Goal: Information Seeking & Learning: Learn about a topic

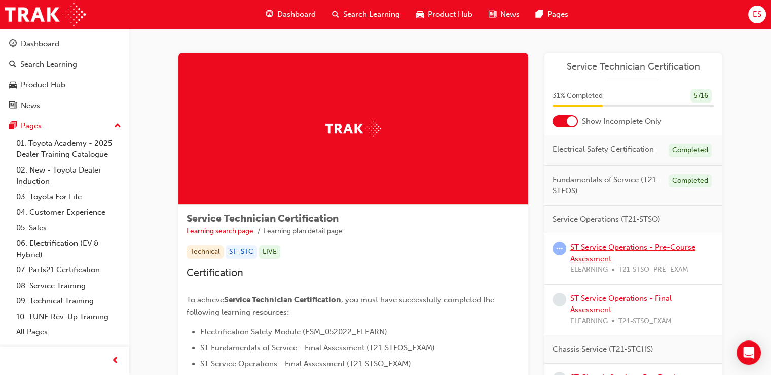
click at [639, 246] on link "ST Service Operations - Pre-Course Assessment" at bounding box center [633, 252] width 125 height 21
click at [629, 219] on span "Service Operations (T21-STSO)" at bounding box center [607, 220] width 108 height 12
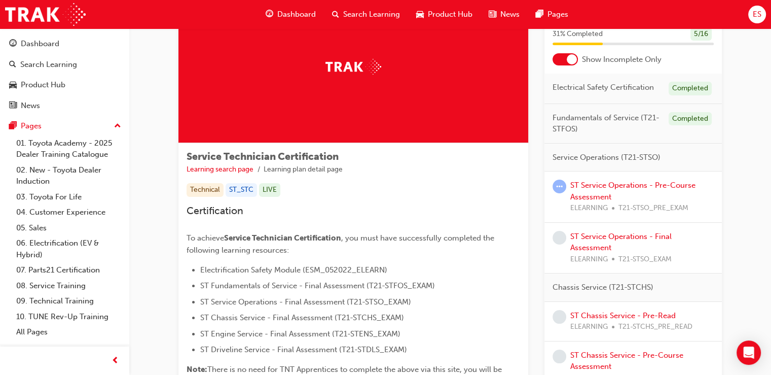
scroll to position [62, 0]
click at [650, 183] on link "ST Service Operations - Pre-Course Assessment" at bounding box center [633, 190] width 125 height 21
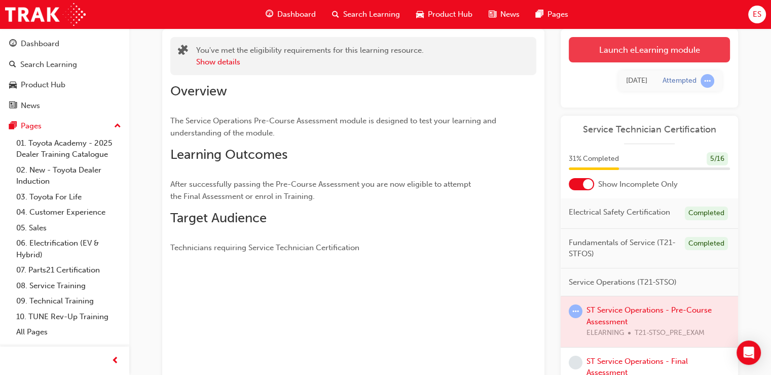
click at [651, 42] on link "Launch eLearning module" at bounding box center [649, 49] width 161 height 25
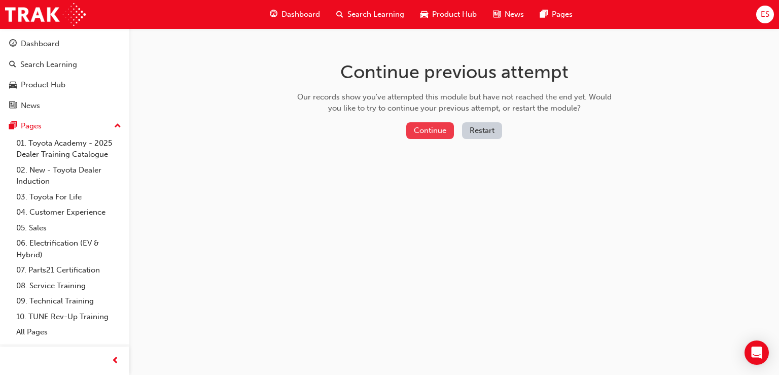
click at [437, 133] on button "Continue" at bounding box center [430, 130] width 48 height 17
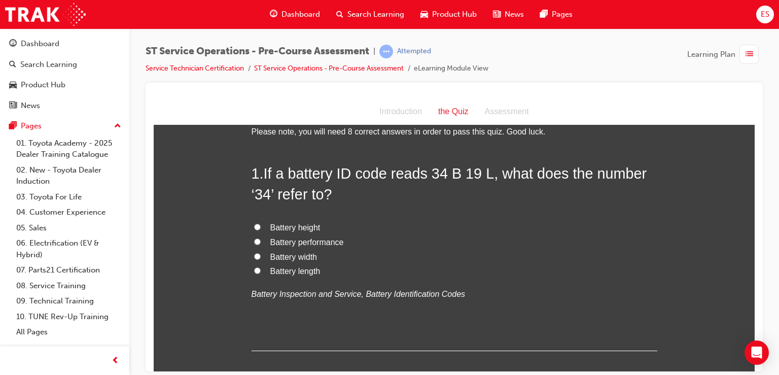
scroll to position [26, 0]
drag, startPoint x: 304, startPoint y: 276, endPoint x: 307, endPoint y: 269, distance: 8.0
click at [307, 269] on label "Battery length" at bounding box center [455, 271] width 406 height 15
click at [261, 269] on input "Battery length" at bounding box center [257, 270] width 7 height 7
radio input "true"
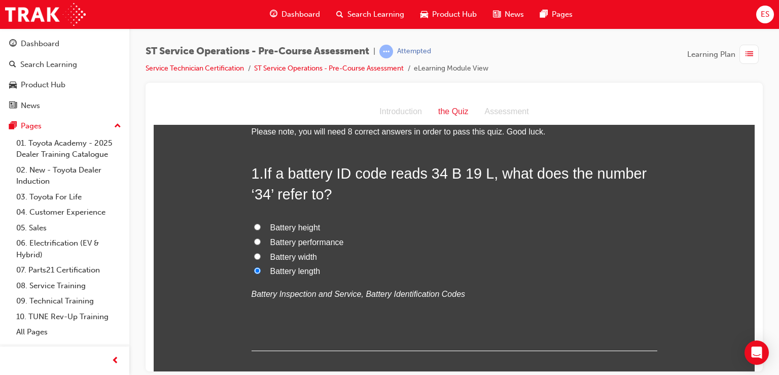
click at [307, 269] on span "Battery length" at bounding box center [295, 270] width 50 height 9
click at [261, 269] on input "Battery length" at bounding box center [257, 270] width 7 height 7
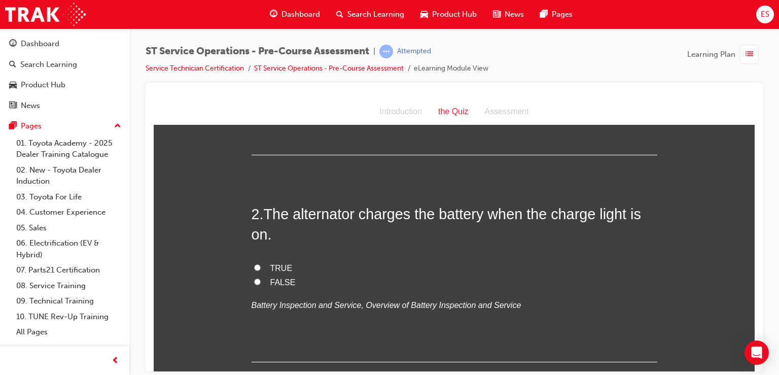
scroll to position [223, 0]
click at [282, 287] on label "FALSE" at bounding box center [455, 281] width 406 height 15
click at [261, 284] on input "FALSE" at bounding box center [257, 280] width 7 height 7
radio input "true"
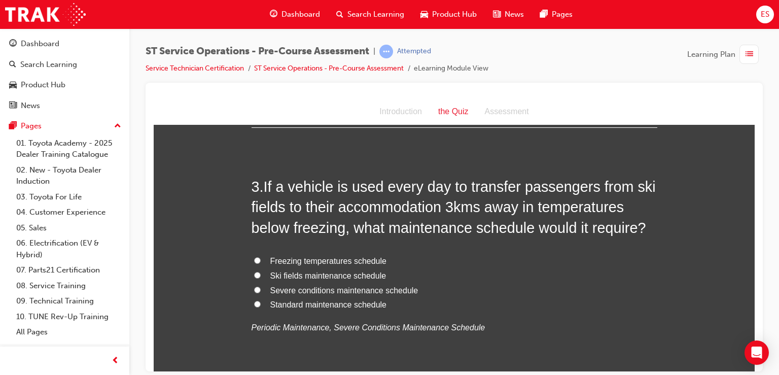
scroll to position [457, 0]
click at [342, 289] on span "Severe conditions maintenance schedule" at bounding box center [344, 288] width 148 height 9
click at [261, 289] on input "Severe conditions maintenance schedule" at bounding box center [257, 288] width 7 height 7
radio input "true"
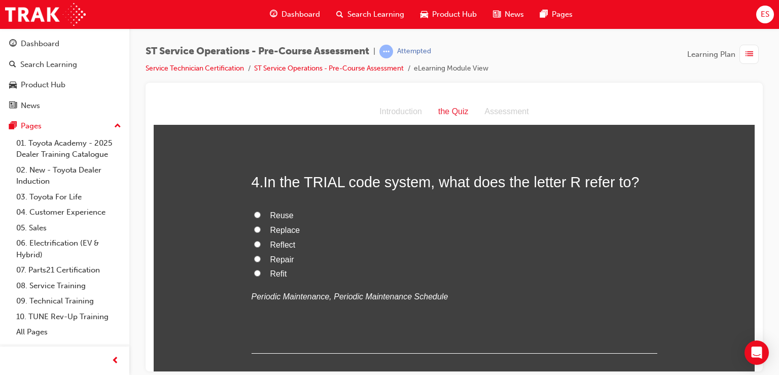
scroll to position [728, 0]
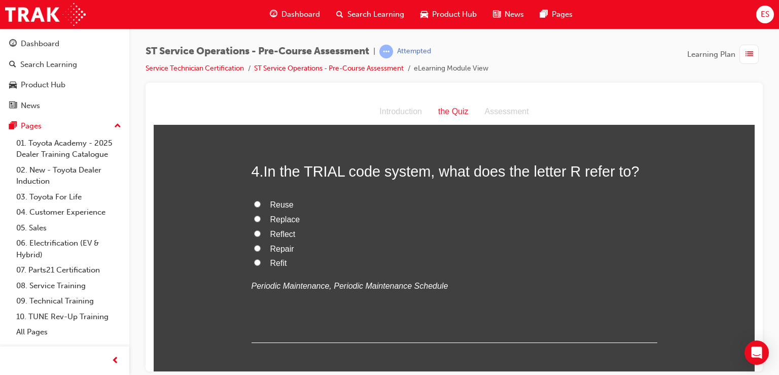
click at [270, 246] on span "Repair" at bounding box center [282, 248] width 24 height 9
click at [261, 246] on input "Repair" at bounding box center [257, 247] width 7 height 7
radio input "true"
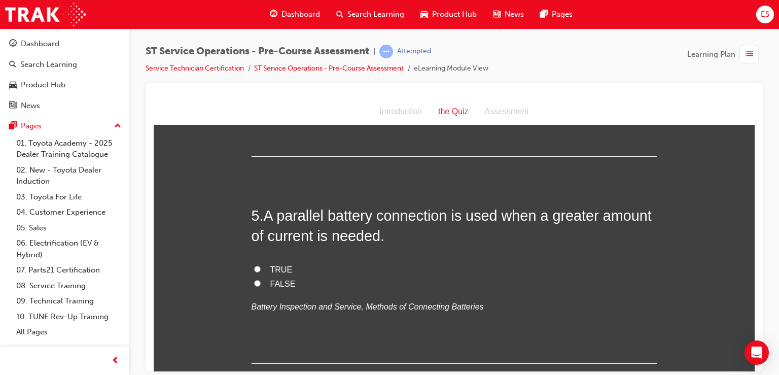
scroll to position [915, 0]
drag, startPoint x: 277, startPoint y: 259, endPoint x: 283, endPoint y: 275, distance: 17.8
click at [283, 275] on div "5 . A parallel battery connection is used when a greater amount of current is n…" at bounding box center [455, 283] width 406 height 158
click at [282, 266] on span "TRUE" at bounding box center [281, 268] width 22 height 9
click at [261, 266] on input "TRUE" at bounding box center [257, 268] width 7 height 7
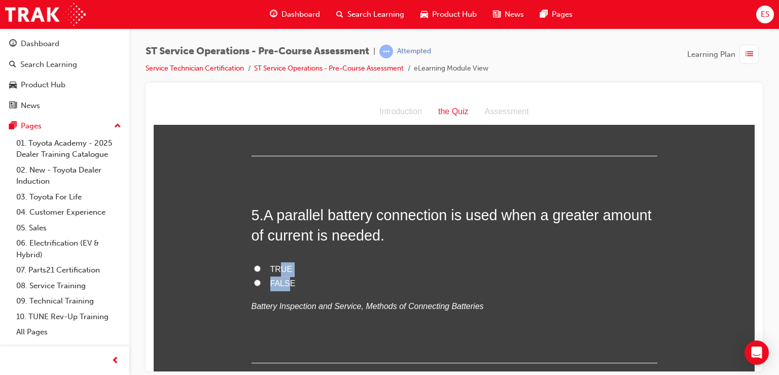
radio input "true"
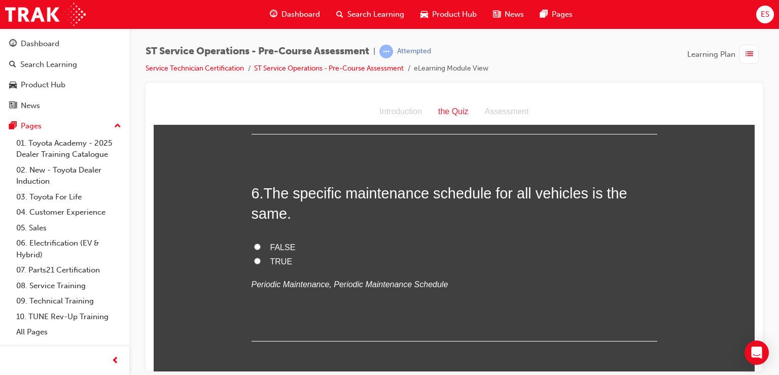
scroll to position [1144, 0]
click at [275, 242] on span "FALSE" at bounding box center [282, 246] width 25 height 9
click at [261, 242] on input "FALSE" at bounding box center [257, 245] width 7 height 7
radio input "true"
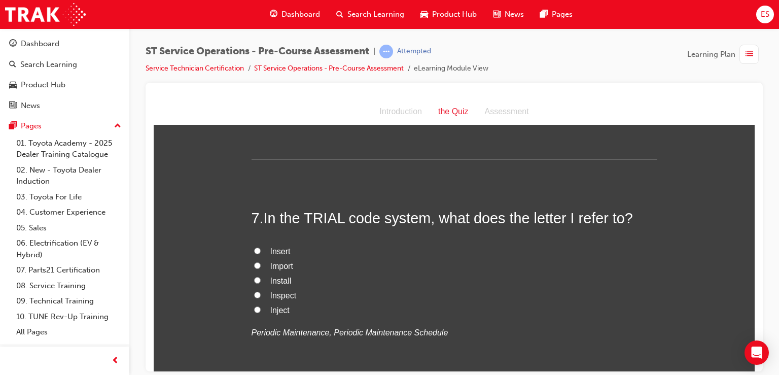
scroll to position [1326, 0]
click at [277, 275] on span "Install" at bounding box center [280, 279] width 21 height 9
click at [261, 276] on input "Install" at bounding box center [257, 279] width 7 height 7
radio input "true"
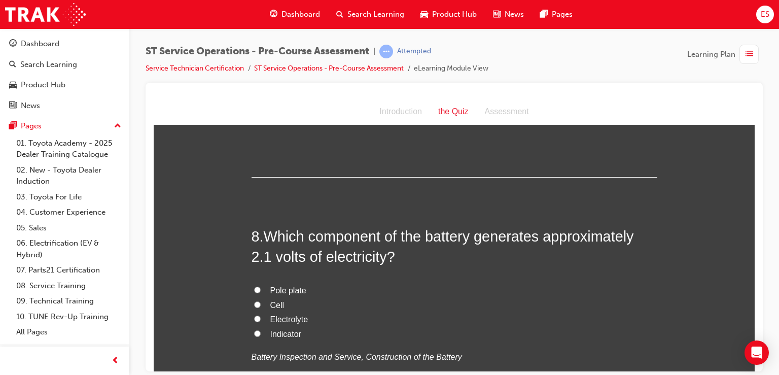
click at [282, 300] on label "Cell" at bounding box center [455, 305] width 406 height 15
click at [261, 301] on input "Cell" at bounding box center [257, 304] width 7 height 7
radio input "true"
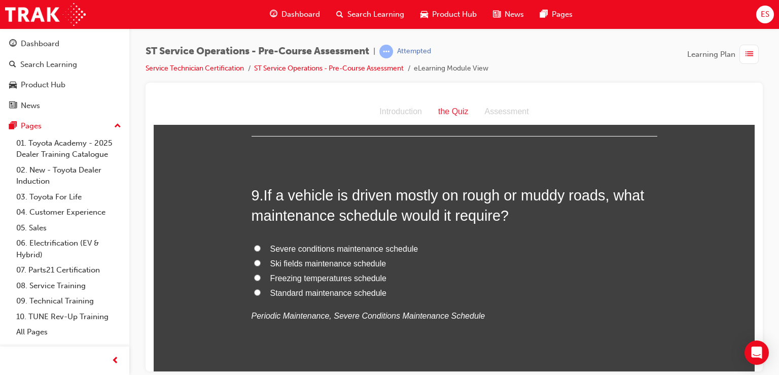
scroll to position [1816, 0]
click at [331, 243] on span "Severe conditions maintenance schedule" at bounding box center [344, 247] width 148 height 9
click at [261, 244] on input "Severe conditions maintenance schedule" at bounding box center [257, 247] width 7 height 7
radio input "true"
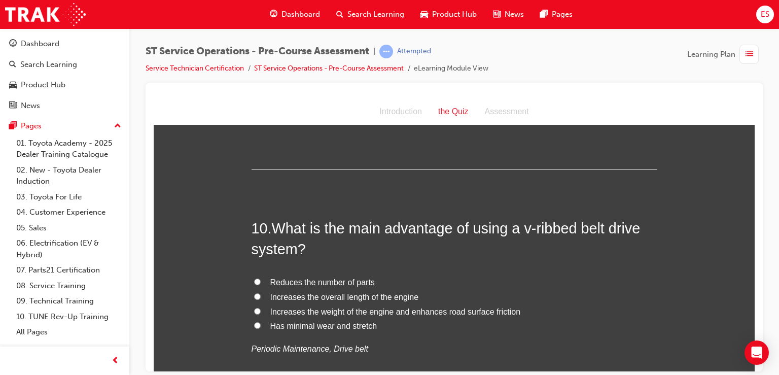
scroll to position [2019, 0]
click at [342, 322] on span "Has minimal wear and stretch" at bounding box center [323, 323] width 107 height 9
click at [261, 322] on input "Has minimal wear and stretch" at bounding box center [257, 323] width 7 height 7
radio input "true"
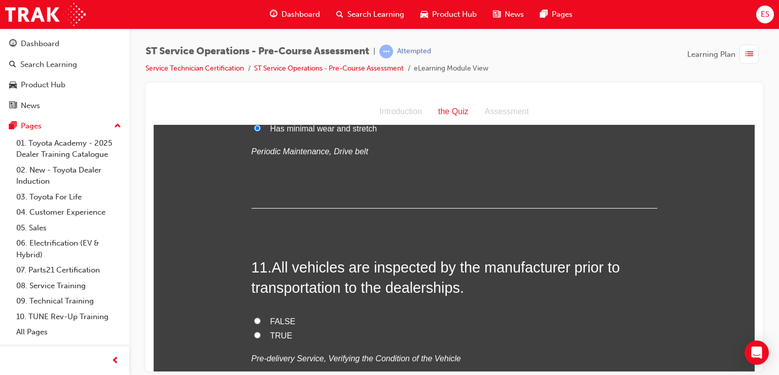
scroll to position [2236, 0]
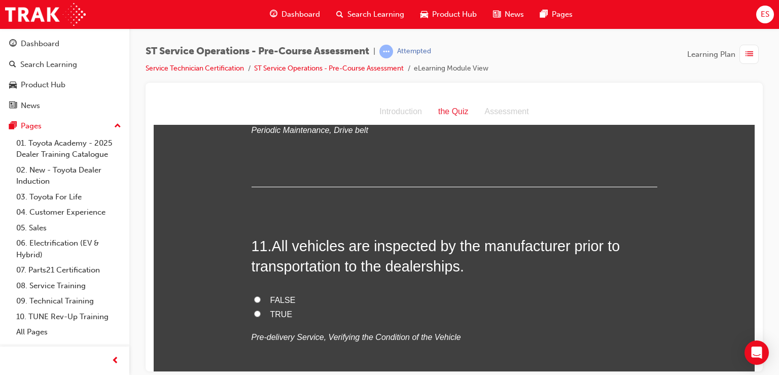
click at [281, 312] on span "TRUE" at bounding box center [281, 313] width 22 height 9
click at [261, 312] on input "TRUE" at bounding box center [257, 313] width 7 height 7
radio input "true"
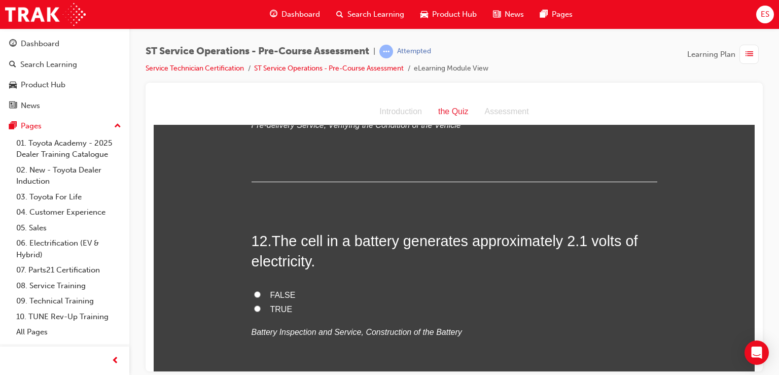
scroll to position [2449, 0]
click at [281, 312] on label "TRUE" at bounding box center [455, 308] width 406 height 15
click at [261, 310] on input "TRUE" at bounding box center [257, 307] width 7 height 7
radio input "true"
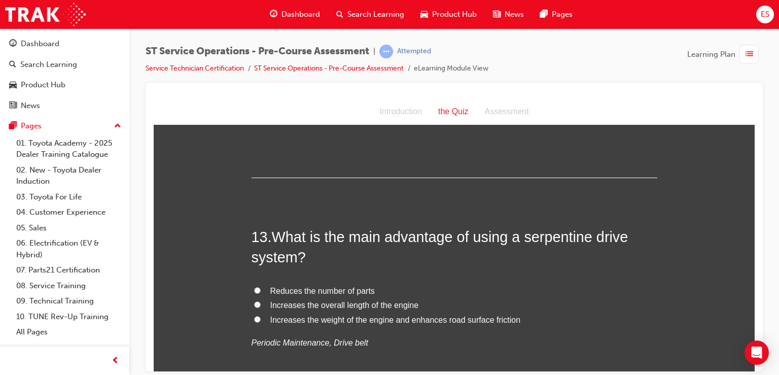
scroll to position [2660, 0]
click at [292, 289] on span "Reduces the number of parts" at bounding box center [322, 289] width 104 height 9
click at [261, 289] on input "Reduces the number of parts" at bounding box center [257, 289] width 7 height 7
radio input "true"
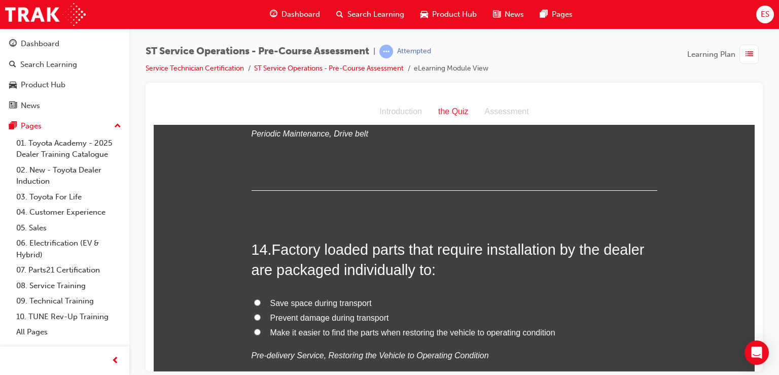
scroll to position [2868, 0]
click at [307, 338] on label "Make it easier to find the parts when restoring the vehicle to operating condit…" at bounding box center [455, 333] width 406 height 15
click at [261, 335] on input "Make it easier to find the parts when restoring the vehicle to operating condit…" at bounding box center [257, 332] width 7 height 7
radio input "true"
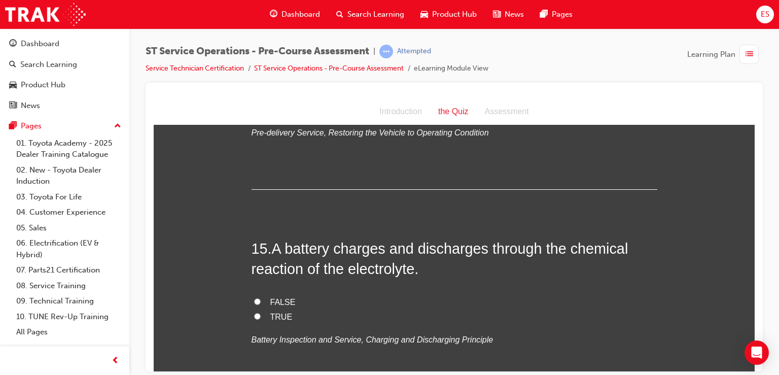
scroll to position [3093, 0]
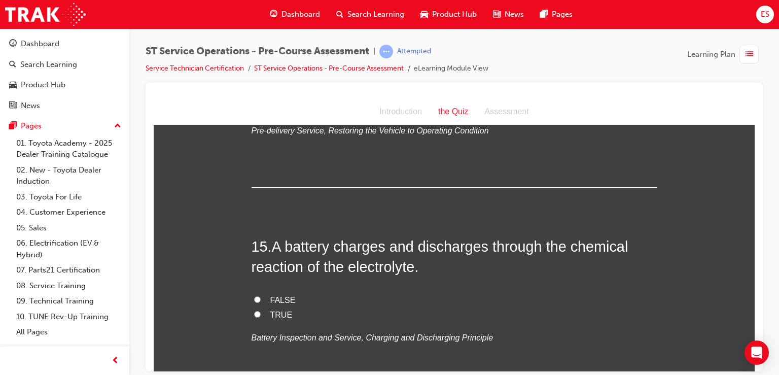
click at [261, 310] on label "TRUE" at bounding box center [455, 314] width 406 height 15
click at [261, 310] on input "TRUE" at bounding box center [257, 313] width 7 height 7
radio input "true"
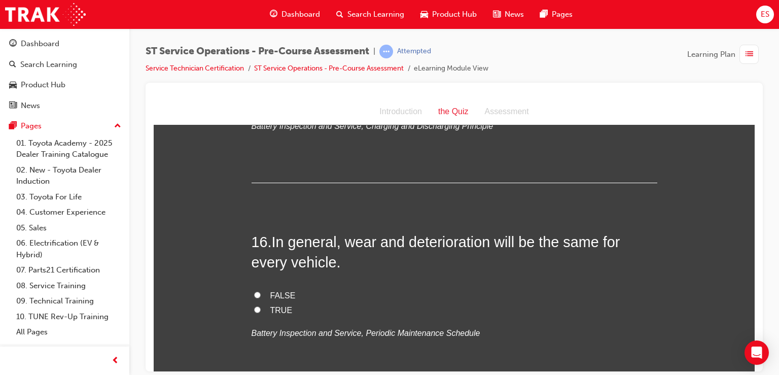
scroll to position [3306, 0]
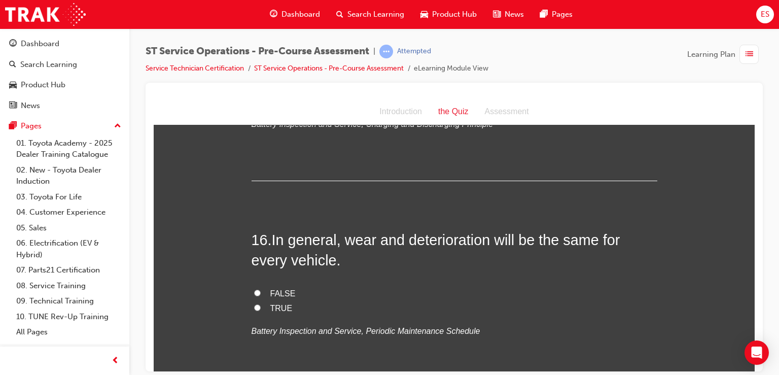
click at [272, 289] on span "FALSE" at bounding box center [282, 293] width 25 height 9
click at [261, 289] on input "FALSE" at bounding box center [257, 292] width 7 height 7
radio input "true"
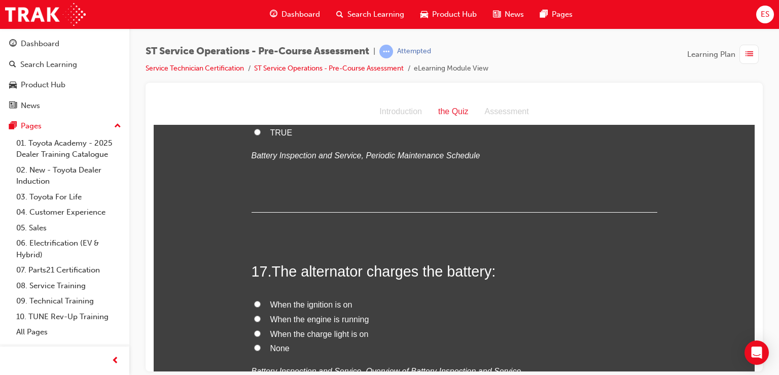
scroll to position [3481, 0]
click at [286, 315] on span "When the engine is running" at bounding box center [319, 319] width 99 height 9
click at [261, 316] on input "When the engine is running" at bounding box center [257, 319] width 7 height 7
radio input "true"
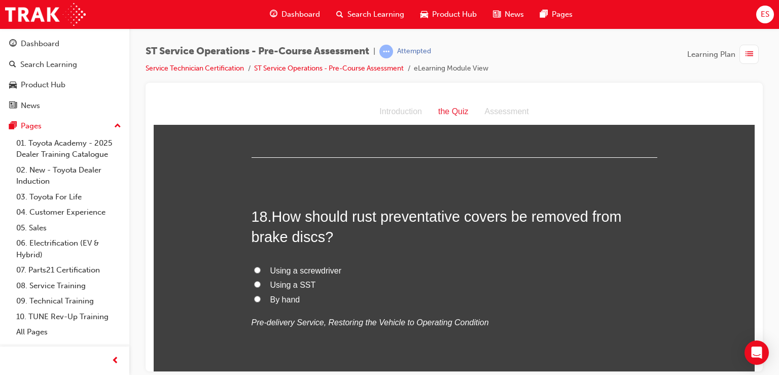
scroll to position [3753, 0]
click at [274, 301] on label "By hand" at bounding box center [455, 299] width 406 height 15
click at [261, 301] on input "By hand" at bounding box center [257, 298] width 7 height 7
radio input "true"
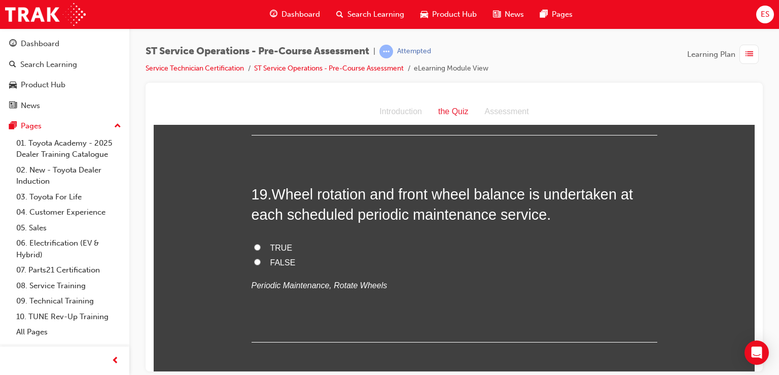
scroll to position [4004, 0]
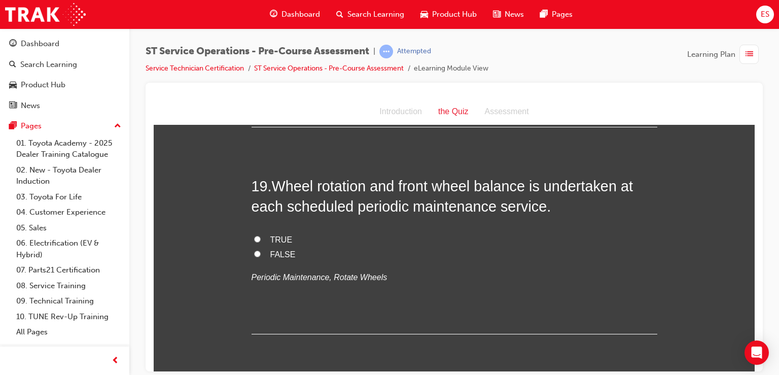
click at [275, 236] on span "TRUE" at bounding box center [281, 239] width 22 height 9
click at [261, 236] on input "TRUE" at bounding box center [257, 238] width 7 height 7
radio input "true"
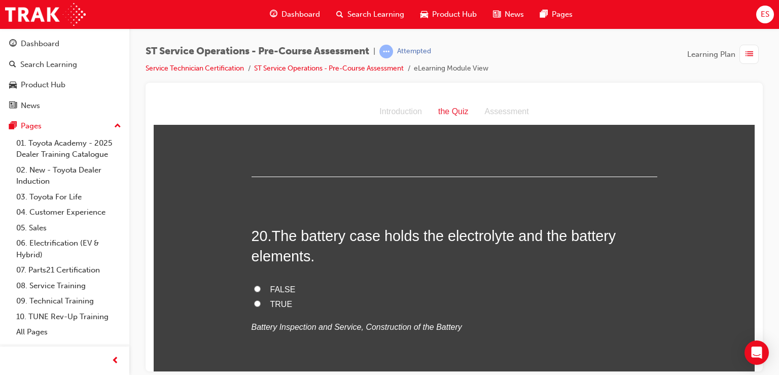
scroll to position [4163, 0]
click at [272, 298] on span "TRUE" at bounding box center [281, 302] width 22 height 9
click at [261, 299] on input "TRUE" at bounding box center [257, 302] width 7 height 7
radio input "true"
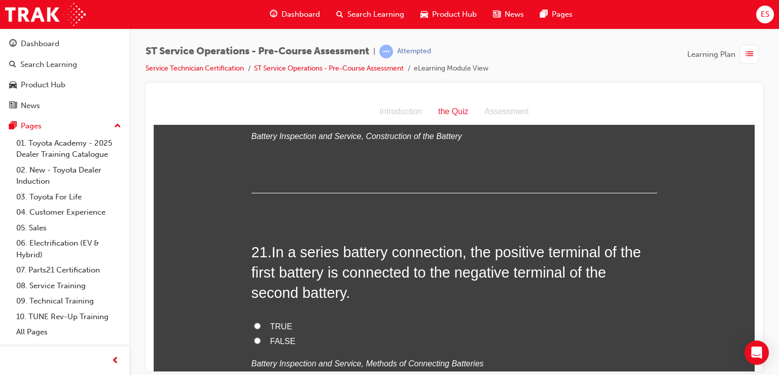
scroll to position [4353, 0]
click at [273, 325] on span "TRUE" at bounding box center [281, 325] width 22 height 9
click at [261, 325] on input "TRUE" at bounding box center [257, 324] width 7 height 7
radio input "true"
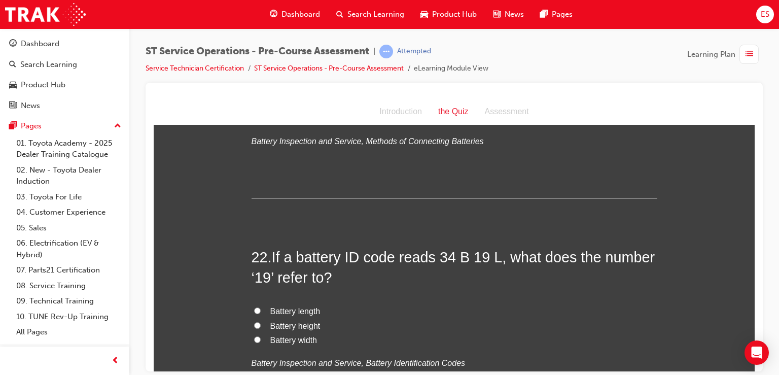
scroll to position [4575, 0]
click at [301, 337] on span "Battery width" at bounding box center [293, 338] width 47 height 9
click at [261, 337] on input "Battery width" at bounding box center [257, 338] width 7 height 7
radio input "true"
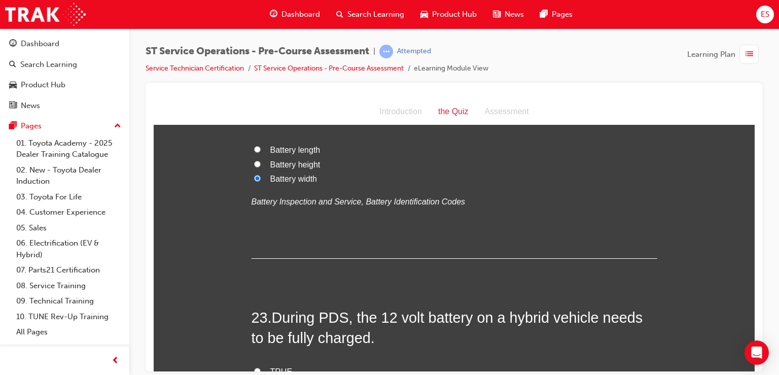
scroll to position [4823, 0]
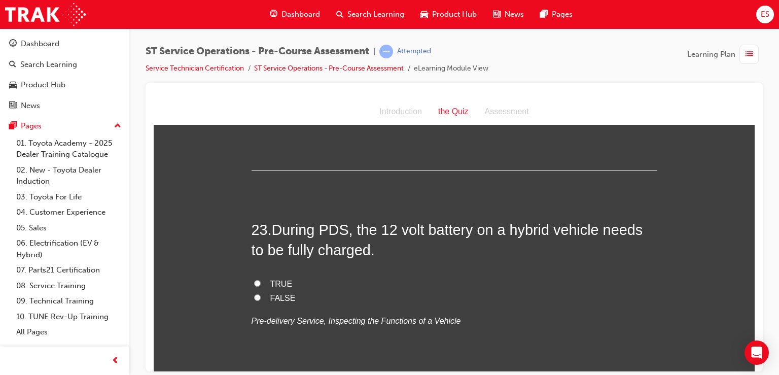
click at [276, 287] on label "TRUE" at bounding box center [455, 283] width 406 height 15
click at [261, 286] on input "TRUE" at bounding box center [257, 282] width 7 height 7
radio input "true"
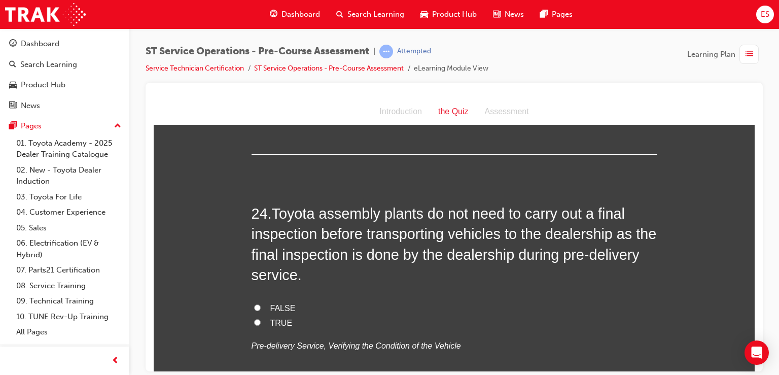
scroll to position [5052, 0]
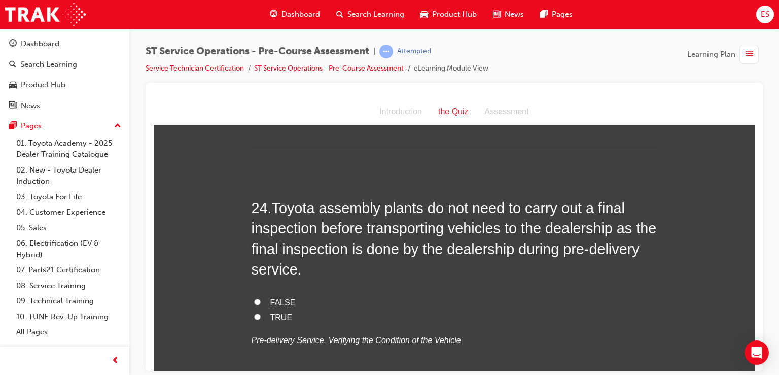
click at [274, 300] on span "FALSE" at bounding box center [282, 302] width 25 height 9
click at [261, 300] on input "FALSE" at bounding box center [257, 301] width 7 height 7
radio input "true"
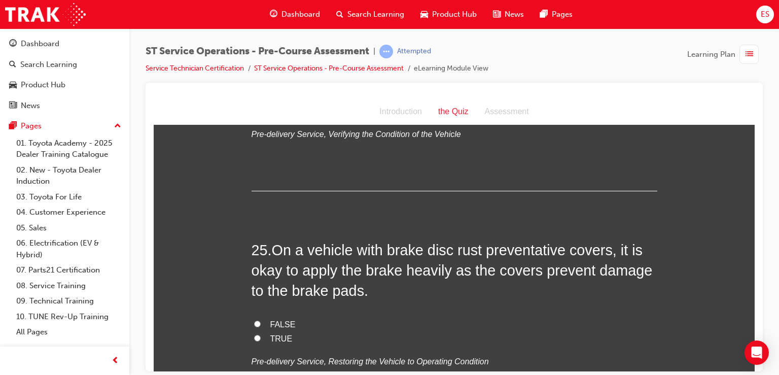
scroll to position [5259, 0]
click at [273, 319] on span "FALSE" at bounding box center [282, 322] width 25 height 9
click at [261, 319] on input "FALSE" at bounding box center [257, 322] width 7 height 7
radio input "true"
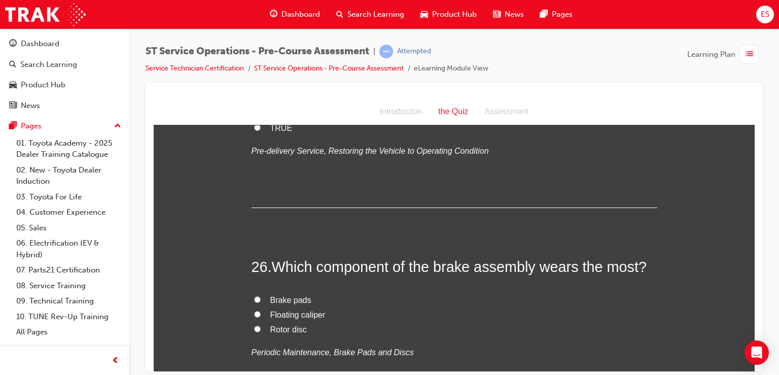
scroll to position [5483, 0]
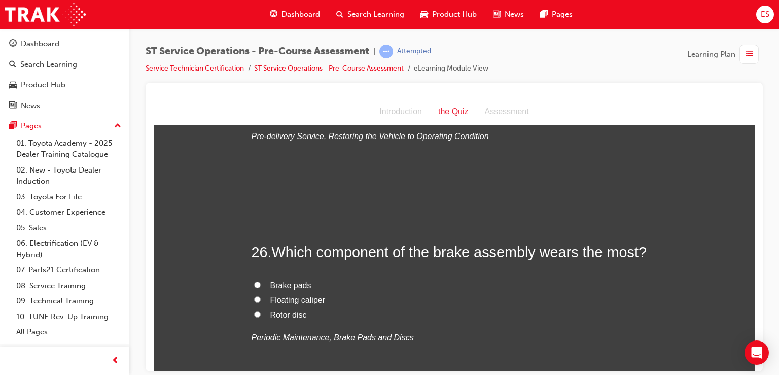
click at [257, 278] on label "Brake pads" at bounding box center [455, 285] width 406 height 15
click at [257, 281] on input "Brake pads" at bounding box center [257, 284] width 7 height 7
radio input "true"
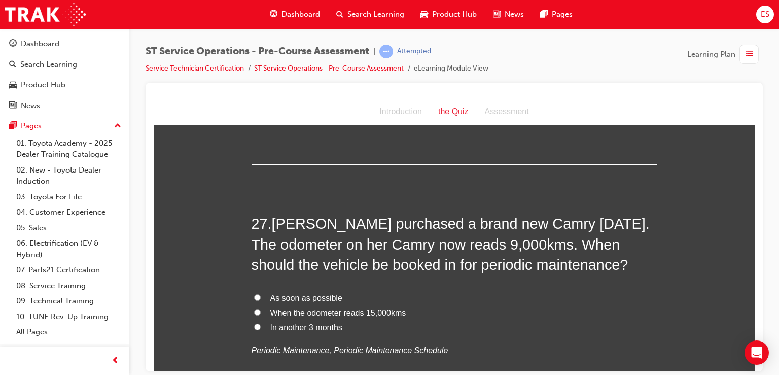
scroll to position [5713, 0]
click at [308, 322] on span "In another 3 months" at bounding box center [306, 326] width 72 height 9
click at [261, 322] on input "In another 3 months" at bounding box center [257, 325] width 7 height 7
radio input "true"
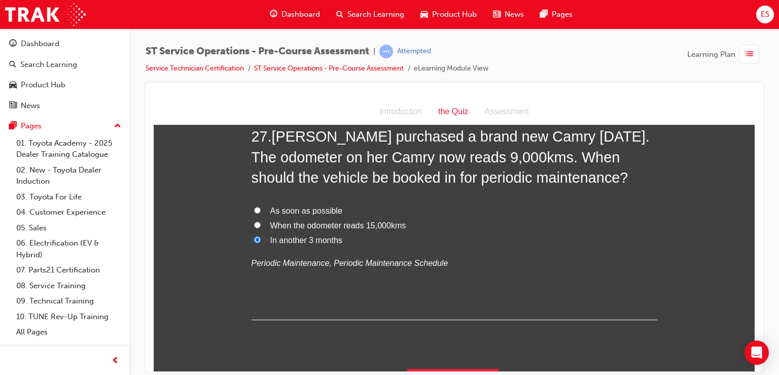
scroll to position [5822, 0]
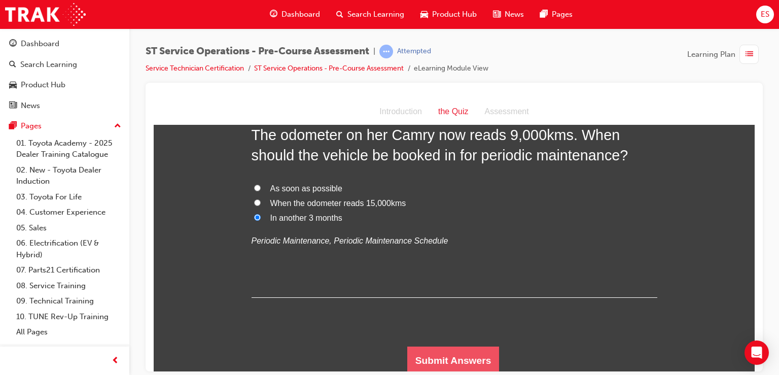
click at [433, 349] on button "Submit Answers" at bounding box center [453, 360] width 92 height 28
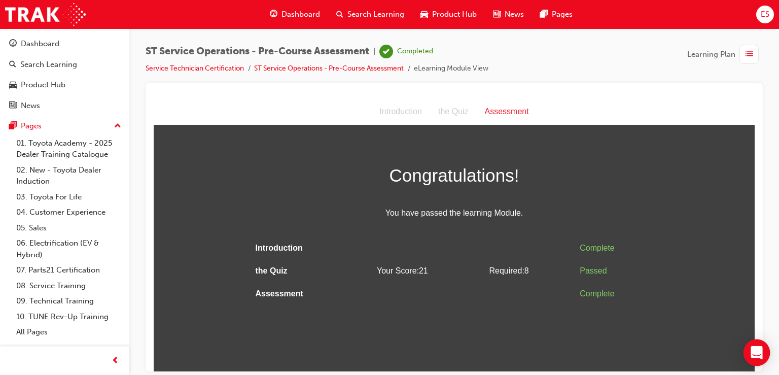
click at [767, 357] on body "Your version of Internet Explorer is outdated and not supported. Please upgrade…" at bounding box center [389, 187] width 779 height 375
click at [506, 117] on div "Assessment" at bounding box center [507, 111] width 60 height 15
click at [741, 56] on div "button" at bounding box center [748, 54] width 19 height 19
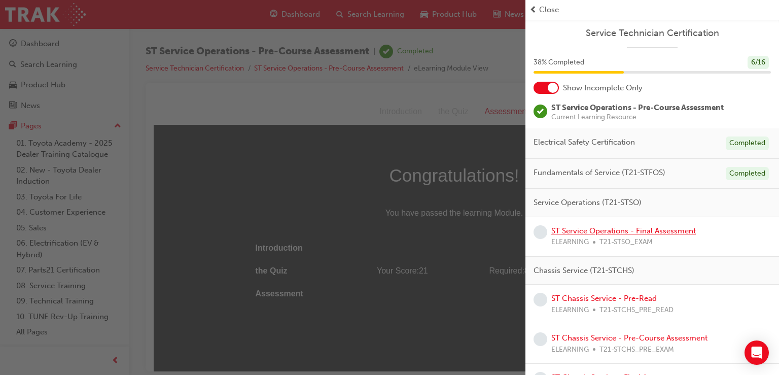
click at [671, 231] on link "ST Service Operations - Final Assessment" at bounding box center [623, 230] width 145 height 9
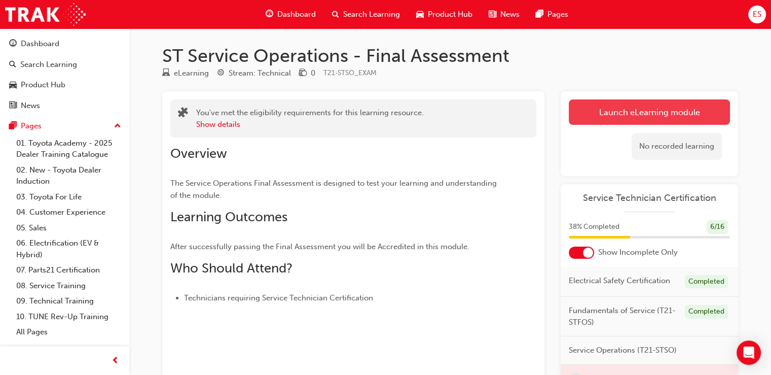
click at [714, 122] on link "Launch eLearning module" at bounding box center [649, 111] width 161 height 25
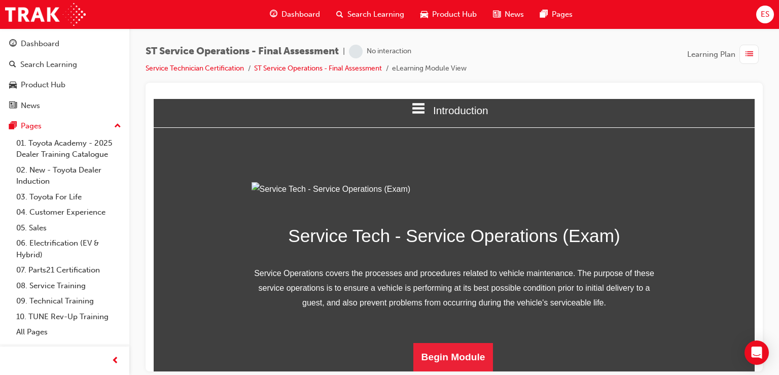
scroll to position [123, 0]
click at [454, 360] on button "Begin Module" at bounding box center [453, 356] width 80 height 28
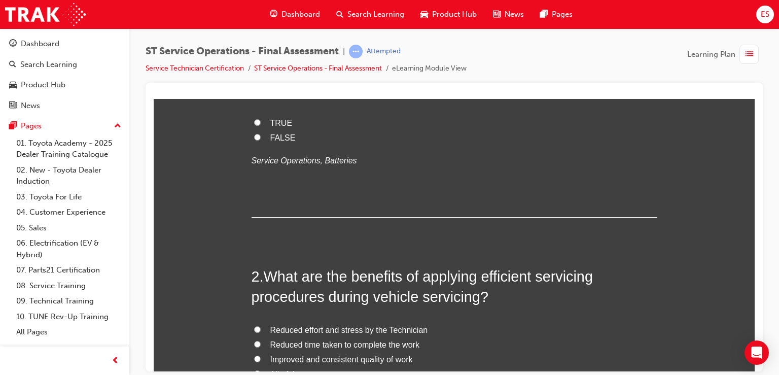
scroll to position [0, 0]
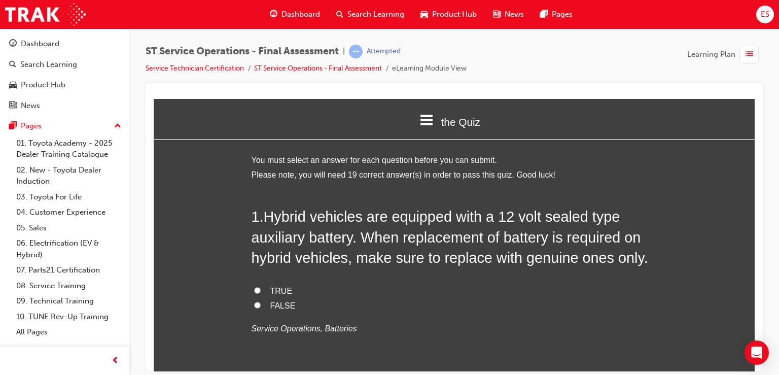
click at [273, 296] on label "TRUE" at bounding box center [455, 290] width 406 height 15
click at [261, 293] on input "TRUE" at bounding box center [257, 290] width 7 height 7
radio input "true"
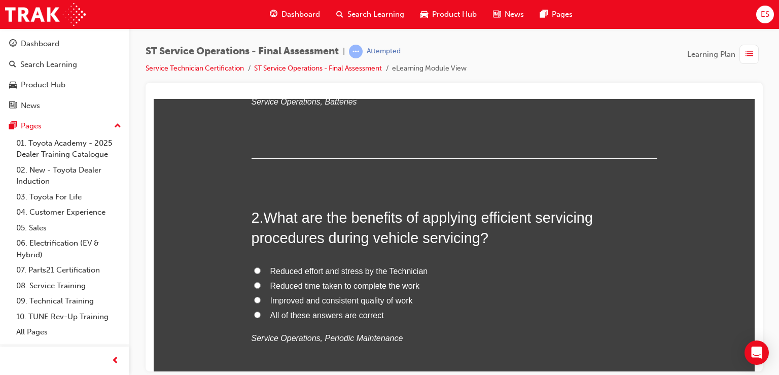
scroll to position [229, 0]
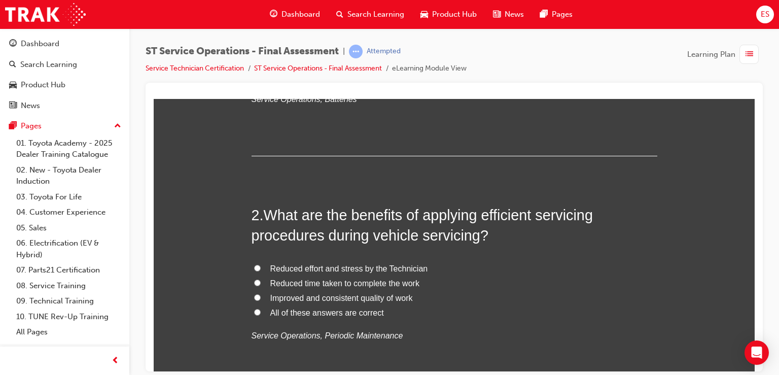
click at [288, 312] on span "All of these answers are correct" at bounding box center [327, 312] width 114 height 9
click at [261, 312] on input "All of these answers are correct" at bounding box center [257, 311] width 7 height 7
radio input "true"
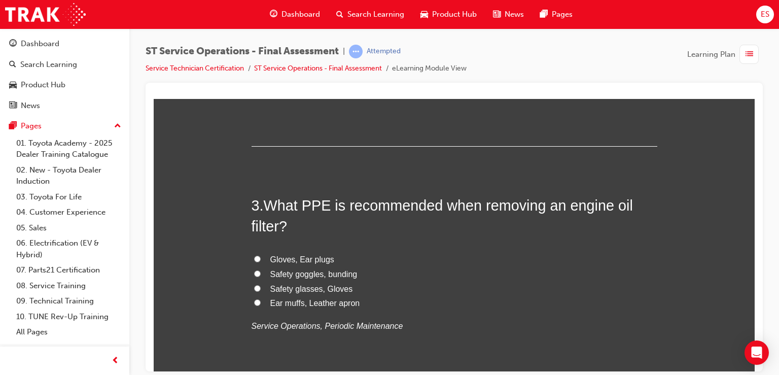
scroll to position [476, 0]
click at [303, 249] on div "3 . What PPE is recommended when removing an engine oil filter? Gloves, Ear plu…" at bounding box center [455, 288] width 406 height 188
click at [304, 255] on span "Gloves, Ear plugs" at bounding box center [302, 258] width 64 height 9
click at [261, 255] on input "Gloves, Ear plugs" at bounding box center [257, 257] width 7 height 7
radio input "true"
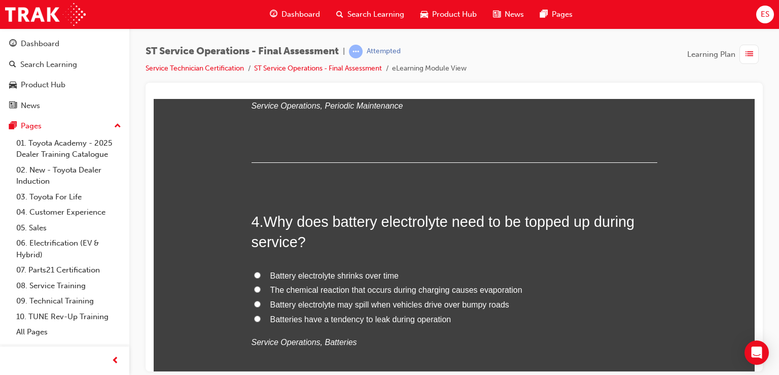
scroll to position [697, 0]
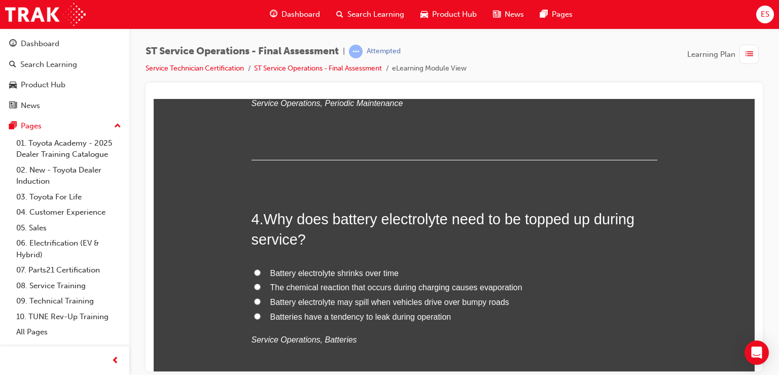
click at [311, 282] on span "The chemical reaction that occurs during charging causes evaporation" at bounding box center [396, 286] width 252 height 9
click at [261, 283] on input "The chemical reaction that occurs during charging causes evaporation" at bounding box center [257, 286] width 7 height 7
radio input "true"
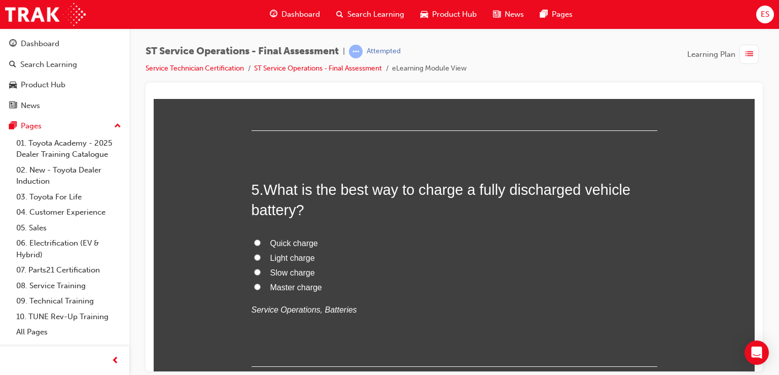
scroll to position [980, 0]
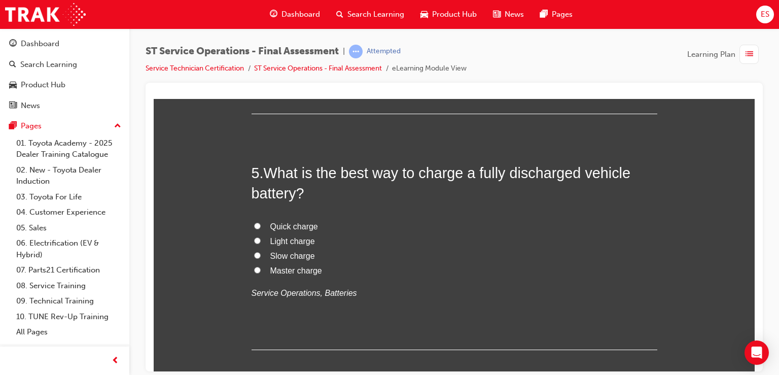
click at [303, 263] on label "Master charge" at bounding box center [455, 270] width 406 height 15
click at [261, 266] on input "Master charge" at bounding box center [257, 269] width 7 height 7
radio input "true"
click at [301, 255] on span "Slow charge" at bounding box center [292, 255] width 45 height 9
click at [261, 255] on input "Slow charge" at bounding box center [257, 255] width 7 height 7
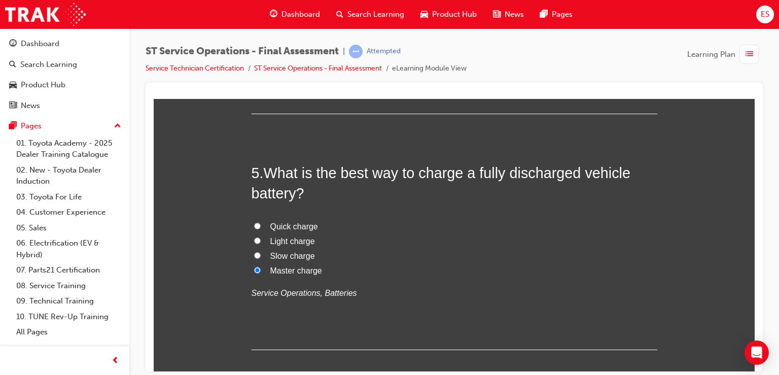
radio input "true"
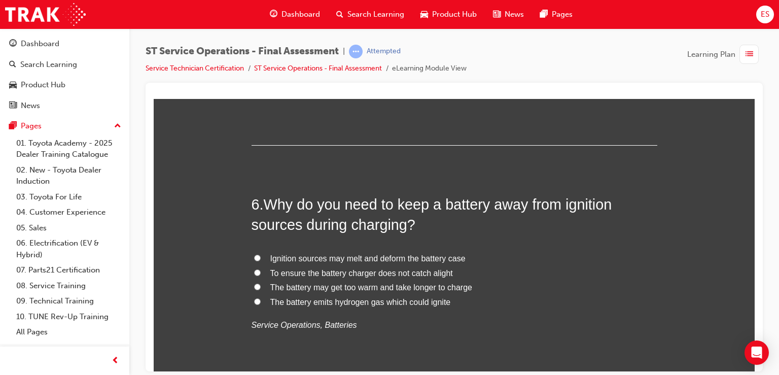
scroll to position [1264, 0]
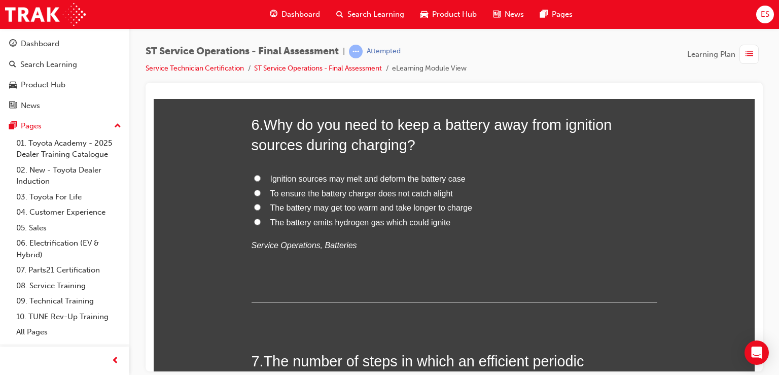
click at [298, 227] on label "The battery emits hydrogen gas which could ignite" at bounding box center [455, 222] width 406 height 15
click at [261, 225] on input "The battery emits hydrogen gas which could ignite" at bounding box center [257, 221] width 7 height 7
radio input "true"
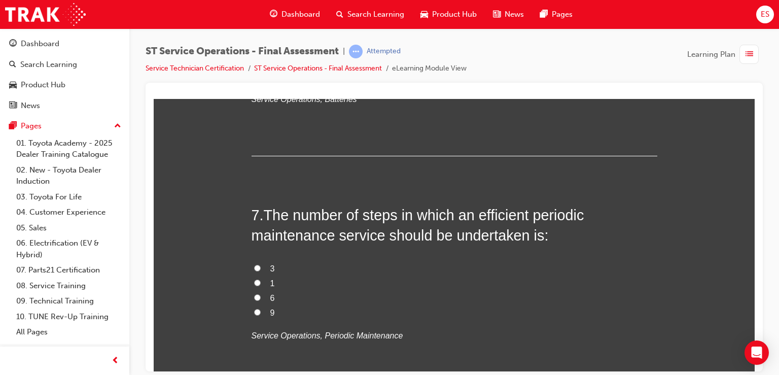
scroll to position [1411, 0]
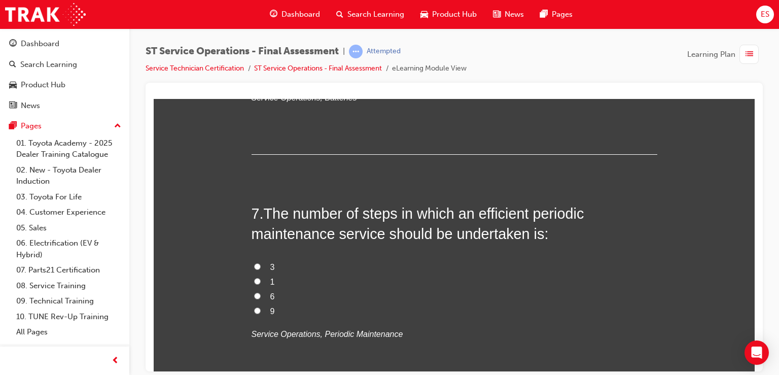
click at [270, 296] on span "6" at bounding box center [272, 296] width 5 height 9
click at [261, 296] on input "6" at bounding box center [257, 295] width 7 height 7
radio input "true"
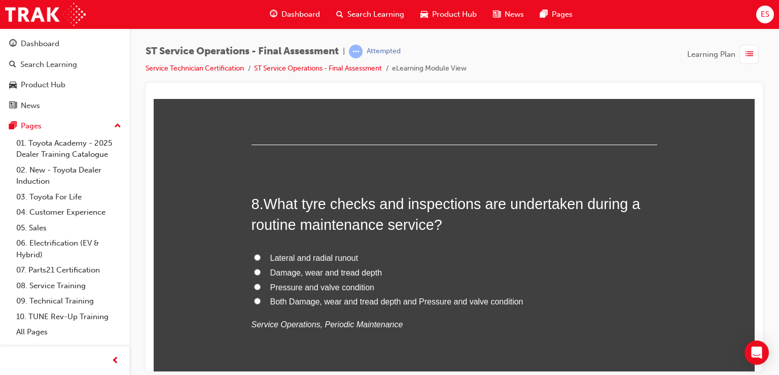
scroll to position [1657, 0]
click at [274, 268] on span "Damage, wear and tread depth" at bounding box center [326, 271] width 112 height 9
click at [261, 268] on input "Damage, wear and tread depth" at bounding box center [257, 271] width 7 height 7
radio input "true"
click at [276, 282] on span "Pressure and valve condition" at bounding box center [322, 286] width 104 height 9
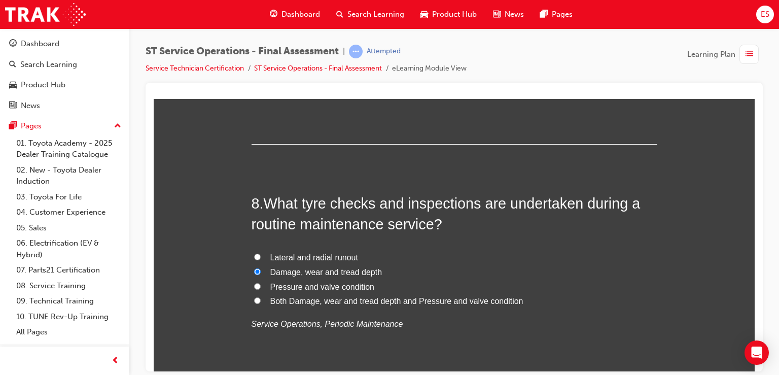
click at [261, 282] on input "Pressure and valve condition" at bounding box center [257, 285] width 7 height 7
radio input "true"
click at [370, 299] on span "Both Damage, wear and tread depth and Pressure and valve condition" at bounding box center [396, 300] width 253 height 9
click at [261, 299] on input "Both Damage, wear and tread depth and Pressure and valve condition" at bounding box center [257, 300] width 7 height 7
radio input "true"
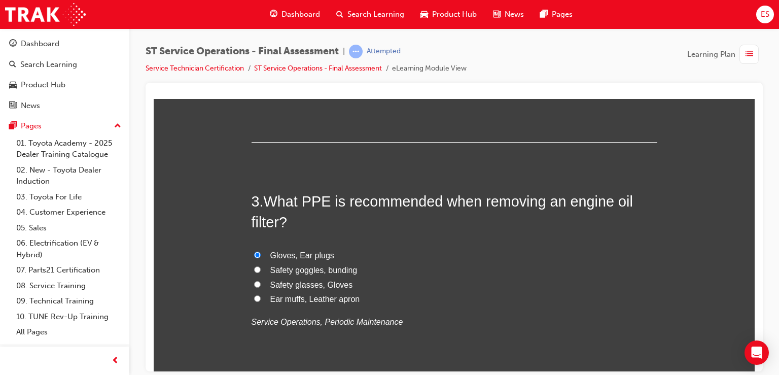
scroll to position [481, 0]
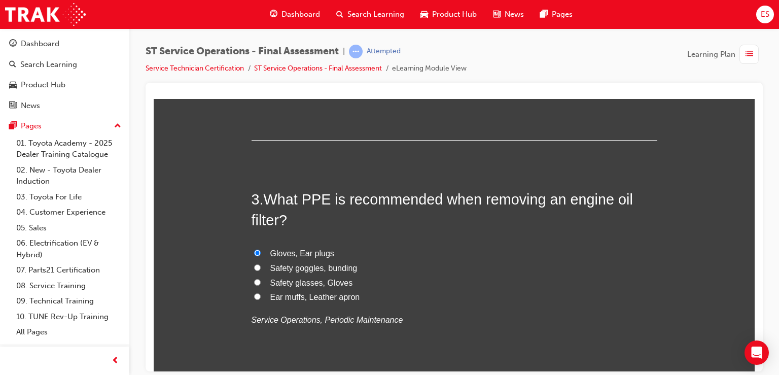
click at [316, 278] on span "Safety glasses, Gloves" at bounding box center [311, 282] width 83 height 9
click at [261, 278] on input "Safety glasses, Gloves" at bounding box center [257, 281] width 7 height 7
radio input "true"
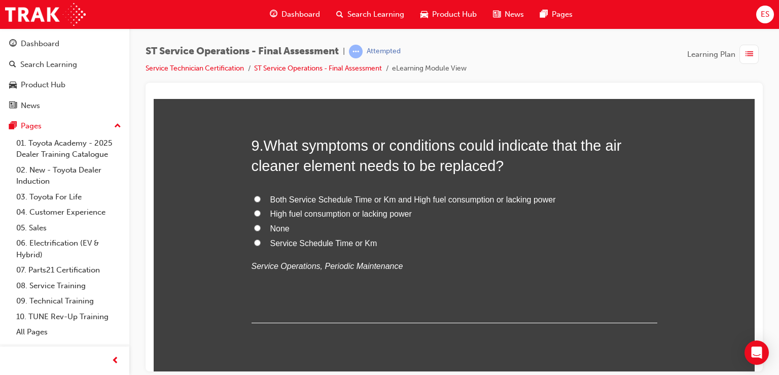
scroll to position [1967, 0]
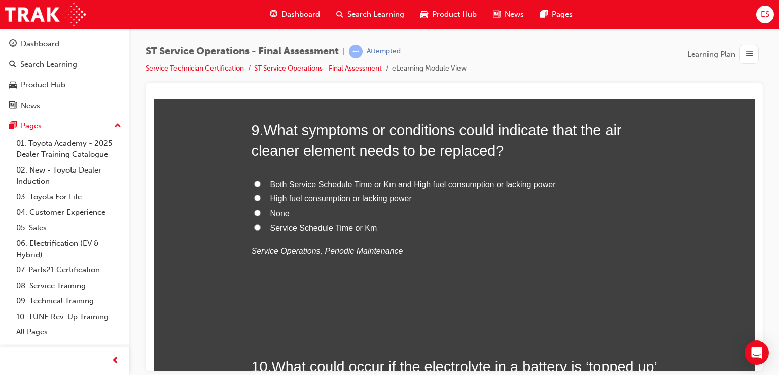
click at [300, 180] on span "Both Service Schedule Time or Km and High fuel consumption or lacking power" at bounding box center [413, 184] width 286 height 9
click at [261, 180] on input "Both Service Schedule Time or Km and High fuel consumption or lacking power" at bounding box center [257, 183] width 7 height 7
radio input "true"
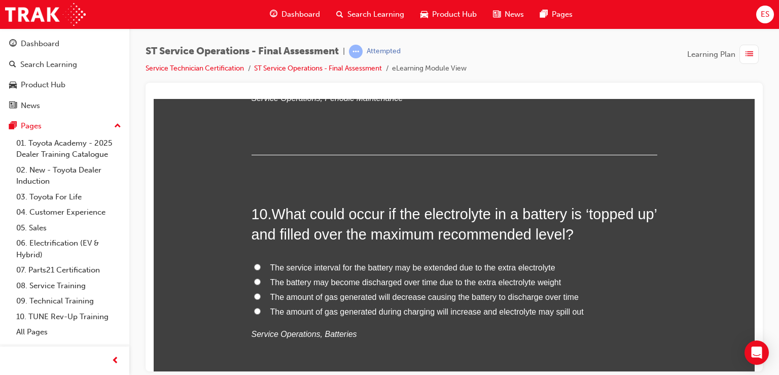
scroll to position [2121, 0]
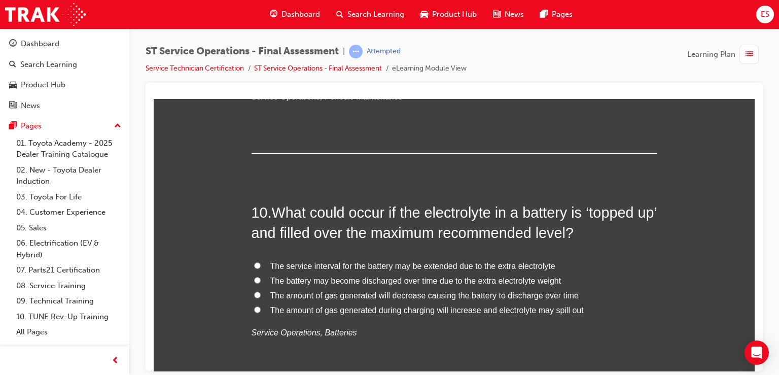
click at [406, 312] on span "The amount of gas generated during charging will increase and electrolyte may s…" at bounding box center [426, 309] width 313 height 9
click at [261, 312] on input "The amount of gas generated during charging will increase and electrolyte may s…" at bounding box center [257, 309] width 7 height 7
radio input "true"
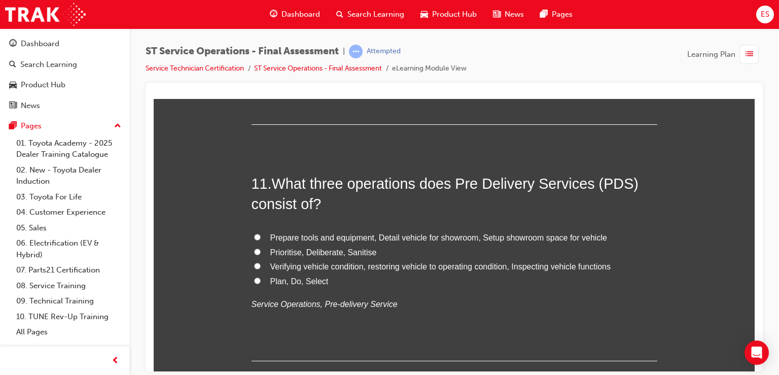
scroll to position [2387, 0]
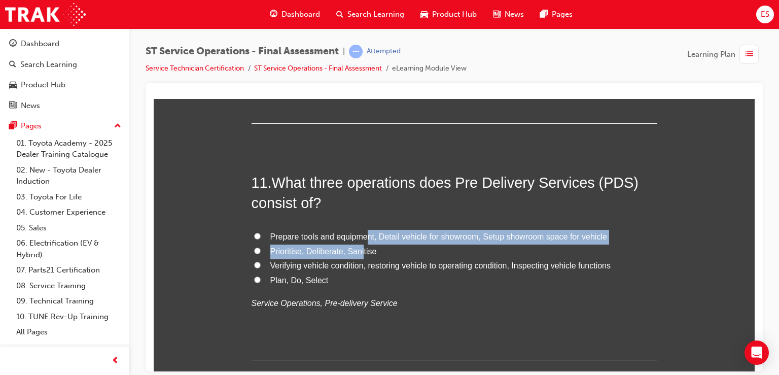
drag, startPoint x: 361, startPoint y: 237, endPoint x: 359, endPoint y: 244, distance: 7.5
click at [359, 244] on div "Prepare tools and equipment, Detail vehicle for showroom, Setup showroom space …" at bounding box center [455, 269] width 406 height 81
click at [359, 246] on span "Prioritise, Deliberate, Sanitise" at bounding box center [323, 250] width 106 height 9
click at [261, 247] on input "Prioritise, Deliberate, Sanitise" at bounding box center [257, 250] width 7 height 7
radio input "true"
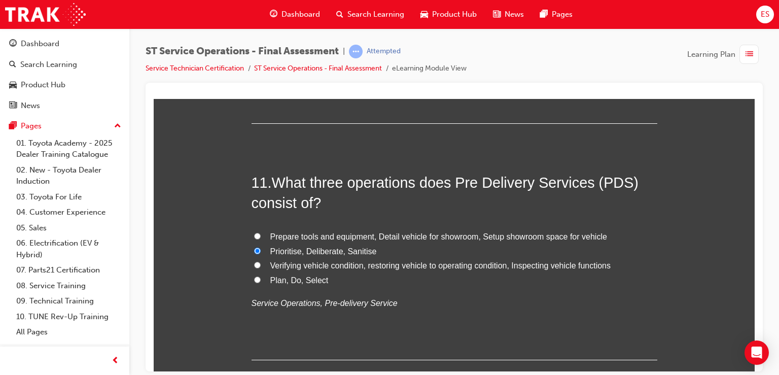
click at [359, 246] on span "Prioritise, Deliberate, Sanitise" at bounding box center [323, 250] width 106 height 9
click at [261, 247] on input "Prioritise, Deliberate, Sanitise" at bounding box center [257, 250] width 7 height 7
click at [359, 229] on label "Prepare tools and equipment, Detail vehicle for showroom, Setup showroom space …" at bounding box center [455, 236] width 406 height 15
click at [261, 232] on input "Prepare tools and equipment, Detail vehicle for showroom, Setup showroom space …" at bounding box center [257, 235] width 7 height 7
radio input "true"
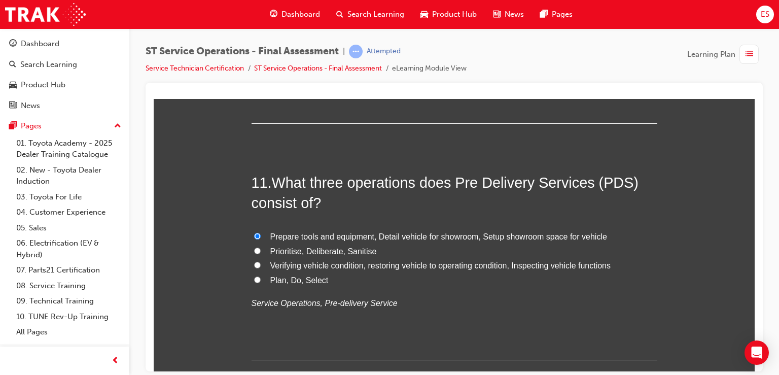
click at [337, 268] on span "Verifying vehicle condition, restoring vehicle to operating condition, Inspecti…" at bounding box center [440, 265] width 341 height 9
click at [261, 268] on input "Verifying vehicle condition, restoring vehicle to operating condition, Inspecti…" at bounding box center [257, 264] width 7 height 7
radio input "true"
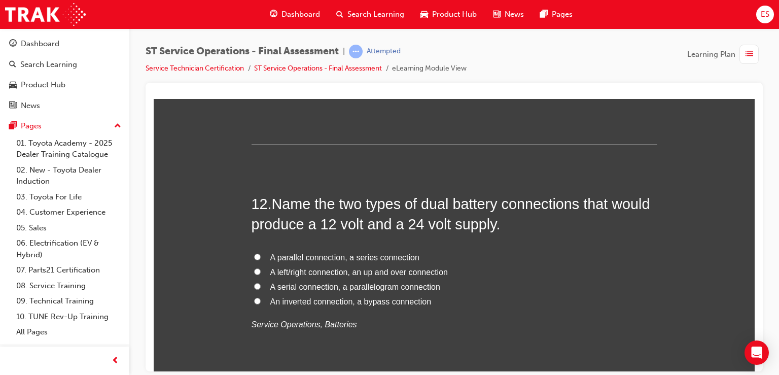
scroll to position [2603, 0]
click at [370, 261] on label "A parallel connection, a series connection" at bounding box center [455, 256] width 406 height 15
click at [261, 259] on input "A parallel connection, a series connection" at bounding box center [257, 255] width 7 height 7
radio input "true"
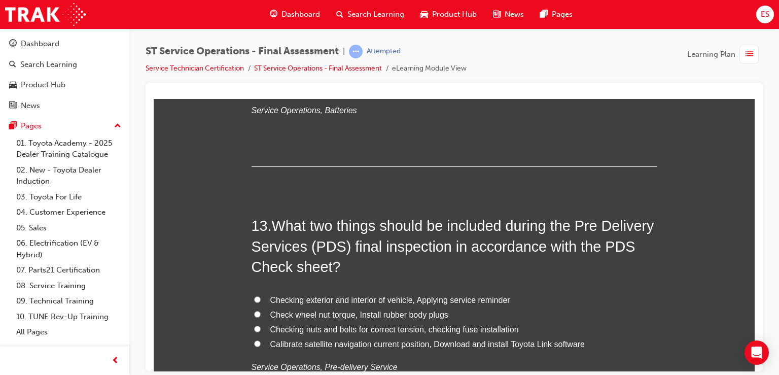
scroll to position [2848, 0]
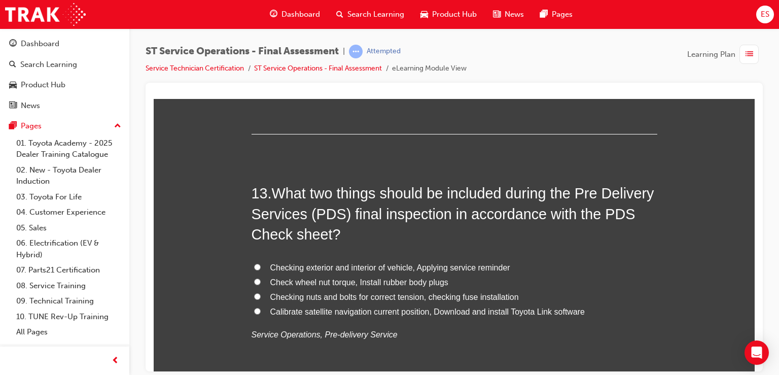
click at [409, 309] on span "Calibrate satellite navigation current position, Download and install Toyota Li…" at bounding box center [427, 311] width 315 height 9
click at [261, 309] on input "Calibrate satellite navigation current position, Download and install Toyota Li…" at bounding box center [257, 310] width 7 height 7
radio input "true"
click at [376, 266] on span "Checking exterior and interior of vehicle, Applying service reminder" at bounding box center [390, 267] width 240 height 9
click at [261, 266] on input "Checking exterior and interior of vehicle, Applying service reminder" at bounding box center [257, 266] width 7 height 7
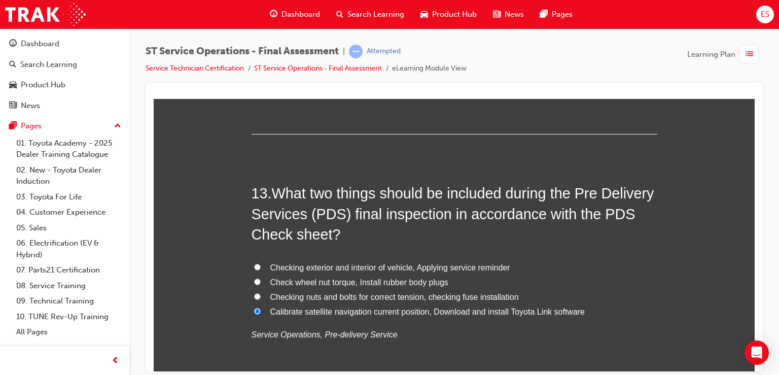
radio input "true"
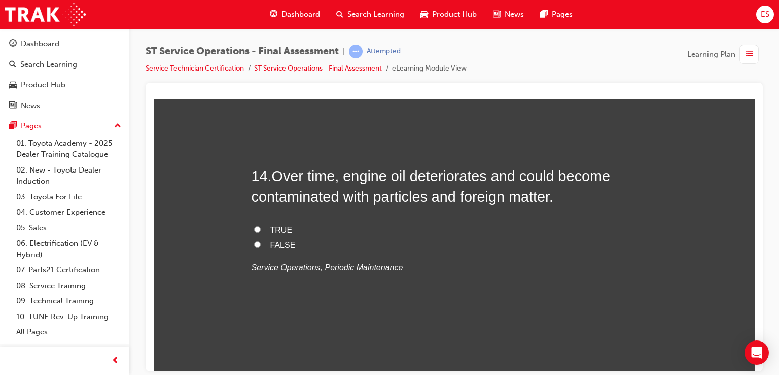
scroll to position [3126, 0]
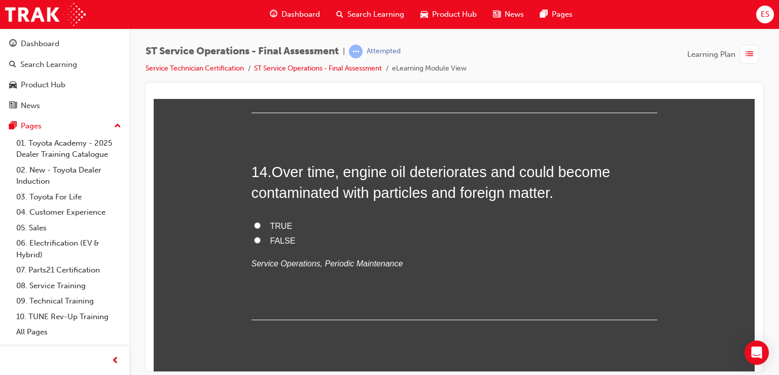
click at [288, 226] on label "TRUE" at bounding box center [455, 226] width 406 height 15
click at [261, 226] on input "TRUE" at bounding box center [257, 225] width 7 height 7
radio input "true"
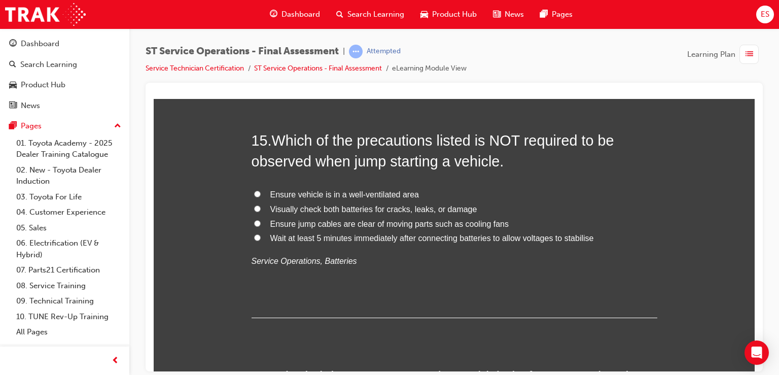
scroll to position [3363, 0]
click at [362, 238] on span "Wait at least 5 minutes immediately after connecting batteries to allow voltage…" at bounding box center [432, 238] width 324 height 9
click at [261, 238] on input "Wait at least 5 minutes immediately after connecting batteries to allow voltage…" at bounding box center [257, 238] width 7 height 7
radio input "true"
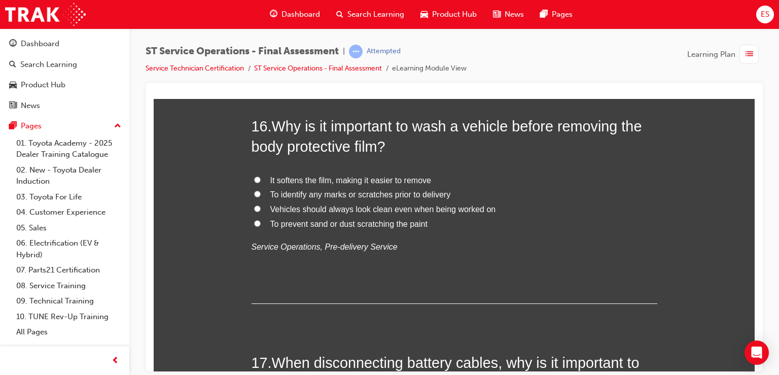
scroll to position [3617, 0]
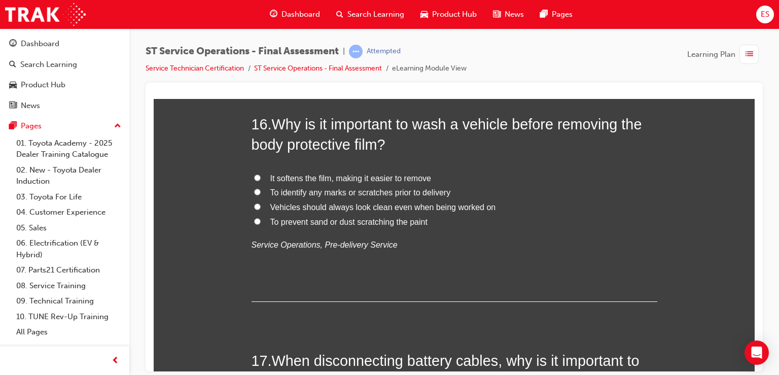
click at [364, 193] on span "To identify any marks or scratches prior to delivery" at bounding box center [360, 192] width 181 height 9
click at [261, 193] on input "To identify any marks or scratches prior to delivery" at bounding box center [257, 191] width 7 height 7
radio input "true"
click at [374, 223] on span "To prevent sand or dust scratching the paint" at bounding box center [348, 221] width 157 height 9
click at [261, 223] on input "To prevent sand or dust scratching the paint" at bounding box center [257, 221] width 7 height 7
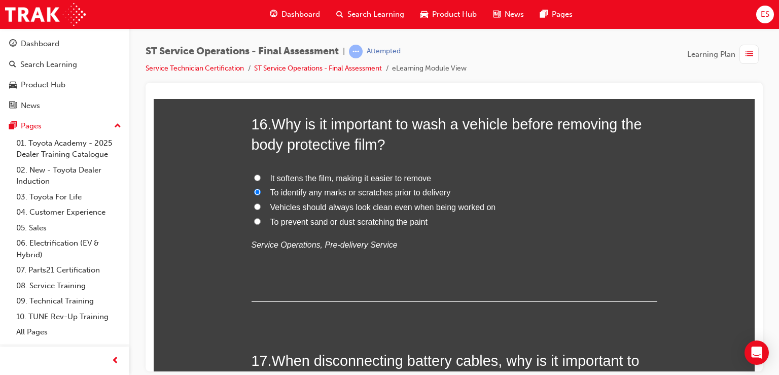
radio input "true"
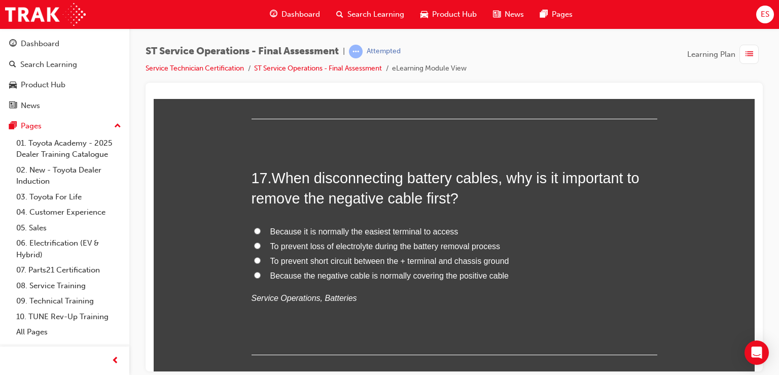
scroll to position [3803, 0]
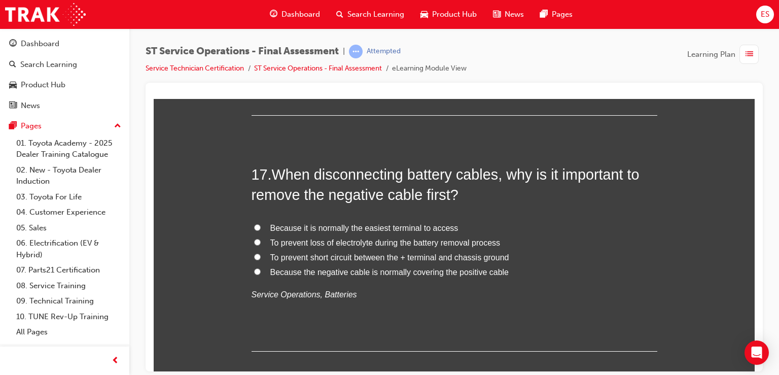
click at [419, 253] on span "To prevent short circuit between the + terminal and chassis ground" at bounding box center [389, 257] width 239 height 9
click at [261, 253] on input "To prevent short circuit between the + terminal and chassis ground" at bounding box center [257, 256] width 7 height 7
radio input "true"
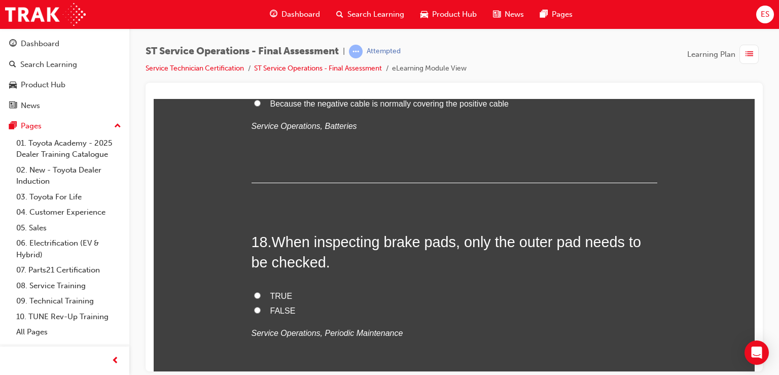
scroll to position [3972, 0]
click at [277, 311] on span "FALSE" at bounding box center [282, 309] width 25 height 9
click at [261, 311] on input "FALSE" at bounding box center [257, 309] width 7 height 7
radio input "true"
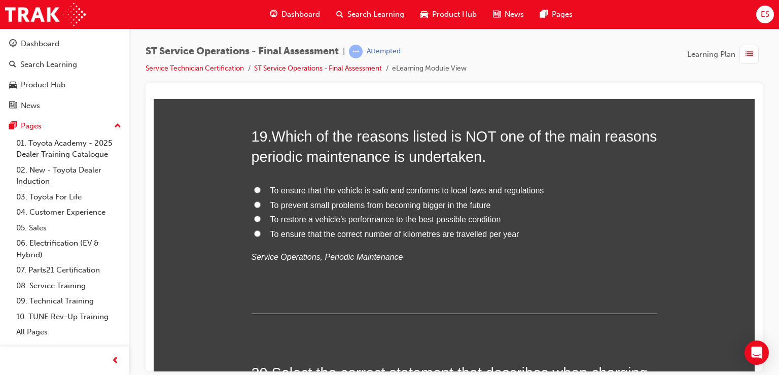
scroll to position [4284, 0]
click at [347, 234] on span "To ensure that the correct number of kilometres are travelled per year" at bounding box center [394, 233] width 249 height 9
click at [261, 234] on input "To ensure that the correct number of kilometres are travelled per year" at bounding box center [257, 232] width 7 height 7
radio input "true"
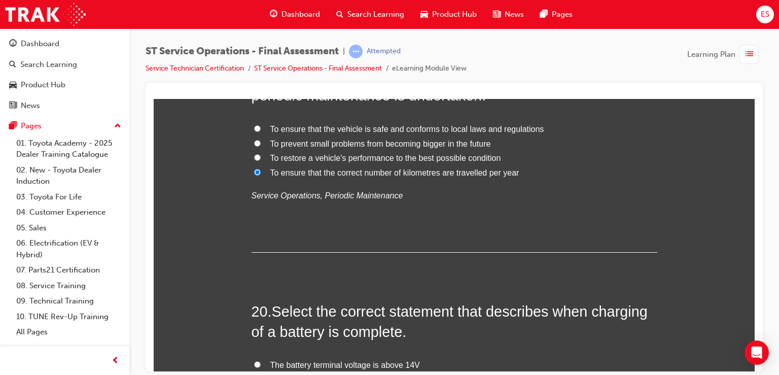
scroll to position [4473, 0]
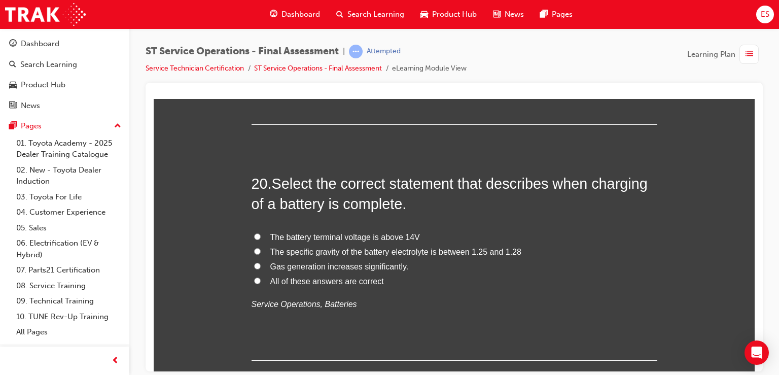
click at [361, 276] on span "All of these answers are correct" at bounding box center [327, 280] width 114 height 9
click at [261, 277] on input "All of these answers are correct" at bounding box center [257, 280] width 7 height 7
radio input "true"
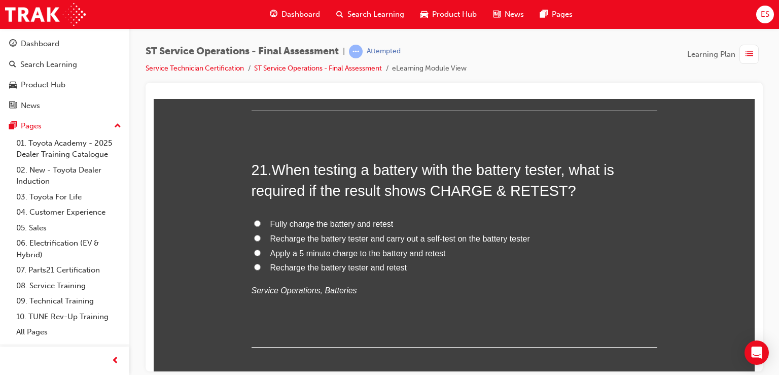
scroll to position [4723, 0]
click at [354, 264] on span "Recharge the battery tester and retest" at bounding box center [338, 266] width 136 height 9
click at [261, 264] on input "Recharge the battery tester and retest" at bounding box center [257, 265] width 7 height 7
radio input "true"
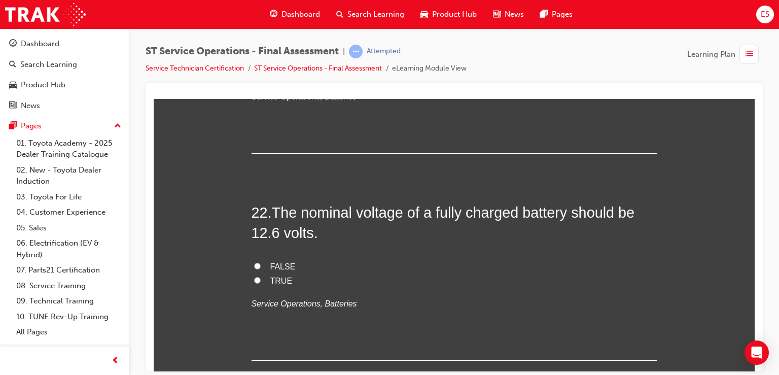
scroll to position [4917, 0]
click at [282, 273] on label "TRUE" at bounding box center [455, 280] width 406 height 15
click at [261, 276] on input "TRUE" at bounding box center [257, 279] width 7 height 7
radio input "true"
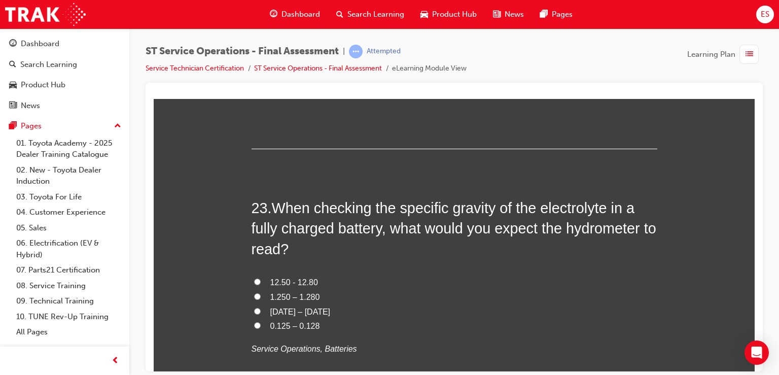
scroll to position [5129, 0]
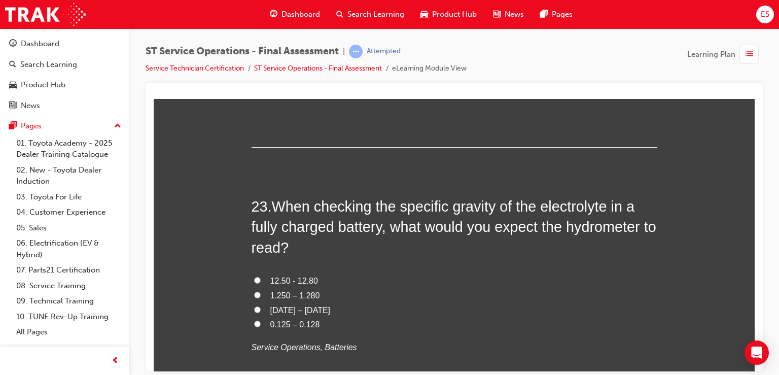
click at [300, 325] on span "0.125 – 0.128" at bounding box center [295, 323] width 50 height 9
click at [261, 325] on input "0.125 – 0.128" at bounding box center [257, 323] width 7 height 7
radio input "true"
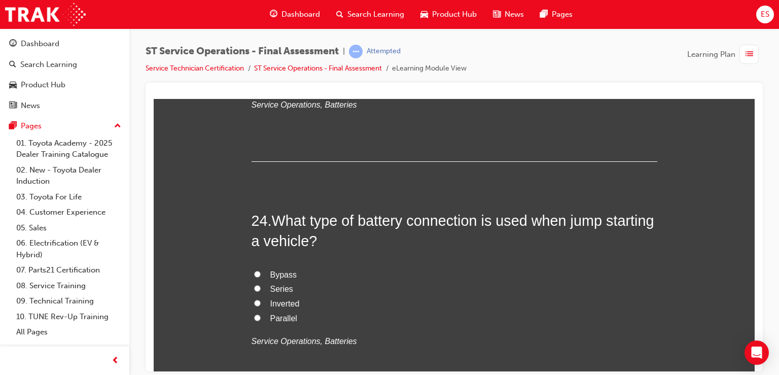
scroll to position [5373, 0]
click at [280, 312] on span "Parallel" at bounding box center [283, 316] width 27 height 9
click at [261, 313] on input "Parallel" at bounding box center [257, 316] width 7 height 7
radio input "true"
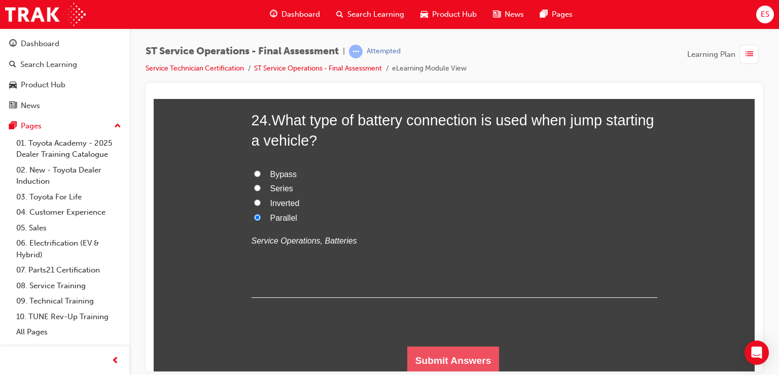
click at [446, 358] on button "Submit Answers" at bounding box center [453, 360] width 92 height 28
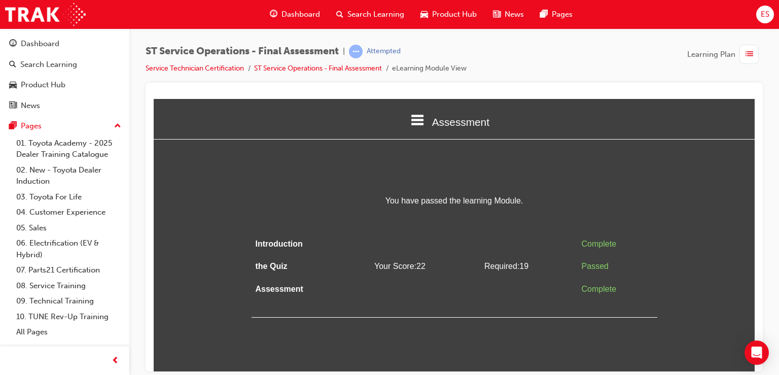
scroll to position [0, 0]
click at [748, 52] on span "list-icon" at bounding box center [749, 54] width 8 height 13
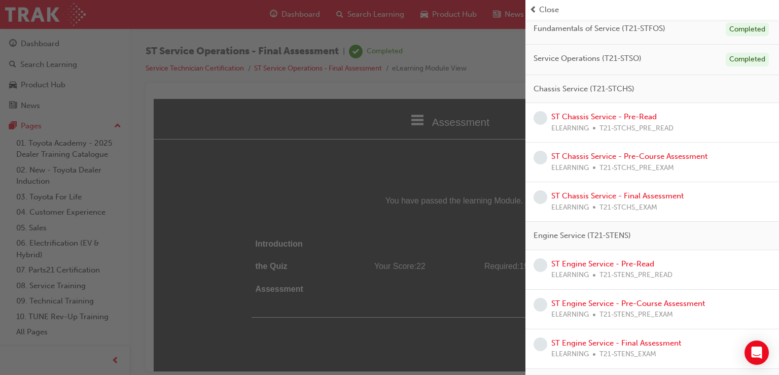
scroll to position [141, 0]
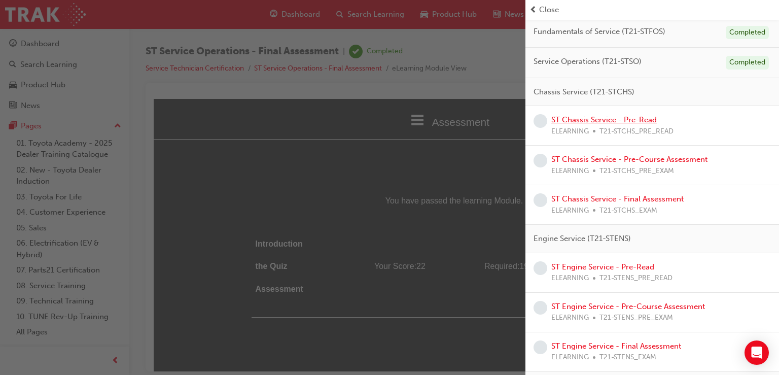
click at [645, 123] on link "ST Chassis Service - Pre-Read" at bounding box center [603, 119] width 105 height 9
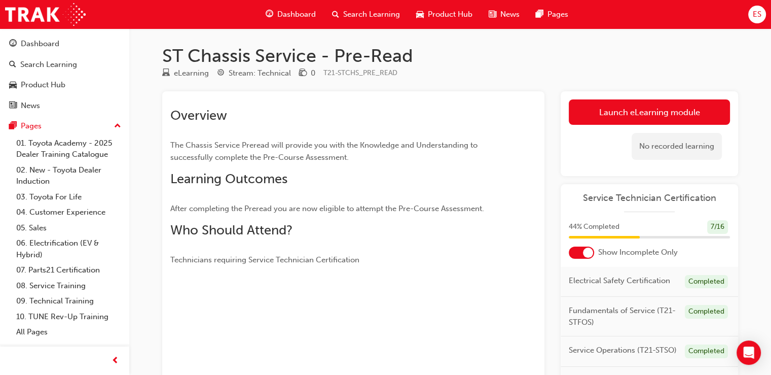
click at [645, 123] on link "Launch eLearning module" at bounding box center [649, 111] width 161 height 25
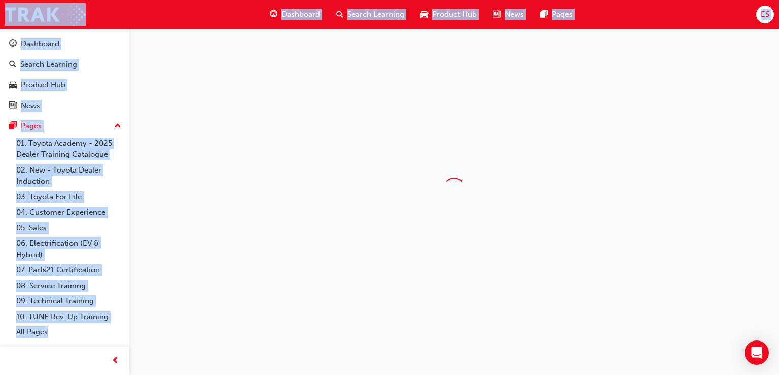
click at [645, 123] on div at bounding box center [454, 188] width 650 height 321
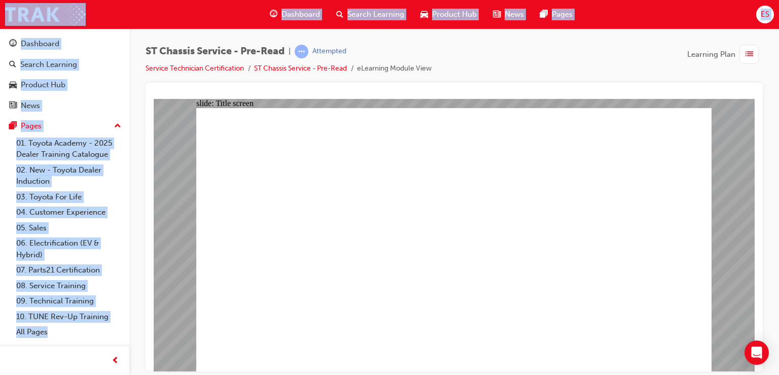
click at [639, 75] on div "ST Chassis Service - Pre-Read | Attempted Service Technician Certification ST C…" at bounding box center [454, 64] width 617 height 38
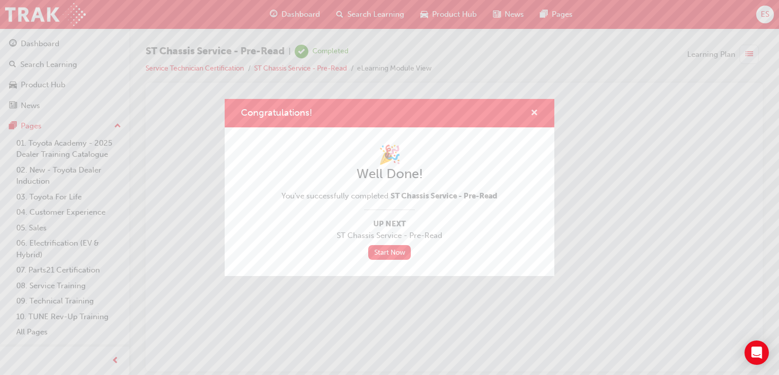
click at [538, 114] on span "cross-icon" at bounding box center [534, 113] width 8 height 9
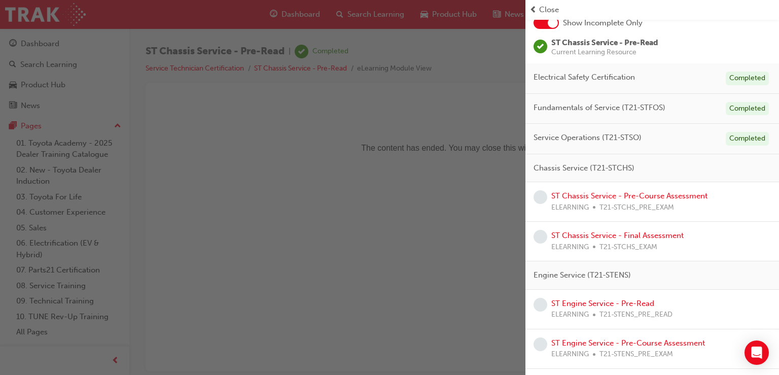
scroll to position [64, 0]
click at [621, 191] on div "ST Chassis Service - Pre-Course Assessment ELEARNING T21-STCHS_PRE_EXAM" at bounding box center [629, 202] width 156 height 23
click at [624, 199] on link "ST Chassis Service - Pre-Course Assessment" at bounding box center [629, 196] width 156 height 9
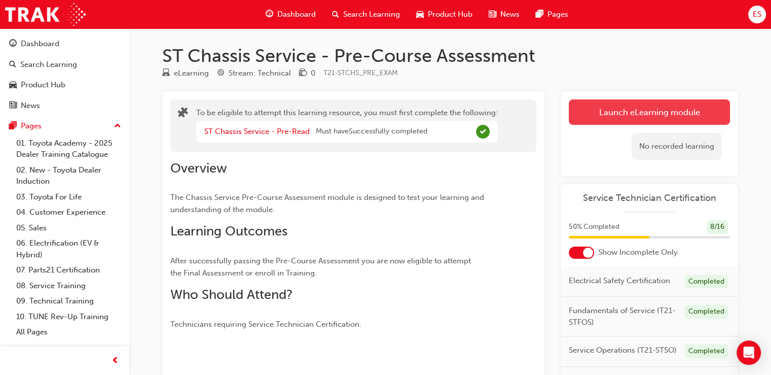
click at [644, 114] on button "Launch eLearning module" at bounding box center [649, 111] width 161 height 25
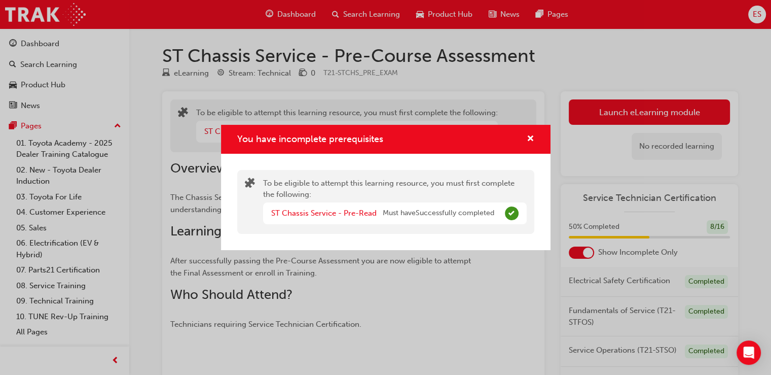
click at [455, 218] on span "Must have Successfully completed" at bounding box center [439, 213] width 112 height 12
click at [341, 212] on link "ST Chassis Service - Pre-Read" at bounding box center [323, 212] width 105 height 9
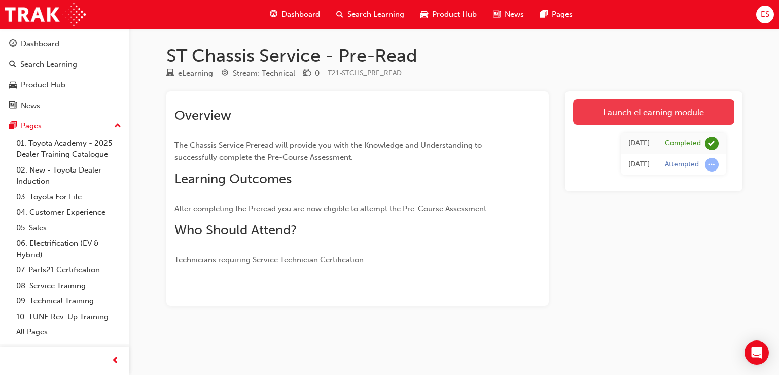
click at [623, 110] on link "Launch eLearning module" at bounding box center [653, 111] width 161 height 25
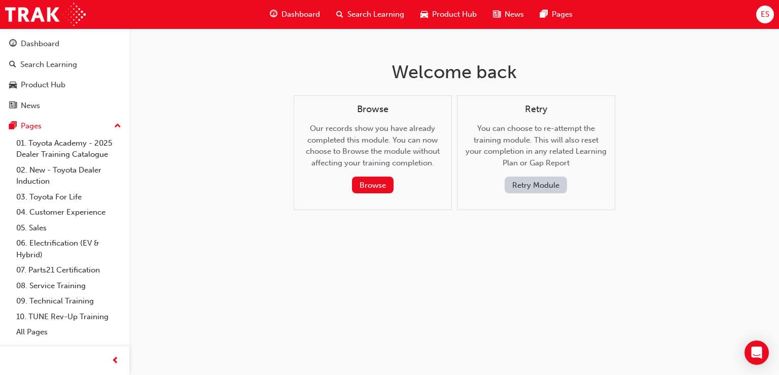
click at [374, 194] on div "Browse Our records show you have already completed this module. You can now cho…" at bounding box center [373, 152] width 158 height 115
click at [375, 185] on button "Browse" at bounding box center [373, 184] width 42 height 17
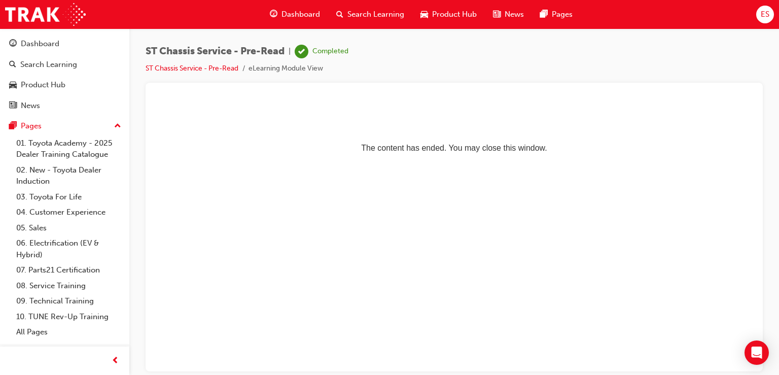
click at [491, 160] on html "The content has ended. You may close this window." at bounding box center [454, 129] width 601 height 62
drag, startPoint x: 310, startPoint y: 4, endPoint x: 308, endPoint y: 23, distance: 19.4
click at [308, 23] on div "Dashboard Search Learning Product Hub News Pages" at bounding box center [421, 14] width 327 height 29
click at [308, 23] on div "Dashboard" at bounding box center [295, 14] width 66 height 21
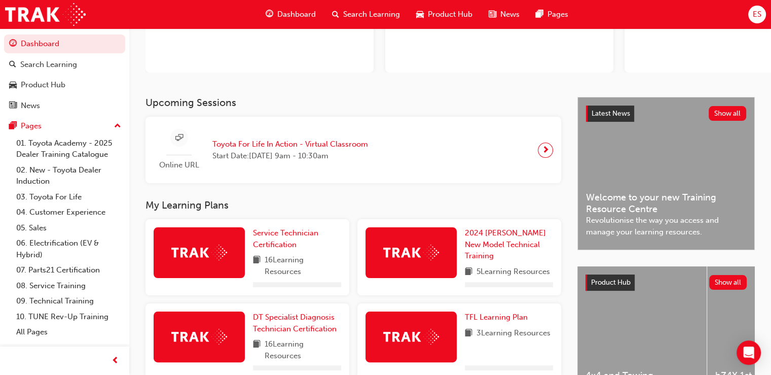
scroll to position [126, 0]
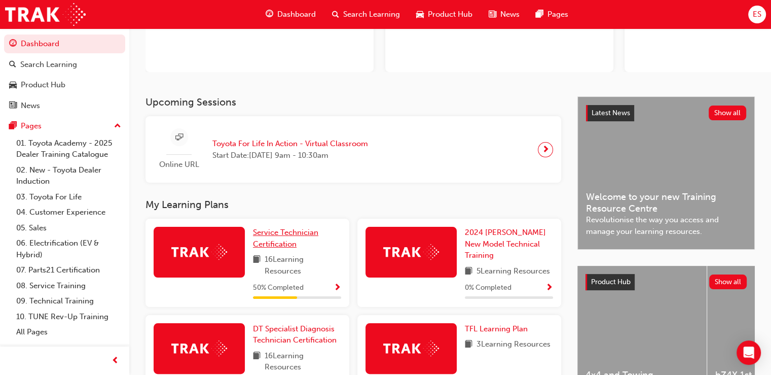
click at [258, 230] on span "Service Technician Certification" at bounding box center [285, 238] width 65 height 21
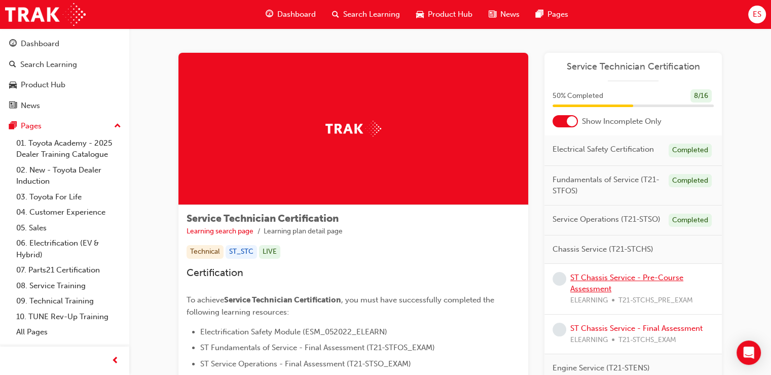
click at [638, 274] on link "ST Chassis Service - Pre-Course Assessment" at bounding box center [627, 283] width 113 height 21
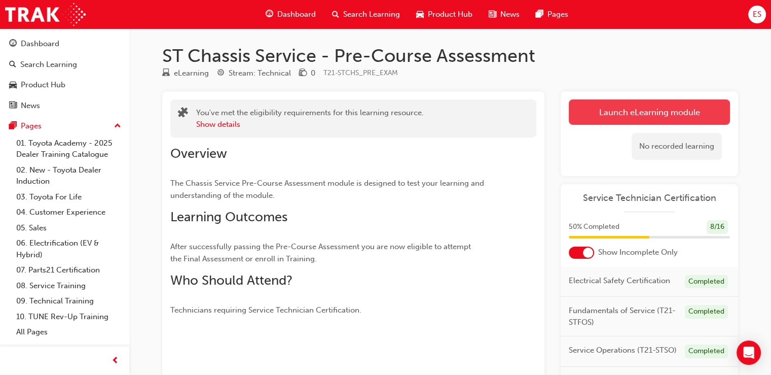
click at [631, 113] on button "Launch eLearning module" at bounding box center [649, 111] width 161 height 25
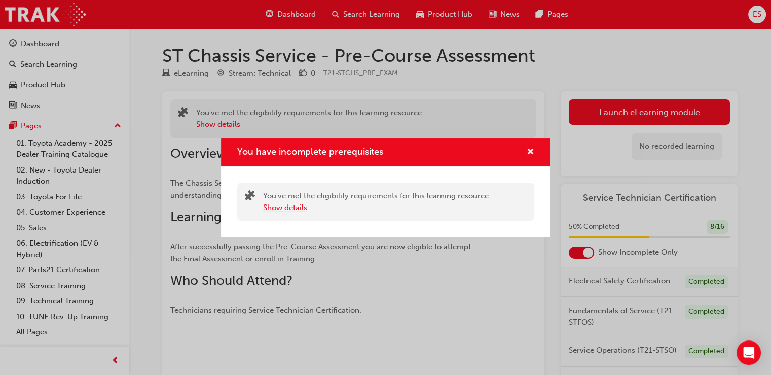
click at [294, 208] on button "Show details" at bounding box center [285, 208] width 44 height 12
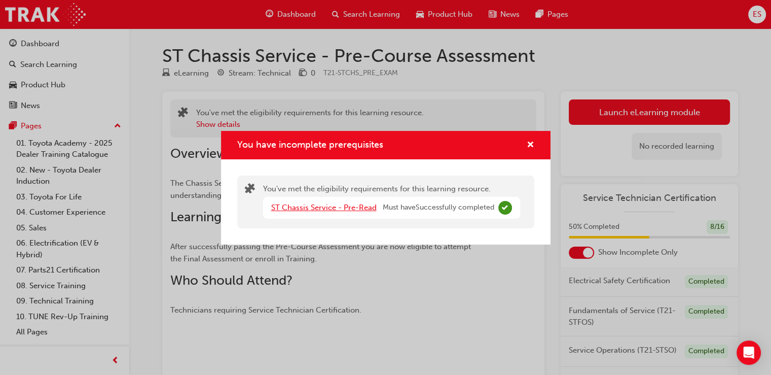
click at [294, 208] on link "ST Chassis Service - Pre-Read" at bounding box center [323, 207] width 105 height 9
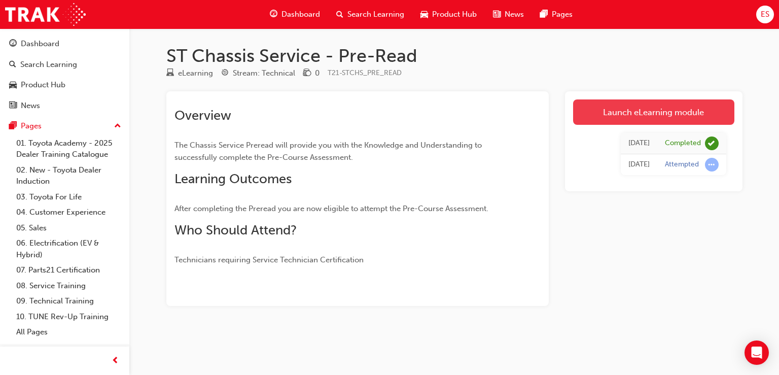
click at [645, 101] on link "Launch eLearning module" at bounding box center [653, 111] width 161 height 25
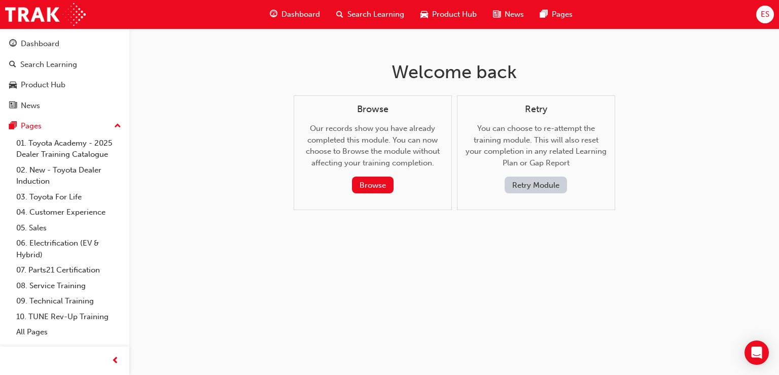
click at [531, 186] on button "Retry Module" at bounding box center [536, 184] width 62 height 17
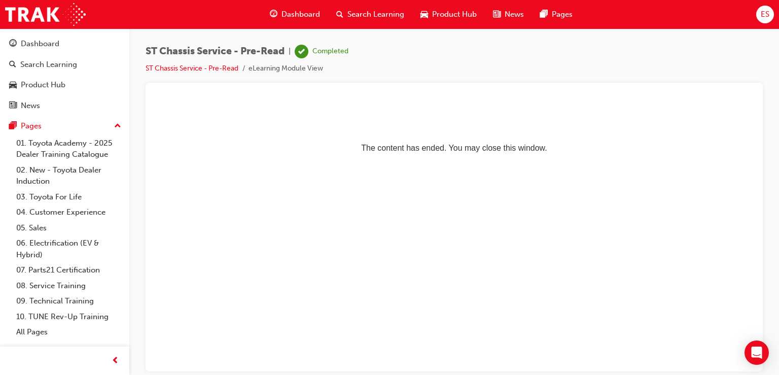
click at [763, 13] on span "ES" at bounding box center [765, 15] width 9 height 12
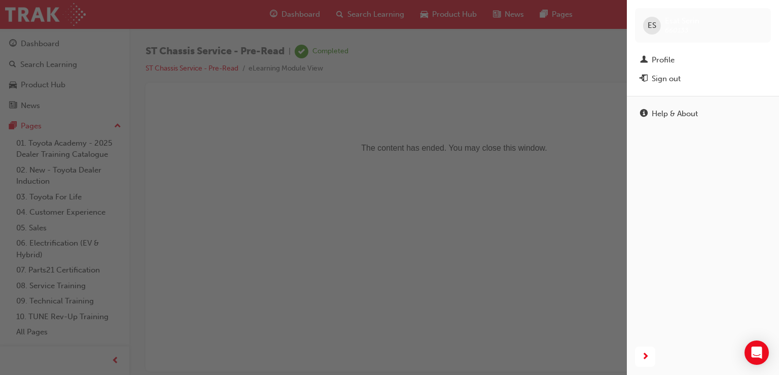
click at [492, 165] on div "button" at bounding box center [313, 187] width 627 height 375
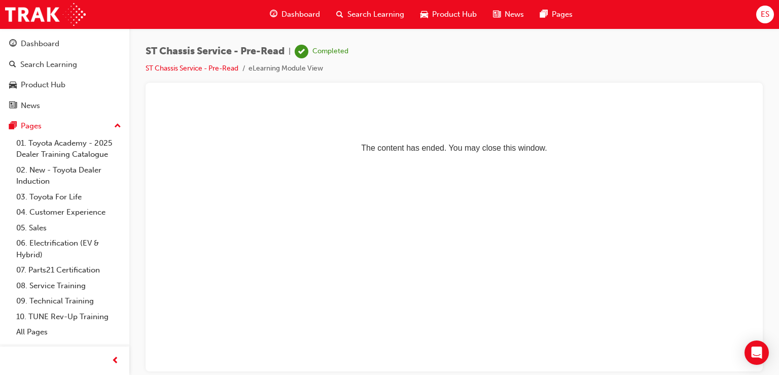
click at [297, 20] on div "Dashboard" at bounding box center [295, 14] width 66 height 21
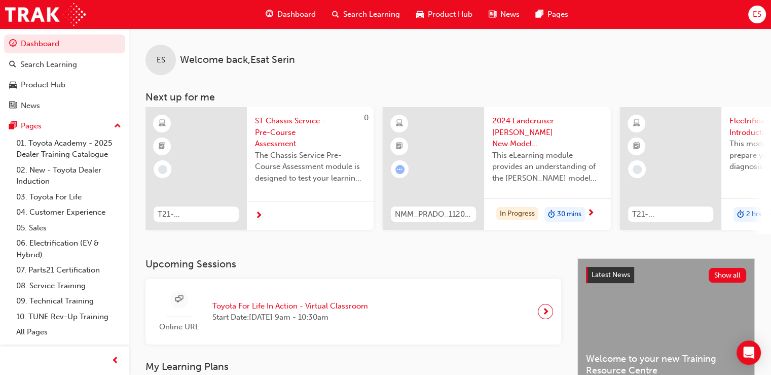
click at [280, 18] on span "Dashboard" at bounding box center [296, 15] width 39 height 12
click at [365, 9] on span "Search Learning" at bounding box center [371, 15] width 57 height 12
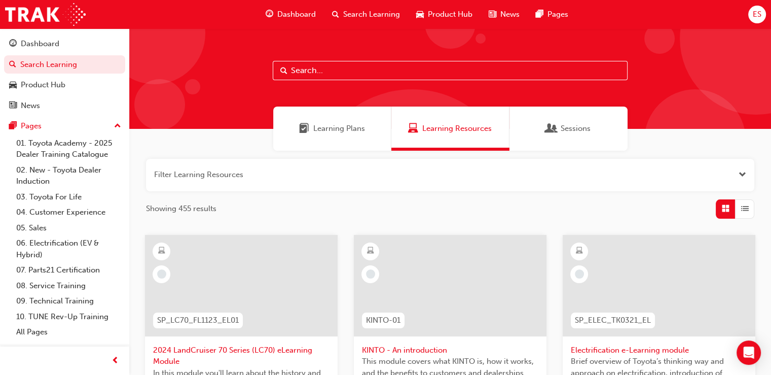
click at [323, 136] on div "Learning Plans" at bounding box center [332, 128] width 118 height 44
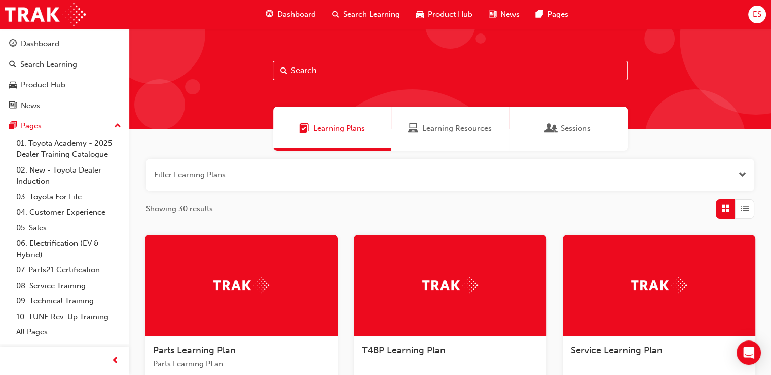
click at [294, 6] on div "Dashboard" at bounding box center [291, 14] width 66 height 21
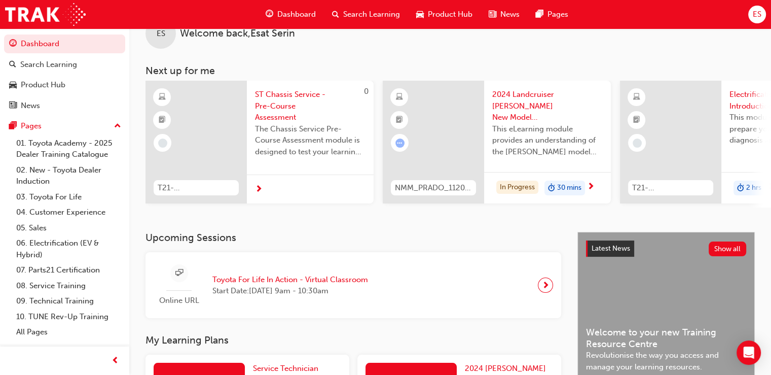
scroll to position [16, 0]
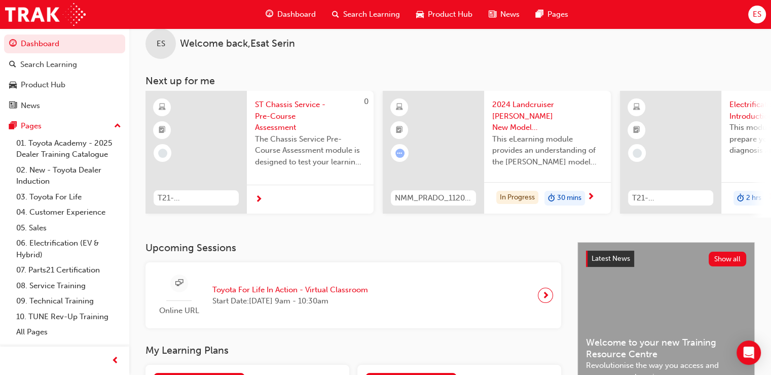
click at [278, 113] on span "ST Chassis Service - Pre-Course Assessment" at bounding box center [310, 116] width 111 height 34
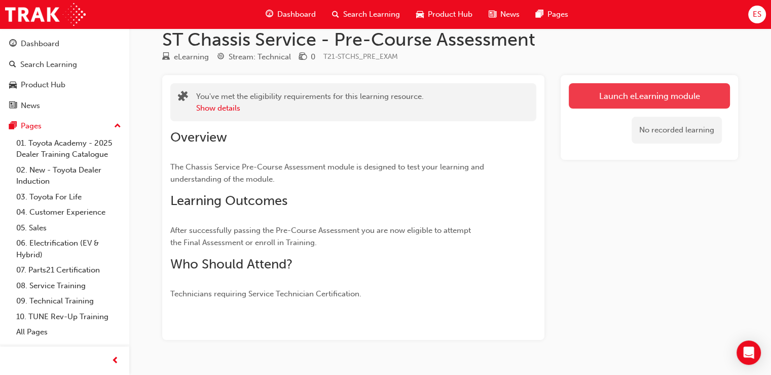
click at [633, 87] on link "Launch eLearning module" at bounding box center [649, 95] width 161 height 25
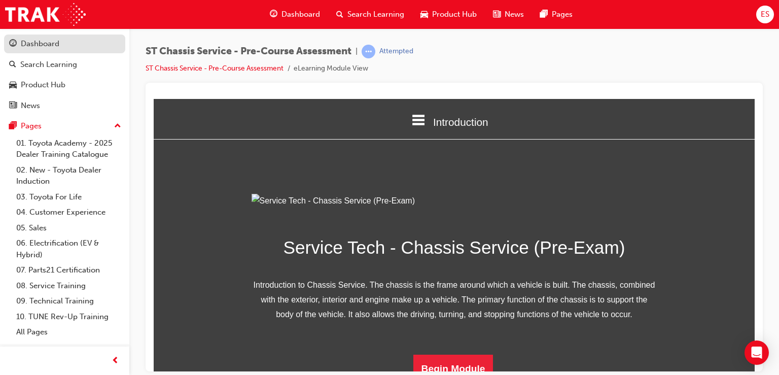
click at [65, 40] on div "Dashboard" at bounding box center [64, 44] width 111 height 13
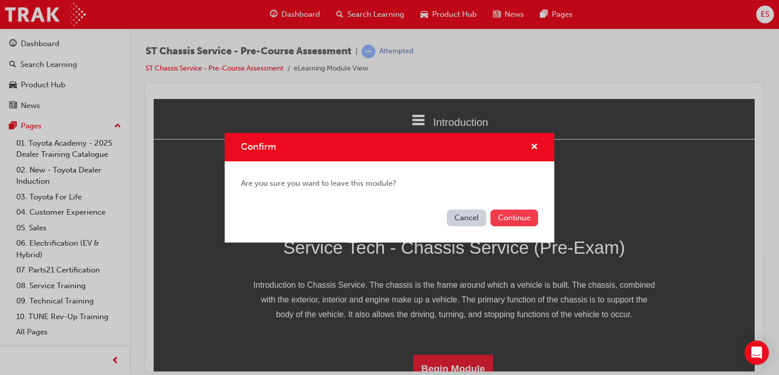
click at [505, 216] on button "Continue" at bounding box center [514, 217] width 48 height 17
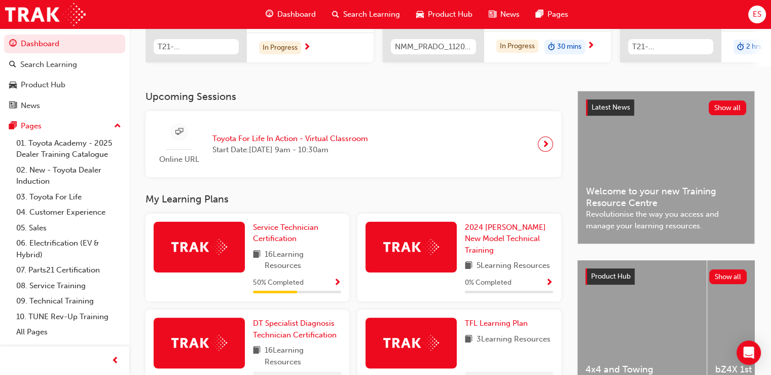
scroll to position [168, 0]
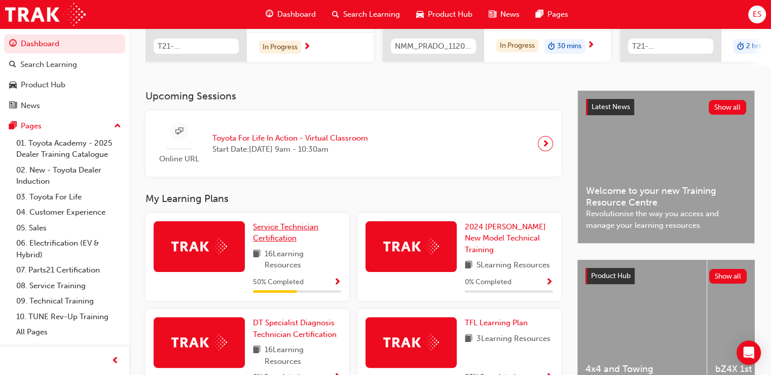
click at [308, 240] on link "Service Technician Certification" at bounding box center [297, 232] width 88 height 23
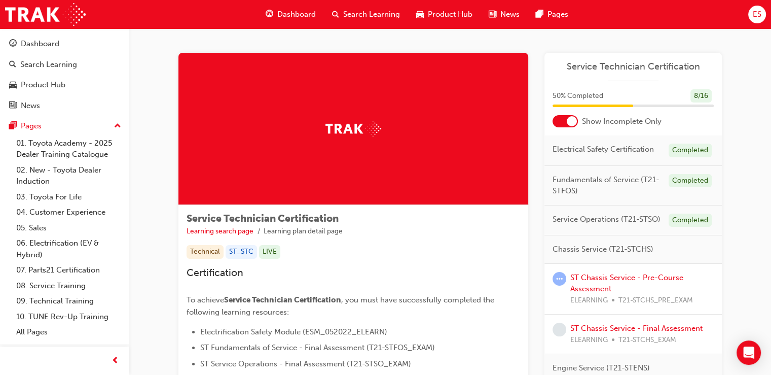
scroll to position [84, 0]
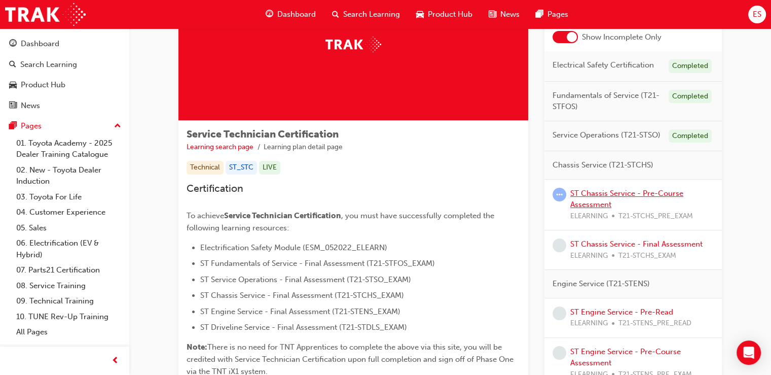
click at [588, 189] on link "ST Chassis Service - Pre-Course Assessment" at bounding box center [627, 199] width 113 height 21
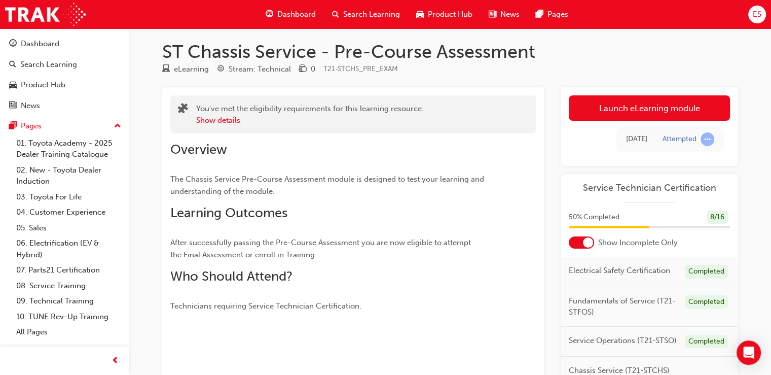
scroll to position [4, 0]
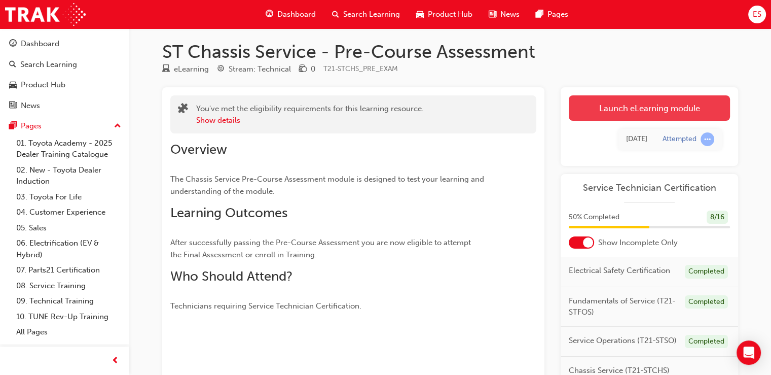
click at [652, 119] on link "Launch eLearning module" at bounding box center [649, 107] width 161 height 25
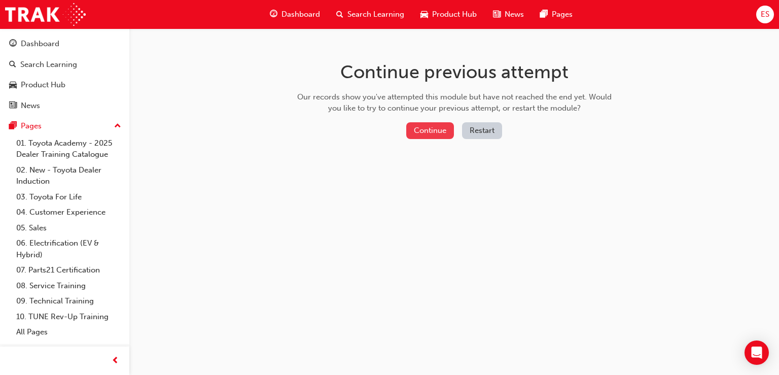
click at [428, 127] on button "Continue" at bounding box center [430, 130] width 48 height 17
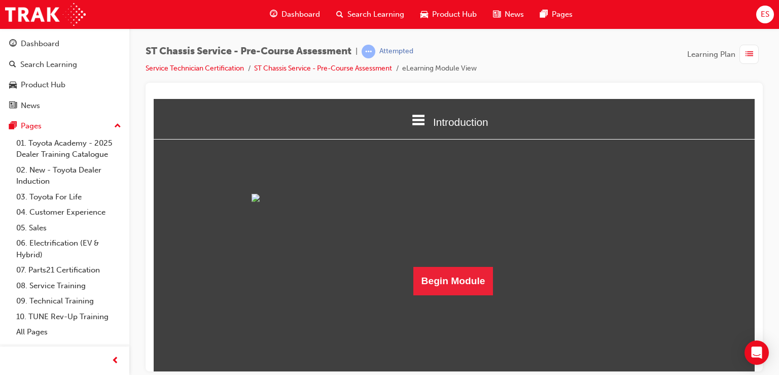
scroll to position [42, 0]
click at [468, 295] on button "Begin Module" at bounding box center [453, 280] width 80 height 28
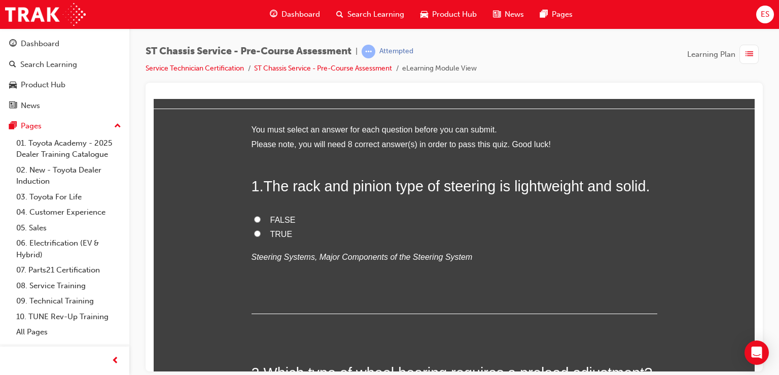
scroll to position [0, 0]
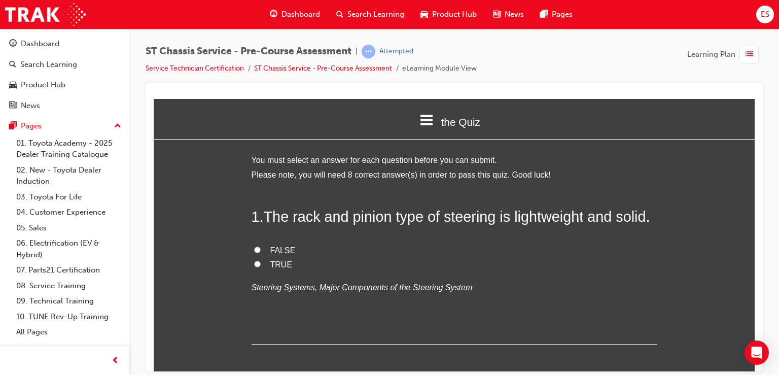
click at [261, 263] on label "TRUE" at bounding box center [455, 264] width 406 height 15
click at [261, 263] on input "TRUE" at bounding box center [257, 263] width 7 height 7
radio input "true"
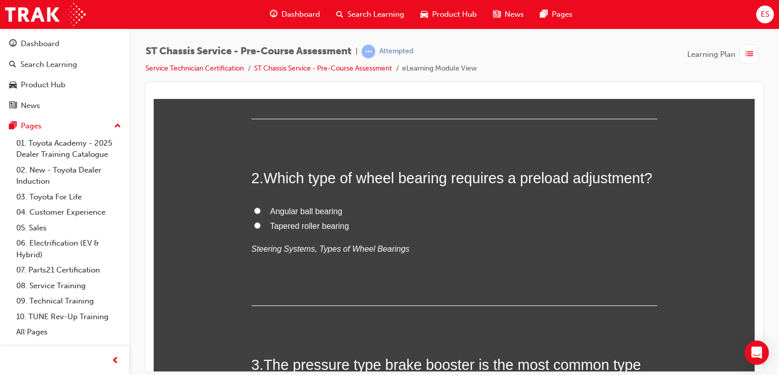
scroll to position [229, 0]
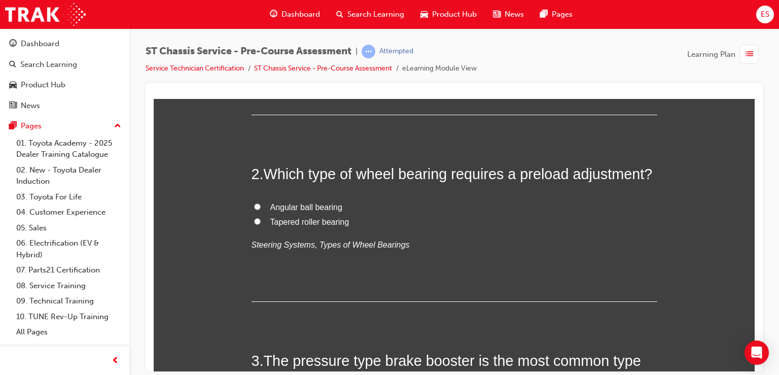
click at [281, 224] on span "Tapered roller bearing" at bounding box center [309, 221] width 79 height 9
click at [261, 224] on input "Tapered roller bearing" at bounding box center [257, 221] width 7 height 7
radio input "true"
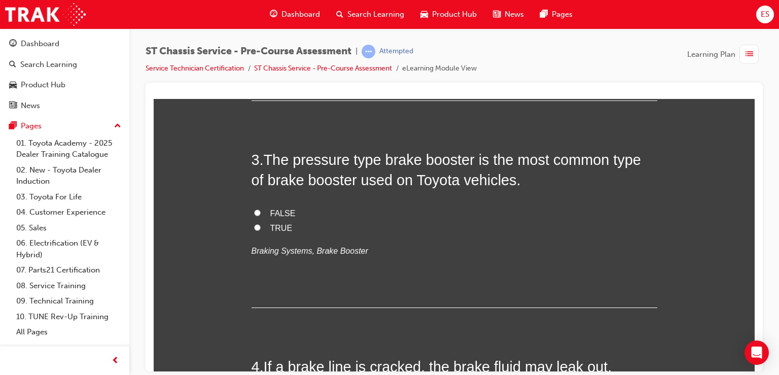
scroll to position [440, 0]
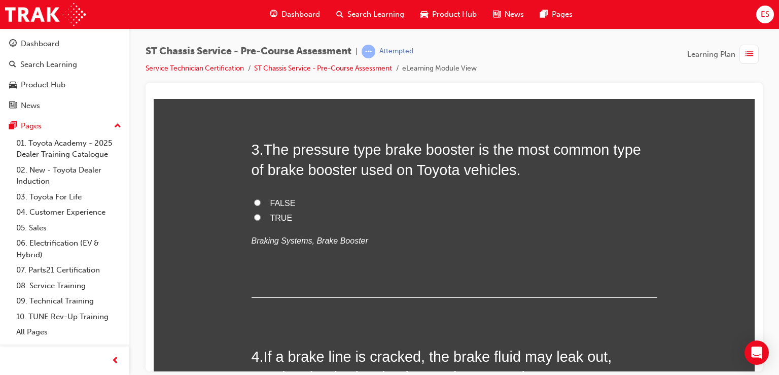
click at [280, 213] on span "TRUE" at bounding box center [281, 217] width 22 height 9
click at [261, 214] on input "TRUE" at bounding box center [257, 217] width 7 height 7
radio input "true"
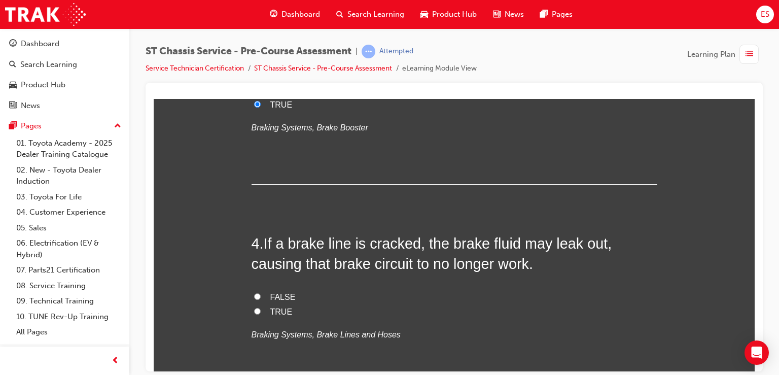
scroll to position [554, 0]
click at [273, 309] on span "TRUE" at bounding box center [281, 310] width 22 height 9
click at [261, 309] on input "TRUE" at bounding box center [257, 310] width 7 height 7
radio input "true"
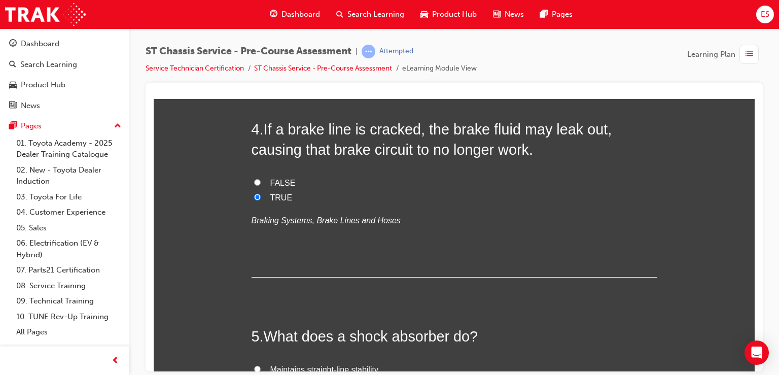
scroll to position [783, 0]
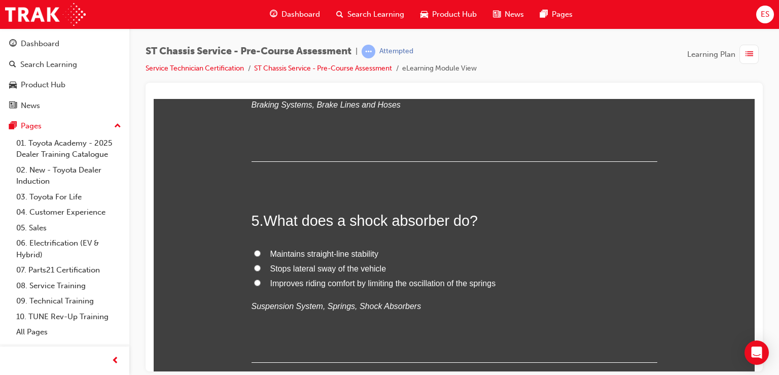
click at [329, 283] on span "Improves riding comfort by limiting the oscillation of the springs" at bounding box center [383, 282] width 226 height 9
click at [261, 283] on input "Improves riding comfort by limiting the oscillation of the springs" at bounding box center [257, 282] width 7 height 7
radio input "true"
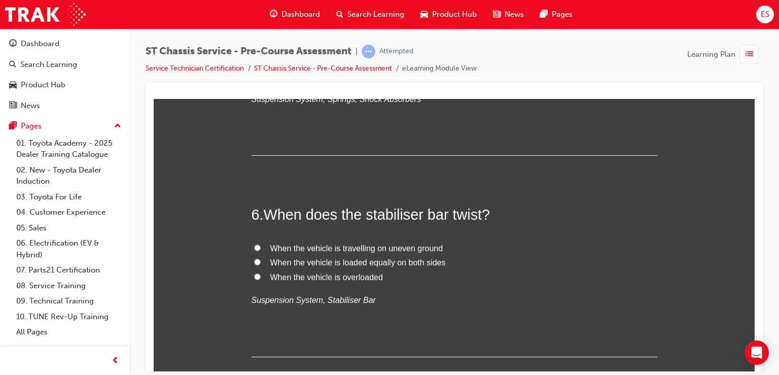
scroll to position [994, 0]
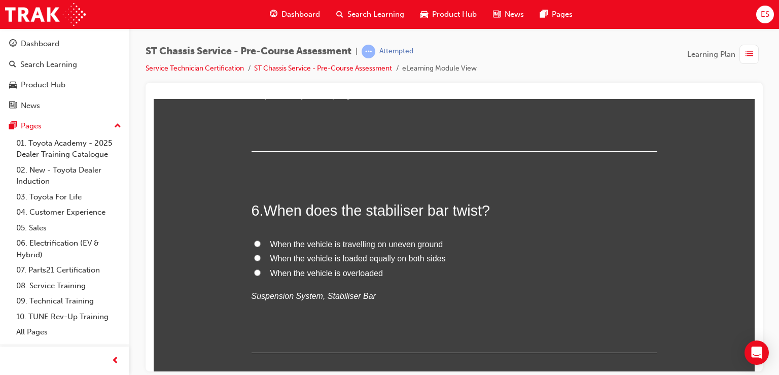
click at [312, 242] on span "When the vehicle is travelling on uneven ground" at bounding box center [356, 243] width 173 height 9
click at [261, 242] on input "When the vehicle is travelling on uneven ground" at bounding box center [257, 243] width 7 height 7
radio input "true"
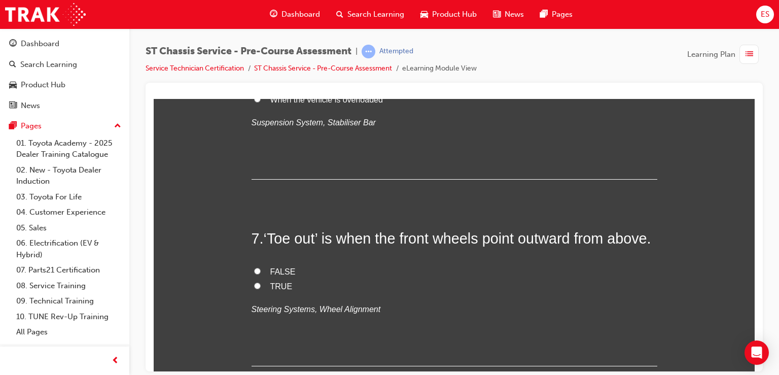
scroll to position [1186, 0]
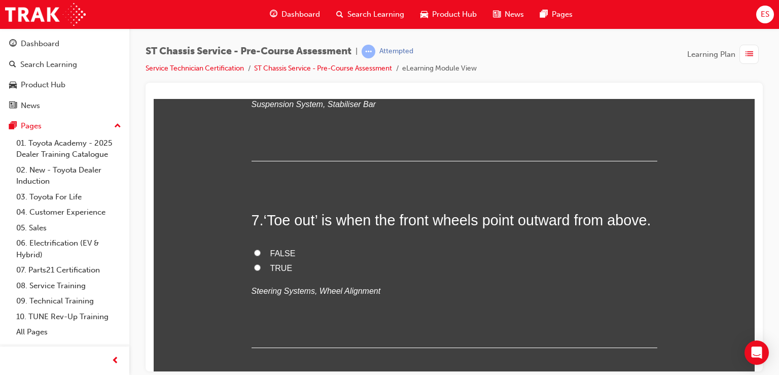
click at [312, 230] on h2 "7 . ‘Toe out’ is when the front wheels point outward from above." at bounding box center [455, 219] width 406 height 20
click at [278, 257] on span "FALSE" at bounding box center [282, 252] width 25 height 9
click at [261, 256] on input "FALSE" at bounding box center [257, 252] width 7 height 7
radio input "true"
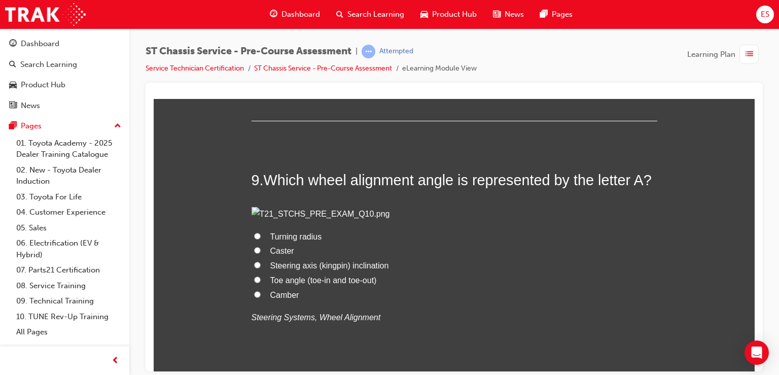
scroll to position [1666, 0]
click at [286, 15] on span "Turning radius" at bounding box center [296, 10] width 52 height 9
click at [261, 13] on input "Turning radius" at bounding box center [257, 10] width 7 height 7
radio input "true"
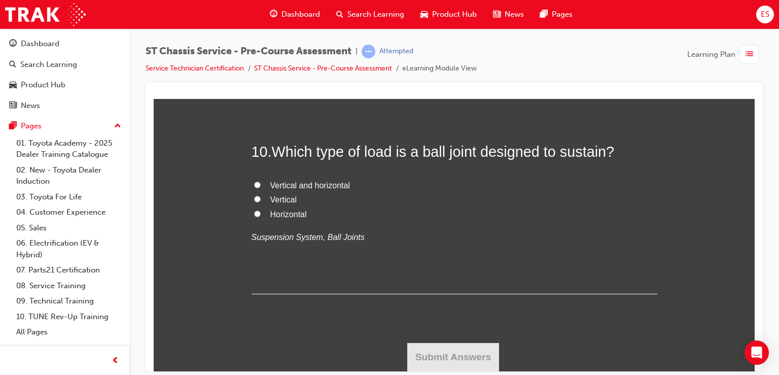
scroll to position [2225, 0]
click at [276, 17] on span "Camber" at bounding box center [284, 13] width 29 height 9
click at [261, 16] on input "Camber" at bounding box center [257, 12] width 7 height 7
radio input "true"
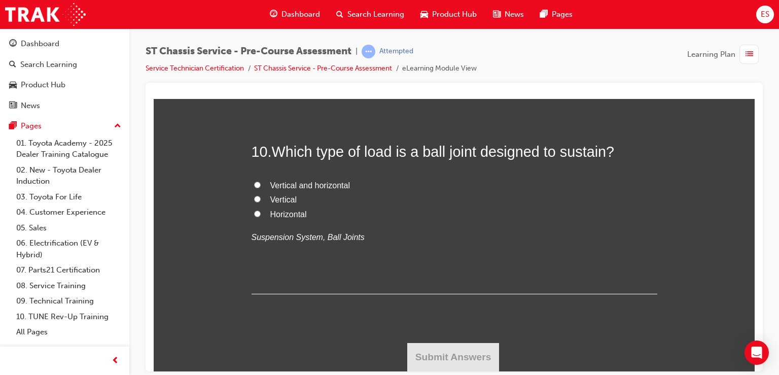
click at [317, 189] on span "Vertical and horizontal" at bounding box center [310, 185] width 80 height 9
click at [261, 188] on input "Vertical and horizontal" at bounding box center [257, 184] width 7 height 7
radio input "true"
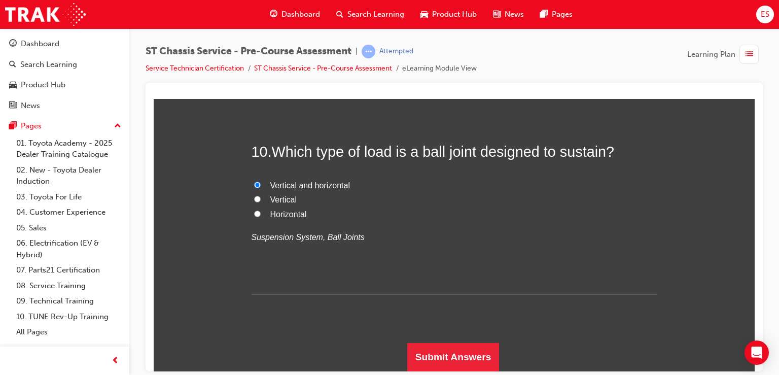
scroll to position [2473, 0]
click at [474, 362] on button "Submit Answers" at bounding box center [453, 356] width 92 height 28
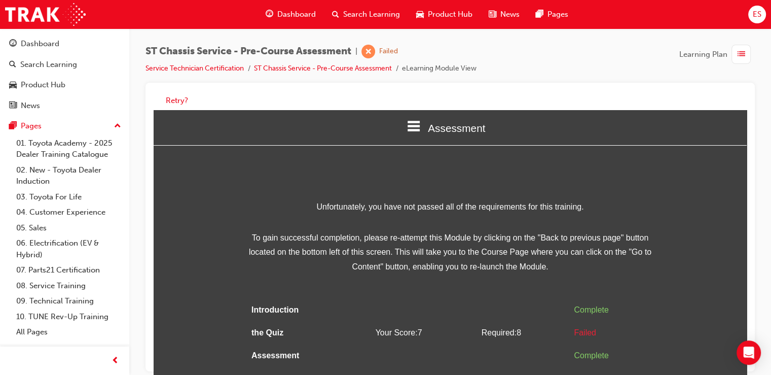
scroll to position [7, 0]
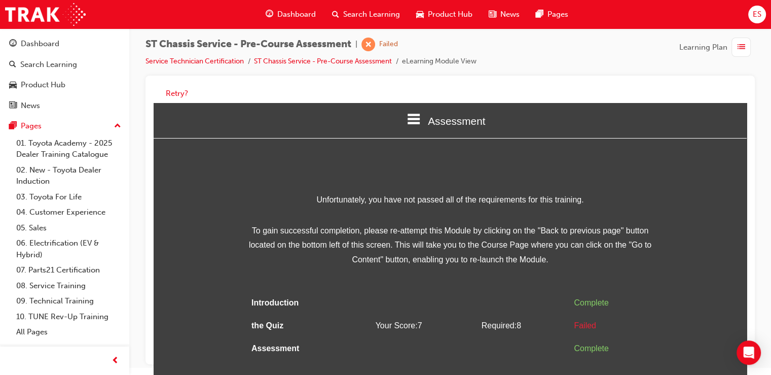
click at [742, 36] on div "ST Chassis Service - Pre-Course Assessment | Failed Service Technician Certific…" at bounding box center [450, 181] width 642 height 321
click at [749, 52] on div "button" at bounding box center [741, 47] width 19 height 19
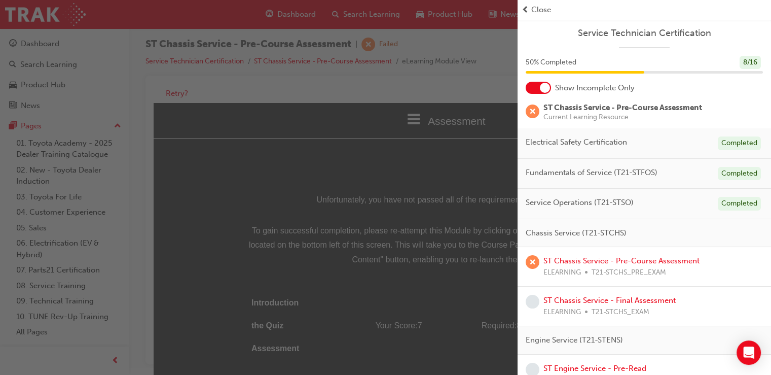
click at [592, 230] on span "Chassis Service (T21-STCHS)" at bounding box center [576, 233] width 101 height 12
click at [602, 256] on link "ST Chassis Service - Pre-Course Assessment" at bounding box center [622, 260] width 156 height 9
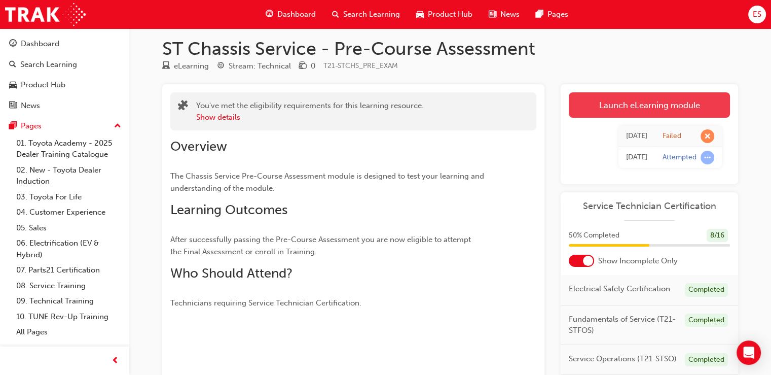
click at [635, 98] on link "Launch eLearning module" at bounding box center [649, 104] width 161 height 25
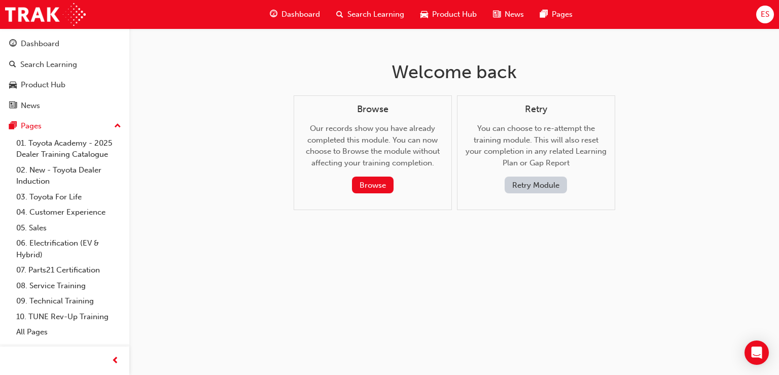
click at [559, 184] on button "Retry Module" at bounding box center [536, 184] width 62 height 17
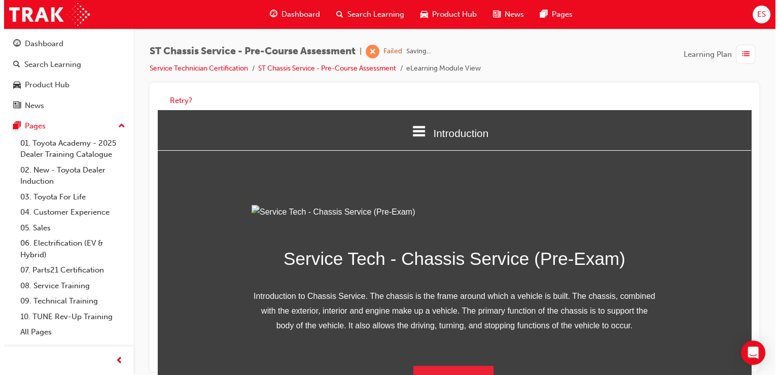
scroll to position [123, 0]
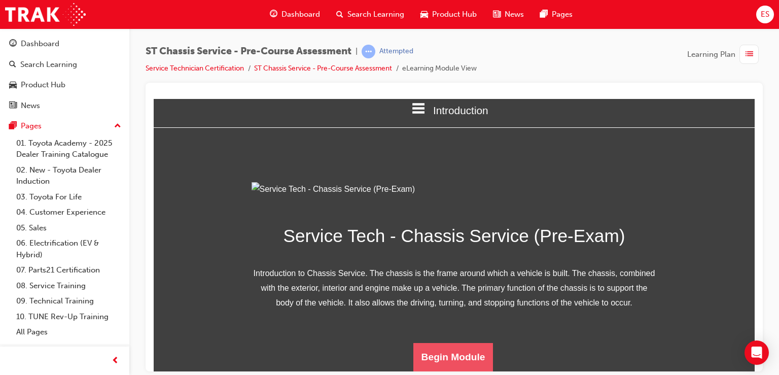
click at [464, 345] on button "Begin Module" at bounding box center [453, 356] width 80 height 28
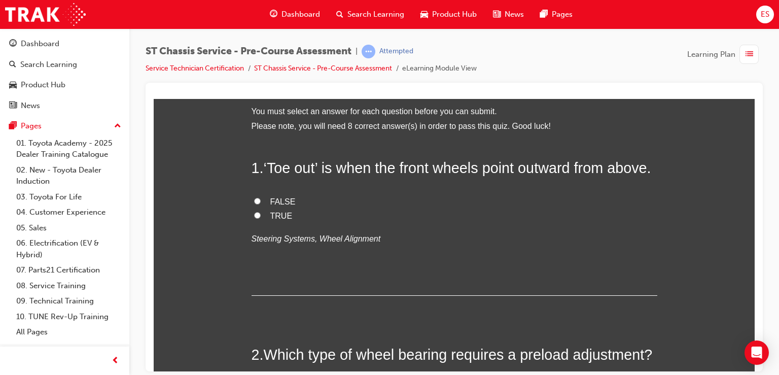
scroll to position [45, 0]
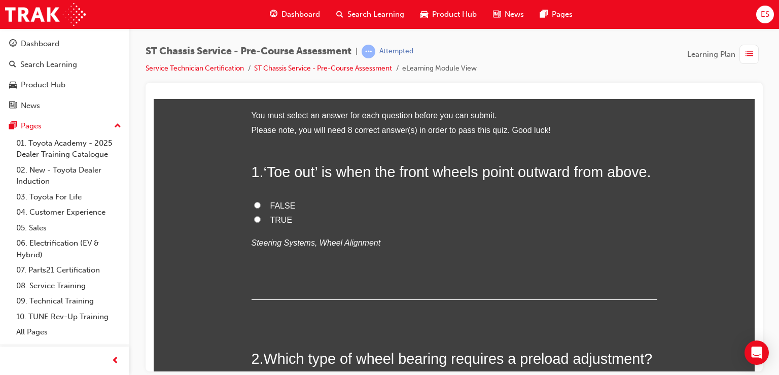
click at [278, 209] on span "FALSE" at bounding box center [282, 205] width 25 height 9
click at [261, 208] on input "FALSE" at bounding box center [257, 204] width 7 height 7
radio input "true"
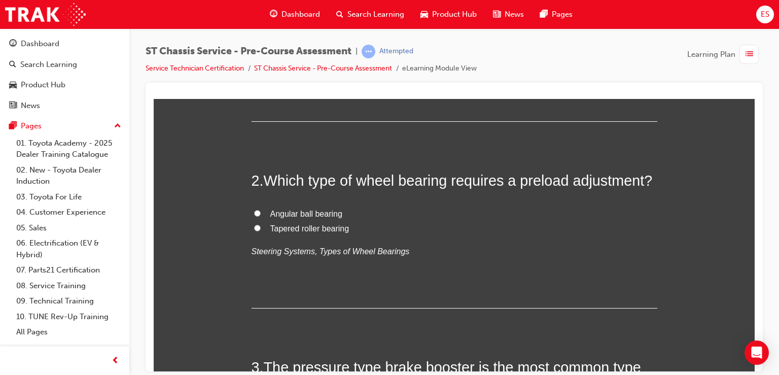
scroll to position [225, 0]
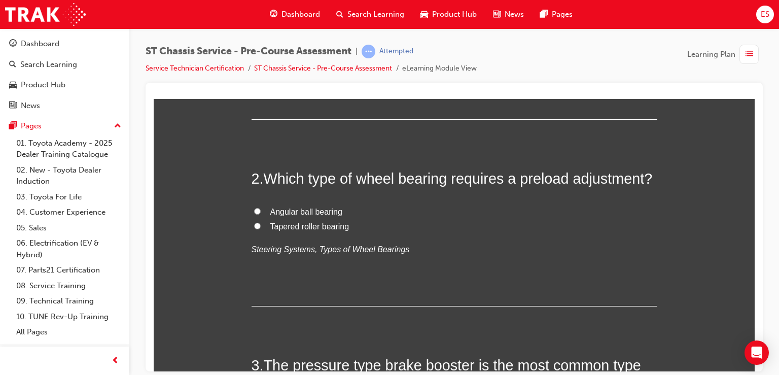
click at [299, 230] on span "Tapered roller bearing" at bounding box center [309, 226] width 79 height 9
click at [261, 229] on input "Tapered roller bearing" at bounding box center [257, 225] width 7 height 7
radio input "true"
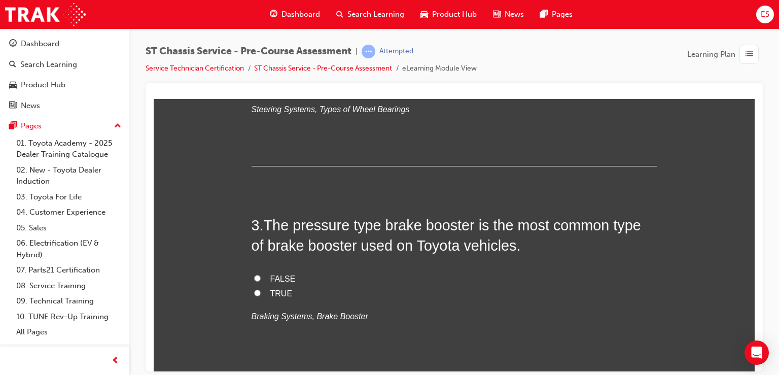
scroll to position [372, 0]
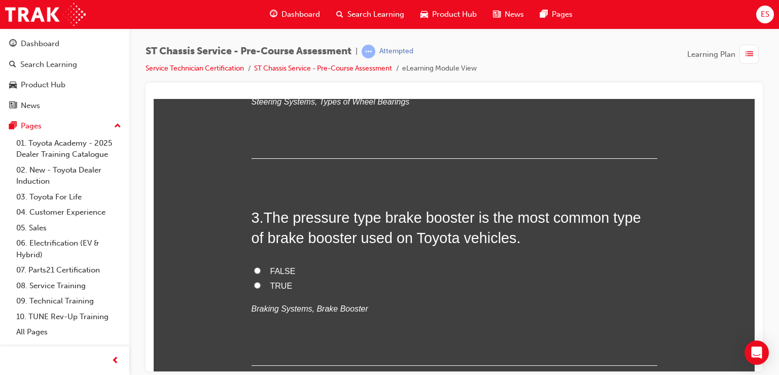
click at [276, 293] on label "TRUE" at bounding box center [455, 285] width 406 height 15
click at [261, 288] on input "TRUE" at bounding box center [257, 284] width 7 height 7
radio input "true"
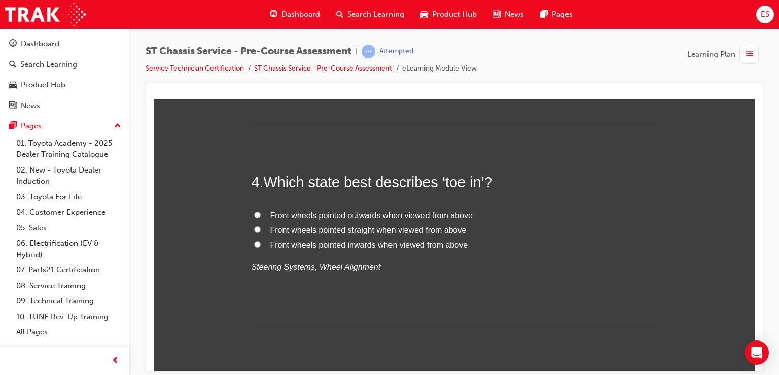
scroll to position [615, 0]
click at [384, 248] on span "Front wheels pointed inwards when viewed from above" at bounding box center [369, 244] width 198 height 9
click at [261, 247] on input "Front wheels pointed inwards when viewed from above" at bounding box center [257, 243] width 7 height 7
radio input "true"
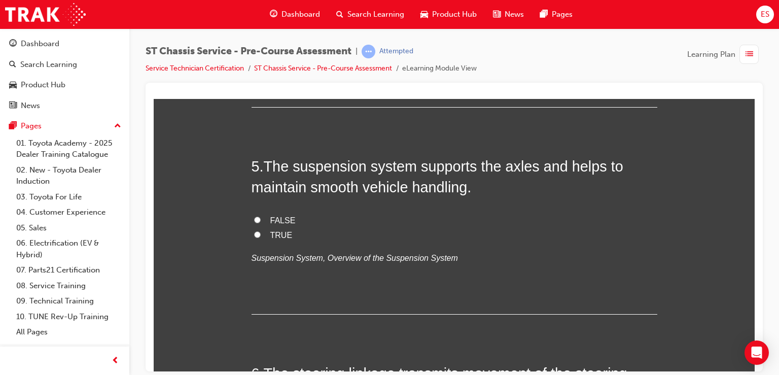
scroll to position [832, 0]
click at [276, 238] on span "TRUE" at bounding box center [281, 234] width 22 height 9
click at [261, 237] on input "TRUE" at bounding box center [257, 233] width 7 height 7
radio input "true"
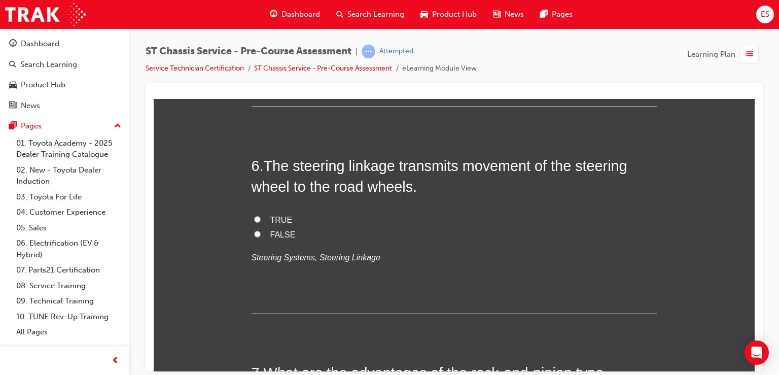
scroll to position [1040, 0]
click at [270, 222] on span "TRUE" at bounding box center [281, 218] width 22 height 9
click at [261, 221] on input "TRUE" at bounding box center [257, 217] width 7 height 7
radio input "true"
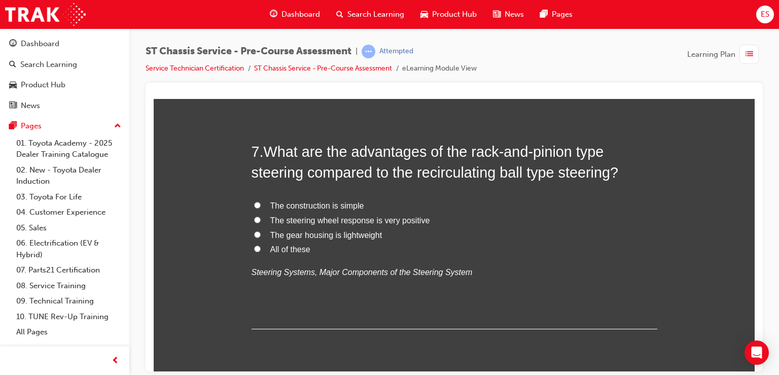
scroll to position [1261, 0]
click at [291, 252] on span "All of these" at bounding box center [290, 247] width 40 height 9
click at [261, 250] on input "All of these" at bounding box center [257, 246] width 7 height 7
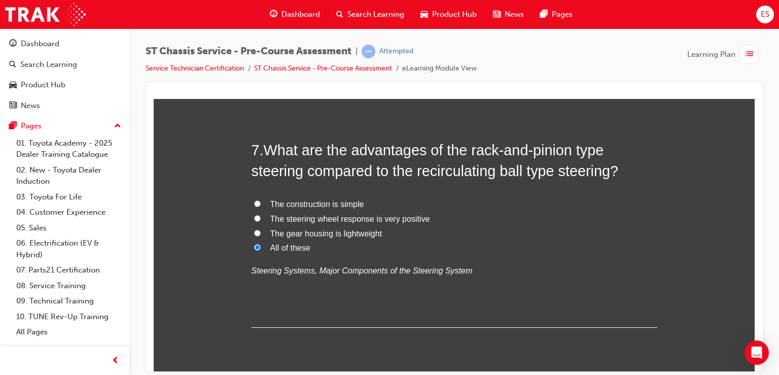
radio input "true"
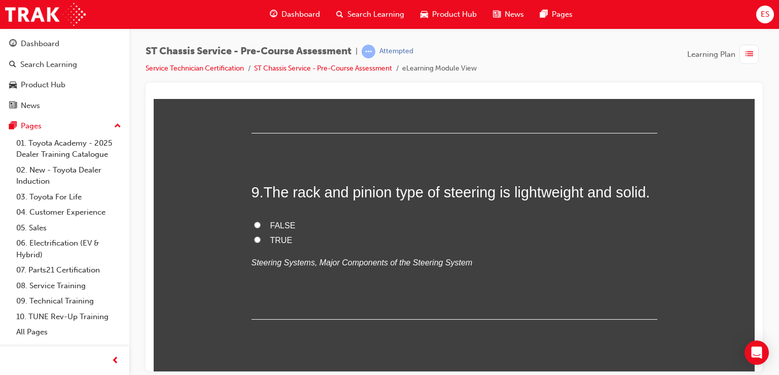
scroll to position [1701, 0]
click at [282, 41] on span "Drum brake" at bounding box center [291, 36] width 43 height 9
click at [261, 40] on input "Drum brake" at bounding box center [257, 36] width 7 height 7
radio input "true"
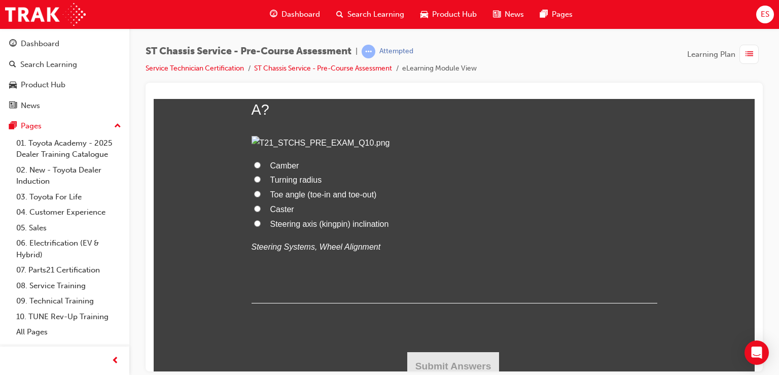
scroll to position [1991, 0]
radio input "true"
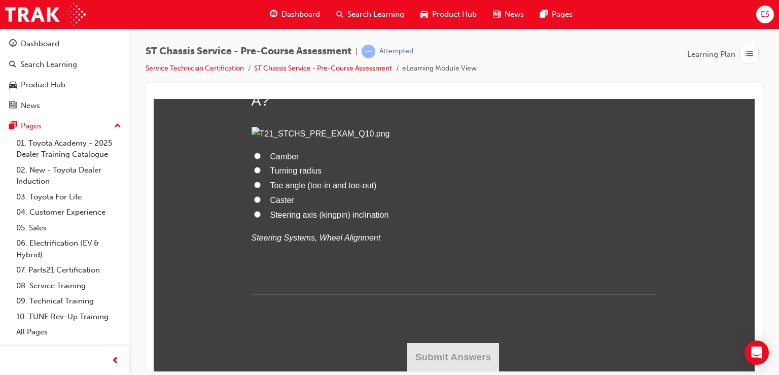
scroll to position [2475, 0]
click at [281, 160] on span "Camber" at bounding box center [284, 156] width 29 height 9
click at [261, 159] on input "Camber" at bounding box center [257, 155] width 7 height 7
radio input "true"
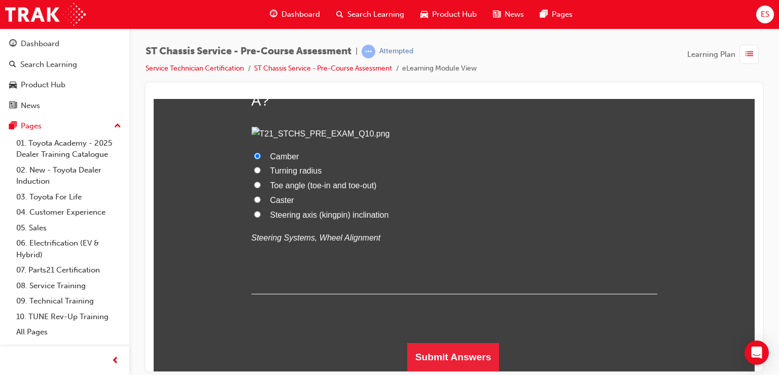
scroll to position [2530, 0]
click at [436, 354] on button "Submit Answers" at bounding box center [453, 356] width 92 height 28
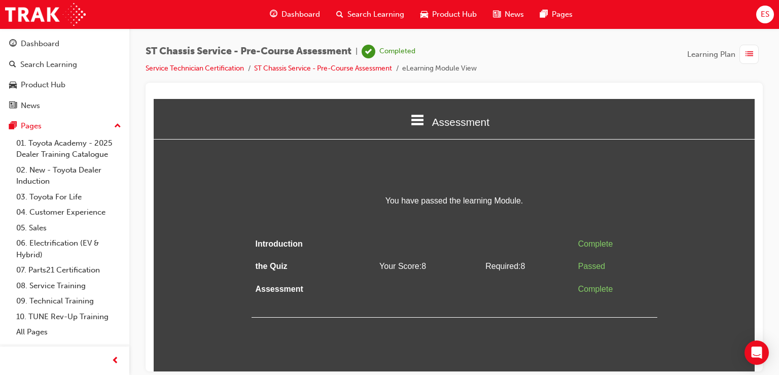
click at [757, 55] on div "button" at bounding box center [748, 54] width 19 height 19
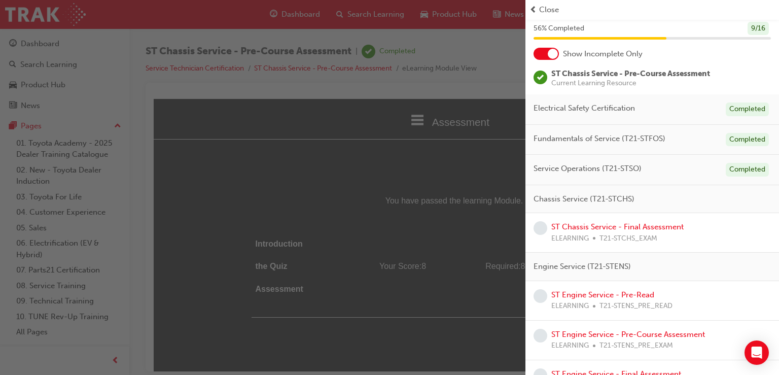
scroll to position [34, 0]
click at [651, 225] on link "ST Chassis Service - Final Assessment" at bounding box center [617, 226] width 132 height 9
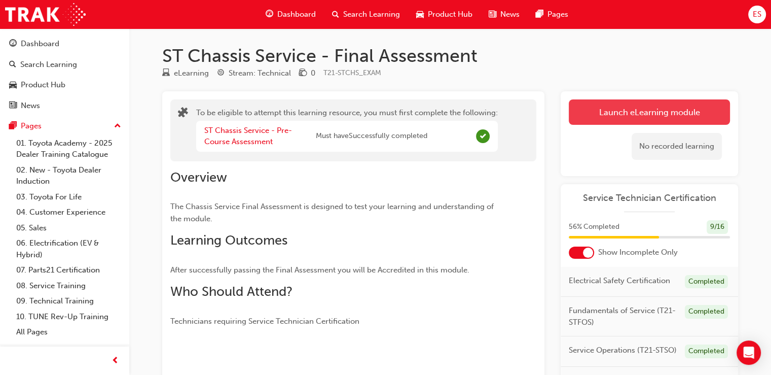
click at [645, 103] on button "Launch eLearning module" at bounding box center [649, 111] width 161 height 25
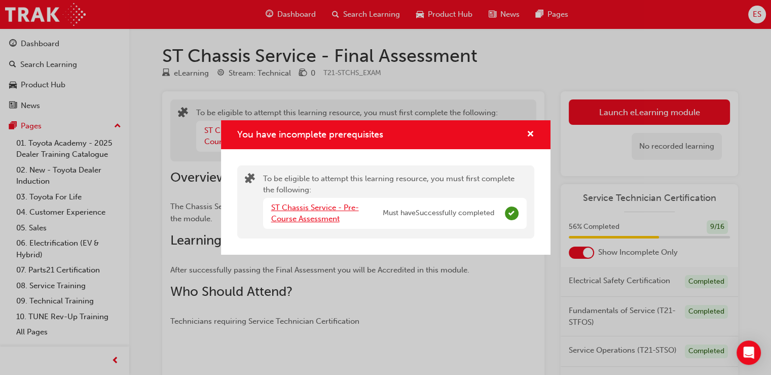
click at [323, 210] on link "ST Chassis Service - Pre-Course Assessment" at bounding box center [315, 213] width 88 height 21
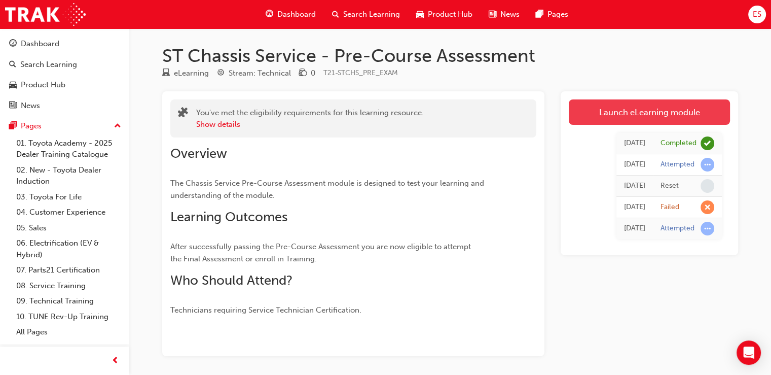
click at [646, 112] on link "Launch eLearning module" at bounding box center [649, 111] width 161 height 25
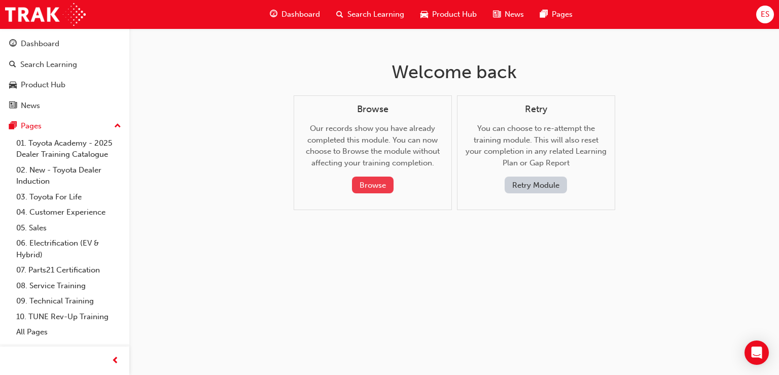
click at [386, 190] on button "Browse" at bounding box center [373, 184] width 42 height 17
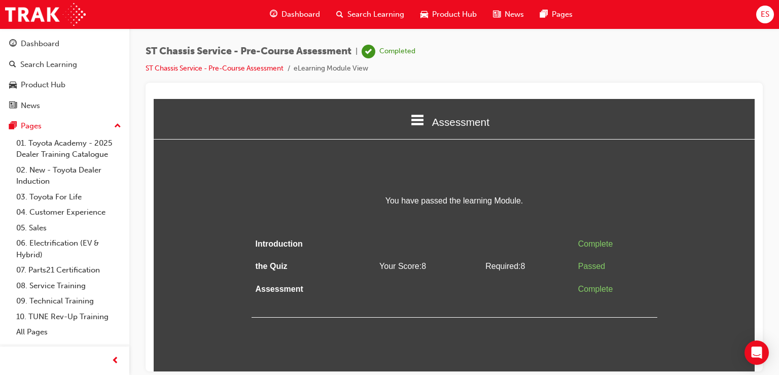
click at [761, 20] on div "ES" at bounding box center [765, 15] width 18 height 18
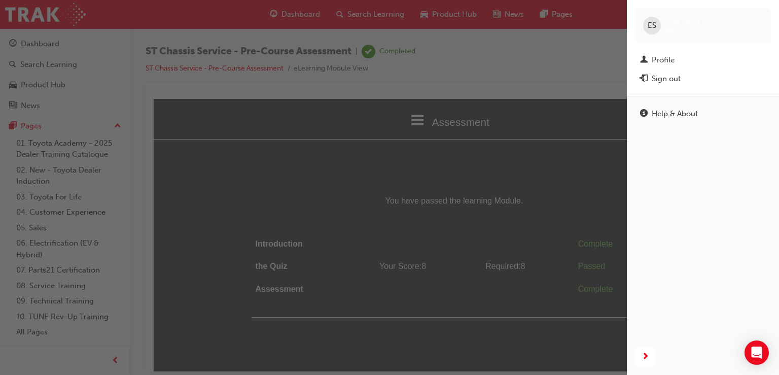
click at [458, 76] on div "button" at bounding box center [313, 187] width 627 height 375
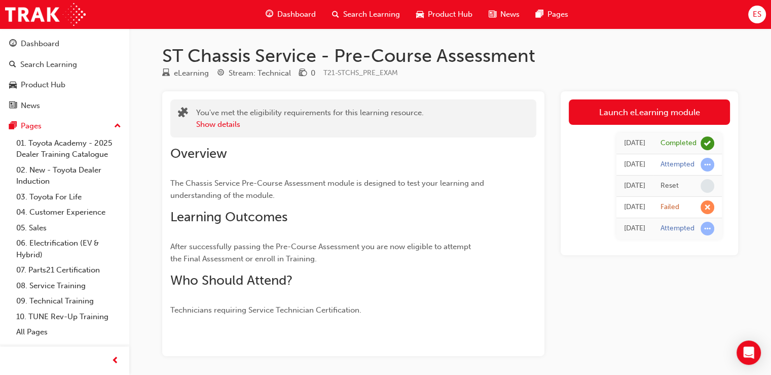
click at [762, 12] on div "ES" at bounding box center [758, 15] width 18 height 18
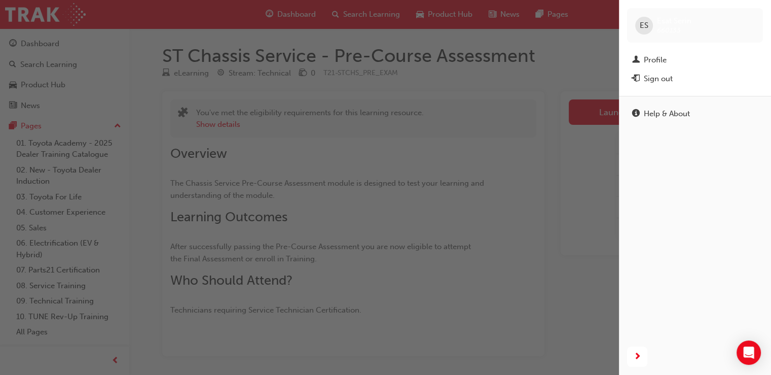
click at [281, 142] on div "button" at bounding box center [309, 187] width 619 height 375
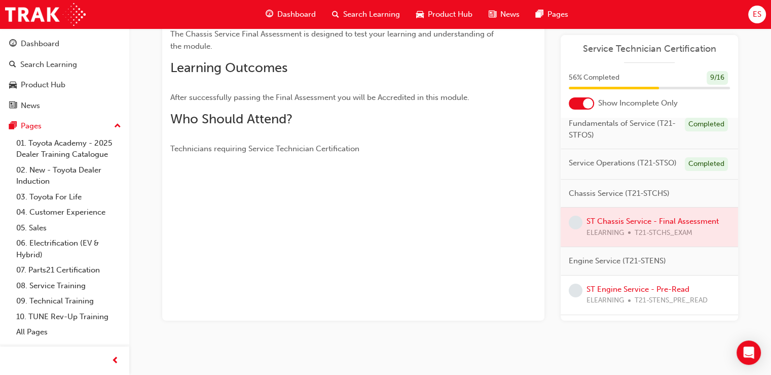
scroll to position [42, 0]
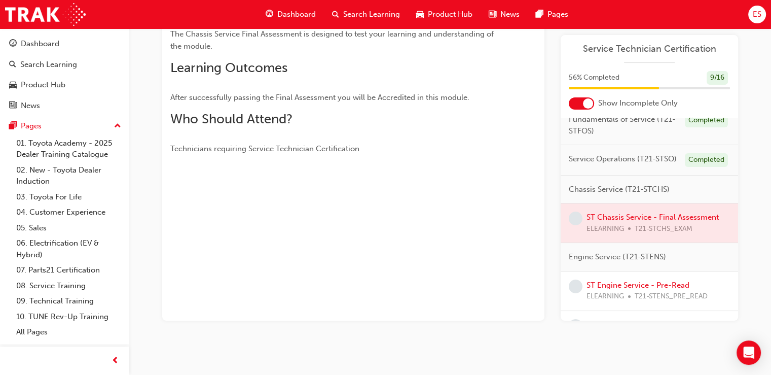
click at [702, 234] on div at bounding box center [649, 222] width 177 height 39
click at [639, 233] on div at bounding box center [649, 222] width 177 height 39
click at [604, 235] on div at bounding box center [649, 222] width 177 height 39
click at [609, 242] on div at bounding box center [649, 222] width 177 height 39
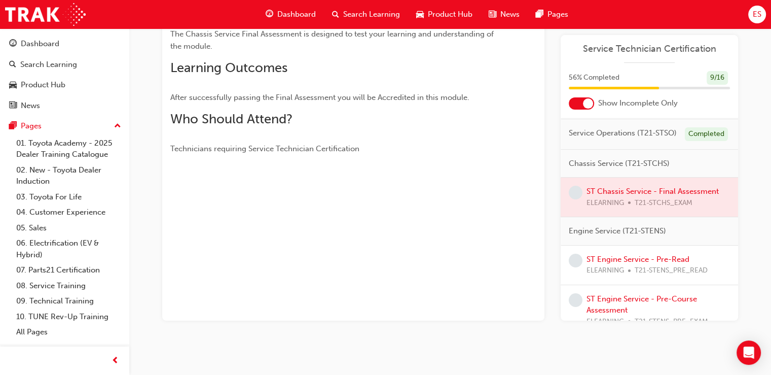
scroll to position [63, 0]
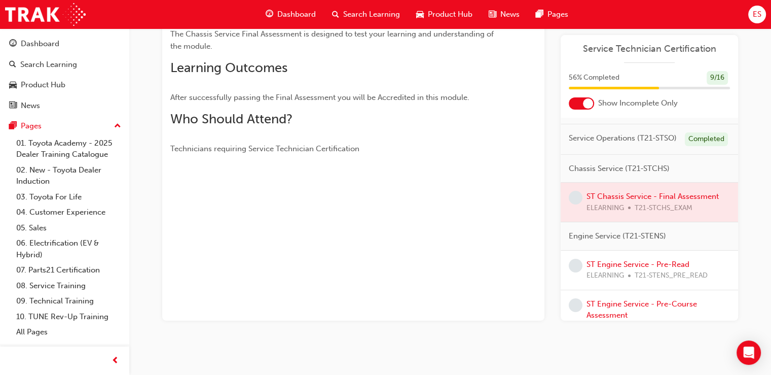
drag, startPoint x: 609, startPoint y: 243, endPoint x: 604, endPoint y: 224, distance: 19.8
click at [604, 222] on div at bounding box center [649, 202] width 177 height 39
drag, startPoint x: 604, startPoint y: 224, endPoint x: 623, endPoint y: 210, distance: 22.8
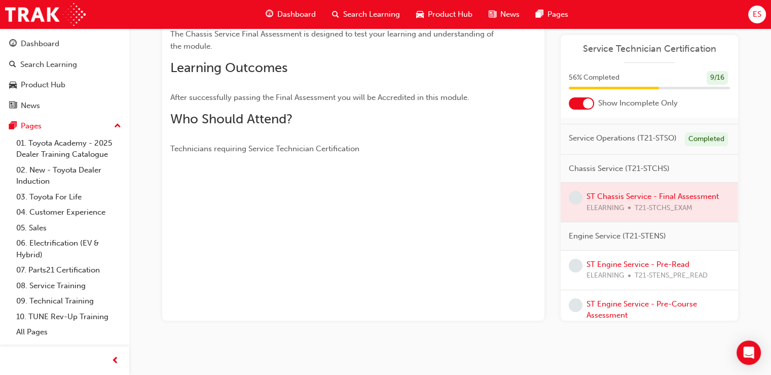
click at [623, 210] on div at bounding box center [649, 202] width 177 height 39
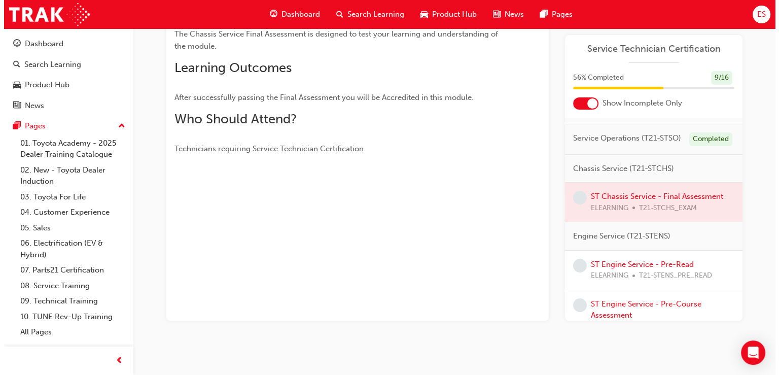
scroll to position [0, 0]
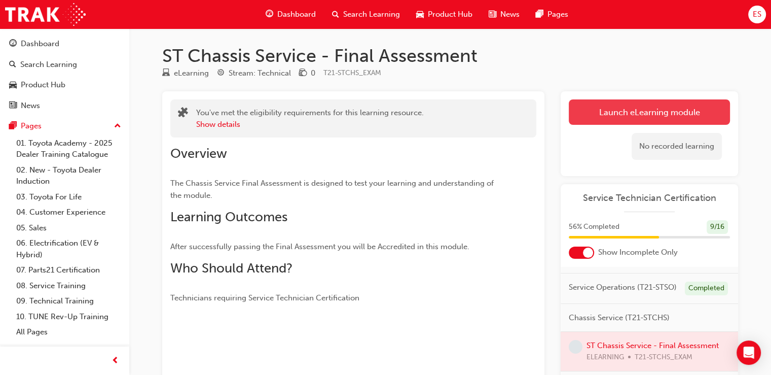
click at [681, 115] on button "Launch eLearning module" at bounding box center [649, 111] width 161 height 25
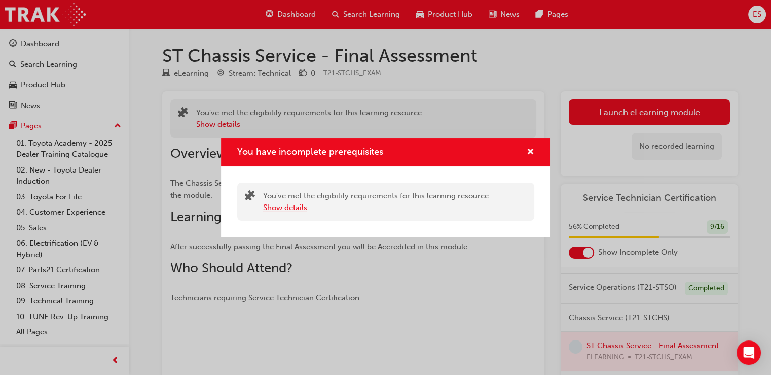
click at [277, 202] on button "Show details" at bounding box center [285, 208] width 44 height 12
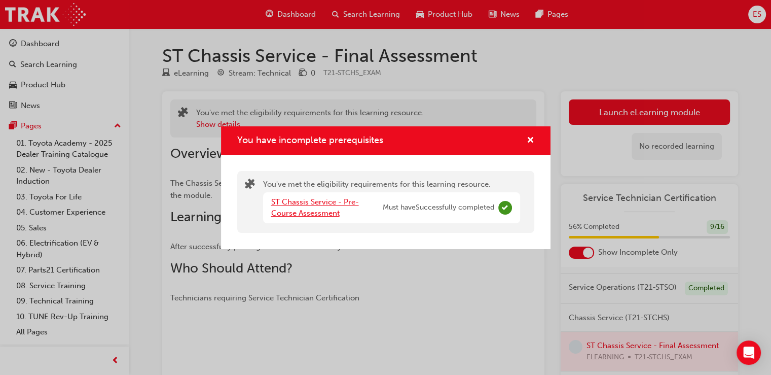
click at [277, 202] on link "ST Chassis Service - Pre-Course Assessment" at bounding box center [315, 207] width 88 height 21
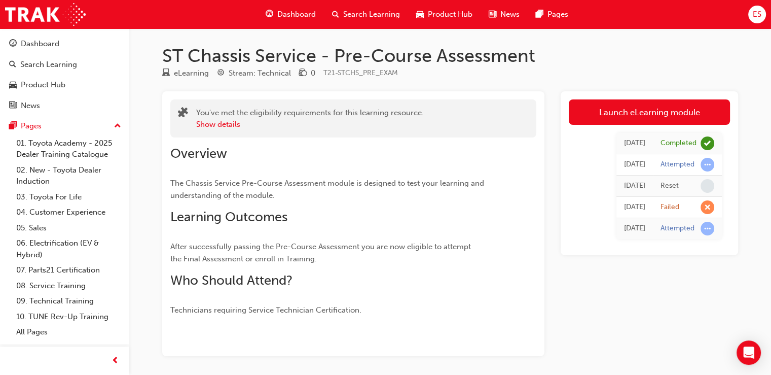
click at [712, 204] on span "learningRecordVerb_FAIL-icon" at bounding box center [708, 207] width 14 height 14
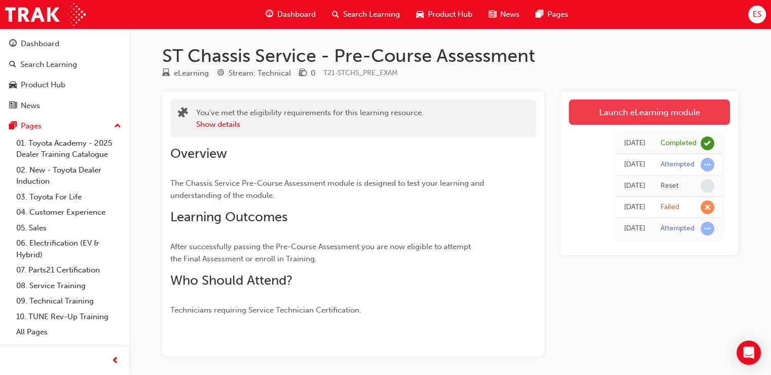
click at [700, 119] on link "Launch eLearning module" at bounding box center [649, 111] width 161 height 25
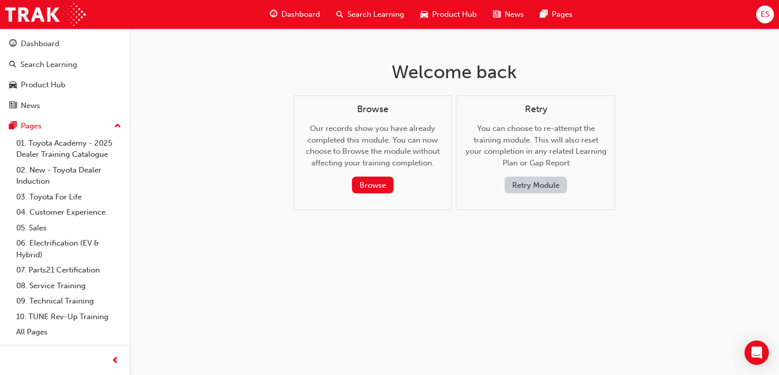
click at [546, 184] on button "Retry Module" at bounding box center [536, 184] width 62 height 17
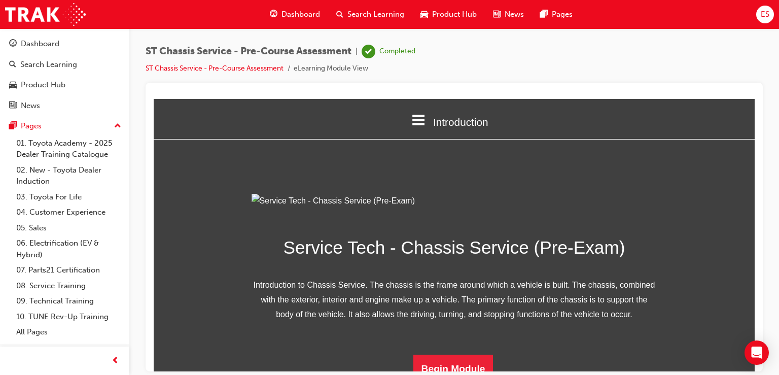
scroll to position [123, 0]
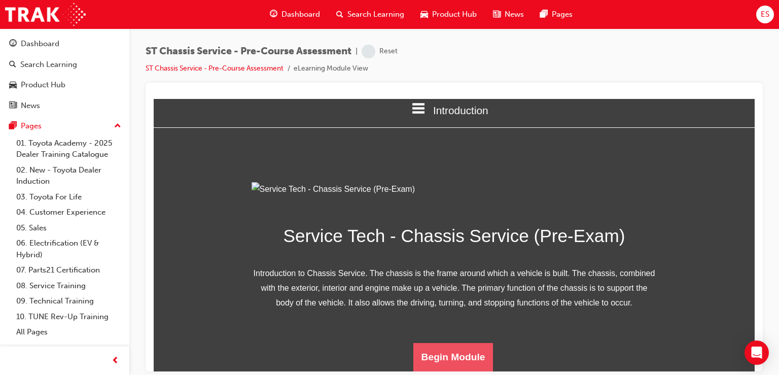
click at [460, 348] on button "Begin Module" at bounding box center [453, 356] width 80 height 28
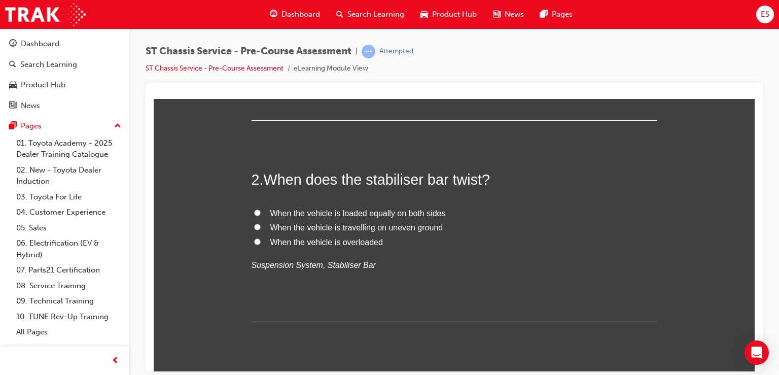
scroll to position [291, 0]
radio input "true"
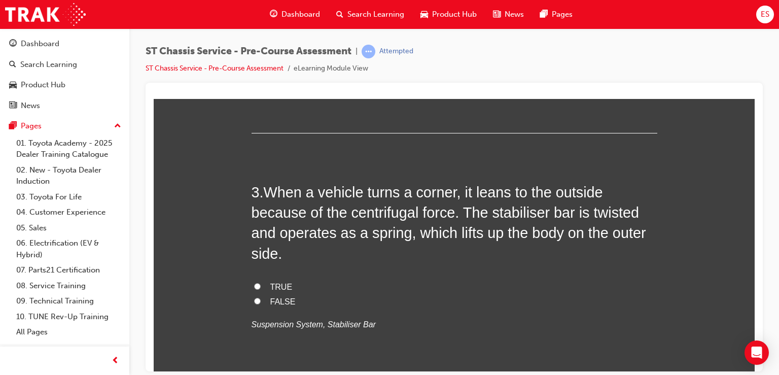
scroll to position [480, 0]
click at [325, 42] on span "When the vehicle is travelling on uneven ground" at bounding box center [356, 37] width 173 height 9
click at [261, 40] on input "When the vehicle is travelling on uneven ground" at bounding box center [257, 36] width 7 height 7
radio input "true"
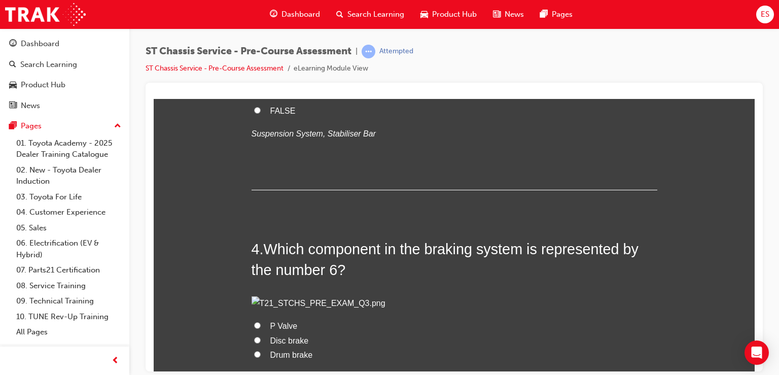
scroll to position [722, 0]
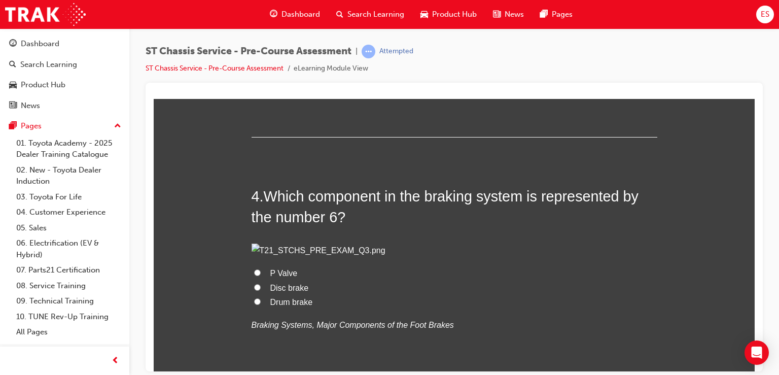
click at [288, 62] on span "FALSE" at bounding box center [282, 57] width 25 height 9
click at [261, 60] on input "FALSE" at bounding box center [257, 57] width 7 height 7
radio input "true"
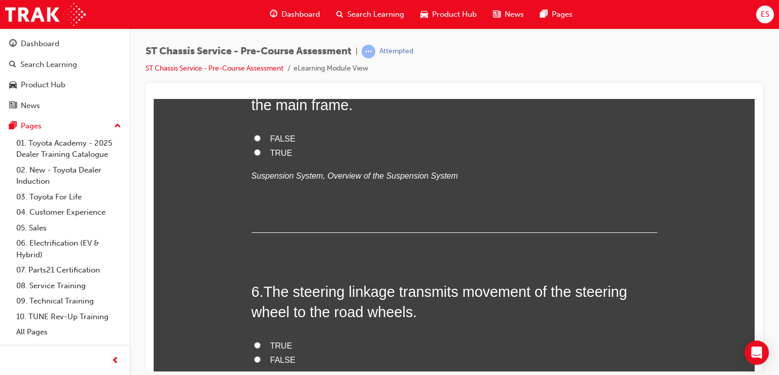
scroll to position [1174, 0]
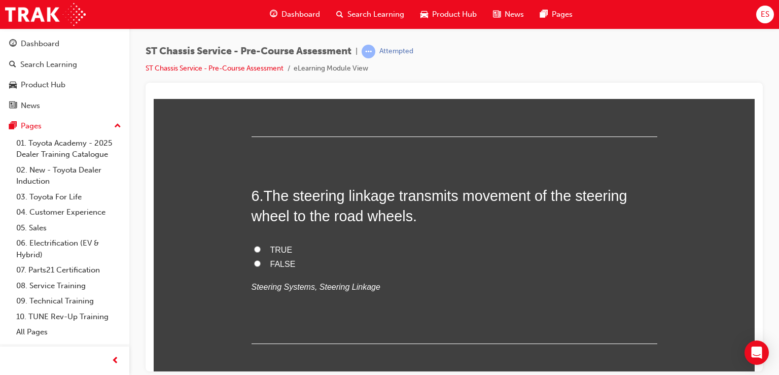
radio input "true"
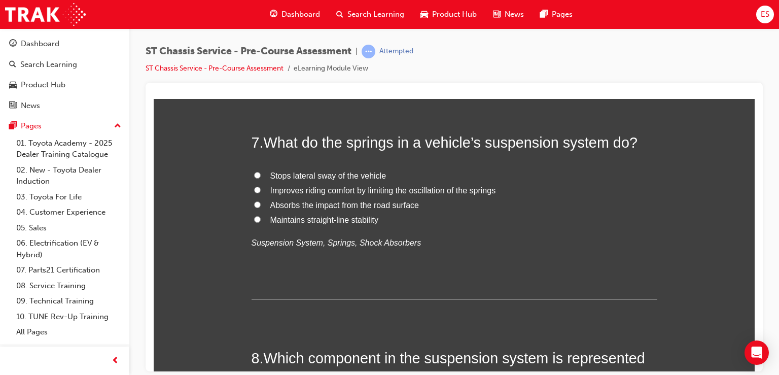
scroll to position [1435, 0]
radio input "true"
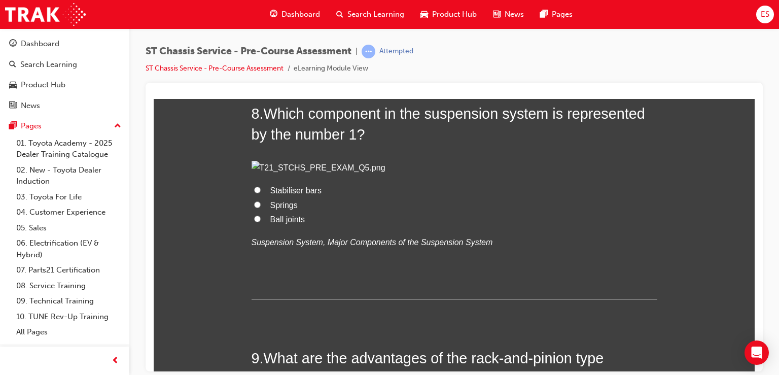
scroll to position [1679, 0]
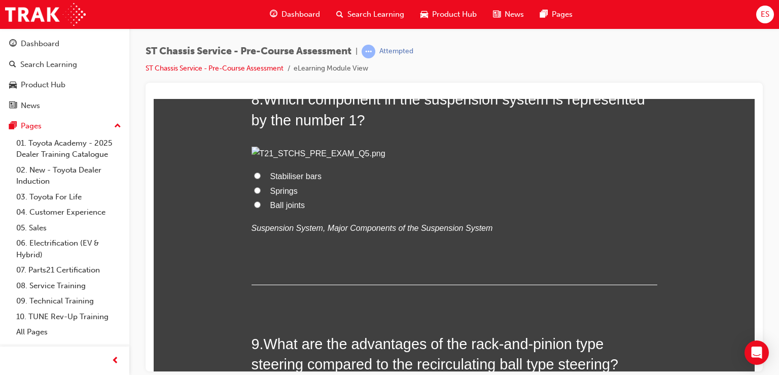
radio input "true"
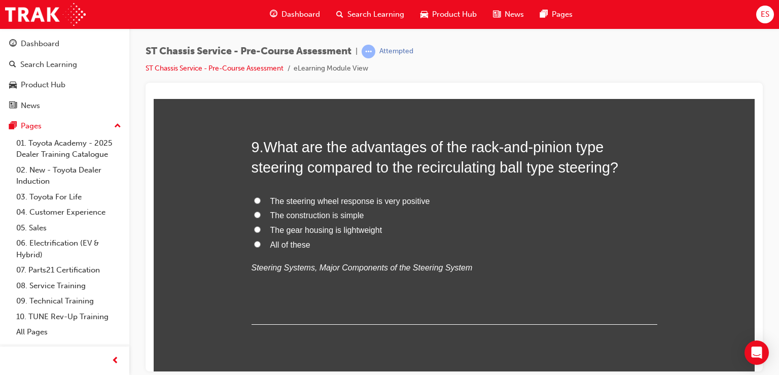
scroll to position [1890, 0]
radio input "true"
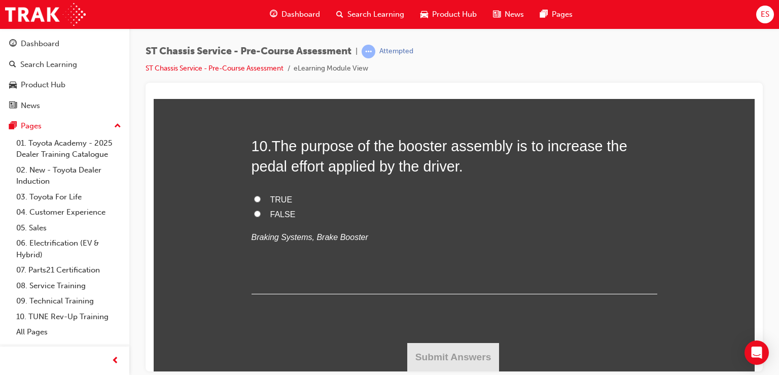
scroll to position [2356, 0]
radio input "true"
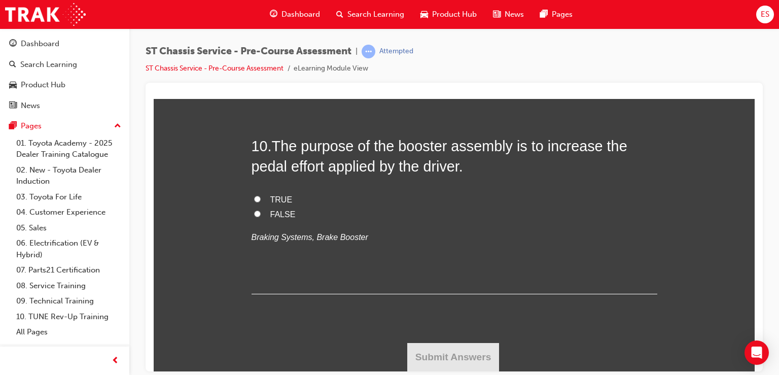
click at [282, 11] on span "All of these" at bounding box center [290, 7] width 40 height 9
click at [261, 10] on input "All of these" at bounding box center [257, 6] width 7 height 7
radio input "true"
click at [275, 218] on span "FALSE" at bounding box center [282, 213] width 25 height 9
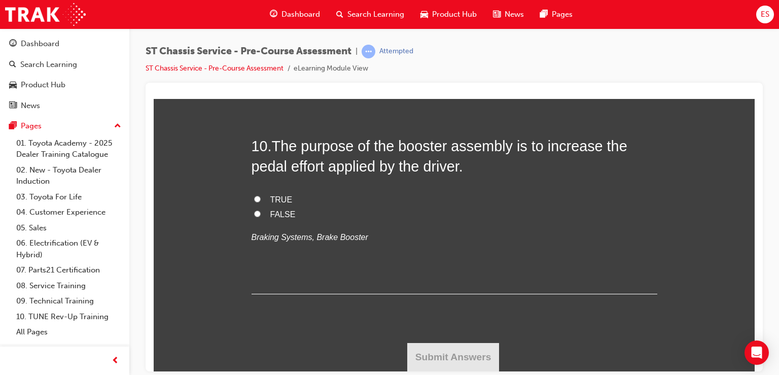
click at [261, 217] on input "FALSE" at bounding box center [257, 213] width 7 height 7
radio input "true"
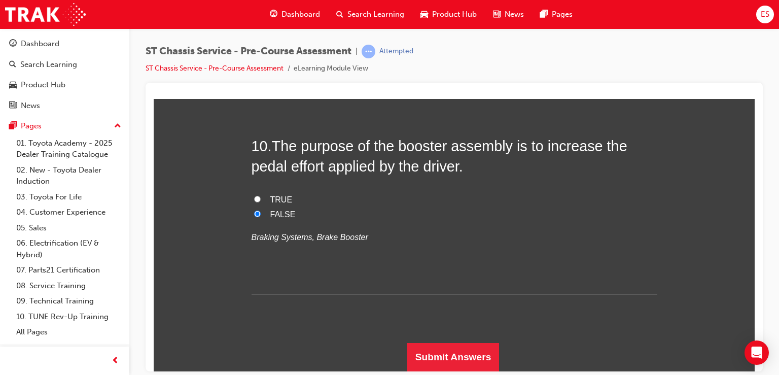
scroll to position [2896, 0]
click at [444, 356] on button "Submit Answers" at bounding box center [453, 356] width 92 height 28
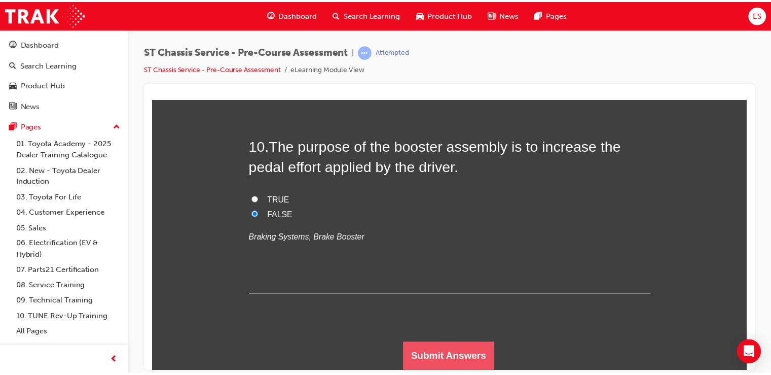
scroll to position [0, 0]
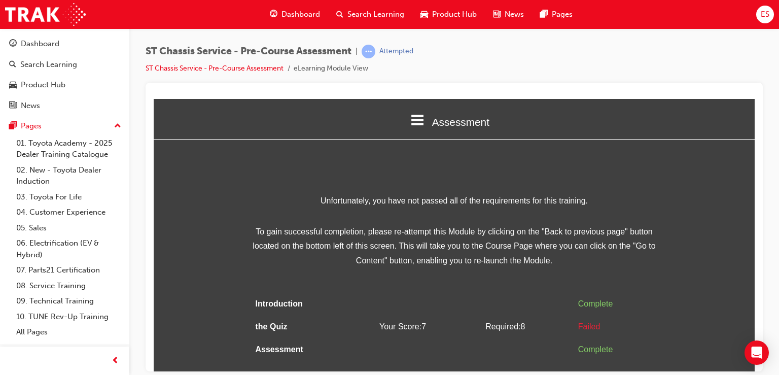
click at [672, 169] on div "Assessment Introduction the Quiz Assessment Unfortunately, you have not passed …" at bounding box center [454, 237] width 601 height 278
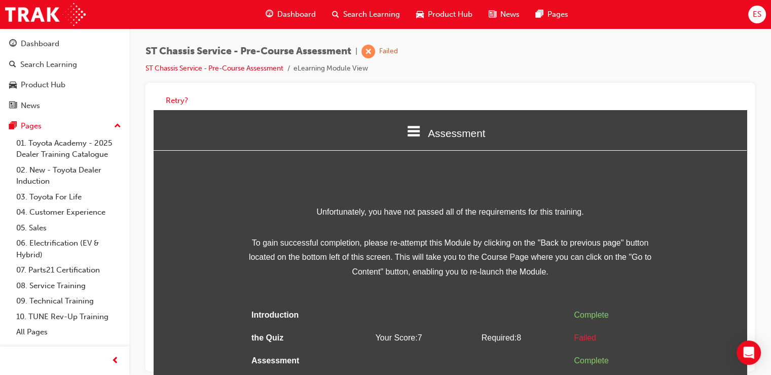
click at [429, 132] on span "Assessment" at bounding box center [456, 133] width 57 height 12
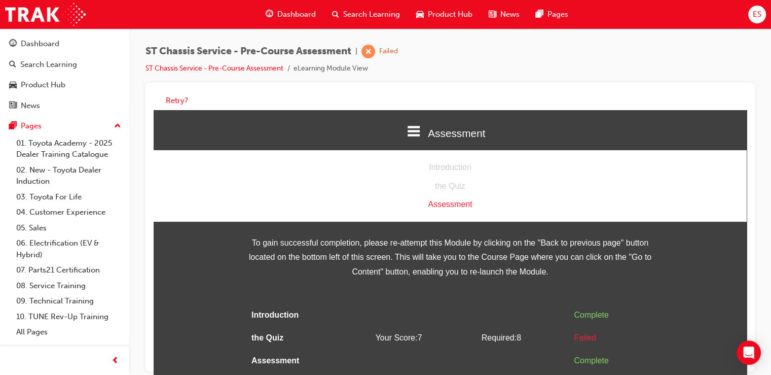
click at [429, 132] on span "Assessment" at bounding box center [456, 133] width 57 height 12
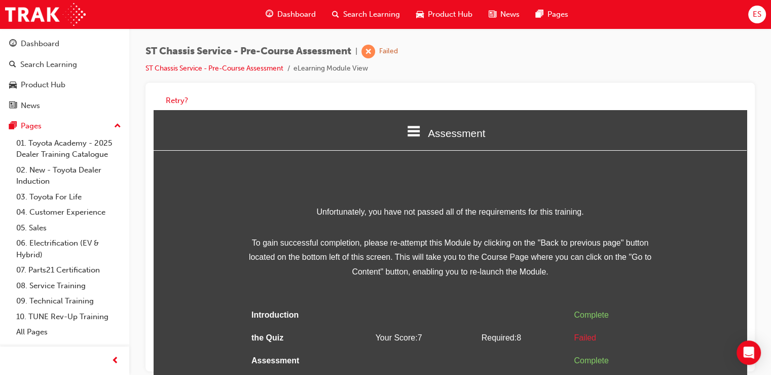
click at [751, 6] on button "ES" at bounding box center [758, 15] width 18 height 18
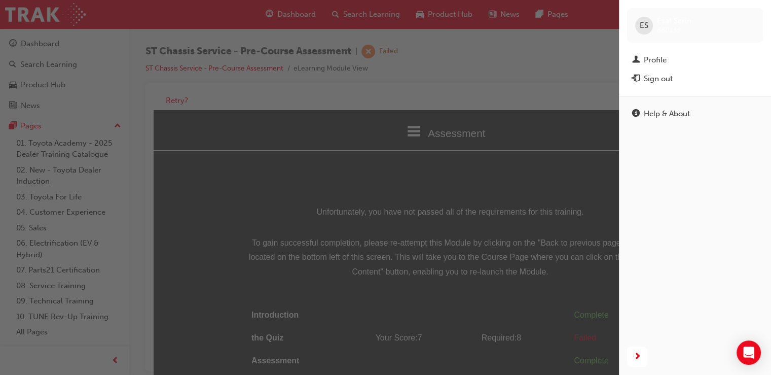
click at [441, 177] on div "button" at bounding box center [309, 187] width 619 height 375
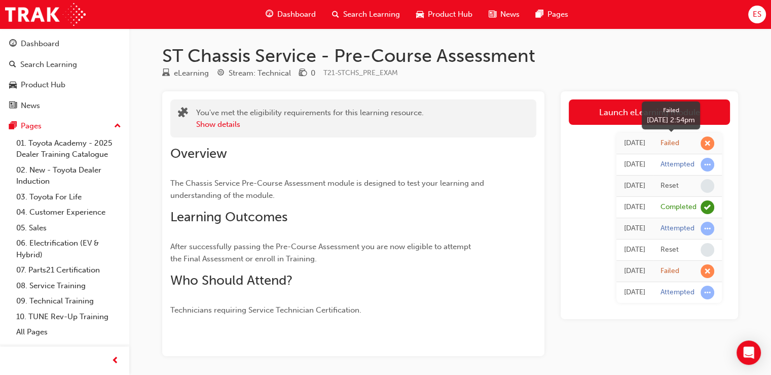
click at [698, 143] on div "Failed" at bounding box center [688, 143] width 54 height 14
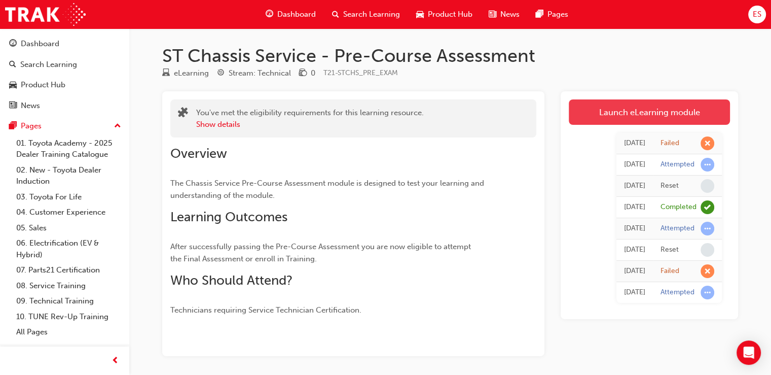
click at [709, 122] on link "Launch eLearning module" at bounding box center [649, 111] width 161 height 25
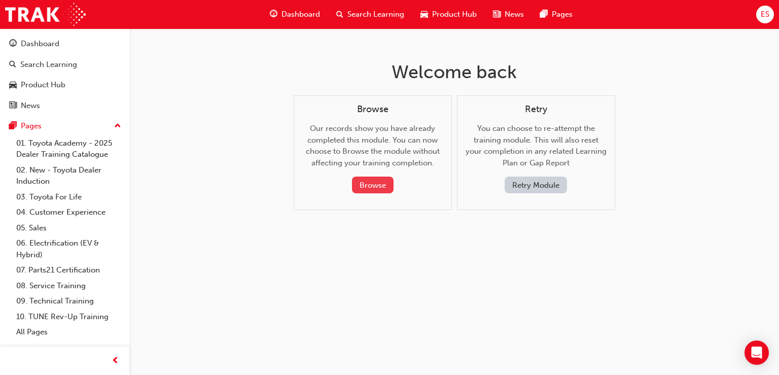
click at [385, 177] on button "Browse" at bounding box center [373, 184] width 42 height 17
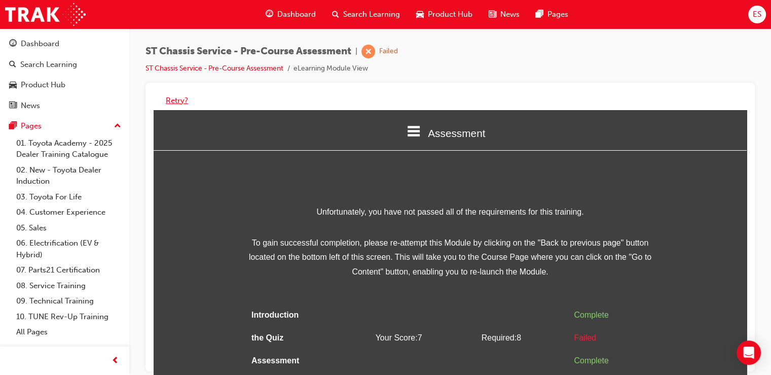
click at [172, 97] on button "Retry?" at bounding box center [177, 101] width 22 height 12
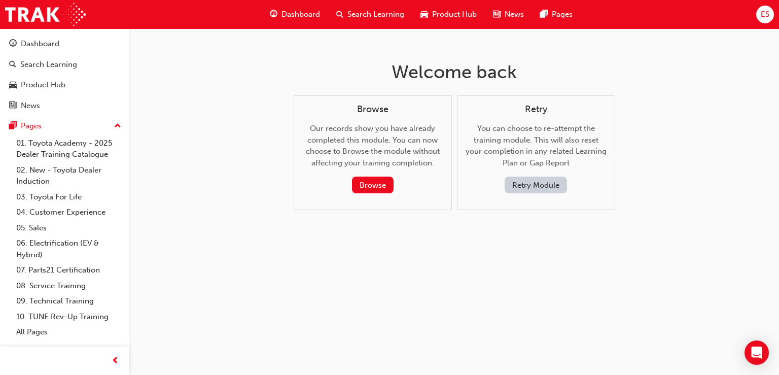
click at [566, 184] on button "Retry Module" at bounding box center [536, 184] width 62 height 17
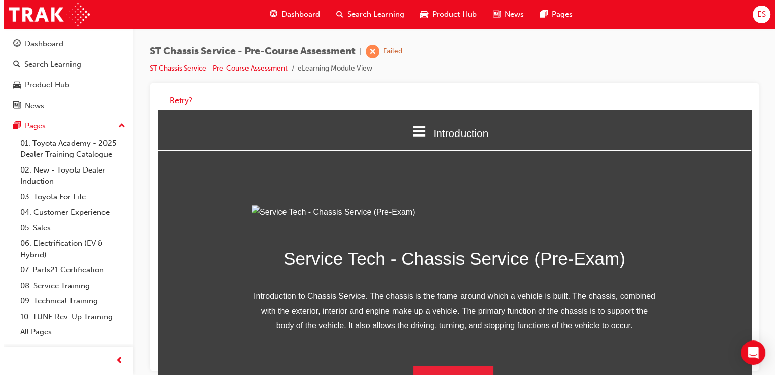
scroll to position [123, 0]
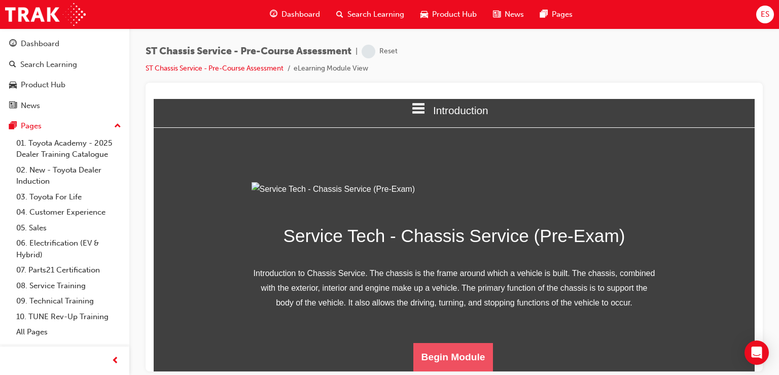
click at [455, 353] on button "Begin Module" at bounding box center [453, 356] width 80 height 28
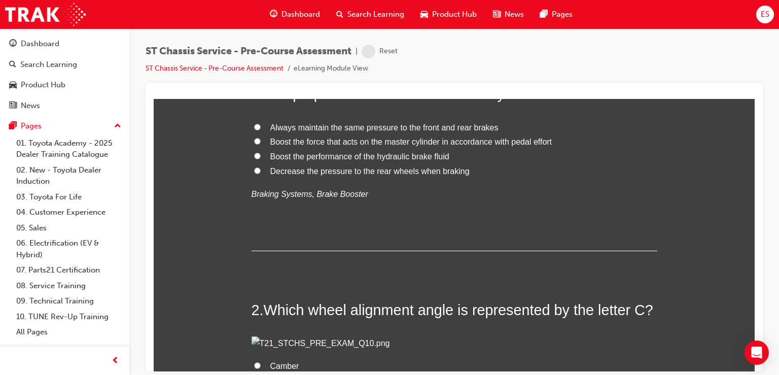
scroll to position [0, 0]
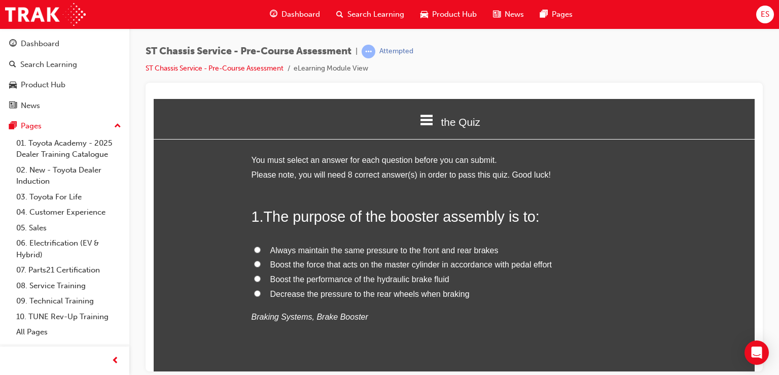
click at [380, 260] on span "Boost the force that acts on the master cylinder in accordance with pedal effort" at bounding box center [411, 264] width 282 height 9
click at [261, 260] on input "Boost the force that acts on the master cylinder in accordance with pedal effort" at bounding box center [257, 263] width 7 height 7
radio input "true"
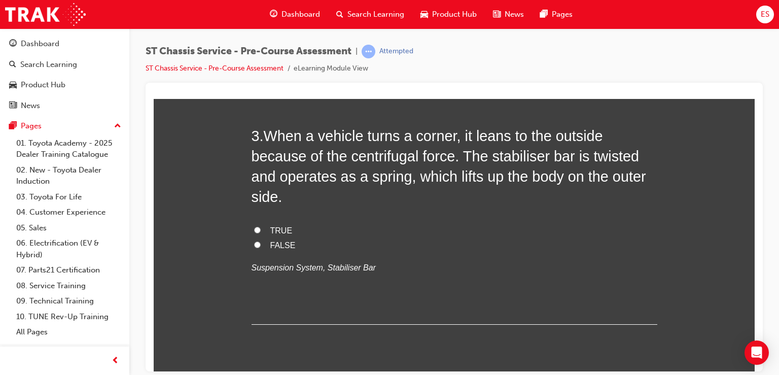
scroll to position [551, 0]
radio input "true"
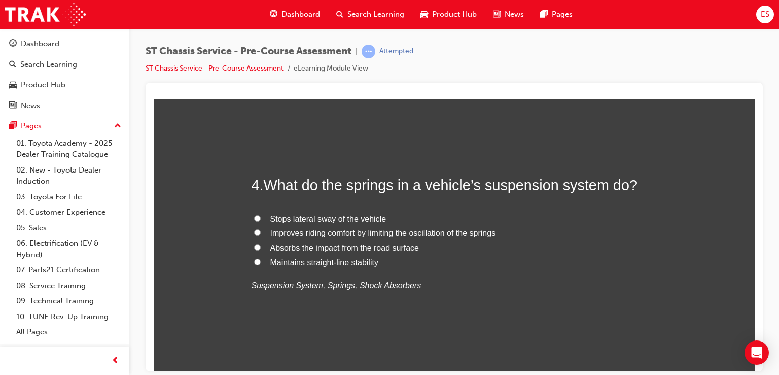
scroll to position [749, 0]
click at [280, 35] on span "TRUE" at bounding box center [281, 31] width 22 height 9
click at [261, 34] on input "TRUE" at bounding box center [257, 30] width 7 height 7
radio input "true"
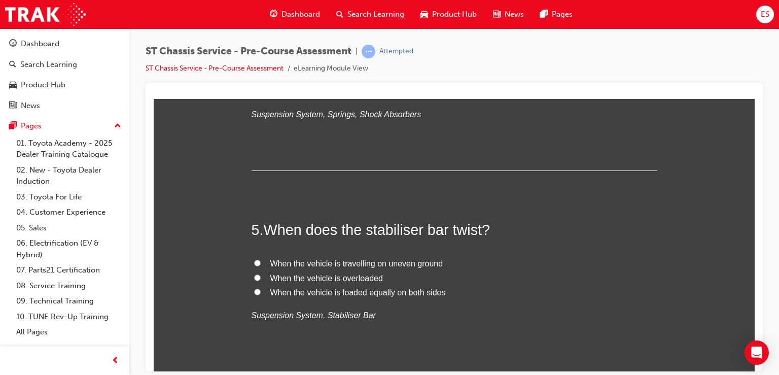
scroll to position [919, 0]
click at [314, 81] on span "Absorbs the impact from the road surface" at bounding box center [344, 76] width 149 height 9
click at [261, 79] on input "Absorbs the impact from the road surface" at bounding box center [257, 76] width 7 height 7
radio input "true"
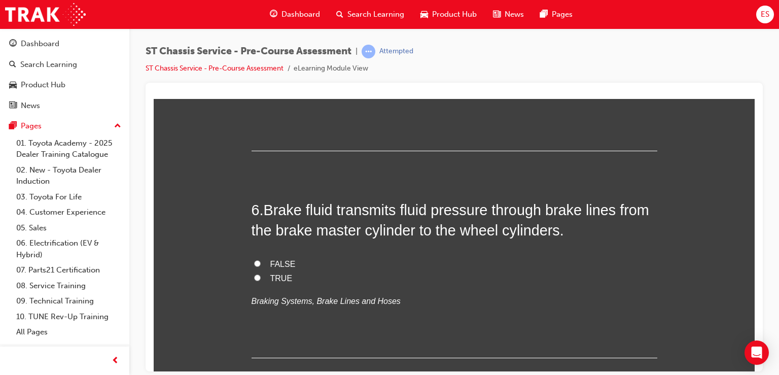
scroll to position [1140, 0]
click at [345, 46] on span "When the vehicle is travelling on uneven ground" at bounding box center [356, 42] width 173 height 9
click at [261, 45] on input "When the vehicle is travelling on uneven ground" at bounding box center [257, 41] width 7 height 7
radio input "true"
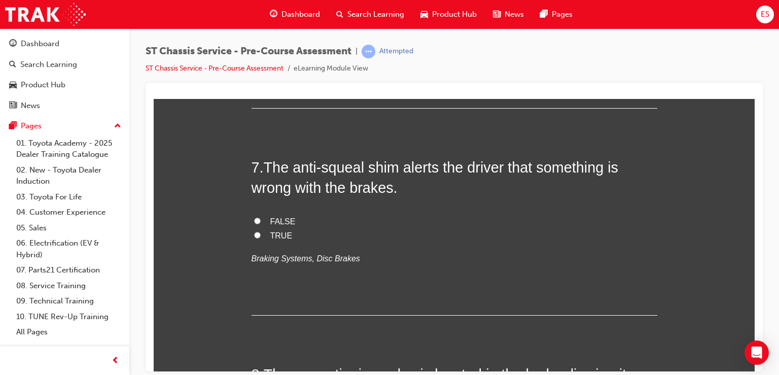
scroll to position [1390, 0]
click at [306, 36] on label "TRUE" at bounding box center [455, 28] width 406 height 15
click at [261, 31] on input "TRUE" at bounding box center [257, 27] width 7 height 7
radio input "true"
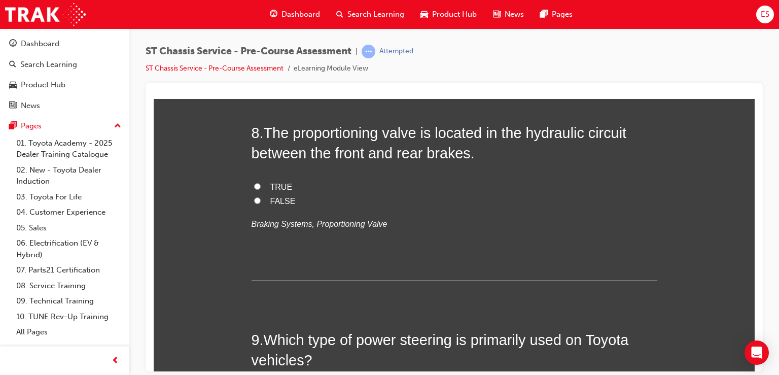
scroll to position [1632, 0]
radio input "true"
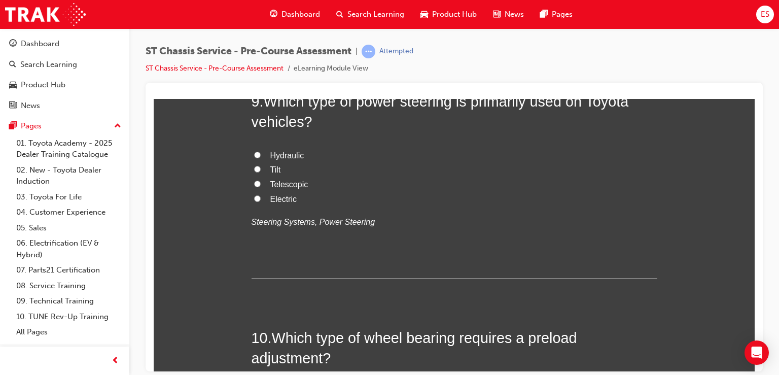
scroll to position [1870, 0]
radio input "true"
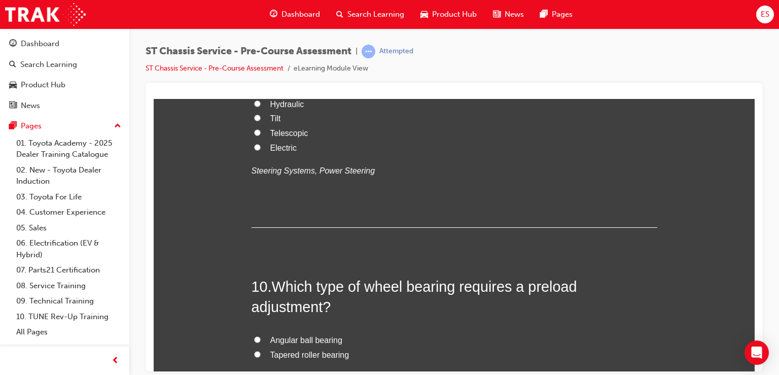
scroll to position [1916, 0]
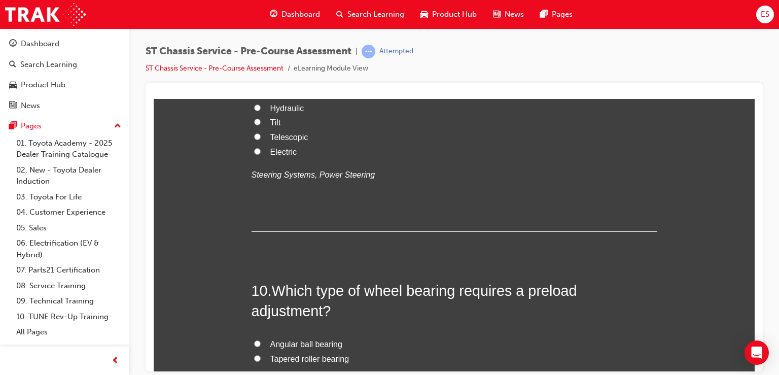
radio input "true"
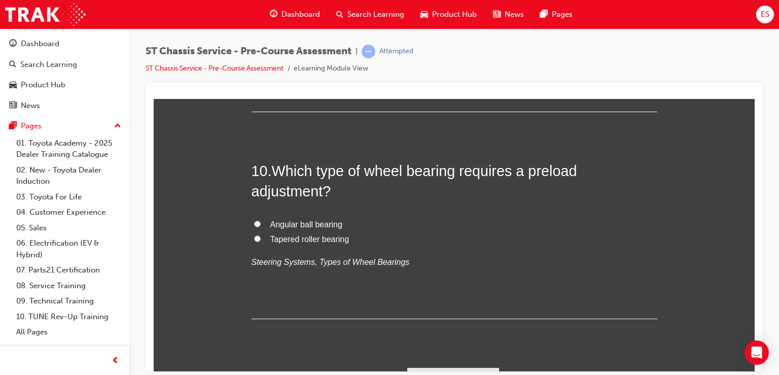
scroll to position [2037, 0]
click at [286, 39] on label "Electric" at bounding box center [455, 31] width 406 height 15
click at [261, 34] on input "Electric" at bounding box center [257, 30] width 7 height 7
radio input "true"
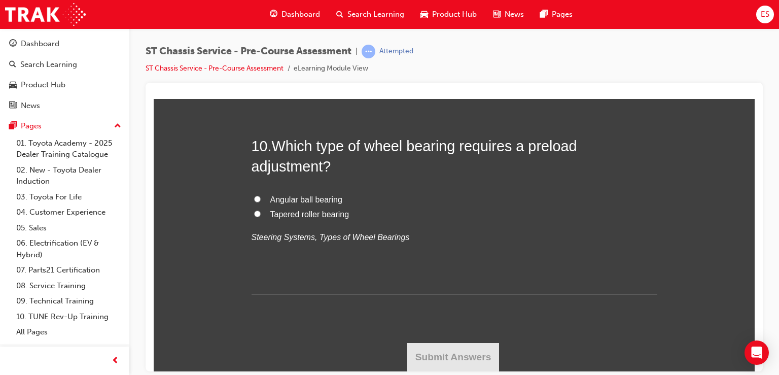
scroll to position [2227, 0]
click at [313, 203] on span "Angular ball bearing" at bounding box center [306, 199] width 72 height 9
click at [261, 202] on input "Angular ball bearing" at bounding box center [257, 198] width 7 height 7
radio input "true"
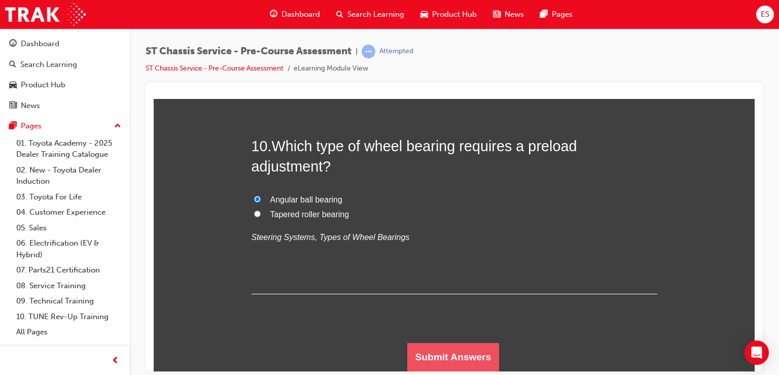
click at [459, 355] on button "Submit Answers" at bounding box center [453, 356] width 92 height 28
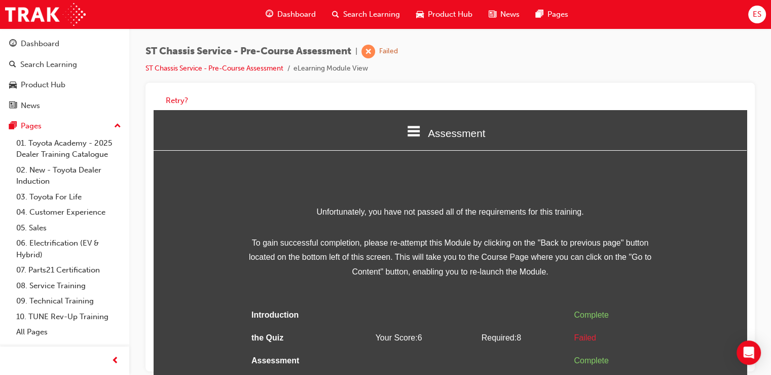
scroll to position [5, 0]
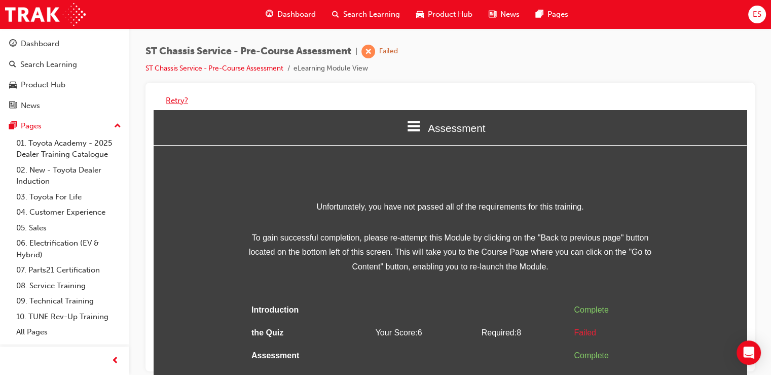
click at [185, 103] on button "Retry?" at bounding box center [177, 101] width 22 height 12
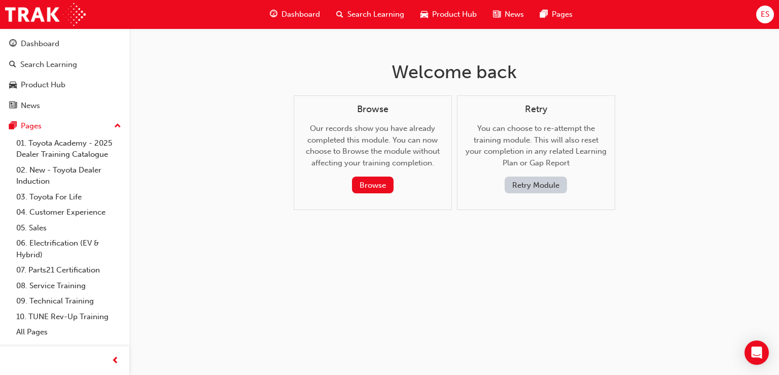
click at [546, 183] on button "Retry Module" at bounding box center [536, 184] width 62 height 17
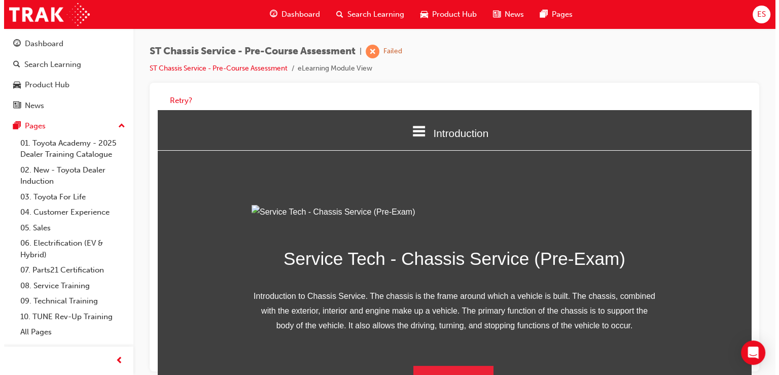
scroll to position [123, 0]
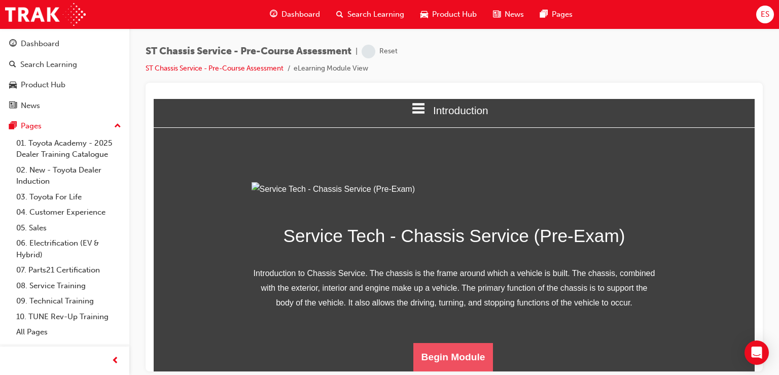
click at [474, 360] on button "Begin Module" at bounding box center [453, 356] width 80 height 28
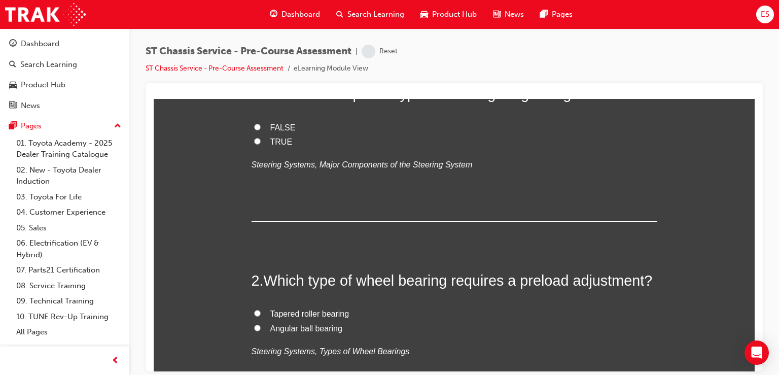
scroll to position [0, 0]
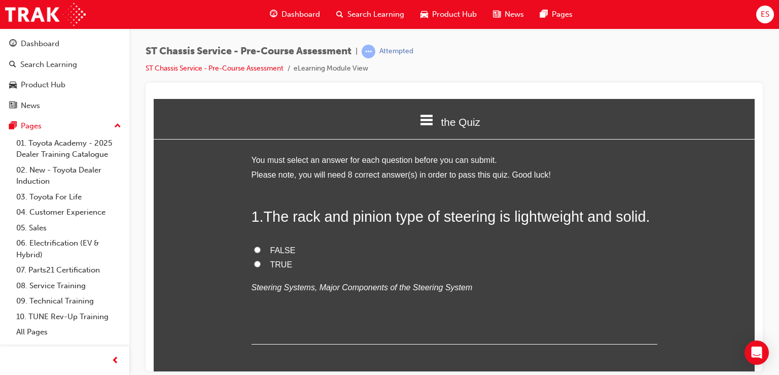
click at [278, 260] on span "TRUE" at bounding box center [281, 264] width 22 height 9
click at [261, 260] on input "TRUE" at bounding box center [257, 263] width 7 height 7
radio input "true"
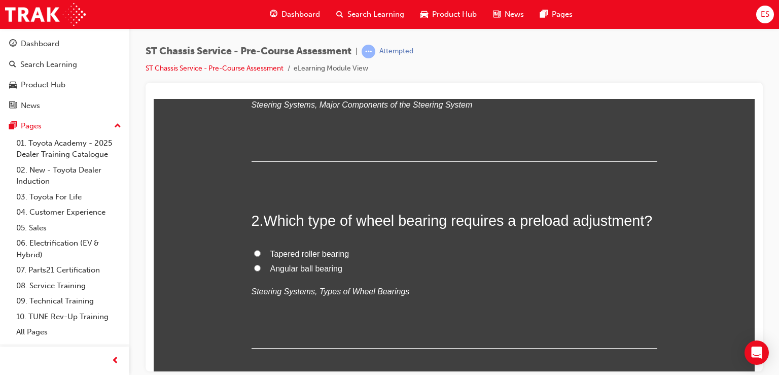
scroll to position [184, 0]
click at [334, 251] on span "Tapered roller bearing" at bounding box center [309, 252] width 79 height 9
click at [261, 251] on input "Tapered roller bearing" at bounding box center [257, 251] width 7 height 7
radio input "true"
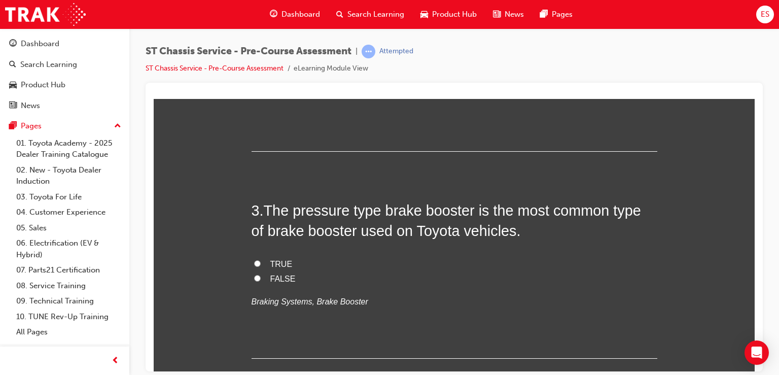
scroll to position [381, 0]
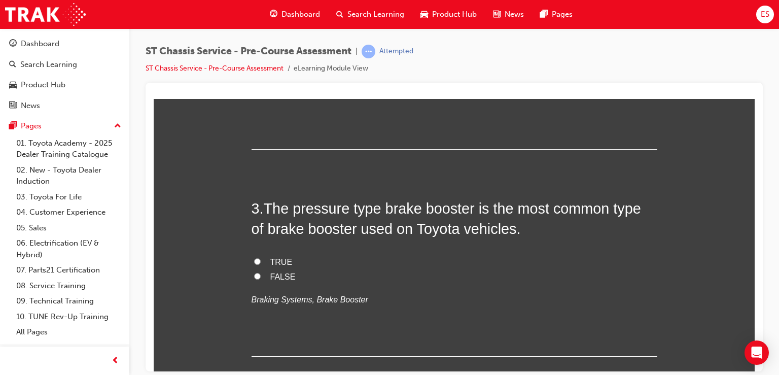
click at [313, 257] on label "TRUE" at bounding box center [455, 262] width 406 height 15
click at [261, 258] on input "TRUE" at bounding box center [257, 261] width 7 height 7
radio input "true"
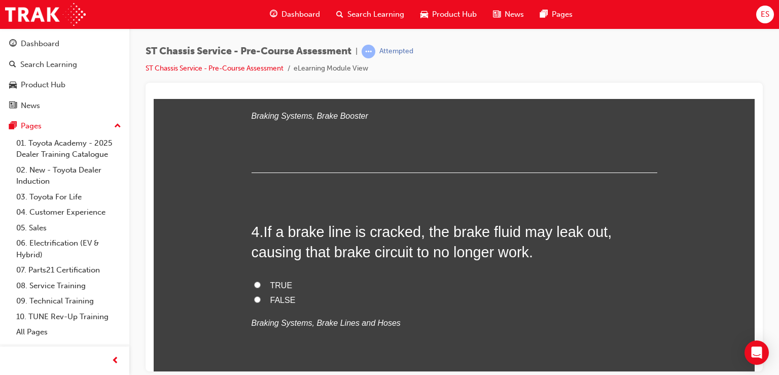
scroll to position [570, 0]
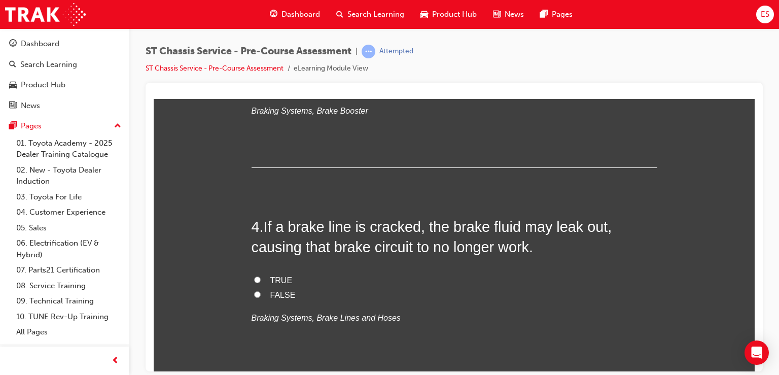
click at [265, 284] on label "TRUE" at bounding box center [455, 280] width 406 height 15
click at [261, 282] on input "TRUE" at bounding box center [257, 279] width 7 height 7
radio input "true"
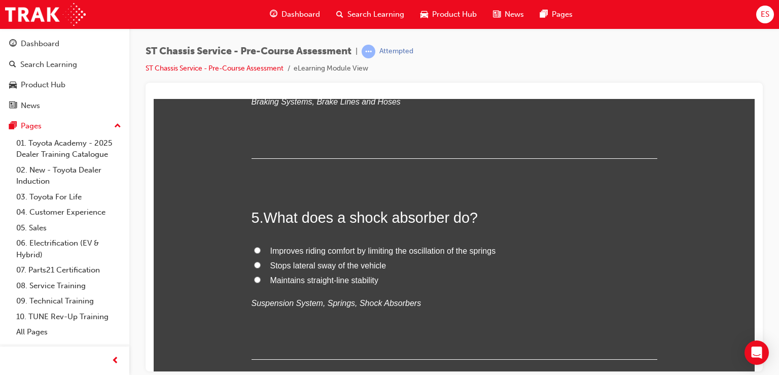
scroll to position [788, 0]
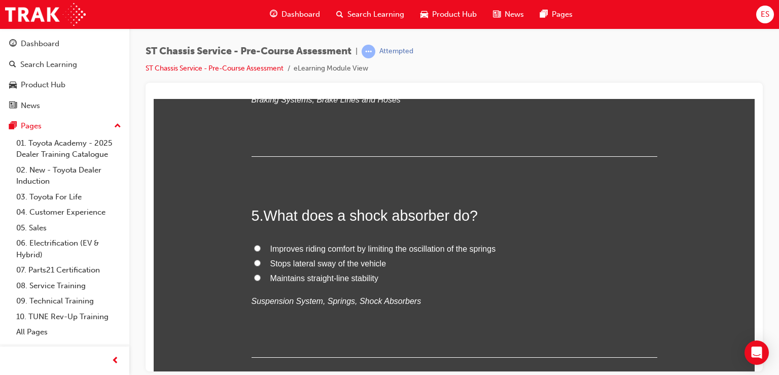
click at [327, 246] on span "Improves riding comfort by limiting the oscillation of the springs" at bounding box center [383, 248] width 226 height 9
click at [261, 246] on input "Improves riding comfort by limiting the oscillation of the springs" at bounding box center [257, 247] width 7 height 7
radio input "true"
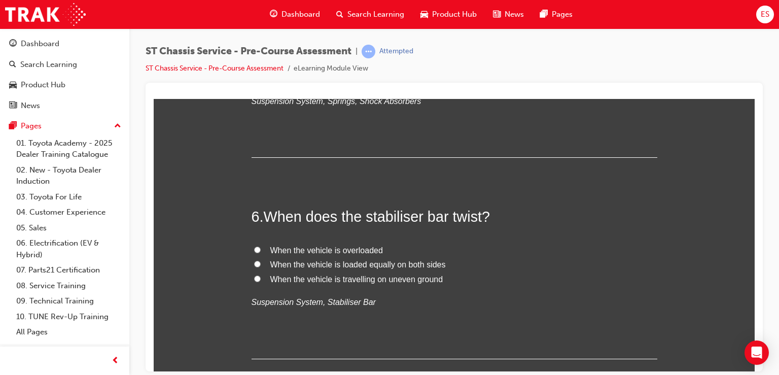
scroll to position [989, 0]
click at [430, 274] on span "When the vehicle is travelling on uneven ground" at bounding box center [356, 277] width 173 height 9
click at [261, 274] on input "When the vehicle is travelling on uneven ground" at bounding box center [257, 277] width 7 height 7
radio input "true"
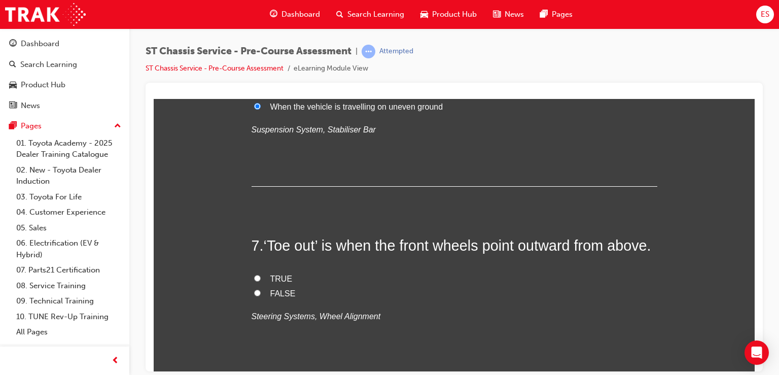
scroll to position [1168, 0]
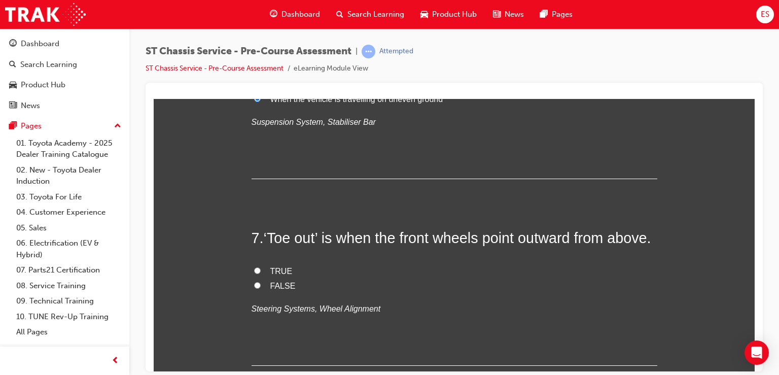
click at [282, 275] on span "TRUE" at bounding box center [281, 270] width 22 height 9
click at [261, 273] on input "TRUE" at bounding box center [257, 270] width 7 height 7
radio input "true"
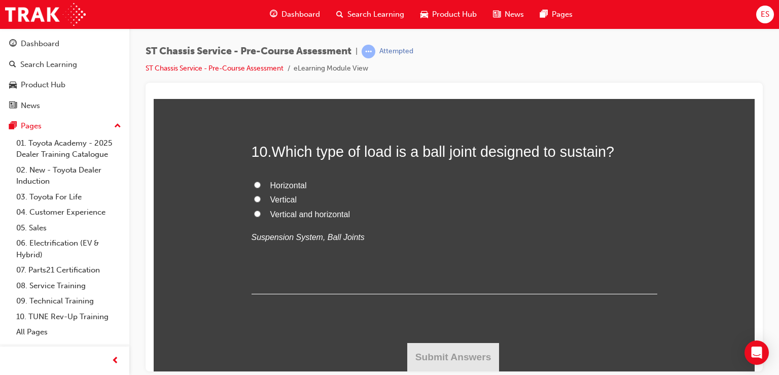
scroll to position [2119, 0]
radio input "true"
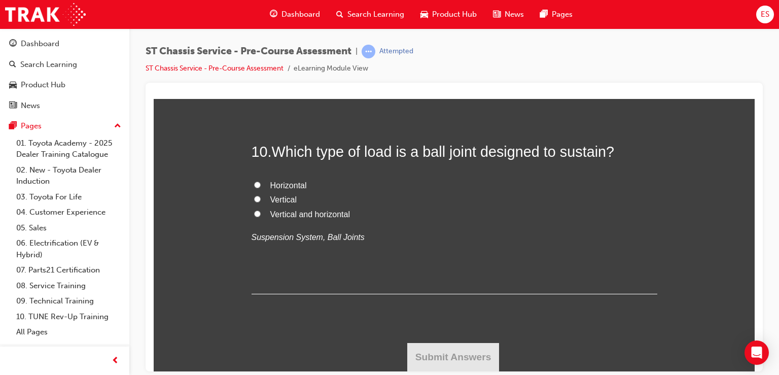
click at [331, 218] on span "Vertical and horizontal" at bounding box center [310, 213] width 80 height 9
click at [261, 217] on input "Vertical and horizontal" at bounding box center [257, 213] width 7 height 7
radio input "true"
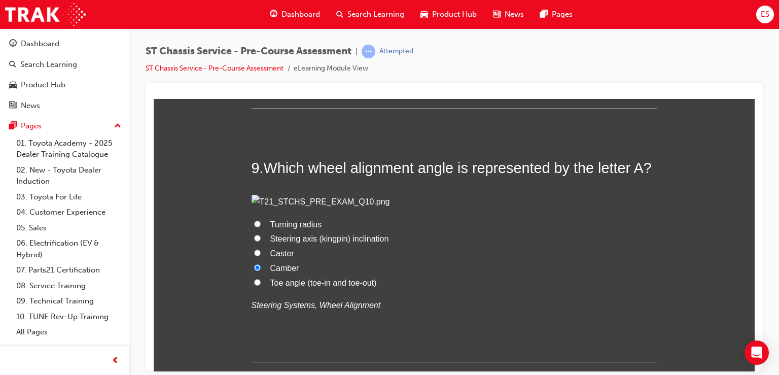
scroll to position [1679, 0]
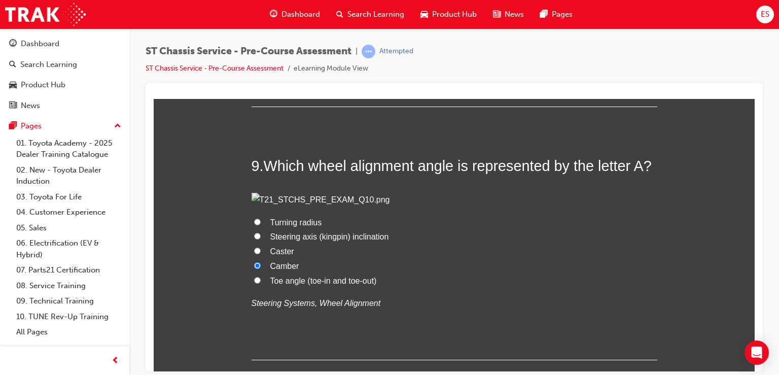
radio input "true"
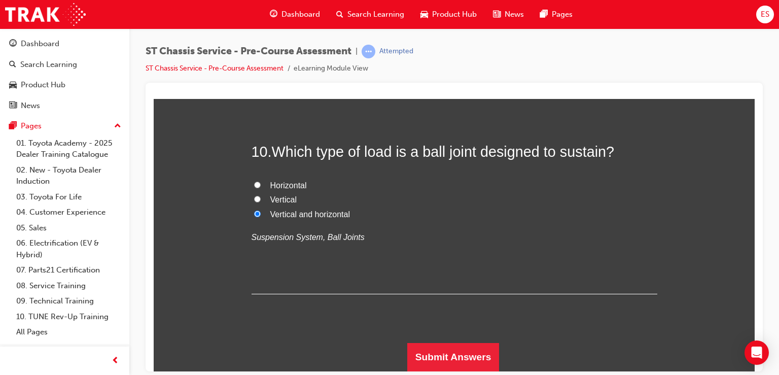
scroll to position [2473, 0]
click at [420, 350] on button "Submit Answers" at bounding box center [453, 356] width 92 height 28
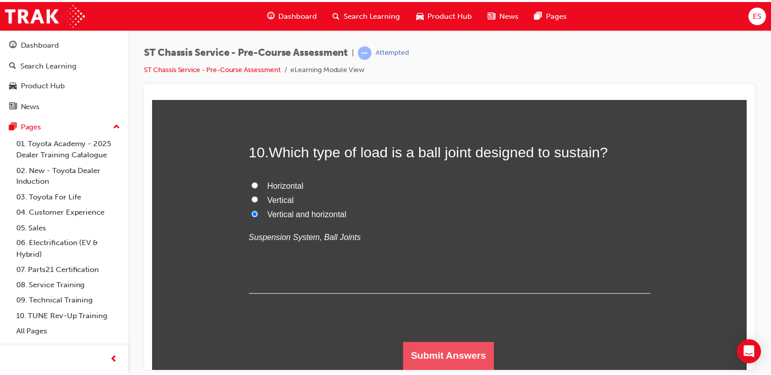
scroll to position [0, 0]
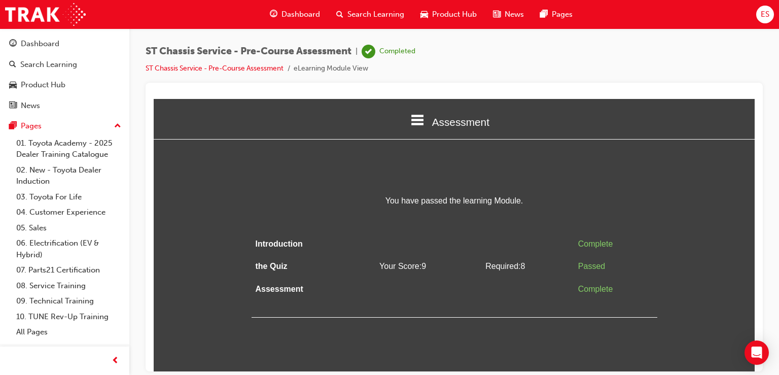
click at [765, 20] on span "ES" at bounding box center [765, 15] width 9 height 12
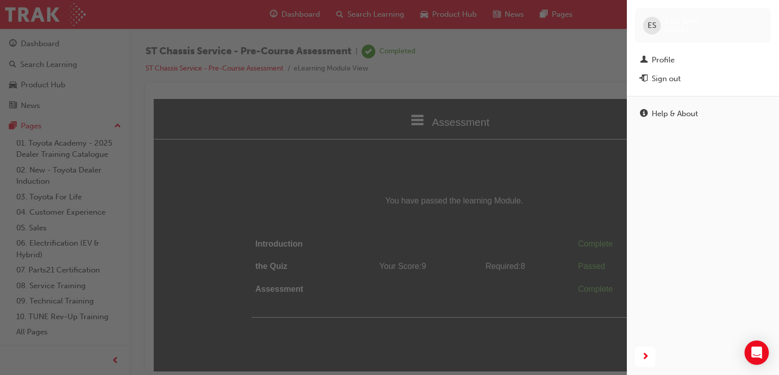
click at [443, 69] on div "button" at bounding box center [313, 187] width 627 height 375
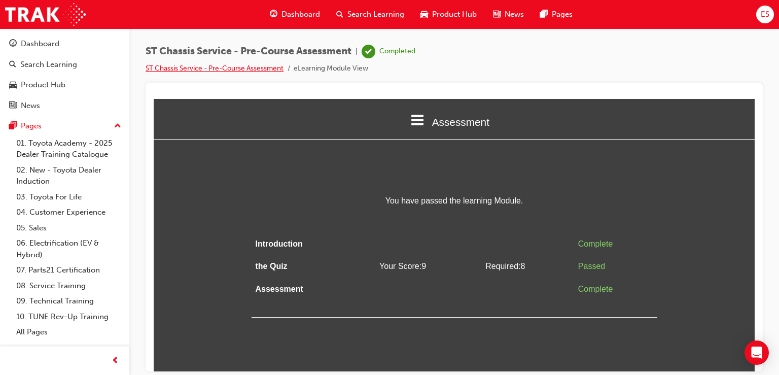
click at [266, 69] on link "ST Chassis Service - Pre-Course Assessment" at bounding box center [215, 68] width 138 height 9
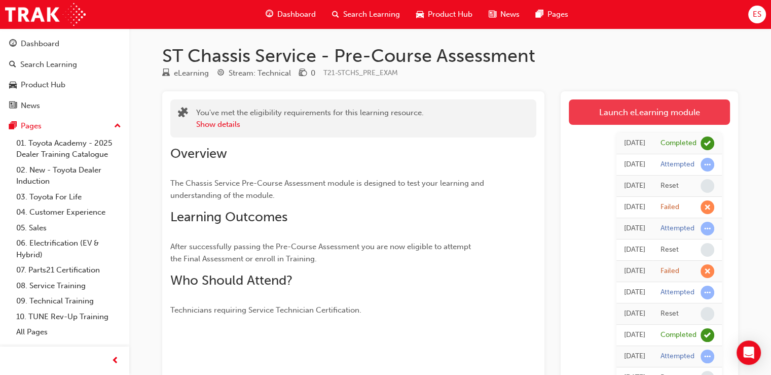
click at [702, 120] on link "Launch eLearning module" at bounding box center [649, 111] width 161 height 25
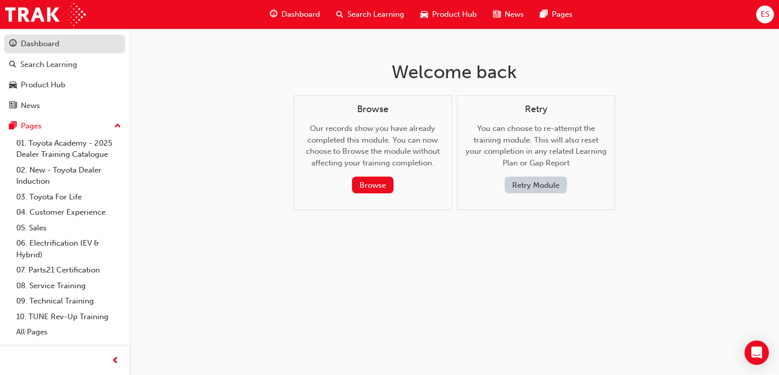
click at [55, 47] on div "Dashboard" at bounding box center [40, 44] width 39 height 12
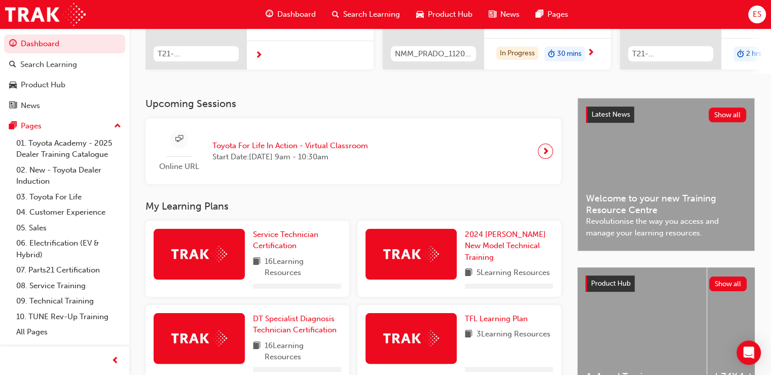
scroll to position [217, 0]
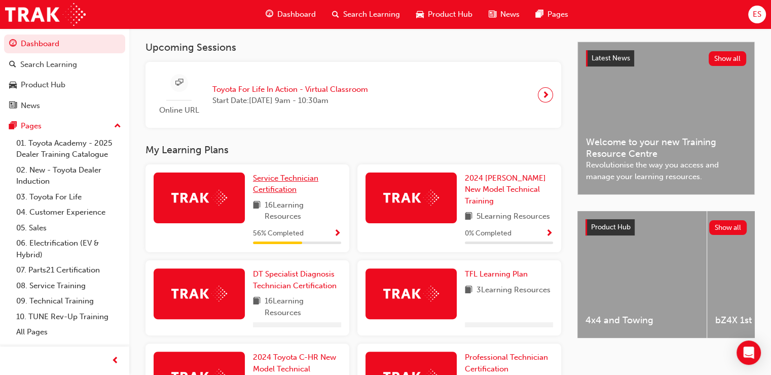
click at [284, 187] on span "Service Technician Certification" at bounding box center [285, 183] width 65 height 21
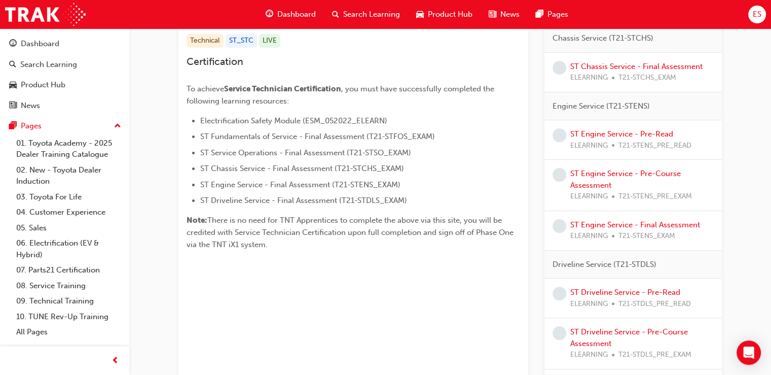
scroll to position [217, 0]
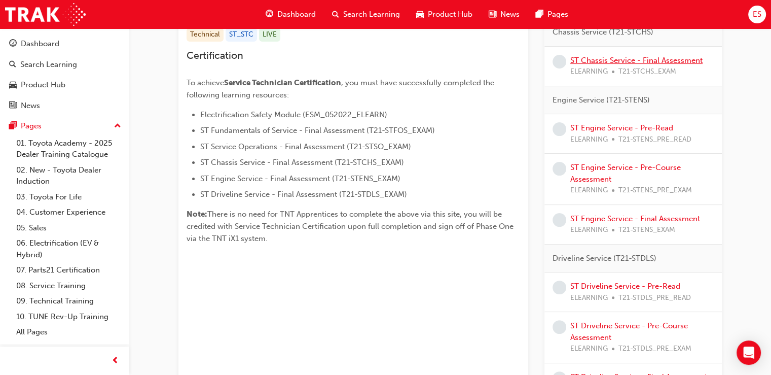
click at [648, 56] on link "ST Chassis Service - Final Assessment" at bounding box center [637, 60] width 132 height 9
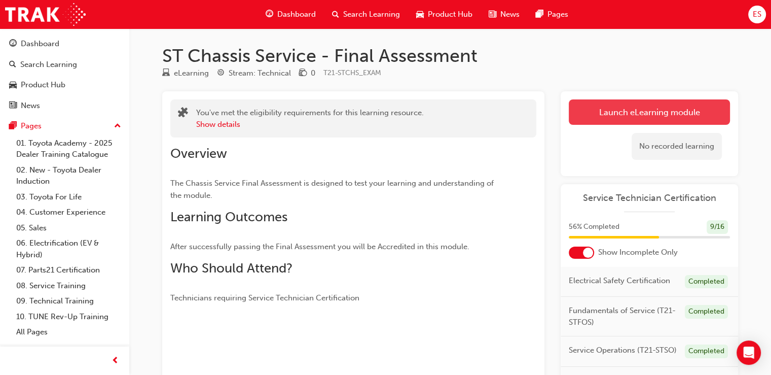
click at [668, 116] on link "Launch eLearning module" at bounding box center [649, 111] width 161 height 25
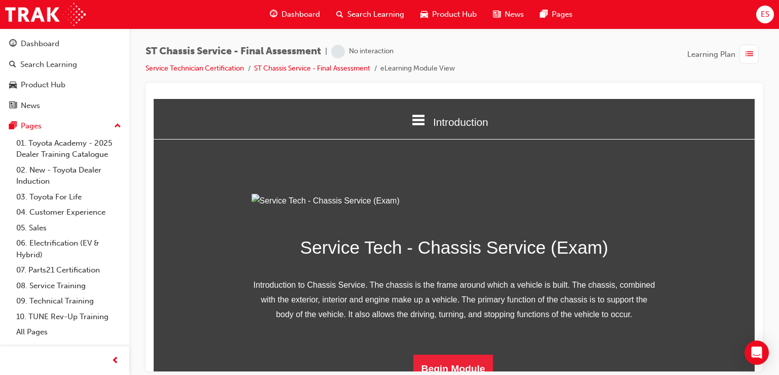
scroll to position [123, 0]
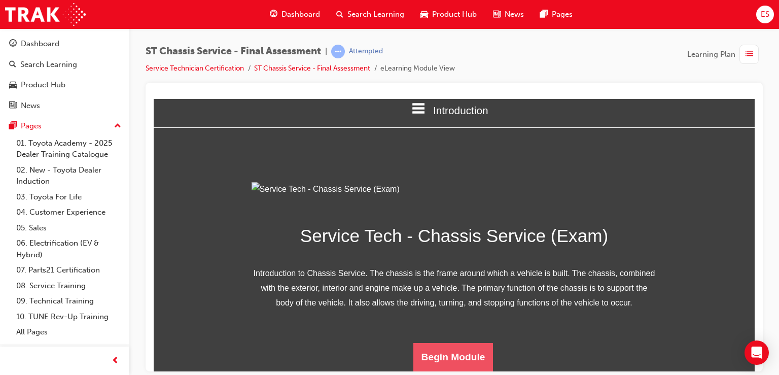
click at [474, 366] on button "Begin Module" at bounding box center [453, 356] width 80 height 28
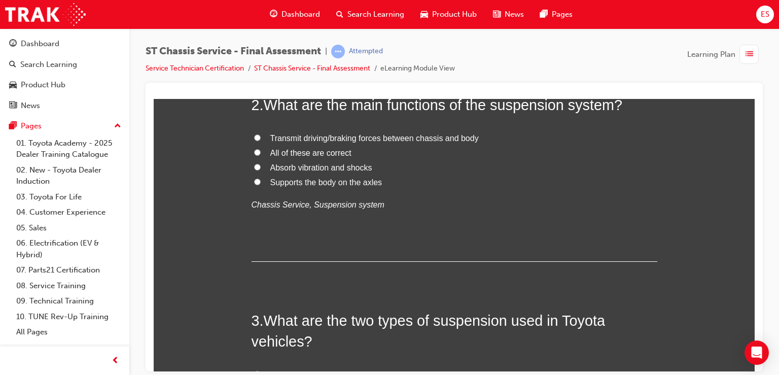
scroll to position [0, 0]
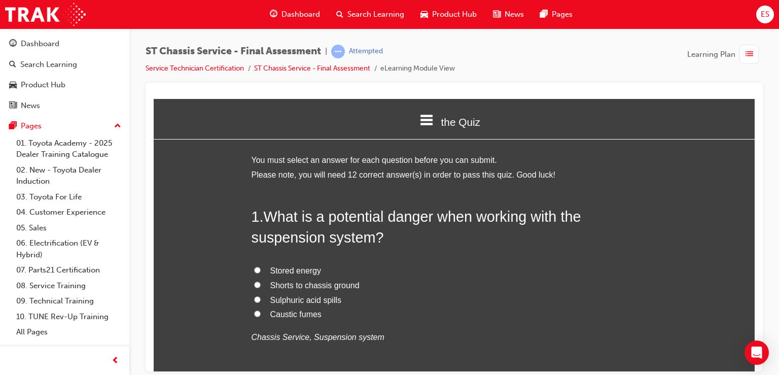
click at [303, 274] on span "Stored energy" at bounding box center [295, 270] width 51 height 9
click at [261, 273] on input "Stored energy" at bounding box center [257, 269] width 7 height 7
radio input "true"
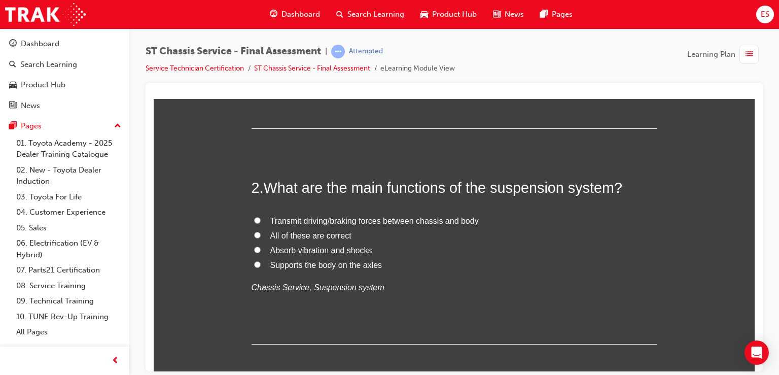
scroll to position [269, 0]
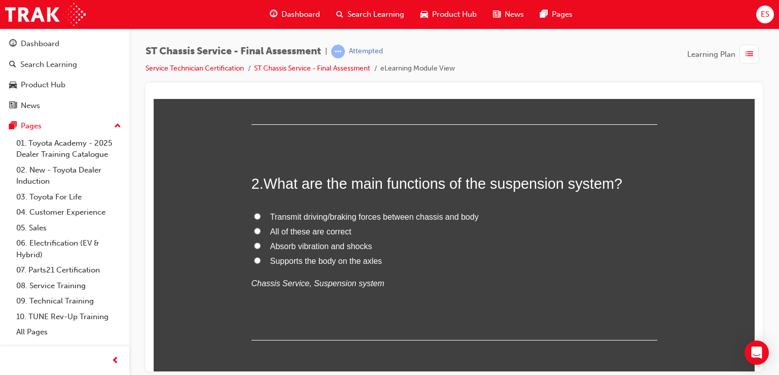
click at [301, 231] on span "All of these are correct" at bounding box center [310, 231] width 81 height 9
click at [261, 231] on input "All of these are correct" at bounding box center [257, 230] width 7 height 7
radio input "true"
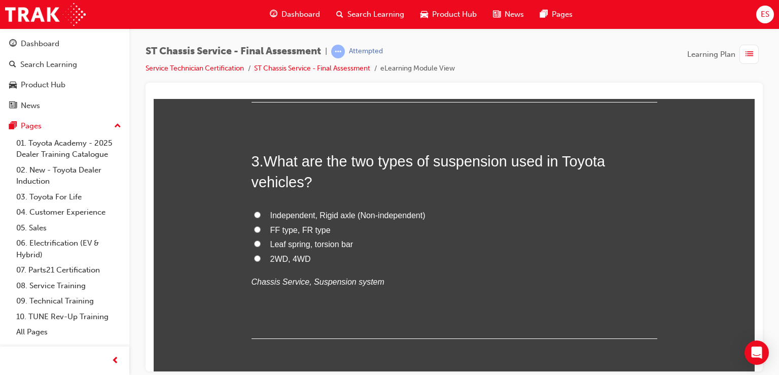
scroll to position [509, 0]
click at [317, 211] on span "Independent, Rigid axle (Non-independent)" at bounding box center [347, 212] width 155 height 9
click at [261, 211] on input "Independent, Rigid axle (Non-independent)" at bounding box center [257, 212] width 7 height 7
radio input "true"
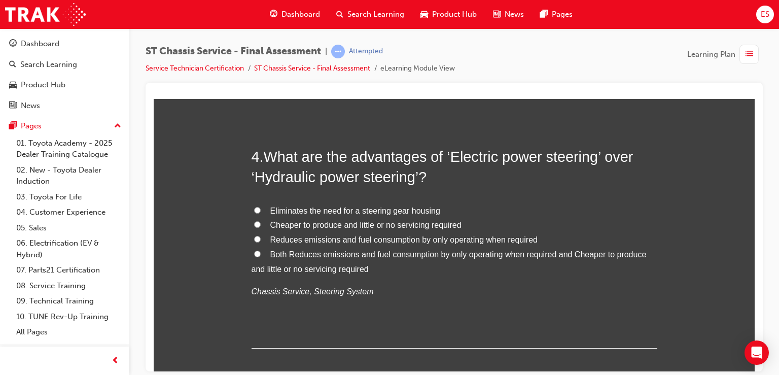
scroll to position [749, 0]
click at [314, 252] on span "Both Reduces emissions and fuel consumption by only operating when required and…" at bounding box center [449, 260] width 395 height 23
click at [261, 252] on input "Both Reduces emissions and fuel consumption by only operating when required and…" at bounding box center [257, 253] width 7 height 7
radio input "true"
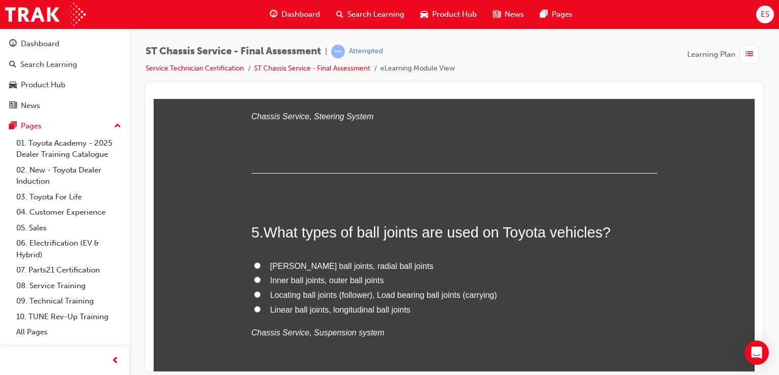
scroll to position [925, 0]
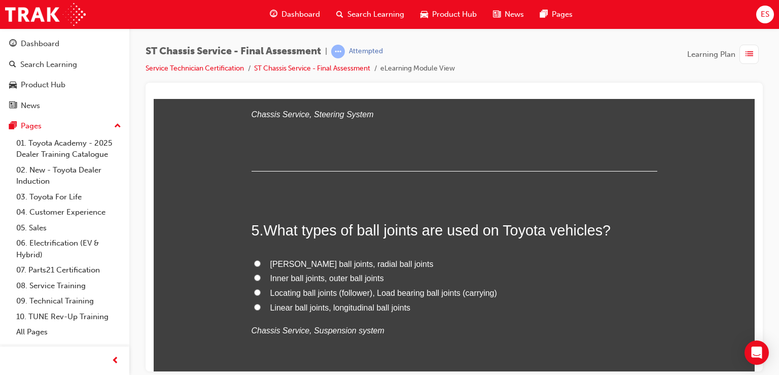
click at [278, 295] on span "Locating ball joints (follower), Load bearing ball joints (carrying)" at bounding box center [383, 292] width 227 height 9
click at [261, 295] on input "Locating ball joints (follower), Load bearing ball joints (carrying)" at bounding box center [257, 292] width 7 height 7
radio input "true"
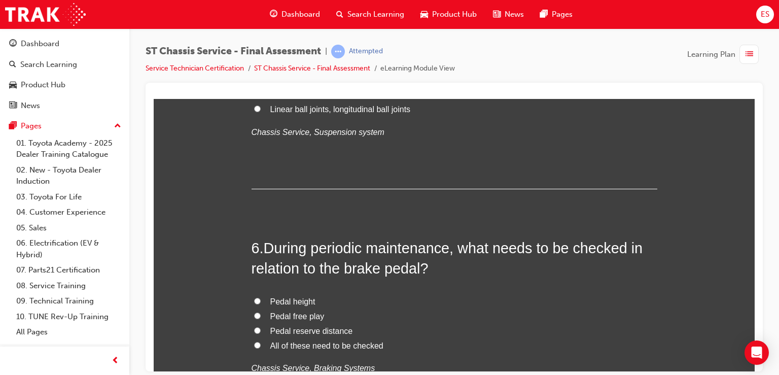
scroll to position [1150, 0]
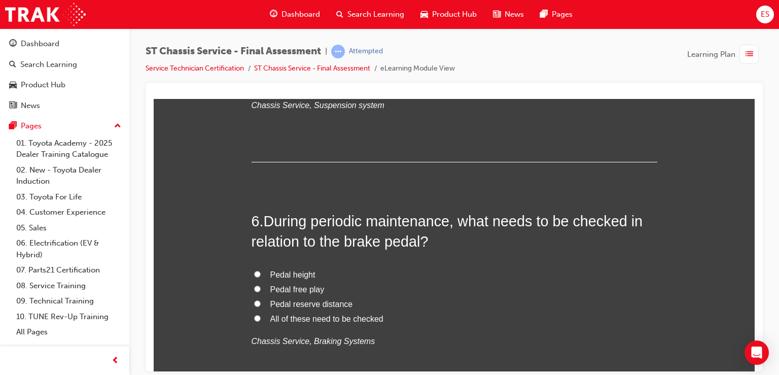
click at [282, 314] on span "All of these need to be checked" at bounding box center [326, 318] width 113 height 9
click at [261, 314] on input "All of these need to be checked" at bounding box center [257, 317] width 7 height 7
radio input "true"
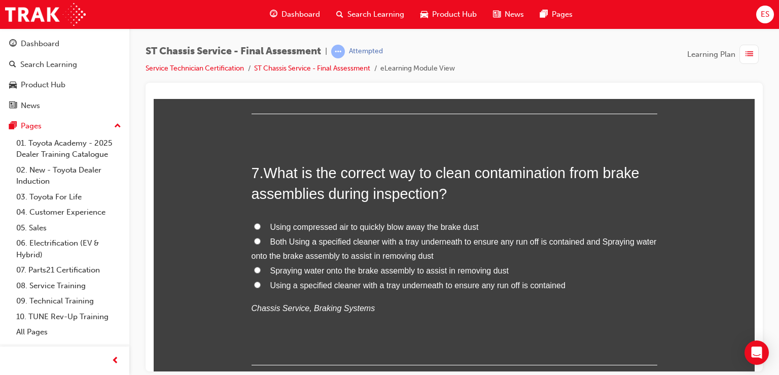
scroll to position [1446, 0]
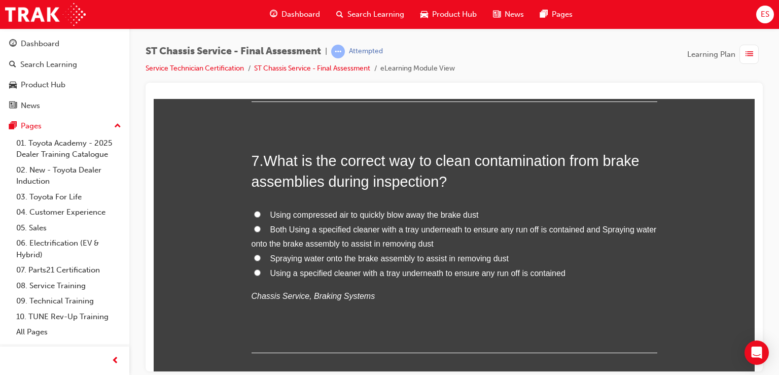
click at [270, 274] on span "Using a specified cleaner with a tray underneath to ensure any run off is conta…" at bounding box center [417, 272] width 295 height 9
click at [261, 274] on input "Using a specified cleaner with a tray underneath to ensure any run off is conta…" at bounding box center [257, 272] width 7 height 7
radio input "true"
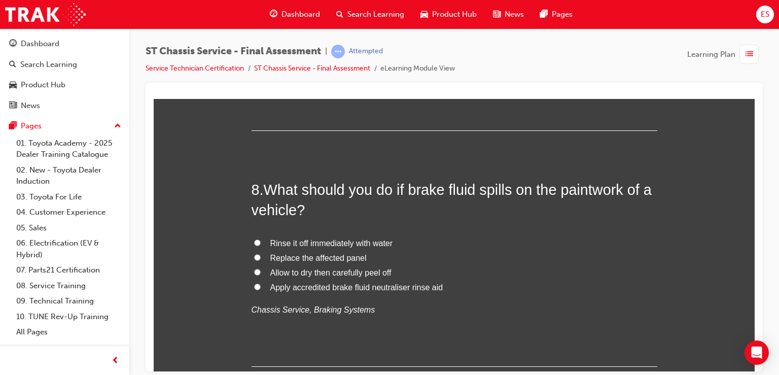
scroll to position [1669, 0]
click at [286, 240] on span "Rinse it off immediately with water" at bounding box center [331, 241] width 123 height 9
click at [261, 240] on input "Rinse it off immediately with water" at bounding box center [257, 241] width 7 height 7
radio input "true"
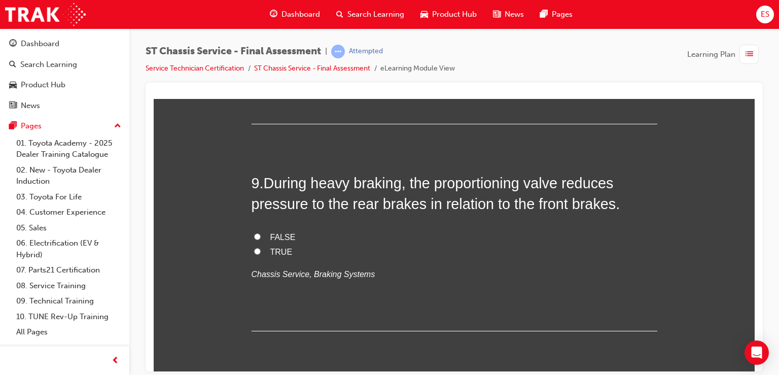
scroll to position [1917, 0]
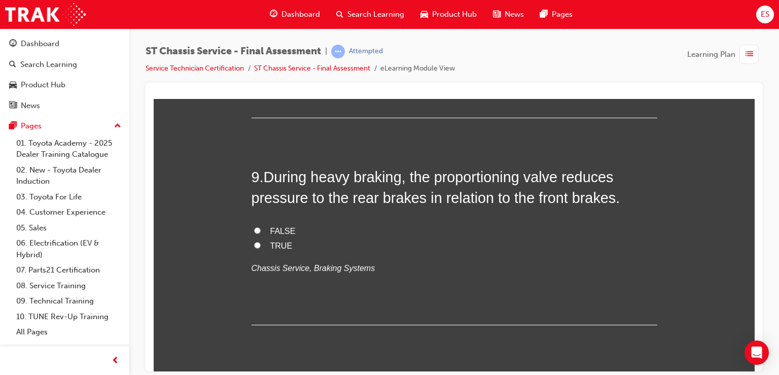
click at [278, 241] on span "TRUE" at bounding box center [281, 245] width 22 height 9
click at [261, 241] on input "TRUE" at bounding box center [257, 244] width 7 height 7
radio input "true"
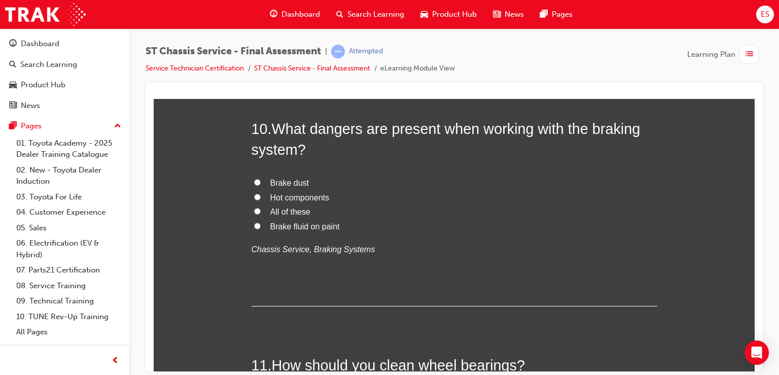
scroll to position [2174, 0]
click at [283, 207] on span "All of these" at bounding box center [290, 209] width 40 height 9
click at [261, 207] on input "All of these" at bounding box center [257, 209] width 7 height 7
radio input "true"
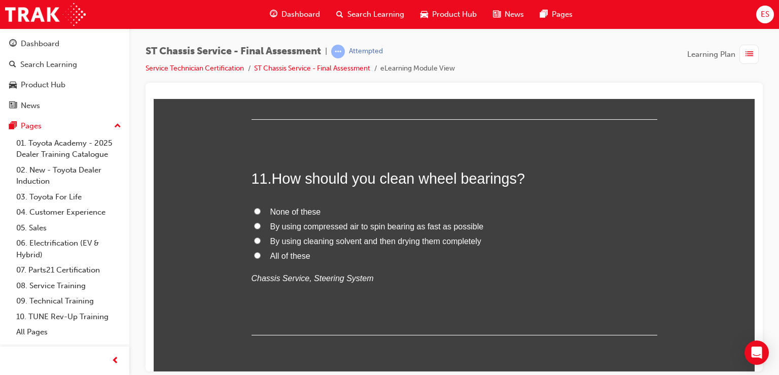
scroll to position [2359, 0]
click at [281, 223] on span "By using compressed air to spin bearing as fast as possible" at bounding box center [377, 225] width 214 height 9
click at [261, 223] on input "By using compressed air to spin bearing as fast as possible" at bounding box center [257, 225] width 7 height 7
radio input "true"
click at [280, 236] on span "By using cleaning solvent and then drying them completely" at bounding box center [375, 240] width 211 height 9
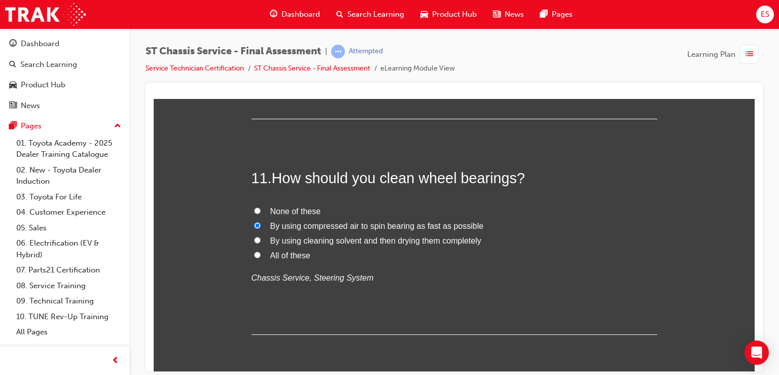
click at [261, 236] on input "By using cleaning solvent and then drying them completely" at bounding box center [257, 239] width 7 height 7
radio input "true"
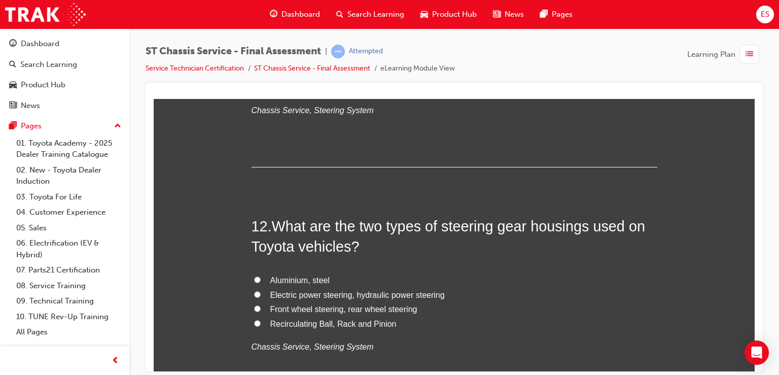
scroll to position [2556, 0]
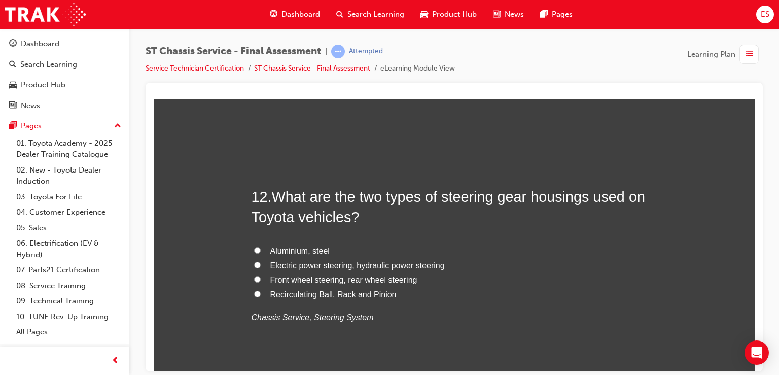
click at [277, 248] on span "Aluminium, steel" at bounding box center [299, 250] width 59 height 9
click at [261, 248] on input "Aluminium, steel" at bounding box center [257, 249] width 7 height 7
radio input "true"
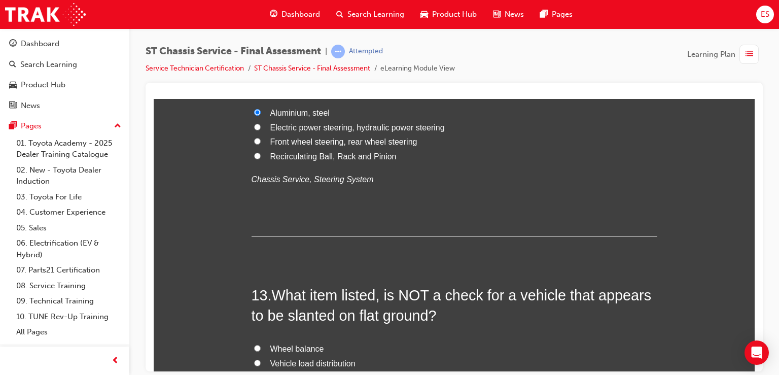
scroll to position [2767, 0]
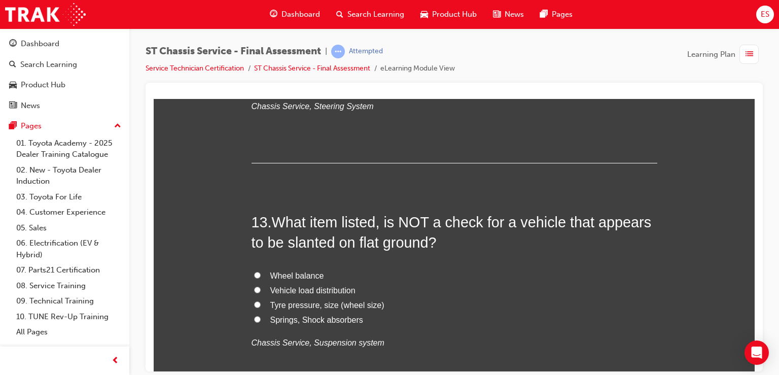
click at [274, 276] on span "Wheel balance" at bounding box center [297, 275] width 54 height 9
click at [261, 276] on input "Wheel balance" at bounding box center [257, 274] width 7 height 7
radio input "true"
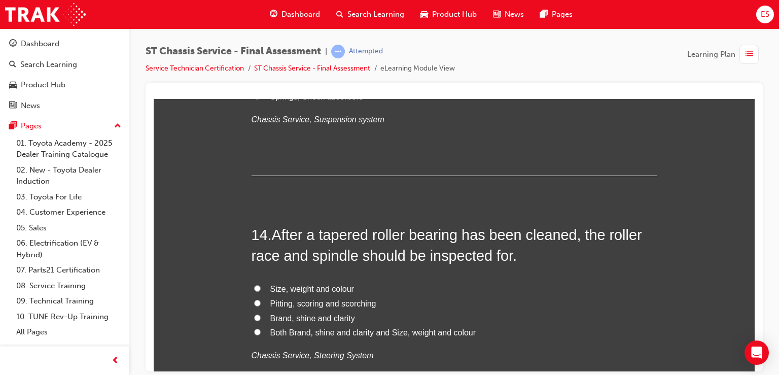
scroll to position [2990, 0]
click at [282, 299] on span "Pitting, scoring and scorching" at bounding box center [323, 303] width 106 height 9
click at [261, 300] on input "Pitting, scoring and scorching" at bounding box center [257, 303] width 7 height 7
radio input "true"
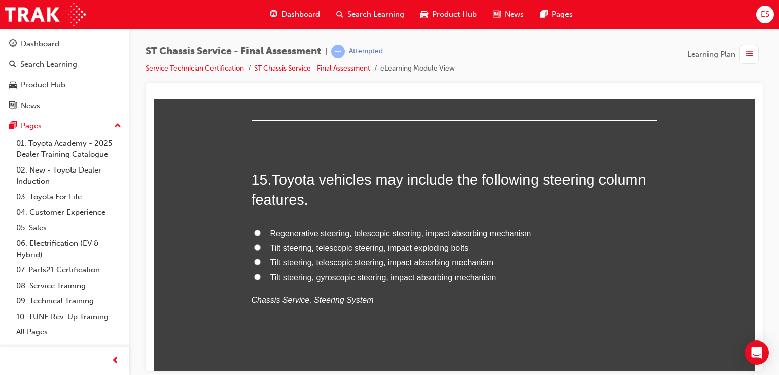
scroll to position [3283, 0]
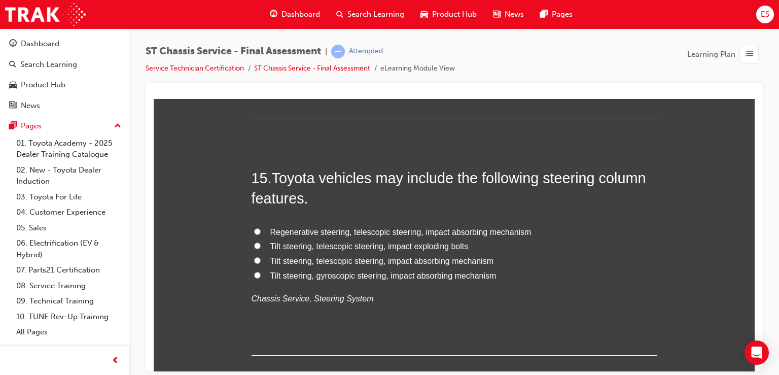
click at [287, 229] on span "Regenerative steering, telescopic steering, impact absorbing mechanism" at bounding box center [400, 231] width 261 height 9
click at [261, 229] on input "Regenerative steering, telescopic steering, impact absorbing mechanism" at bounding box center [257, 231] width 7 height 7
radio input "true"
click at [285, 264] on label "Tilt steering, telescopic steering, impact absorbing mechanism" at bounding box center [455, 261] width 406 height 15
click at [261, 263] on input "Tilt steering, telescopic steering, impact absorbing mechanism" at bounding box center [257, 260] width 7 height 7
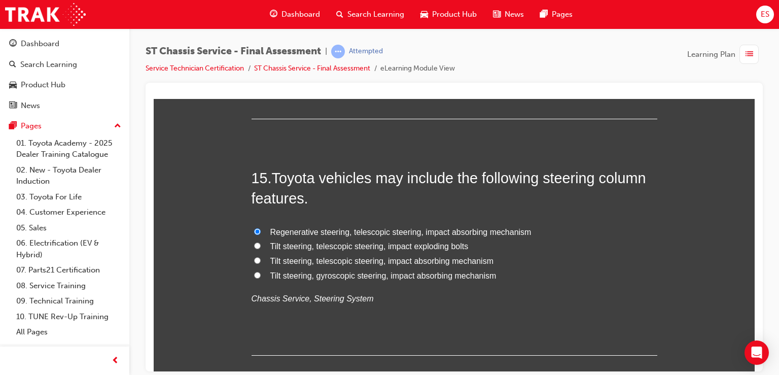
radio input "true"
click at [285, 272] on span "Tilt steering, gyroscopic steering, impact absorbing mechanism" at bounding box center [383, 275] width 226 height 9
click at [261, 272] on input "Tilt steering, gyroscopic steering, impact absorbing mechanism" at bounding box center [257, 274] width 7 height 7
radio input "true"
click at [279, 256] on span "Tilt steering, telescopic steering, impact absorbing mechanism" at bounding box center [382, 260] width 224 height 9
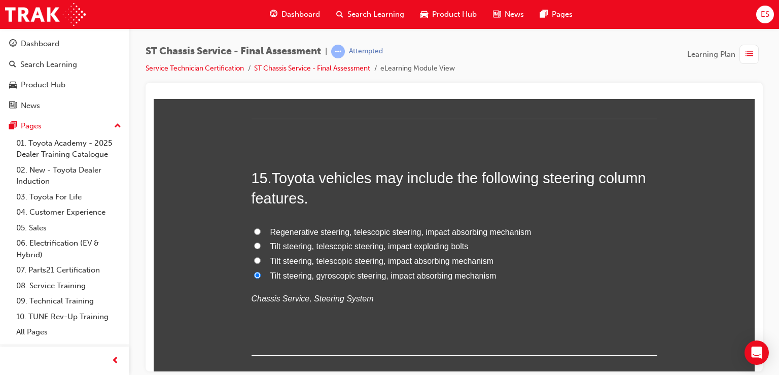
click at [261, 257] on input "Tilt steering, telescopic steering, impact absorbing mechanism" at bounding box center [257, 260] width 7 height 7
radio input "true"
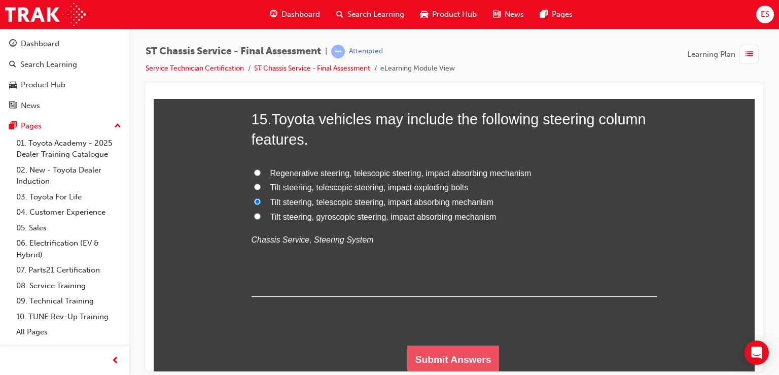
click at [433, 349] on button "Submit Answers" at bounding box center [453, 359] width 92 height 28
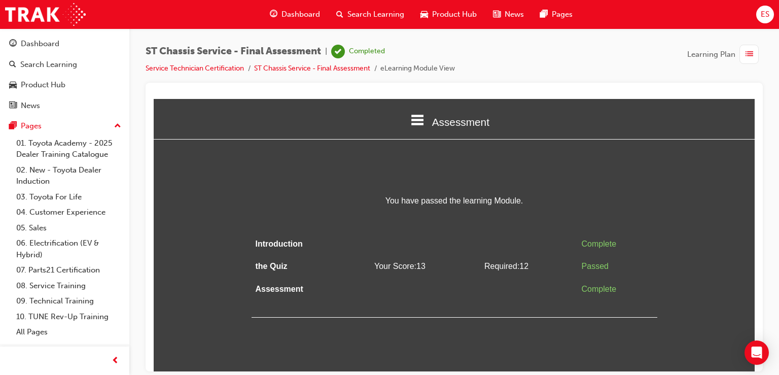
click at [742, 47] on div "button" at bounding box center [748, 54] width 19 height 19
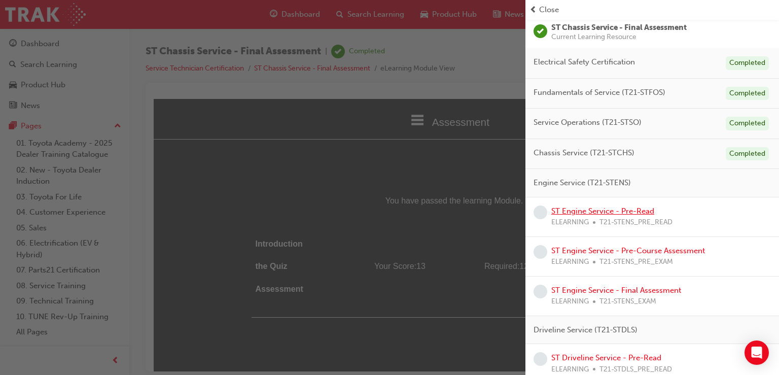
scroll to position [166, 0]
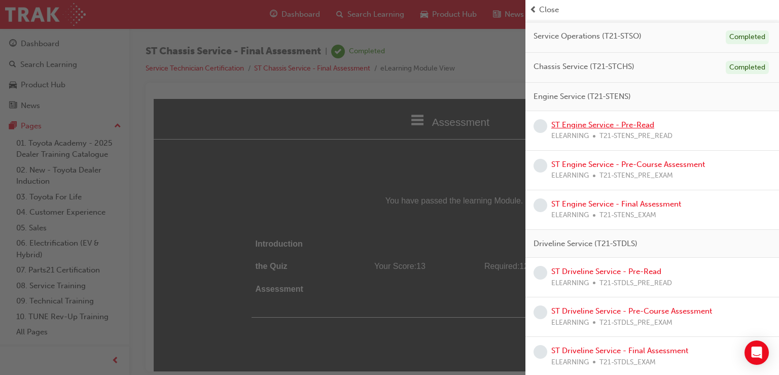
click at [616, 127] on link "ST Engine Service - Pre-Read" at bounding box center [602, 124] width 103 height 9
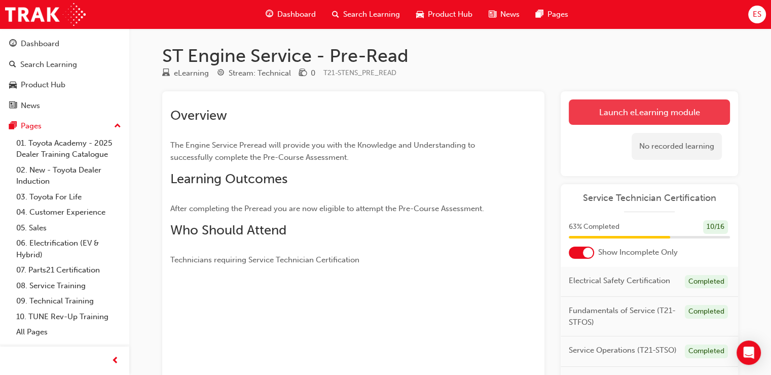
click at [631, 108] on link "Launch eLearning module" at bounding box center [649, 111] width 161 height 25
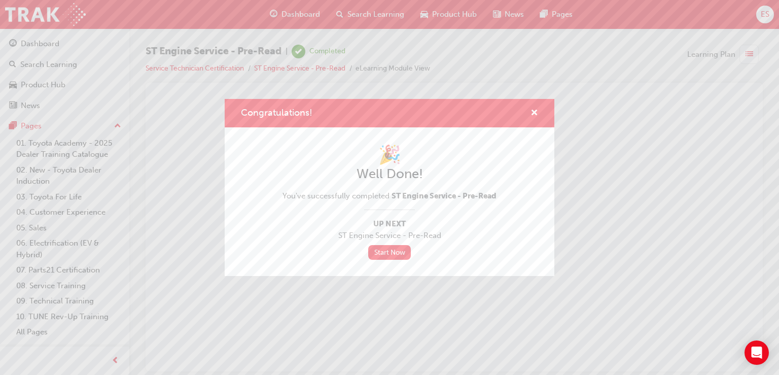
click at [533, 106] on div "Congratulations!" at bounding box center [390, 113] width 330 height 29
click at [533, 118] on span "cross-icon" at bounding box center [534, 113] width 8 height 9
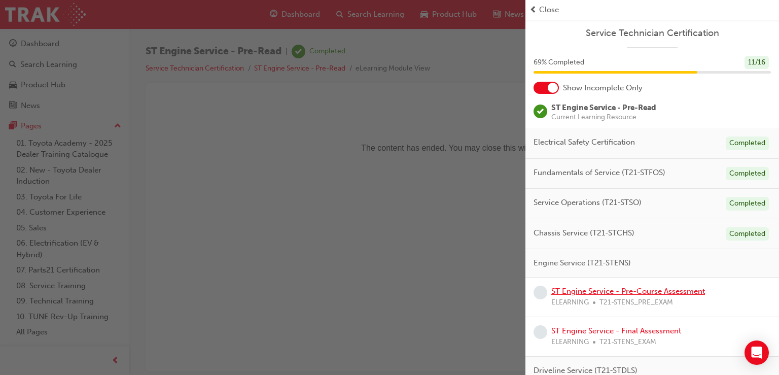
click at [655, 290] on link "ST Engine Service - Pre-Course Assessment" at bounding box center [628, 291] width 154 height 9
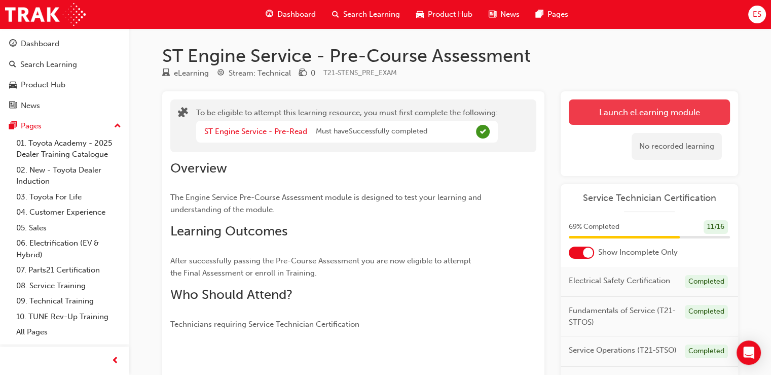
click at [659, 115] on button "Launch eLearning module" at bounding box center [649, 111] width 161 height 25
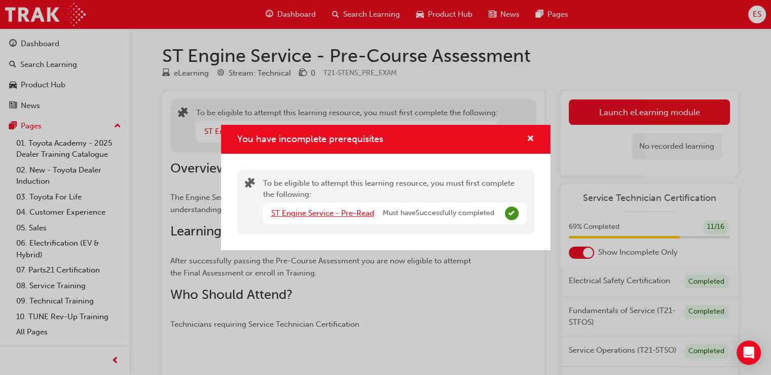
click at [352, 211] on link "ST Engine Service - Pre-Read" at bounding box center [322, 212] width 103 height 9
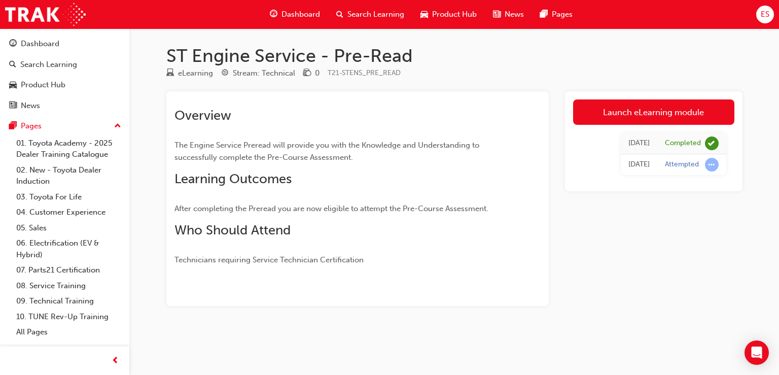
click at [643, 127] on div "[DATE] Completed [DATE] Attempted" at bounding box center [653, 154] width 161 height 58
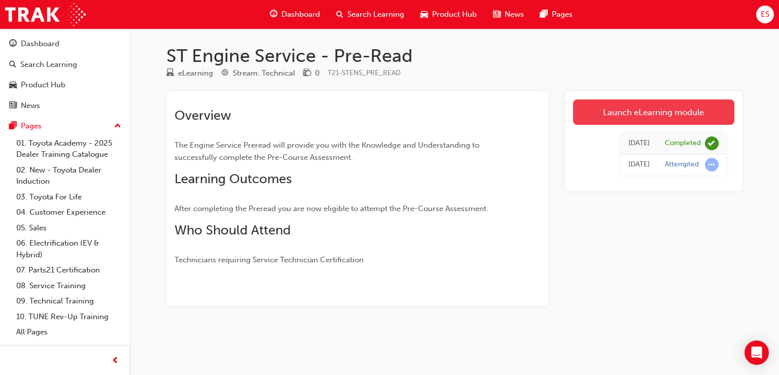
click at [649, 113] on link "Launch eLearning module" at bounding box center [653, 111] width 161 height 25
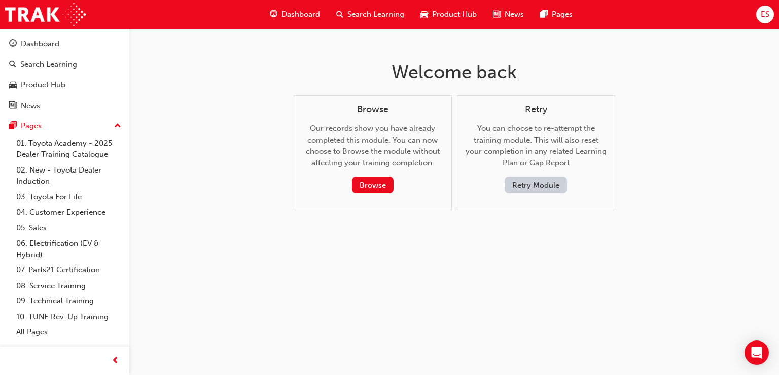
drag, startPoint x: 749, startPoint y: 17, endPoint x: 776, endPoint y: 21, distance: 28.2
click at [776, 21] on div "Dashboard Search Learning Product Hub News Pages ES" at bounding box center [389, 14] width 779 height 29
click at [759, 11] on div "ES" at bounding box center [765, 15] width 18 height 18
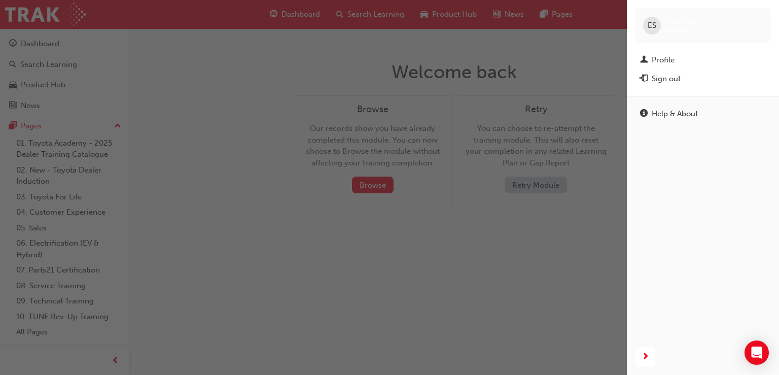
click at [308, 226] on div "button" at bounding box center [313, 187] width 627 height 375
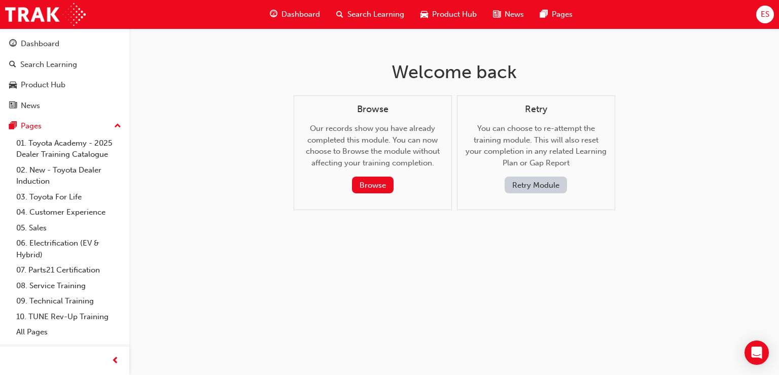
click at [272, 9] on span "guage-icon" at bounding box center [274, 14] width 8 height 13
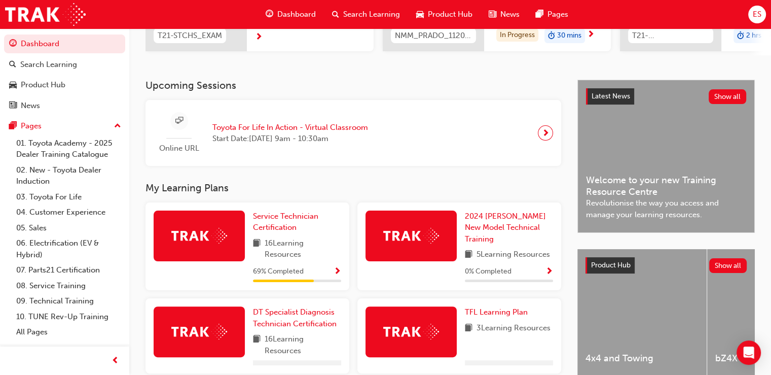
scroll to position [179, 0]
click at [310, 222] on span "Service Technician Certification" at bounding box center [285, 221] width 65 height 21
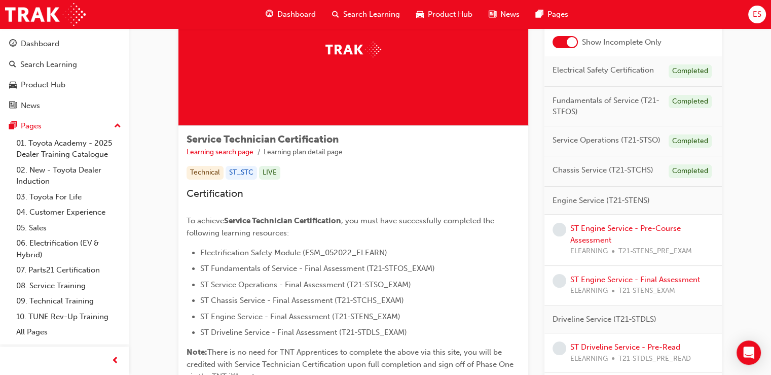
scroll to position [87, 0]
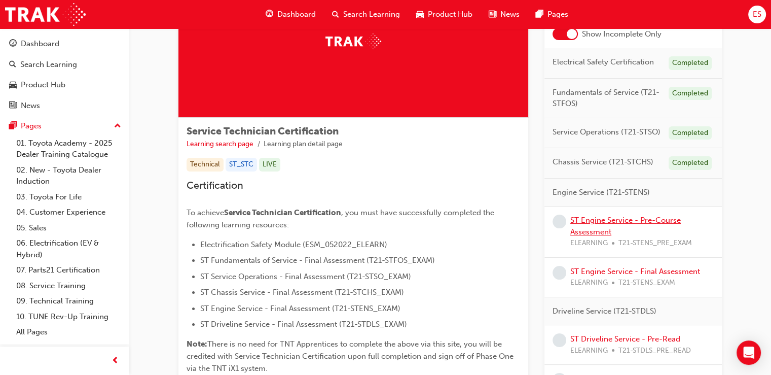
click at [654, 218] on link "ST Engine Service - Pre-Course Assessment" at bounding box center [626, 226] width 111 height 21
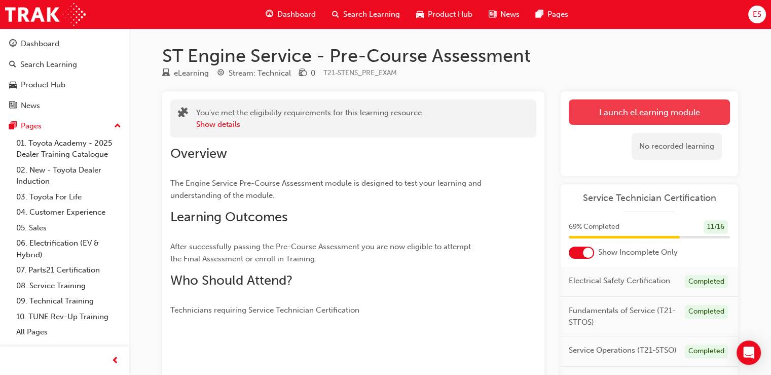
drag, startPoint x: 666, startPoint y: 98, endPoint x: 667, endPoint y: 117, distance: 18.8
click at [667, 117] on div "Launch eLearning module Learning Plan No recorded learning" at bounding box center [649, 133] width 177 height 85
click at [667, 117] on button "Launch eLearning module" at bounding box center [649, 111] width 161 height 25
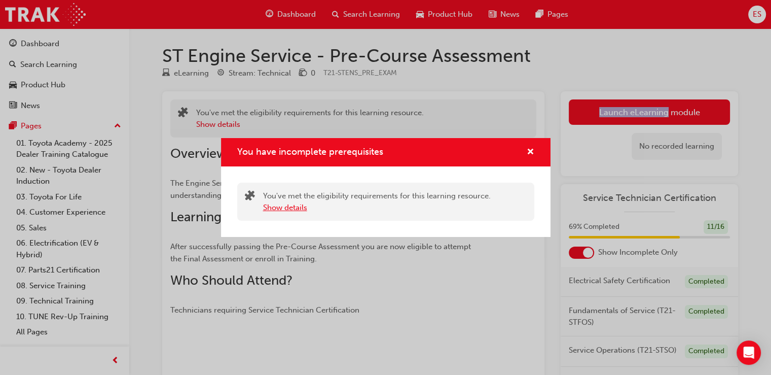
click at [300, 204] on button "Show details" at bounding box center [285, 208] width 44 height 12
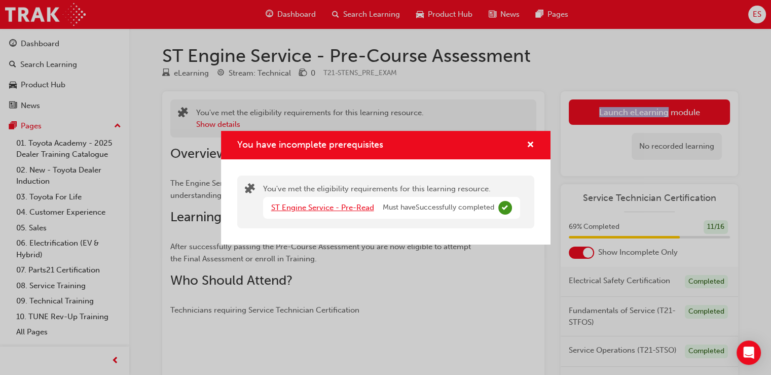
click at [341, 210] on link "ST Engine Service - Pre-Read" at bounding box center [322, 207] width 103 height 9
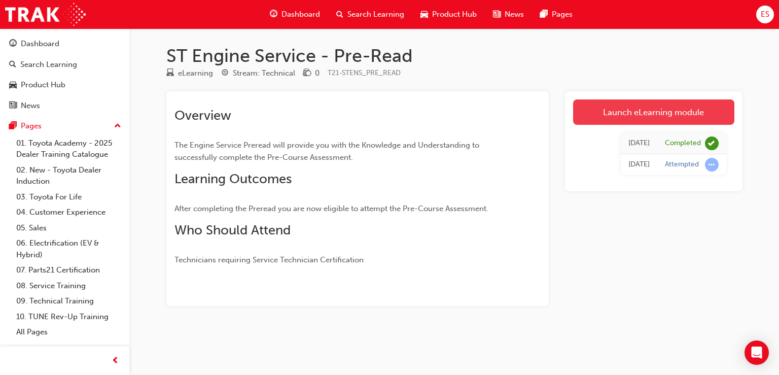
click at [661, 112] on link "Launch eLearning module" at bounding box center [653, 111] width 161 height 25
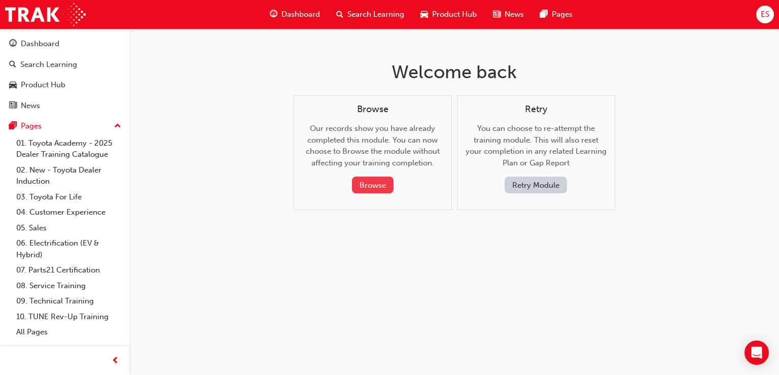
click at [380, 186] on button "Browse" at bounding box center [373, 184] width 42 height 17
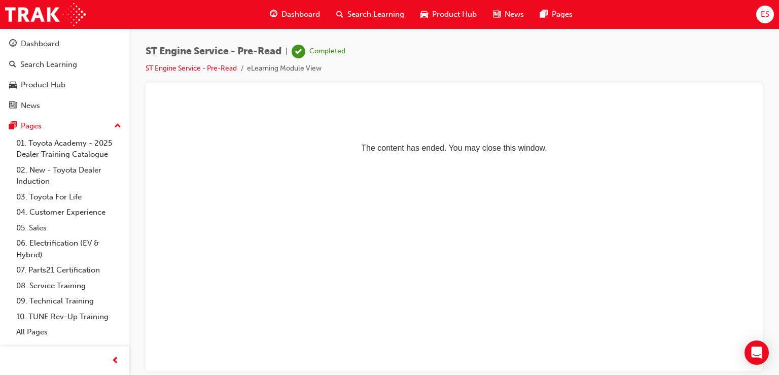
click at [770, 19] on div "ES" at bounding box center [765, 15] width 18 height 18
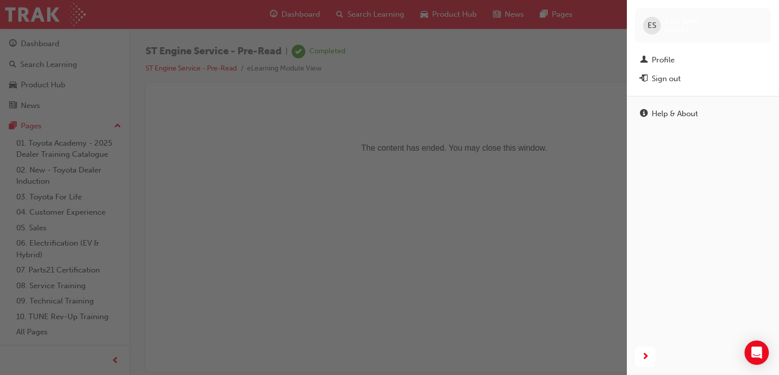
drag, startPoint x: 529, startPoint y: 190, endPoint x: 354, endPoint y: 88, distance: 202.5
click at [529, 190] on div "button" at bounding box center [313, 187] width 627 height 375
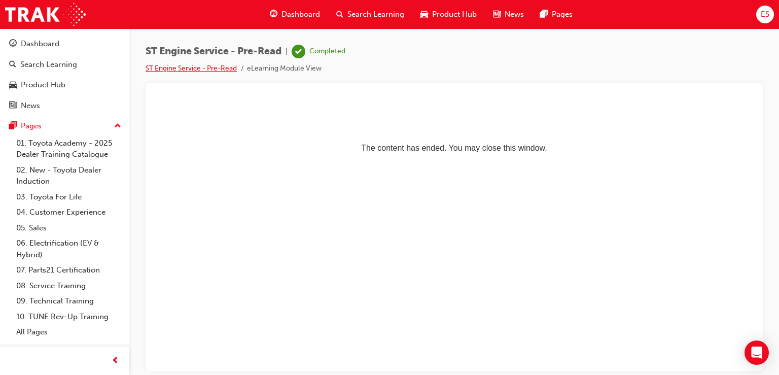
click at [215, 67] on link "ST Engine Service - Pre-Read" at bounding box center [191, 68] width 91 height 9
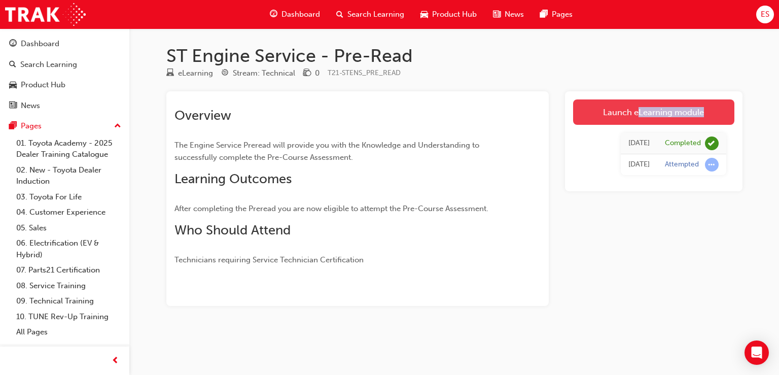
drag, startPoint x: 647, startPoint y: 130, endPoint x: 639, endPoint y: 105, distance: 26.1
click at [639, 105] on div "Launch eLearning module [DATE] Completed [DATE] Attempted" at bounding box center [653, 141] width 177 height 100
click at [639, 105] on link "Launch eLearning module" at bounding box center [653, 111] width 161 height 25
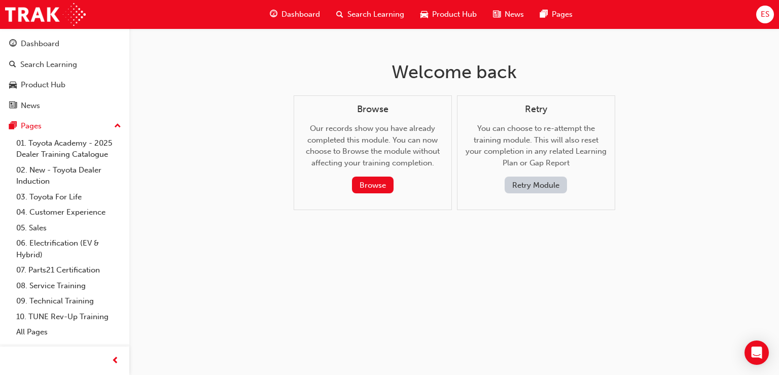
click at [537, 183] on button "Retry Module" at bounding box center [536, 184] width 62 height 17
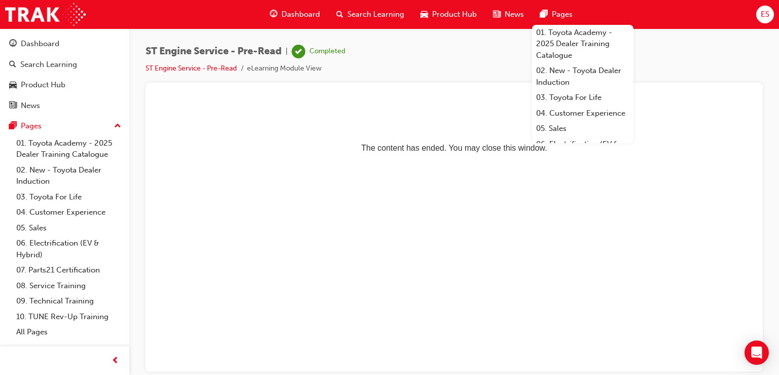
click at [287, 6] on div "Dashboard" at bounding box center [295, 14] width 66 height 21
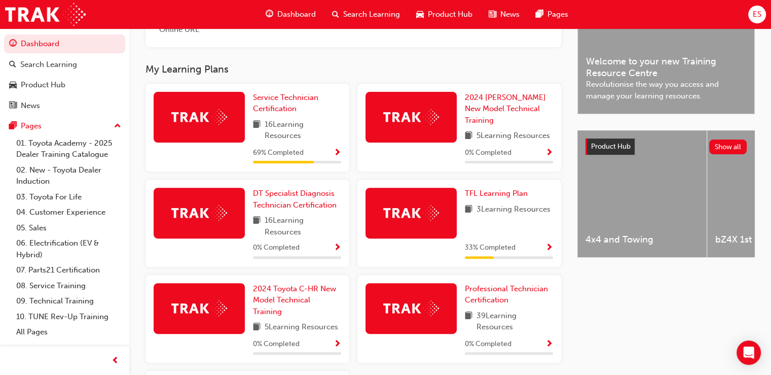
scroll to position [298, 0]
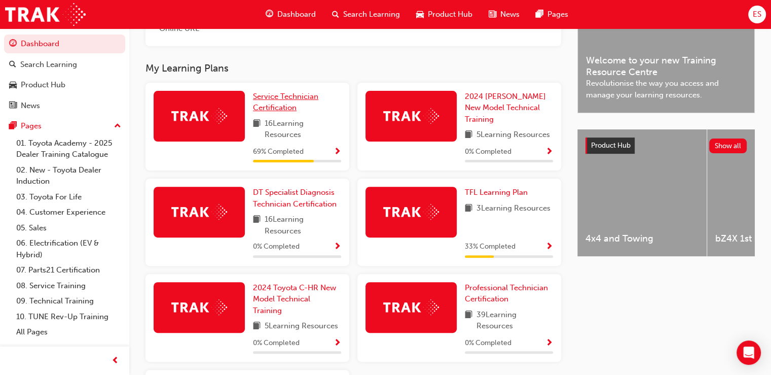
click at [284, 105] on span "Service Technician Certification" at bounding box center [285, 102] width 65 height 21
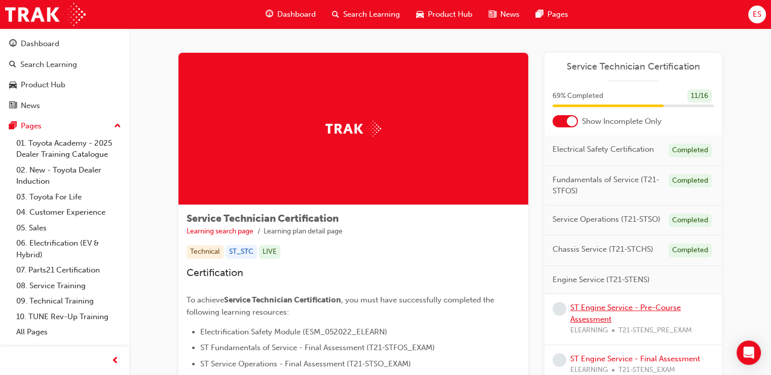
click at [611, 304] on link "ST Engine Service - Pre-Course Assessment" at bounding box center [626, 313] width 111 height 21
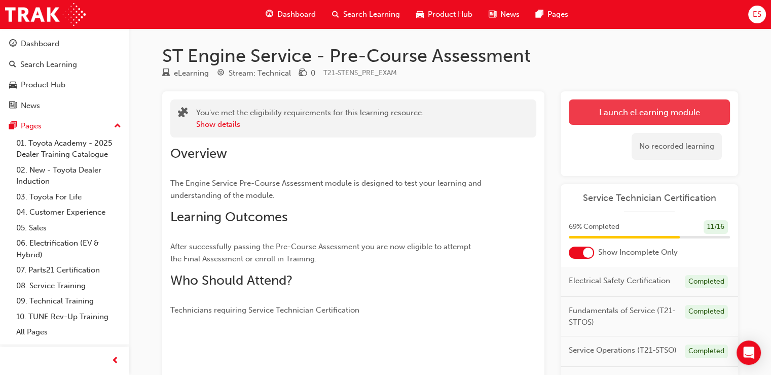
click at [663, 105] on link "Launch eLearning module" at bounding box center [649, 111] width 161 height 25
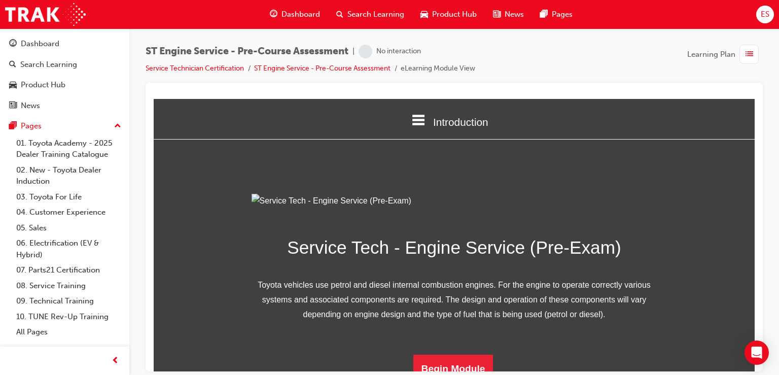
scroll to position [123, 0]
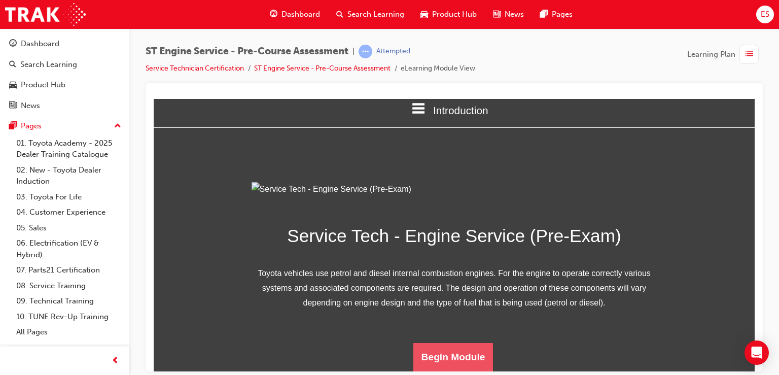
click at [464, 361] on button "Begin Module" at bounding box center [453, 356] width 80 height 28
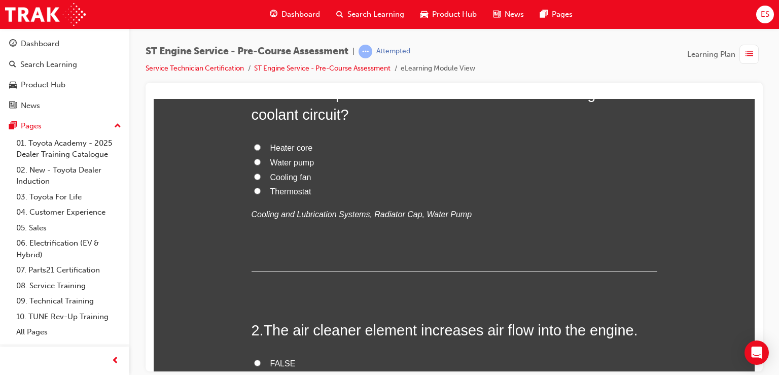
scroll to position [0, 0]
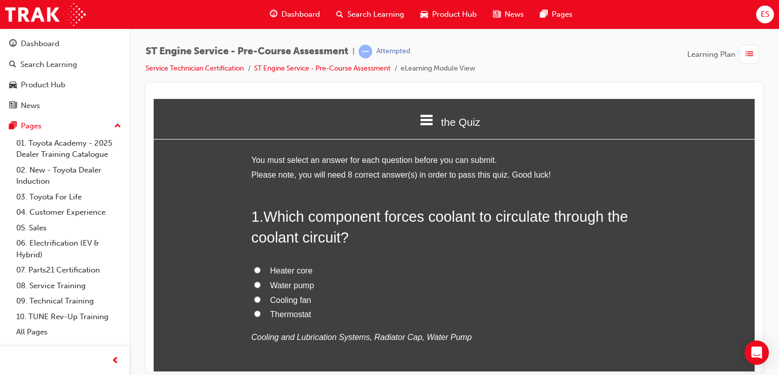
click at [288, 280] on span "Water pump" at bounding box center [292, 284] width 44 height 9
click at [261, 281] on input "Water pump" at bounding box center [257, 284] width 7 height 7
radio input "true"
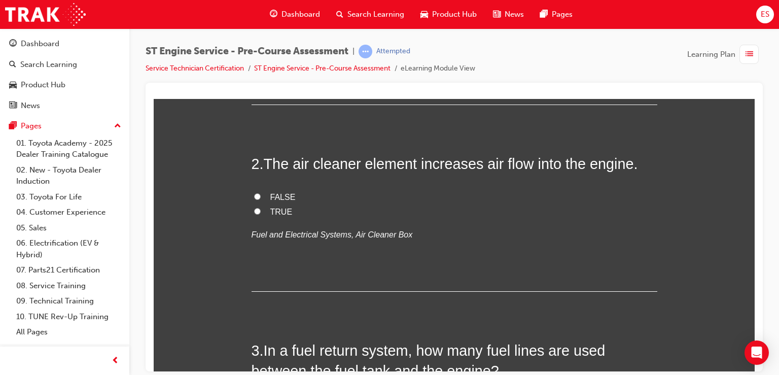
scroll to position [290, 0]
click at [281, 207] on span "TRUE" at bounding box center [281, 210] width 22 height 9
click at [261, 207] on input "TRUE" at bounding box center [257, 210] width 7 height 7
radio input "true"
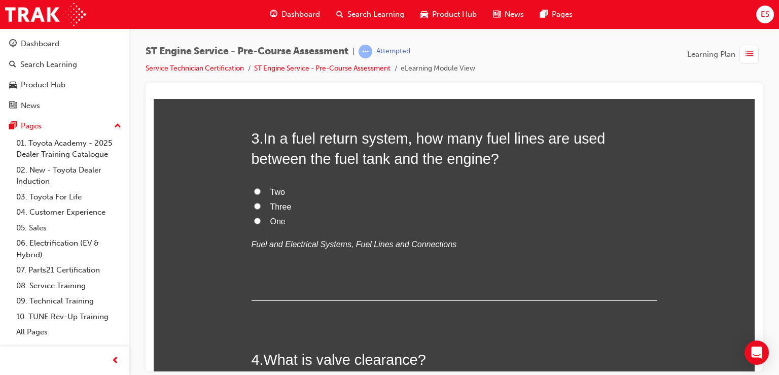
scroll to position [501, 0]
click at [278, 188] on span "Two" at bounding box center [277, 192] width 15 height 9
click at [261, 188] on input "Two" at bounding box center [257, 191] width 7 height 7
radio input "true"
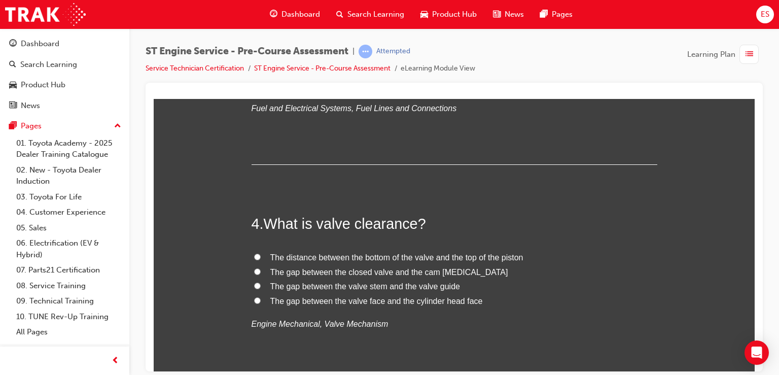
scroll to position [640, 0]
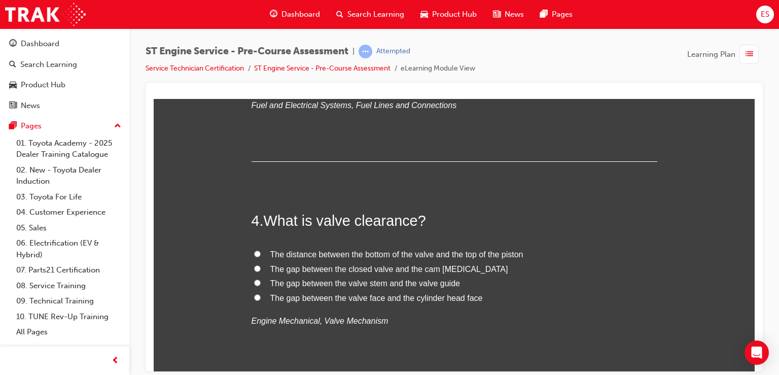
click at [410, 284] on span "The gap between the valve stem and the valve guide" at bounding box center [365, 282] width 190 height 9
click at [261, 284] on input "The gap between the valve stem and the valve guide" at bounding box center [257, 282] width 7 height 7
radio input "true"
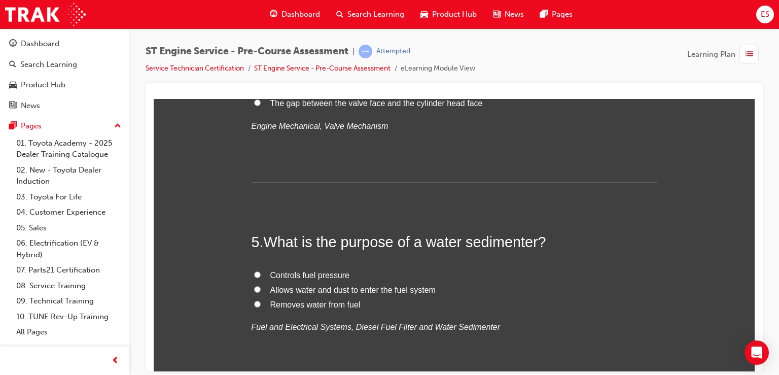
scroll to position [847, 0]
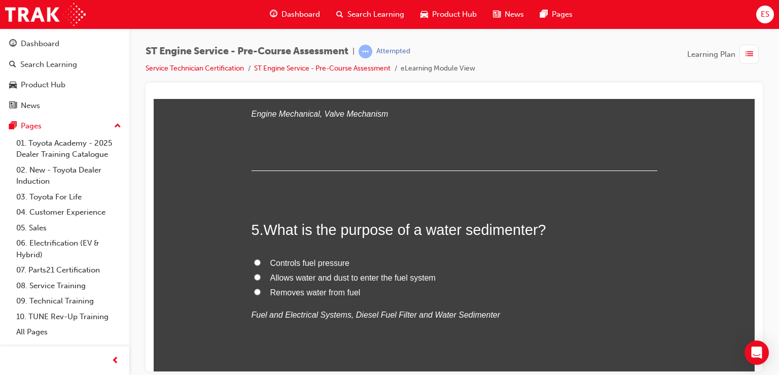
click at [312, 294] on span "Removes water from fuel" at bounding box center [315, 292] width 90 height 9
click at [261, 294] on input "Removes water from fuel" at bounding box center [257, 291] width 7 height 7
radio input "true"
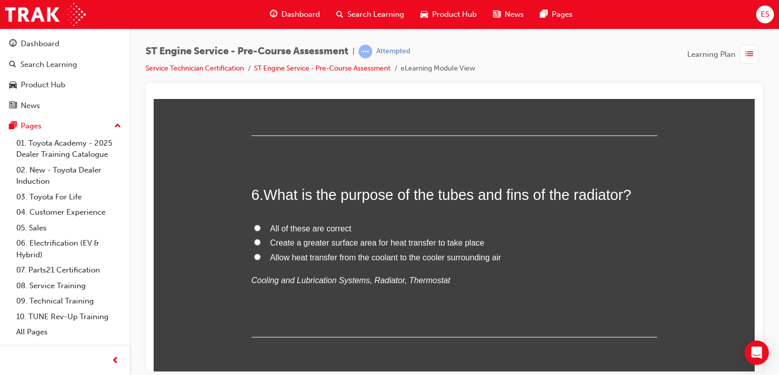
scroll to position [1085, 0]
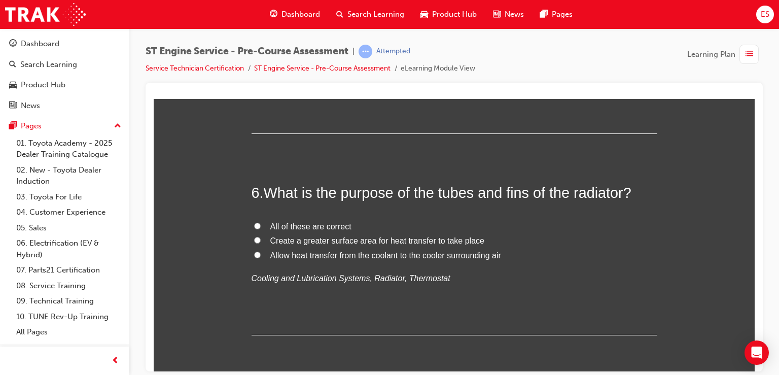
click at [310, 226] on span "All of these are correct" at bounding box center [310, 226] width 81 height 9
click at [261, 226] on input "All of these are correct" at bounding box center [257, 225] width 7 height 7
radio input "true"
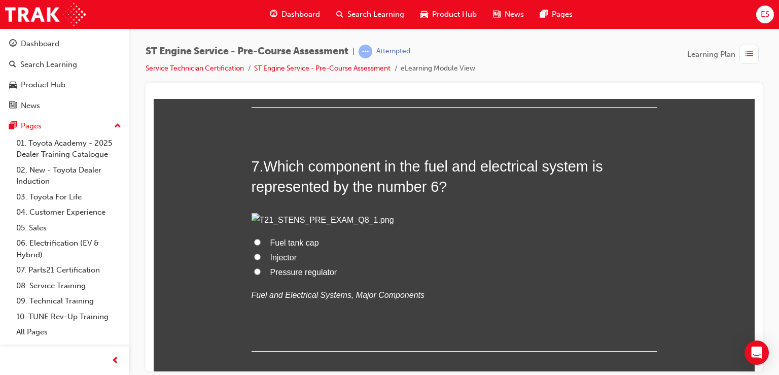
scroll to position [1313, 0]
drag, startPoint x: 310, startPoint y: 226, endPoint x: 288, endPoint y: 336, distance: 112.8
click at [288, 226] on img at bounding box center [455, 218] width 406 height 15
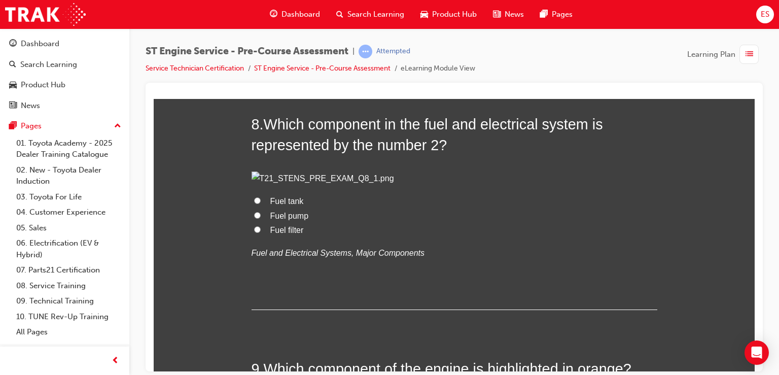
scroll to position [1598, 0]
radio input "true"
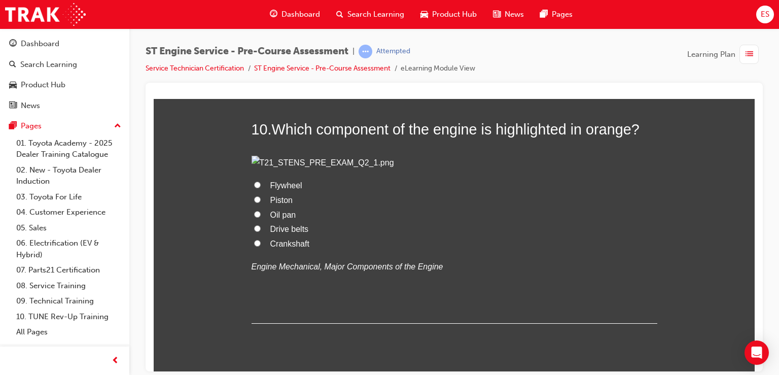
scroll to position [2093, 0]
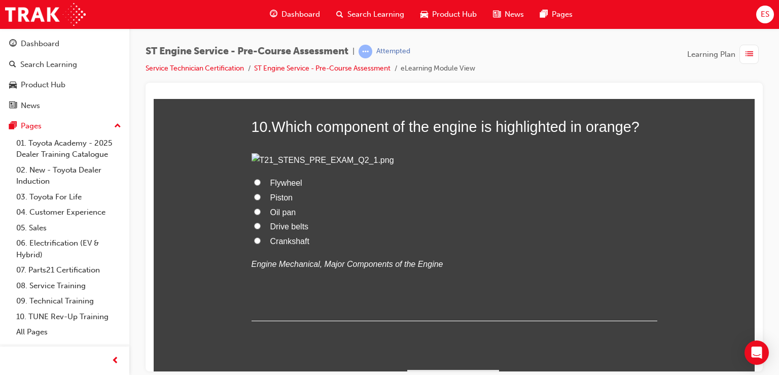
radio input "true"
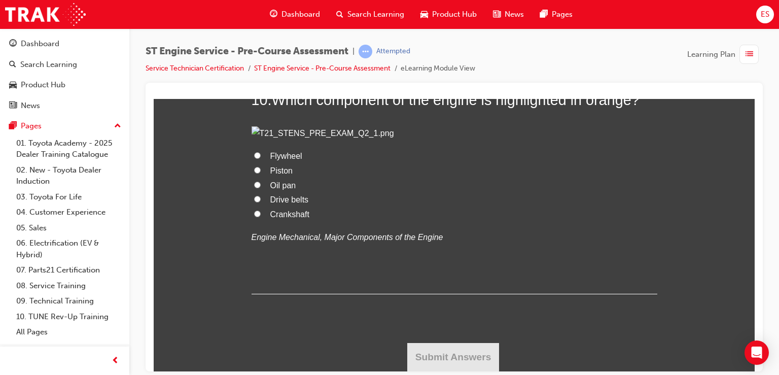
scroll to position [2721, 0]
radio input "true"
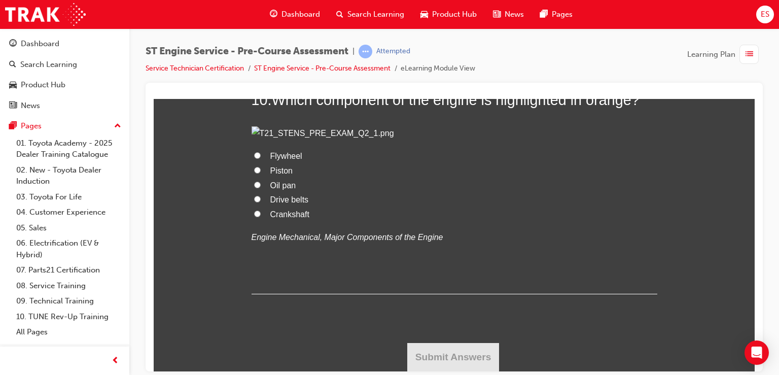
click at [285, 218] on span "Crankshaft" at bounding box center [289, 213] width 39 height 9
click at [261, 217] on input "Crankshaft" at bounding box center [257, 213] width 7 height 7
radio input "true"
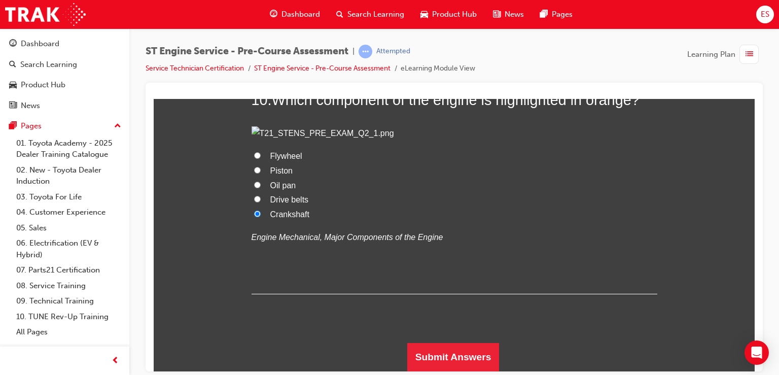
scroll to position [3324, 0]
click at [445, 351] on button "Submit Answers" at bounding box center [453, 356] width 92 height 28
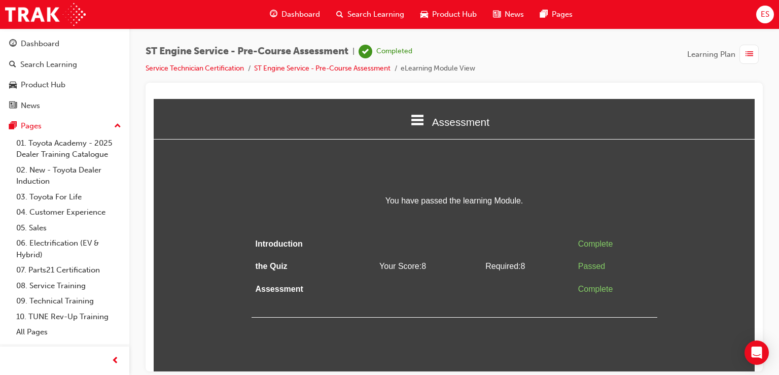
click at [748, 52] on span "list-icon" at bounding box center [749, 54] width 8 height 13
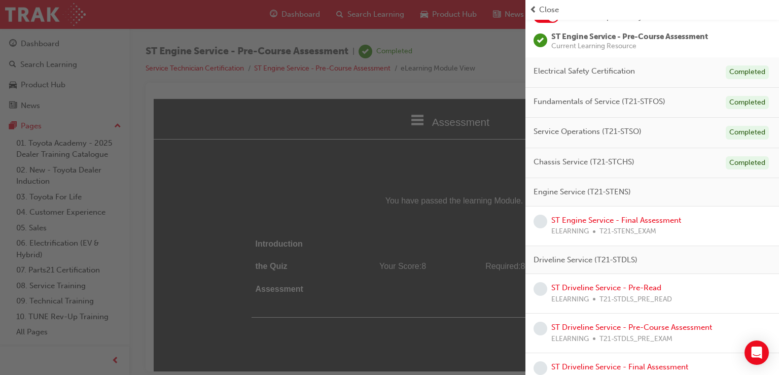
scroll to position [72, 0]
click at [653, 222] on link "ST Engine Service - Final Assessment" at bounding box center [616, 219] width 130 height 9
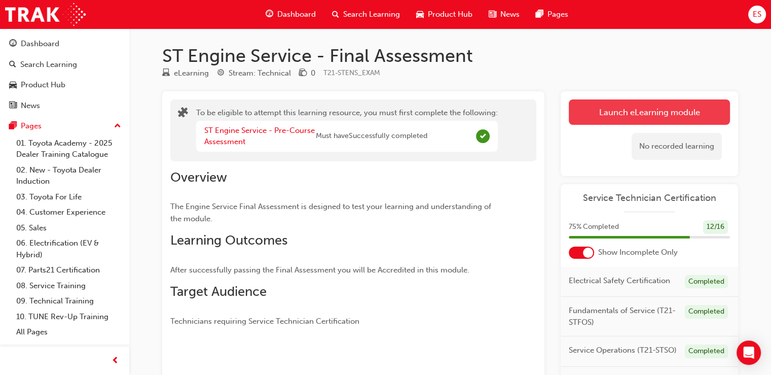
click at [684, 121] on button "Launch eLearning module" at bounding box center [649, 111] width 161 height 25
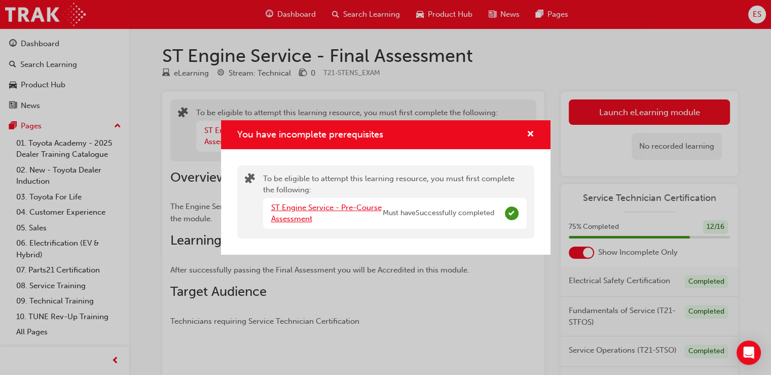
click at [367, 210] on link "ST Engine Service - Pre-Course Assessment" at bounding box center [326, 213] width 111 height 21
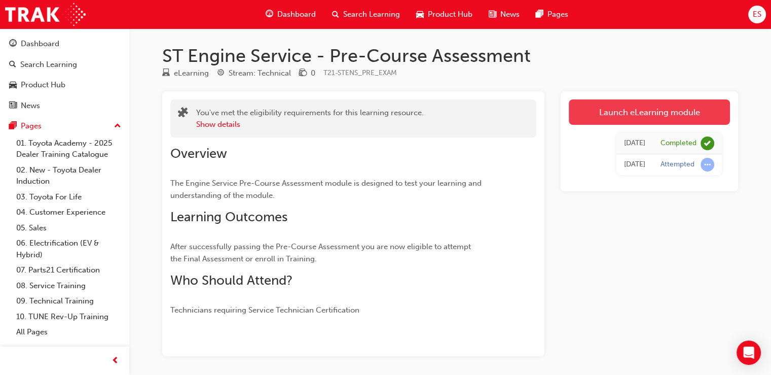
click at [626, 99] on link "Launch eLearning module" at bounding box center [649, 111] width 161 height 25
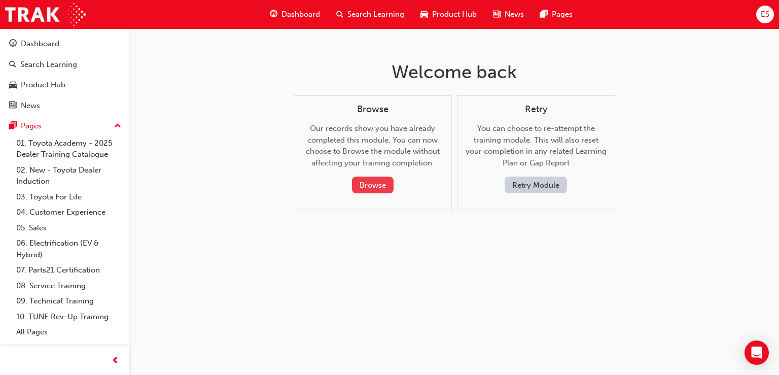
click at [383, 181] on button "Browse" at bounding box center [373, 184] width 42 height 17
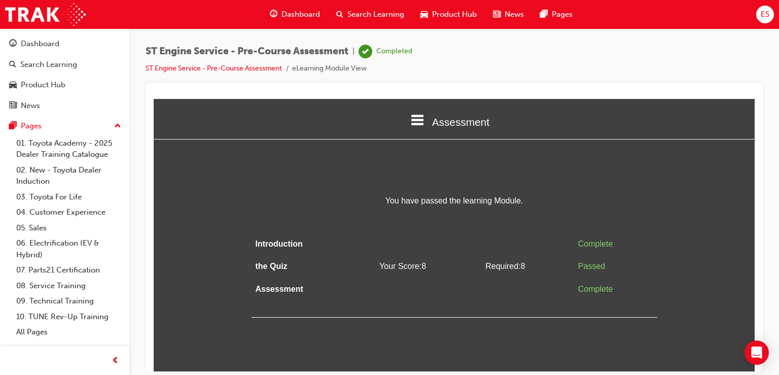
click at [314, 15] on span "Dashboard" at bounding box center [300, 15] width 39 height 12
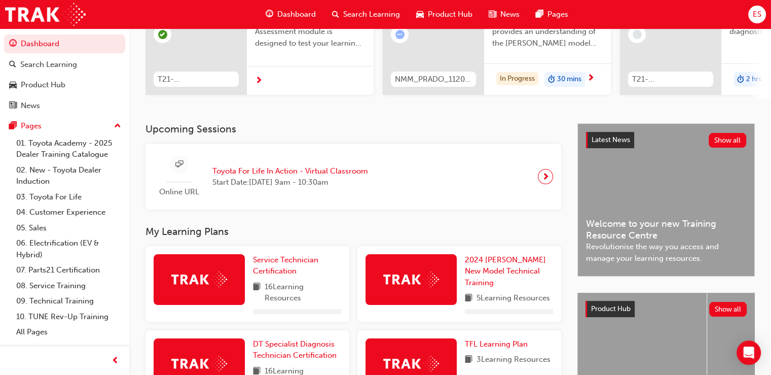
scroll to position [136, 0]
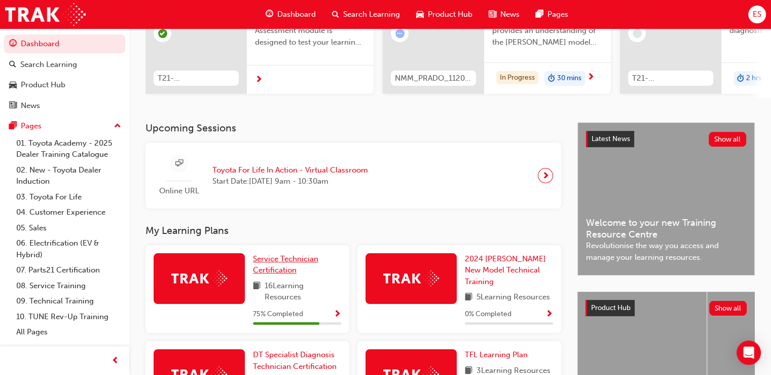
click at [287, 270] on span "Service Technician Certification" at bounding box center [285, 264] width 65 height 21
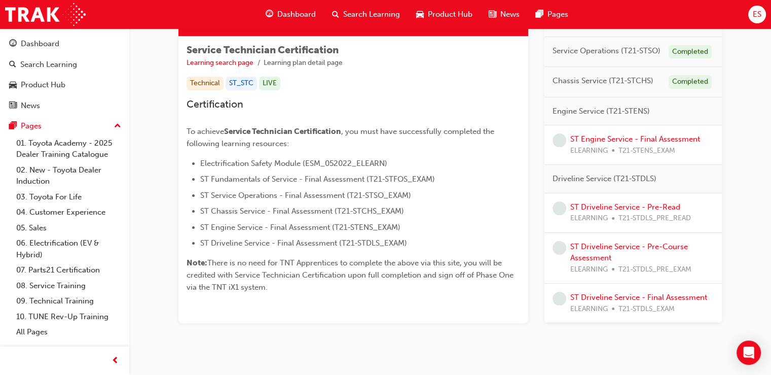
scroll to position [189, 0]
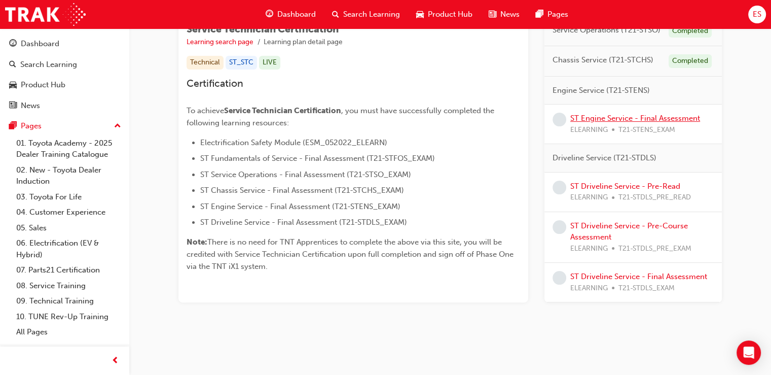
click at [648, 116] on link "ST Engine Service - Final Assessment" at bounding box center [636, 118] width 130 height 9
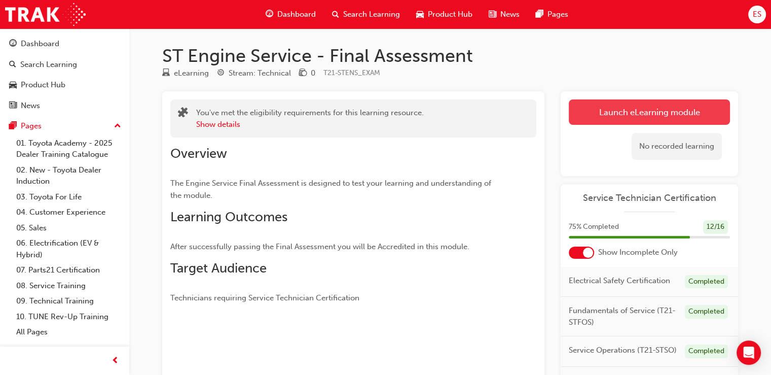
click at [596, 119] on button "Launch eLearning module" at bounding box center [649, 111] width 161 height 25
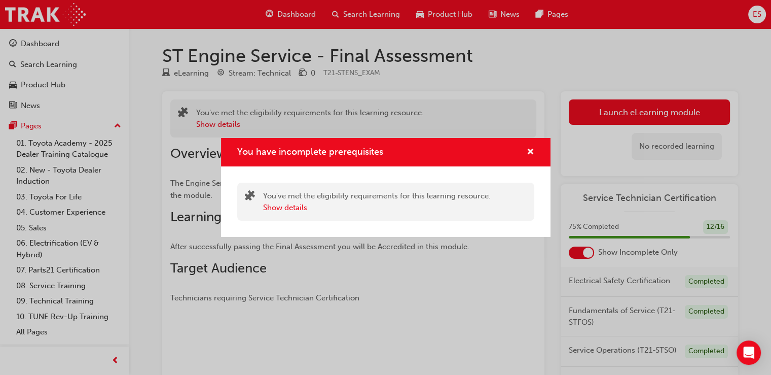
click at [535, 155] on div "You have incomplete prerequisites" at bounding box center [386, 152] width 330 height 29
click at [532, 151] on span "cross-icon" at bounding box center [531, 152] width 8 height 9
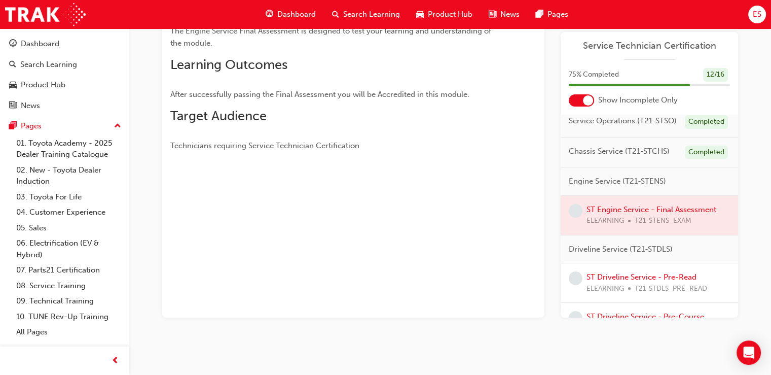
scroll to position [85, 0]
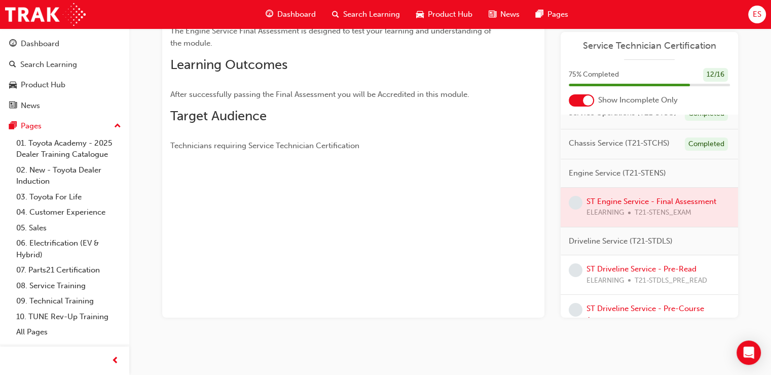
drag, startPoint x: 636, startPoint y: 211, endPoint x: 642, endPoint y: 222, distance: 12.0
click at [642, 222] on div at bounding box center [649, 207] width 177 height 39
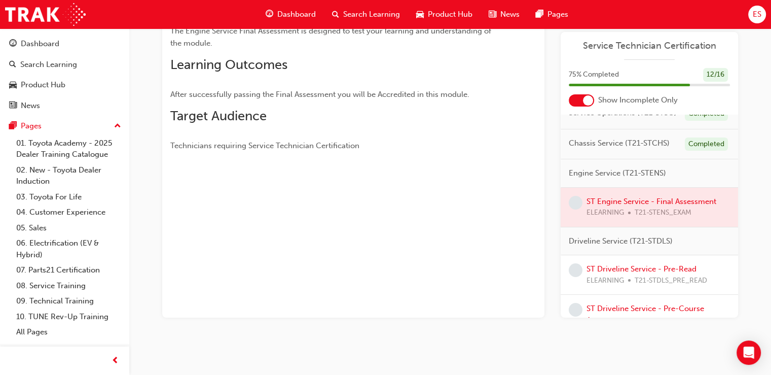
click at [642, 222] on div at bounding box center [649, 207] width 177 height 39
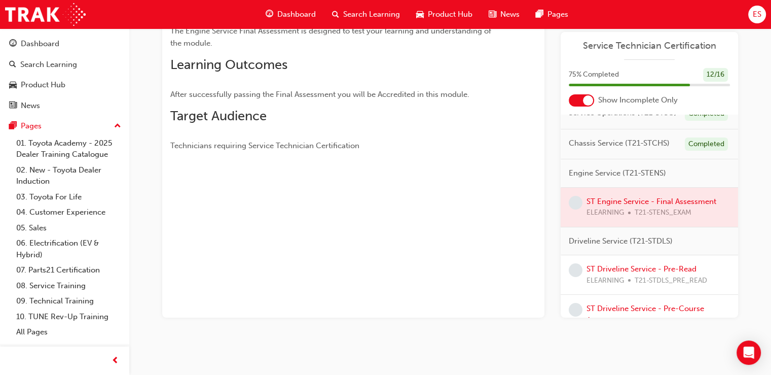
click at [596, 227] on div at bounding box center [649, 207] width 177 height 39
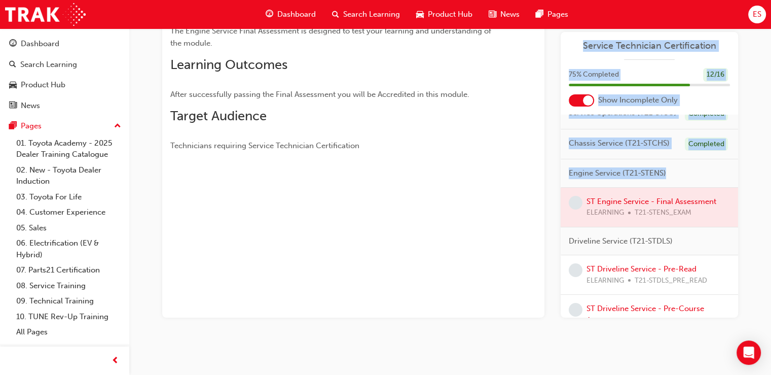
drag, startPoint x: 596, startPoint y: 240, endPoint x: 496, endPoint y: 251, distance: 101.0
click at [496, 251] on div "You've met the eligibility requirements for this learning resource. Show detail…" at bounding box center [450, 128] width 576 height 378
click at [496, 251] on div "You've met the eligibility requirements for this learning resource. Show detail…" at bounding box center [353, 128] width 382 height 378
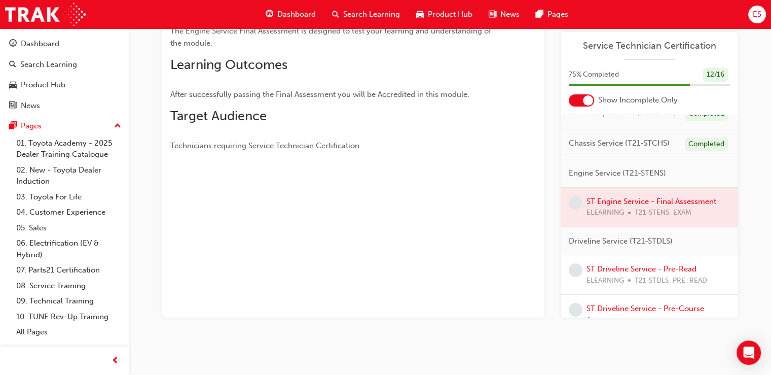
click at [578, 209] on span "learningRecordVerb_NONE-icon" at bounding box center [576, 203] width 14 height 14
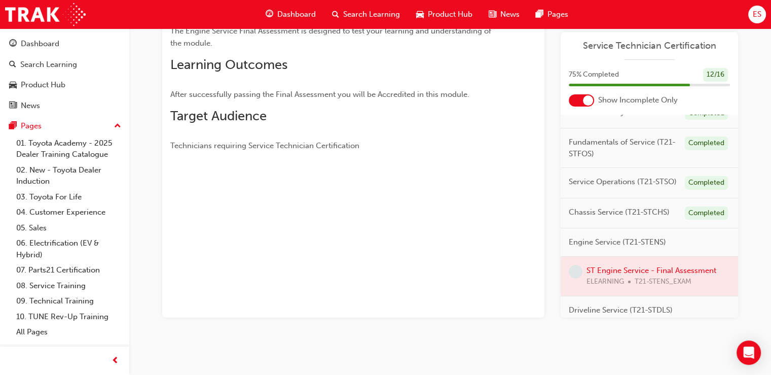
scroll to position [0, 0]
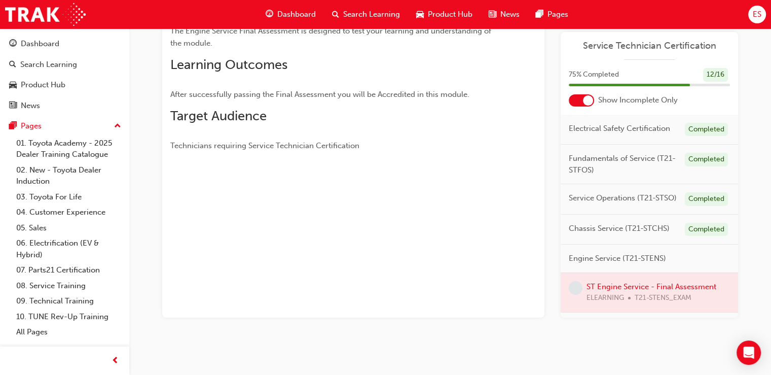
click at [578, 204] on span "Service Operations (T21-STSO)" at bounding box center [623, 198] width 108 height 12
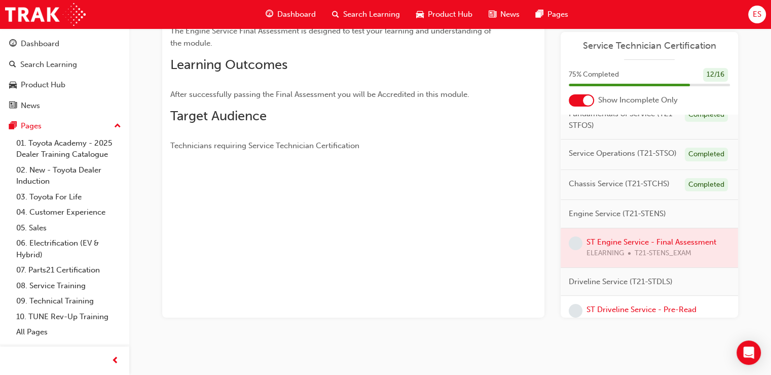
click at [648, 262] on div at bounding box center [649, 247] width 177 height 39
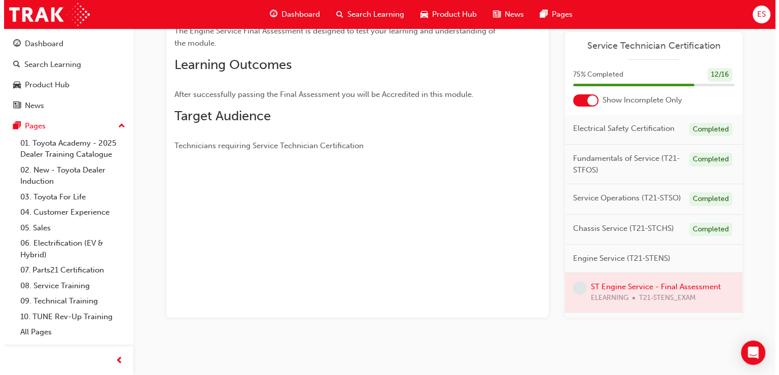
scroll to position [0, 0]
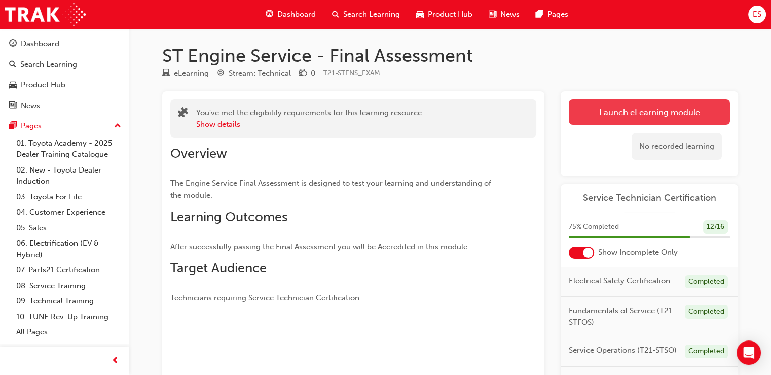
click at [638, 109] on button "Launch eLearning module" at bounding box center [649, 111] width 161 height 25
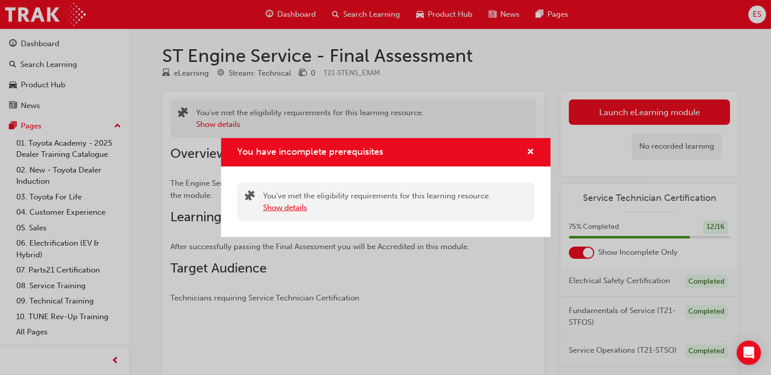
click at [296, 210] on button "Show details" at bounding box center [285, 208] width 44 height 12
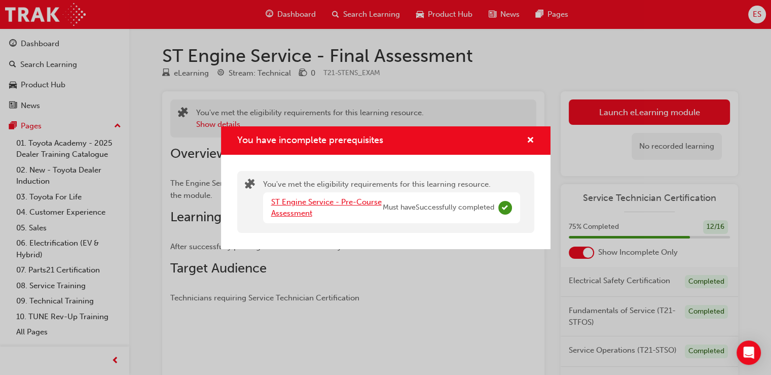
click at [296, 210] on link "ST Engine Service - Pre-Course Assessment" at bounding box center [326, 207] width 111 height 21
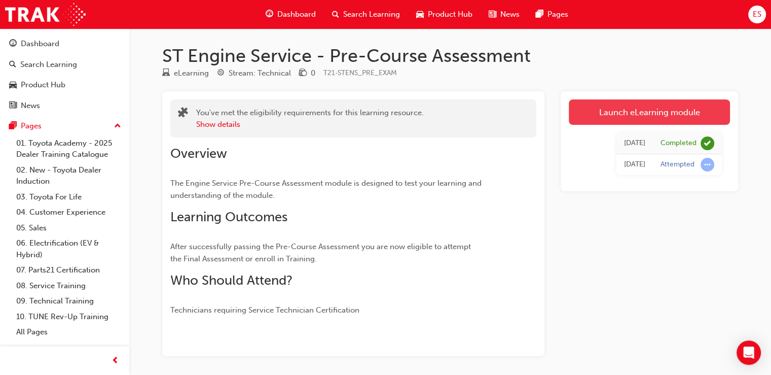
click at [617, 109] on link "Launch eLearning module" at bounding box center [649, 111] width 161 height 25
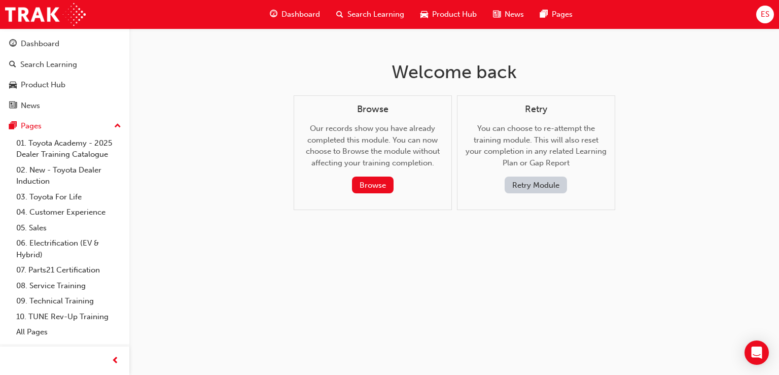
click at [515, 196] on div "Retry You can choose to re-attempt the training module. This will also reset yo…" at bounding box center [536, 152] width 158 height 115
click at [527, 183] on button "Retry Module" at bounding box center [536, 184] width 62 height 17
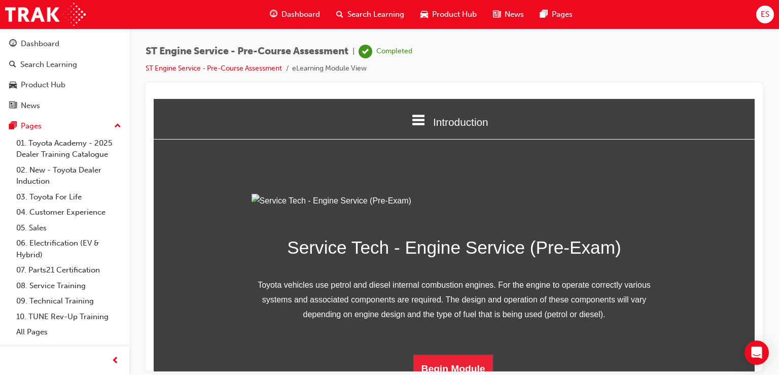
scroll to position [123, 0]
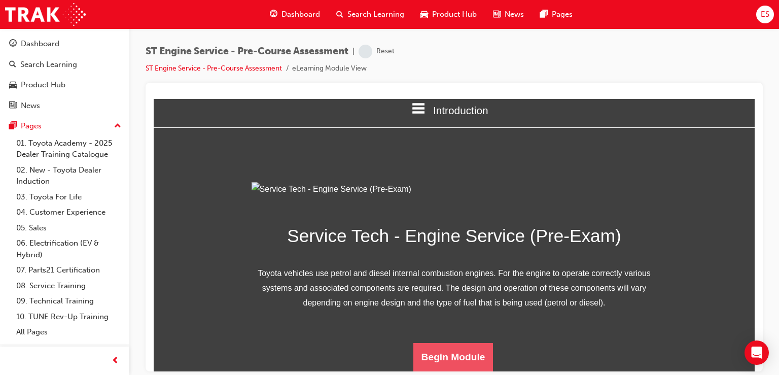
click at [452, 357] on button "Begin Module" at bounding box center [453, 356] width 80 height 28
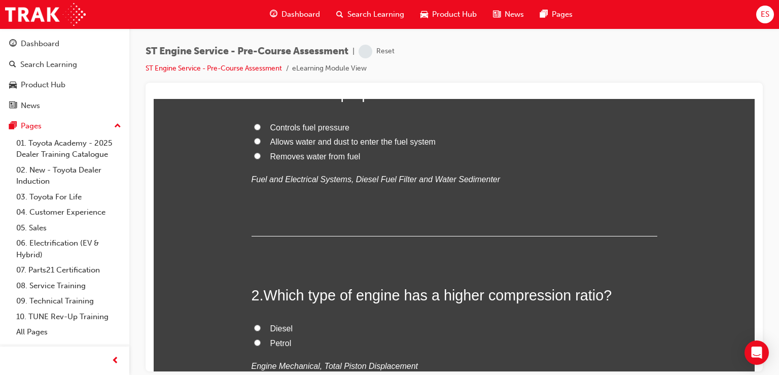
scroll to position [0, 0]
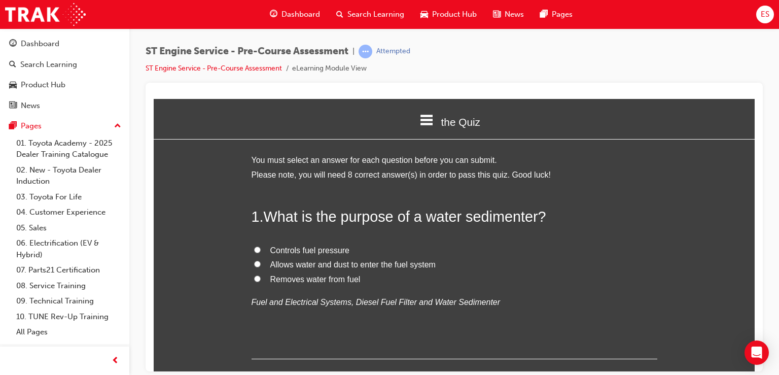
click at [309, 281] on span "Removes water from fuel" at bounding box center [315, 278] width 90 height 9
click at [261, 281] on input "Removes water from fuel" at bounding box center [257, 278] width 7 height 7
radio input "true"
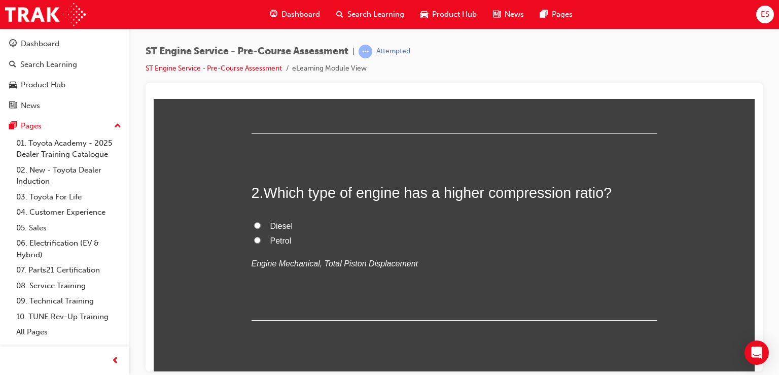
scroll to position [247, 0]
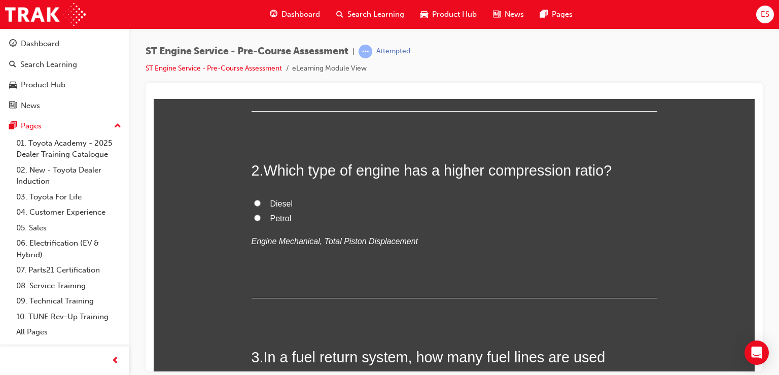
click at [281, 199] on span "Diesel" at bounding box center [281, 203] width 22 height 9
click at [261, 199] on input "Diesel" at bounding box center [257, 202] width 7 height 7
radio input "true"
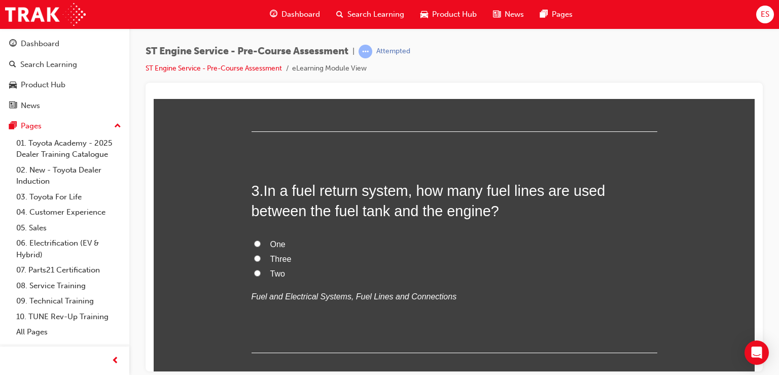
scroll to position [420, 0]
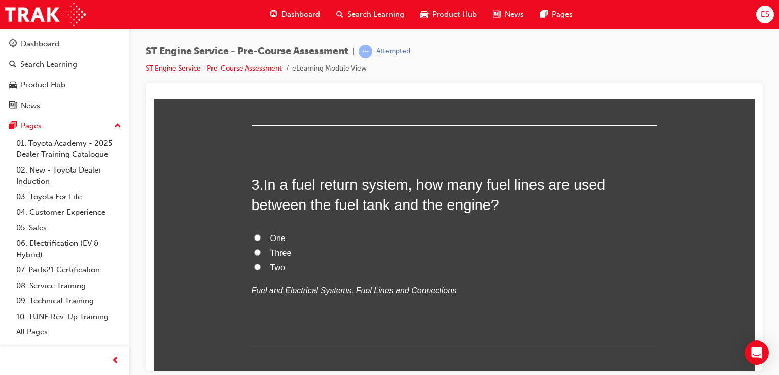
click at [275, 271] on label "Two" at bounding box center [455, 267] width 406 height 15
click at [261, 270] on input "Two" at bounding box center [257, 266] width 7 height 7
radio input "true"
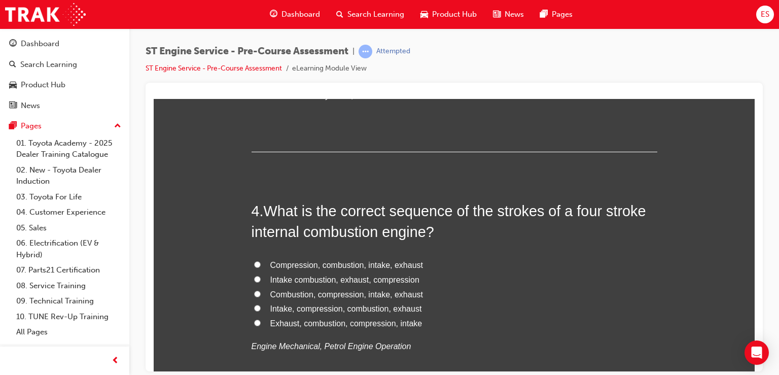
scroll to position [616, 0]
click at [373, 274] on span "Intake combustion, exhaust, compression" at bounding box center [344, 278] width 149 height 9
click at [261, 274] on input "Intake combustion, exhaust, compression" at bounding box center [257, 277] width 7 height 7
radio input "true"
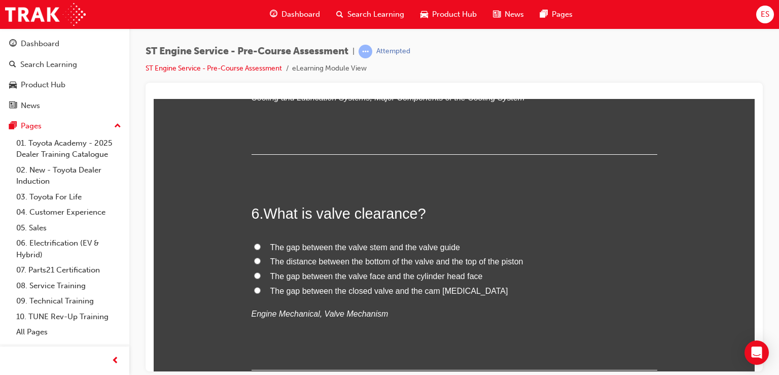
scroll to position [1122, 0]
click at [284, 79] on span "Radiator" at bounding box center [285, 74] width 30 height 9
click at [261, 78] on input "Radiator" at bounding box center [257, 74] width 7 height 7
radio input "true"
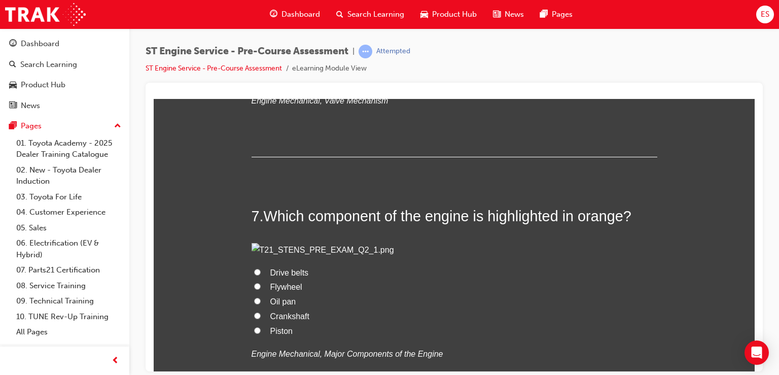
scroll to position [1335, 0]
click at [355, 38] on span "The gap between the valve stem and the valve guide" at bounding box center [365, 33] width 190 height 9
click at [261, 37] on input "The gap between the valve stem and the valve guide" at bounding box center [257, 33] width 7 height 7
radio input "true"
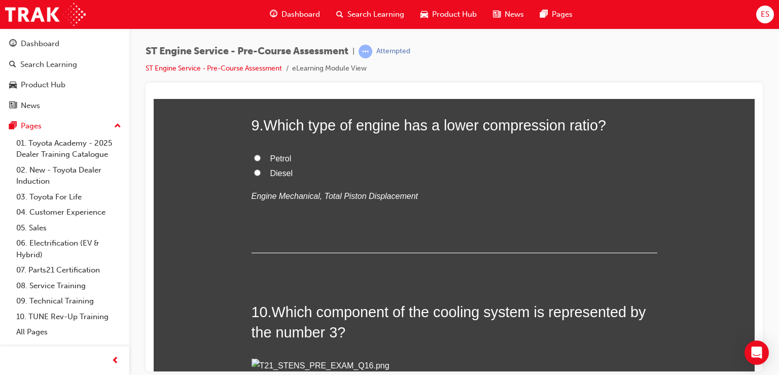
scroll to position [1927, 0]
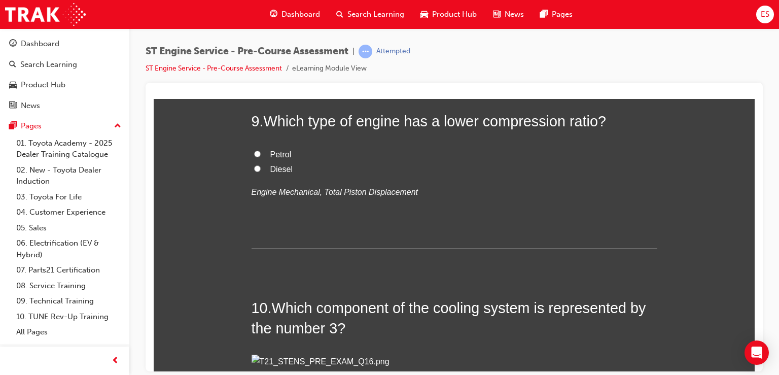
radio input "true"
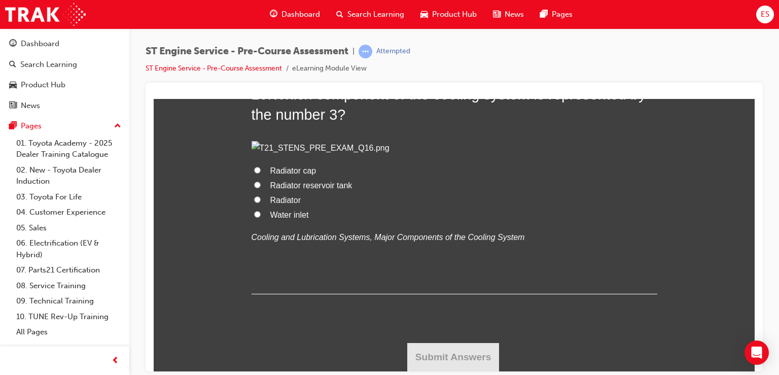
scroll to position [2543, 0]
radio input "true"
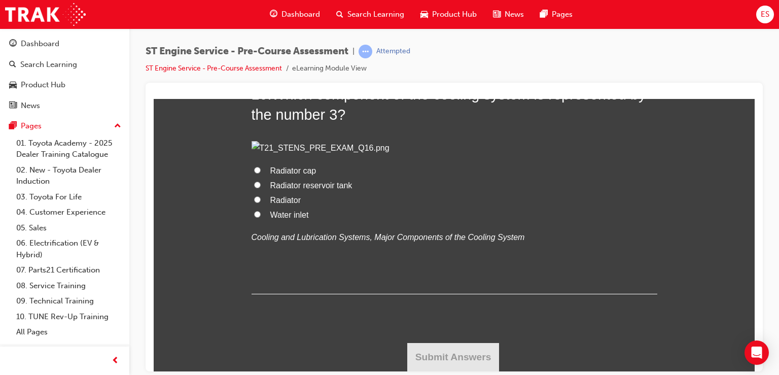
radio input "true"
click at [295, 175] on div "Radiator cap Radiator reservoir tank Radiator Water inlet Cooling and Lubricati…" at bounding box center [455, 192] width 406 height 104
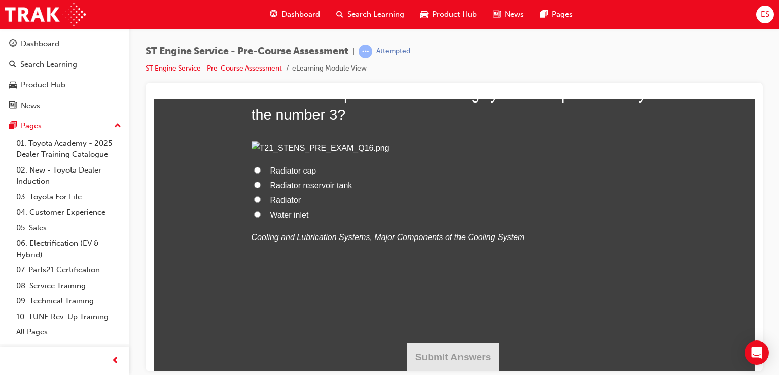
click at [295, 174] on span "Radiator cap" at bounding box center [293, 170] width 46 height 9
click at [261, 173] on input "Radiator cap" at bounding box center [257, 169] width 7 height 7
radio input "true"
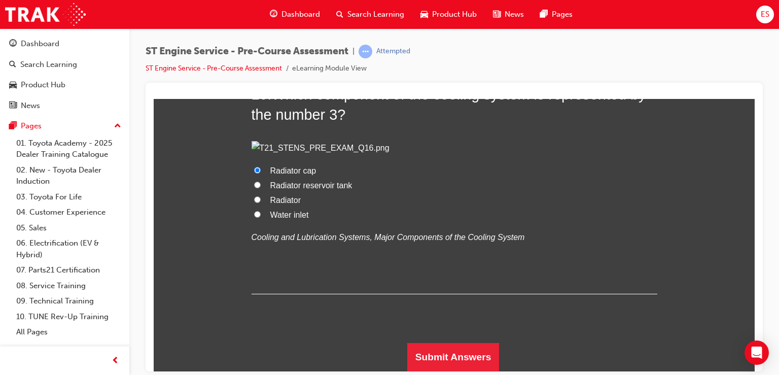
scroll to position [3240, 0]
click at [438, 364] on button "Submit Answers" at bounding box center [453, 356] width 92 height 28
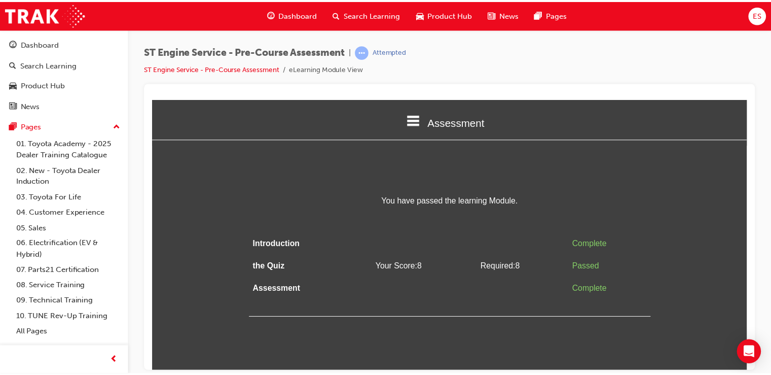
scroll to position [0, 0]
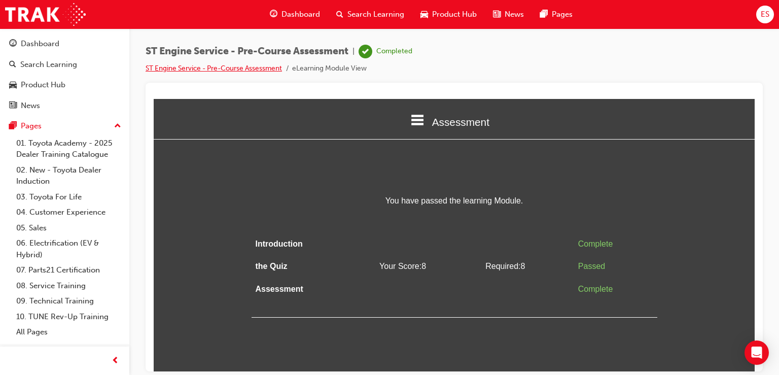
click at [252, 65] on link "ST Engine Service - Pre-Course Assessment" at bounding box center [214, 68] width 136 height 9
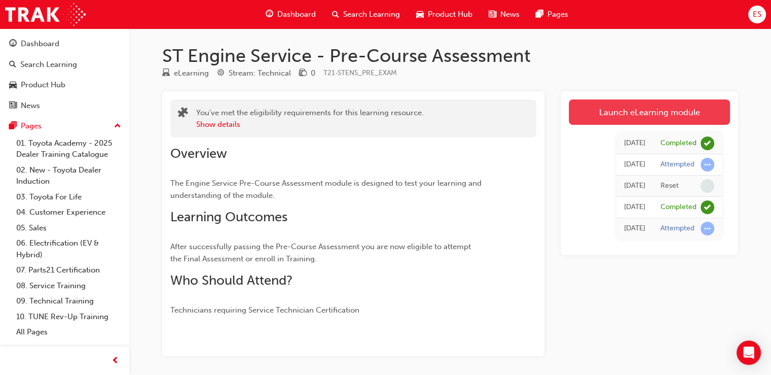
click at [629, 109] on link "Launch eLearning module" at bounding box center [649, 111] width 161 height 25
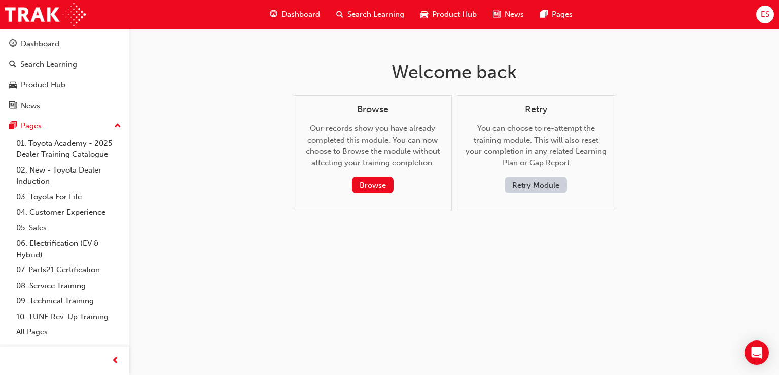
click at [303, 16] on span "Dashboard" at bounding box center [300, 15] width 39 height 12
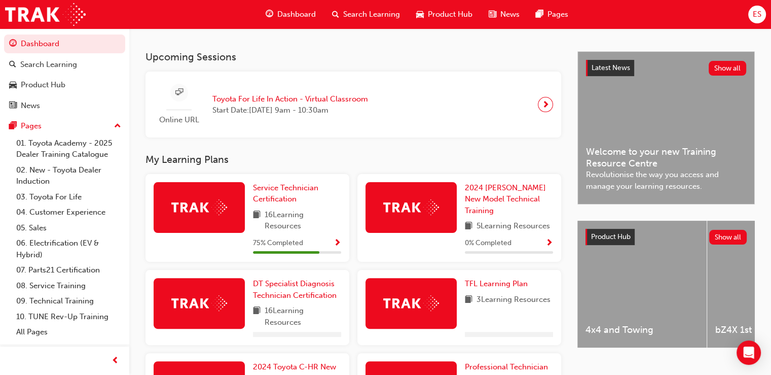
scroll to position [209, 0]
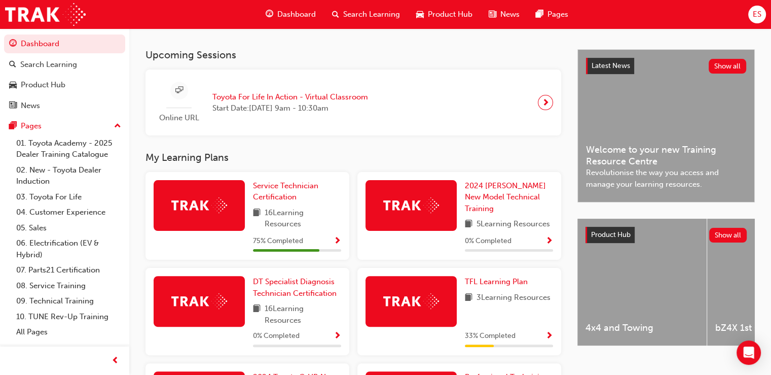
click at [302, 229] on span "16 Learning Resources" at bounding box center [303, 218] width 77 height 23
click at [292, 188] on span "Service Technician Certification" at bounding box center [285, 191] width 65 height 21
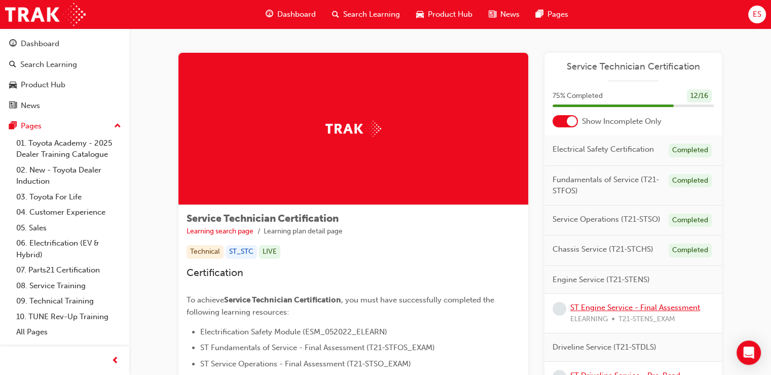
click at [683, 307] on link "ST Engine Service - Final Assessment" at bounding box center [636, 307] width 130 height 9
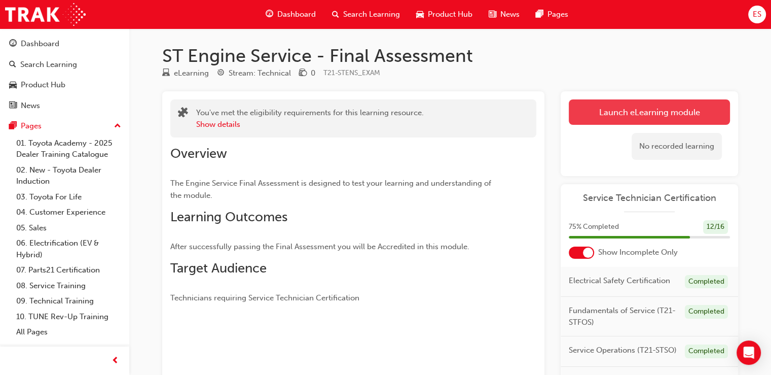
click at [666, 122] on link "Launch eLearning module" at bounding box center [649, 111] width 161 height 25
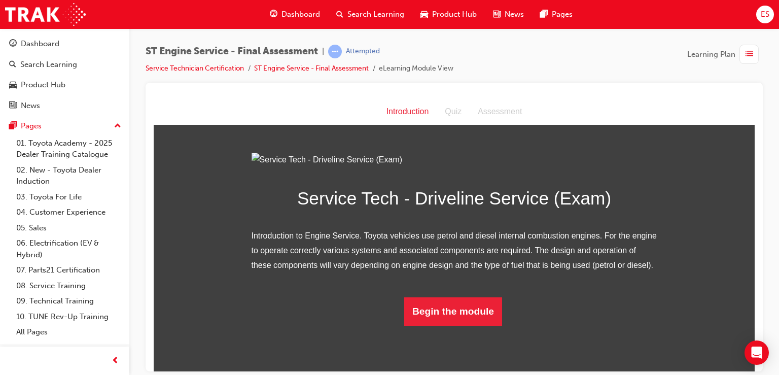
scroll to position [65, 0]
click at [452, 325] on button "Begin the module" at bounding box center [453, 311] width 98 height 28
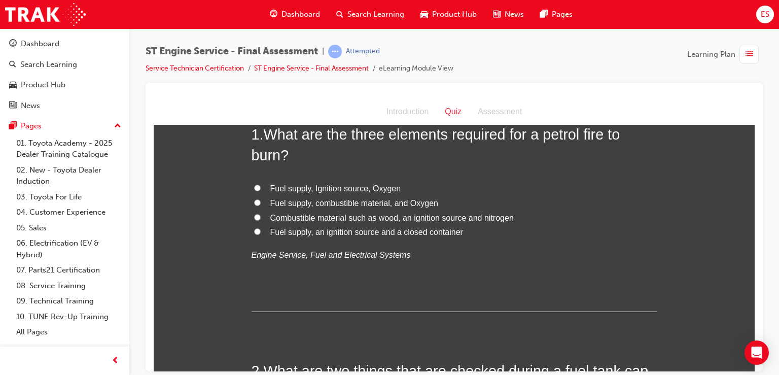
scroll to position [0, 0]
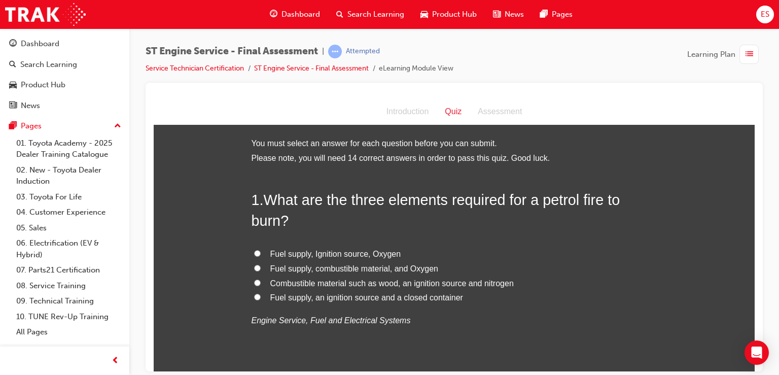
drag, startPoint x: 452, startPoint y: 353, endPoint x: 453, endPoint y: 307, distance: 46.2
click at [453, 307] on div "1 . What are the three elements required for a petrol fire to burn? Fuel supply…" at bounding box center [455, 283] width 406 height 188
click at [384, 251] on span "Fuel supply, Ignition source, Oxygen" at bounding box center [335, 253] width 131 height 9
click at [261, 251] on input "Fuel supply, Ignition source, Oxygen" at bounding box center [257, 253] width 7 height 7
radio input "true"
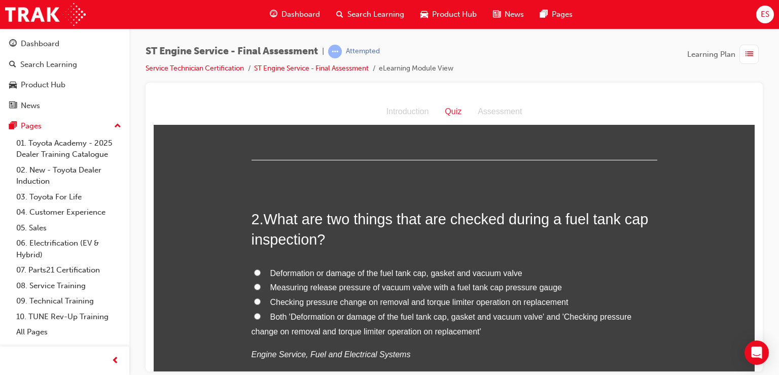
scroll to position [218, 0]
click at [335, 313] on span "Both 'Deformation or damage of the fuel tank cap, gasket and vacuum valve' and …" at bounding box center [442, 322] width 380 height 23
click at [261, 313] on input "Both 'Deformation or damage of the fuel tank cap, gasket and vacuum valve' and …" at bounding box center [257, 314] width 7 height 7
radio input "true"
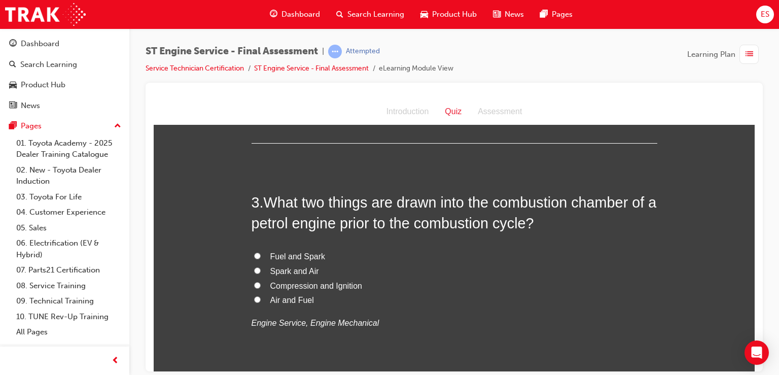
scroll to position [485, 0]
click at [305, 305] on label "Air and Fuel" at bounding box center [455, 299] width 406 height 15
click at [261, 302] on input "Air and Fuel" at bounding box center [257, 298] width 7 height 7
radio input "true"
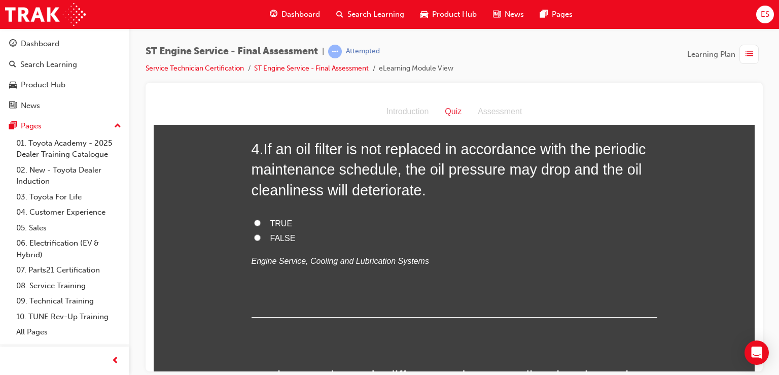
scroll to position [773, 0]
click at [285, 228] on span "TRUE" at bounding box center [281, 224] width 22 height 9
click at [261, 227] on input "TRUE" at bounding box center [257, 223] width 7 height 7
radio input "true"
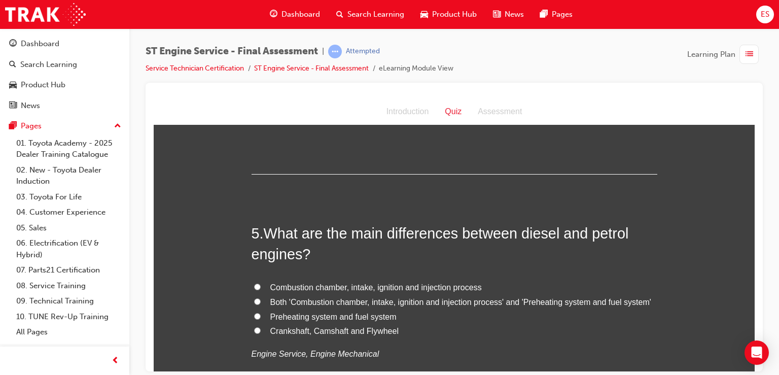
scroll to position [933, 0]
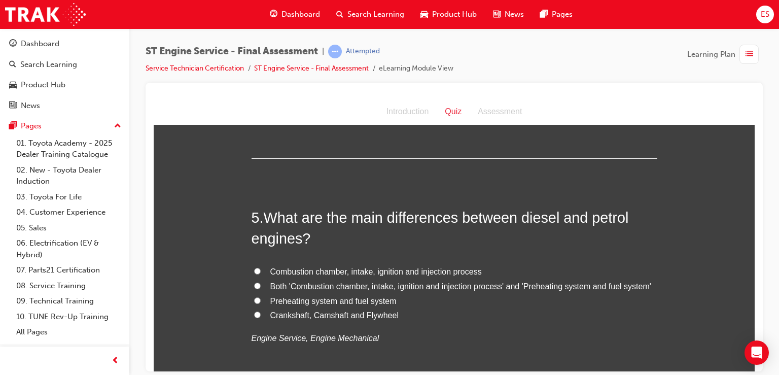
click at [343, 286] on span "Both 'Combustion chamber, intake, ignition and injection process' and 'Preheati…" at bounding box center [460, 285] width 381 height 9
click at [261, 286] on input "Both 'Combustion chamber, intake, ignition and injection process' and 'Preheati…" at bounding box center [257, 285] width 7 height 7
radio input "true"
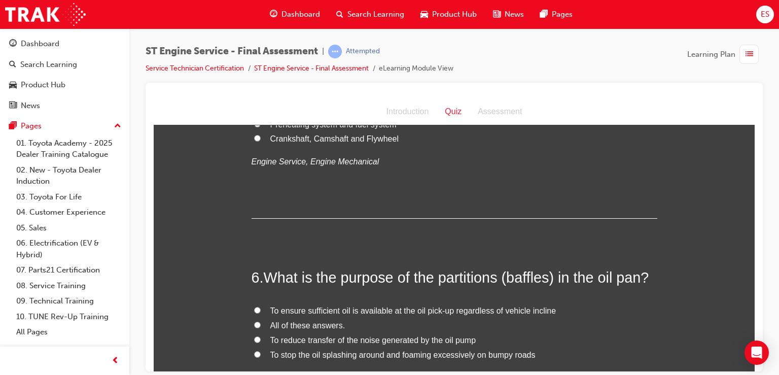
scroll to position [1152, 0]
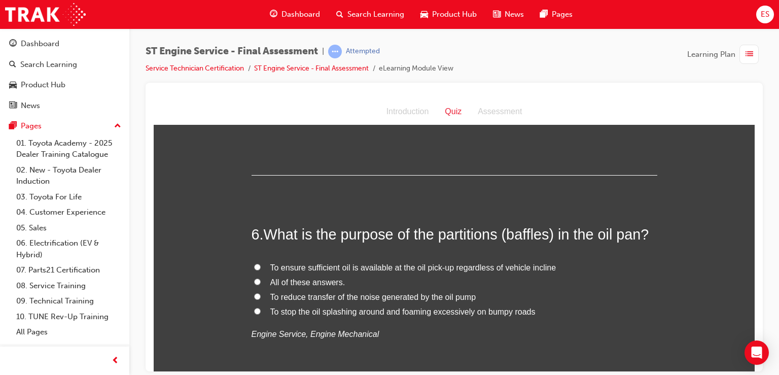
click at [312, 307] on span "To stop the oil splashing around and foaming excessively on bumpy roads" at bounding box center [402, 311] width 265 height 9
click at [261, 307] on input "To stop the oil splashing around and foaming excessively on bumpy roads" at bounding box center [257, 310] width 7 height 7
radio input "true"
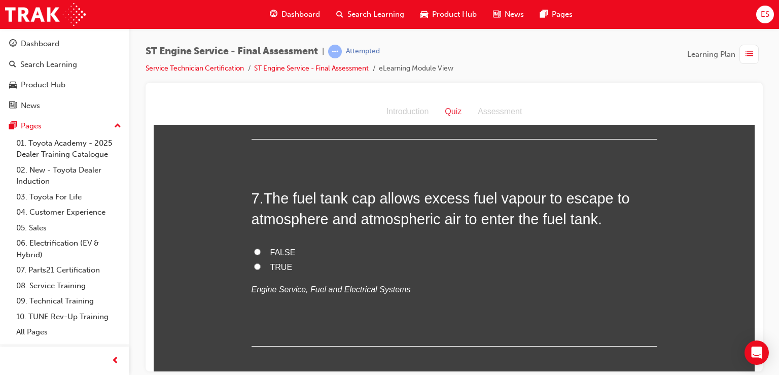
scroll to position [1403, 0]
click at [282, 275] on div "FALSE TRUE Engine Service, Fuel and Electrical Systems" at bounding box center [455, 272] width 406 height 52
click at [282, 265] on span "TRUE" at bounding box center [281, 267] width 22 height 9
click at [261, 265] on input "TRUE" at bounding box center [257, 267] width 7 height 7
radio input "true"
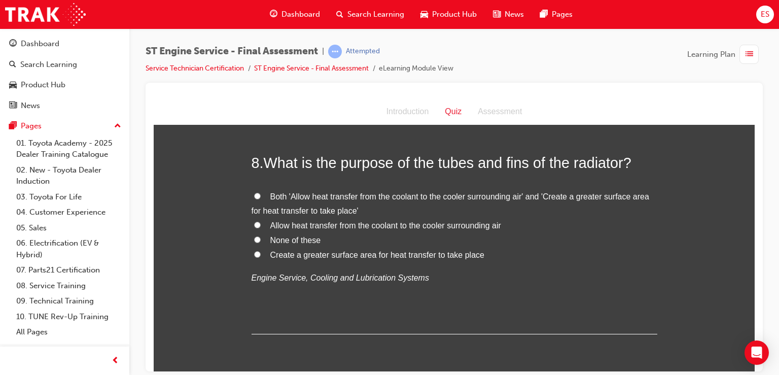
scroll to position [1647, 0]
click at [348, 197] on span "Both 'Allow heat transfer from the coolant to the cooler surrounding air' and '…" at bounding box center [451, 202] width 398 height 23
click at [261, 197] on input "Both 'Allow heat transfer from the coolant to the cooler surrounding air' and '…" at bounding box center [257, 195] width 7 height 7
radio input "true"
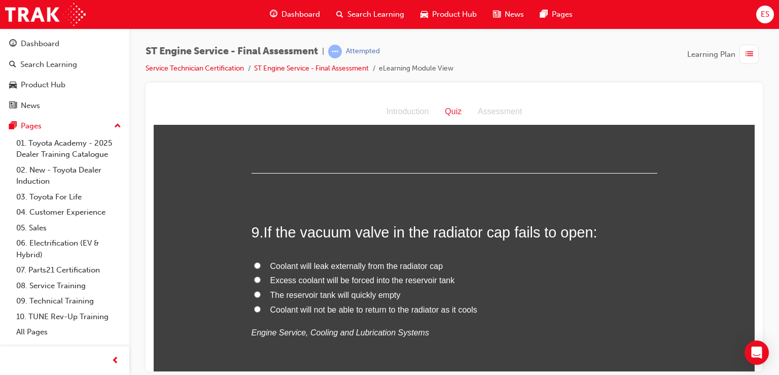
scroll to position [1810, 0]
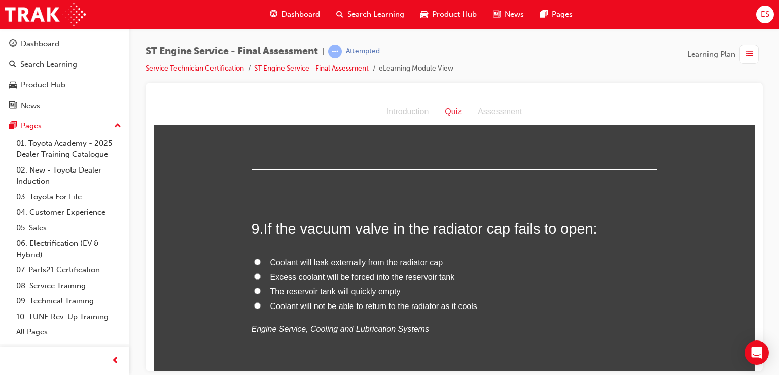
click at [349, 260] on span "Coolant will leak externally from the radiator cap" at bounding box center [356, 262] width 173 height 9
click at [261, 260] on input "Coolant will leak externally from the radiator cap" at bounding box center [257, 261] width 7 height 7
radio input "true"
click at [363, 301] on span "Coolant will not be able to return to the radiator as it cools" at bounding box center [373, 305] width 207 height 9
click at [261, 302] on input "Coolant will not be able to return to the radiator as it cools" at bounding box center [257, 305] width 7 height 7
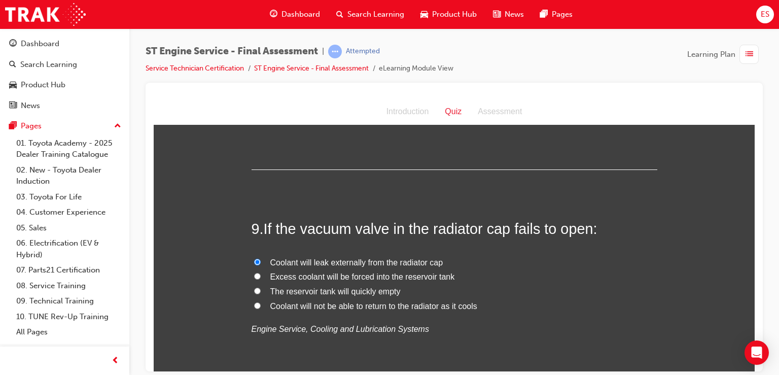
radio input "true"
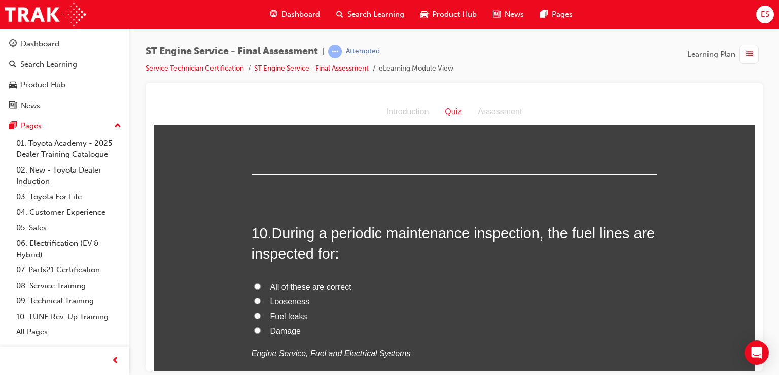
scroll to position [2031, 0]
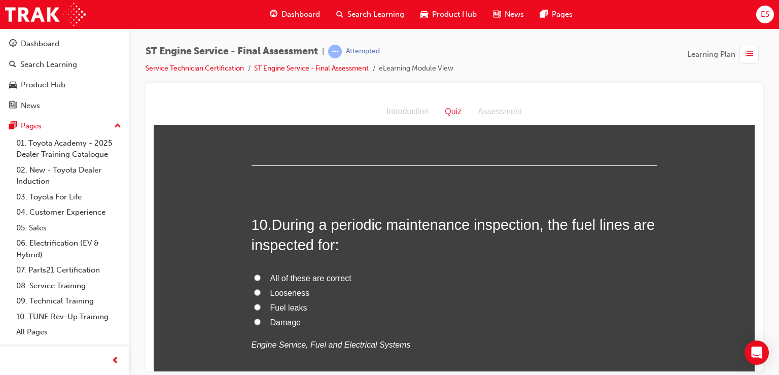
drag, startPoint x: 307, startPoint y: 267, endPoint x: 310, endPoint y: 273, distance: 7.3
click at [310, 273] on div "10 . During a periodic maintenance inspection, the fuel lines are inspected for…" at bounding box center [455, 308] width 406 height 188
click at [310, 273] on span "All of these are correct" at bounding box center [310, 277] width 81 height 9
click at [261, 274] on input "All of these are correct" at bounding box center [257, 277] width 7 height 7
radio input "true"
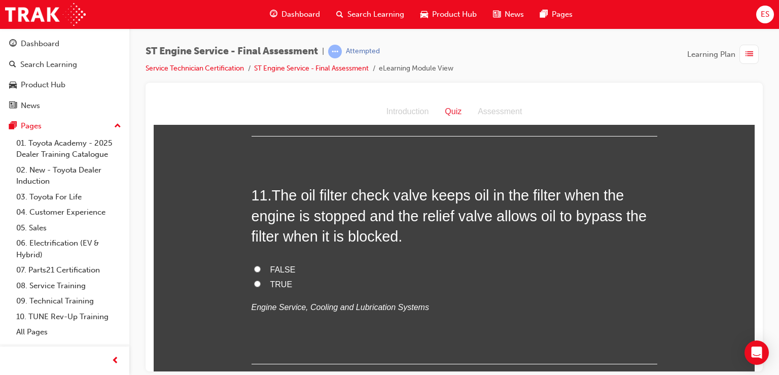
scroll to position [2298, 0]
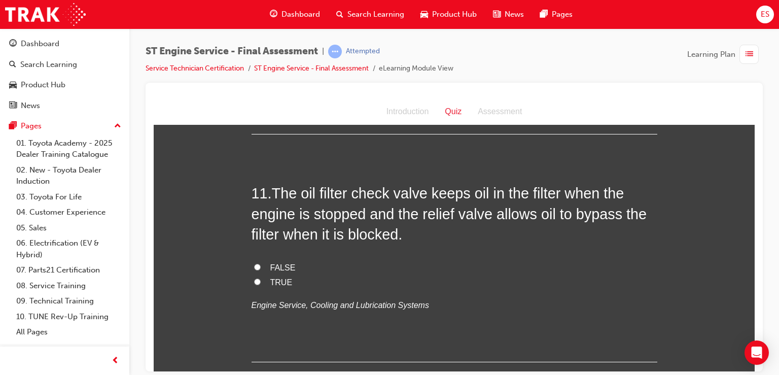
click at [278, 277] on span "TRUE" at bounding box center [281, 281] width 22 height 9
click at [261, 278] on input "TRUE" at bounding box center [257, 281] width 7 height 7
radio input "true"
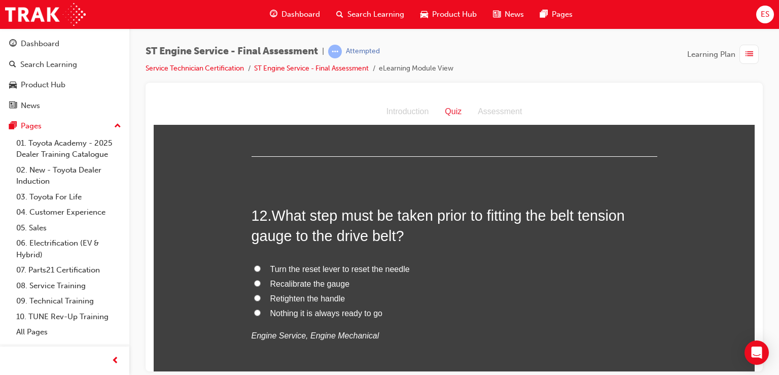
scroll to position [2505, 0]
click at [312, 270] on span "Turn the reset lever to reset the needle" at bounding box center [339, 267] width 139 height 9
click at [261, 270] on input "Turn the reset lever to reset the needle" at bounding box center [257, 266] width 7 height 7
radio input "true"
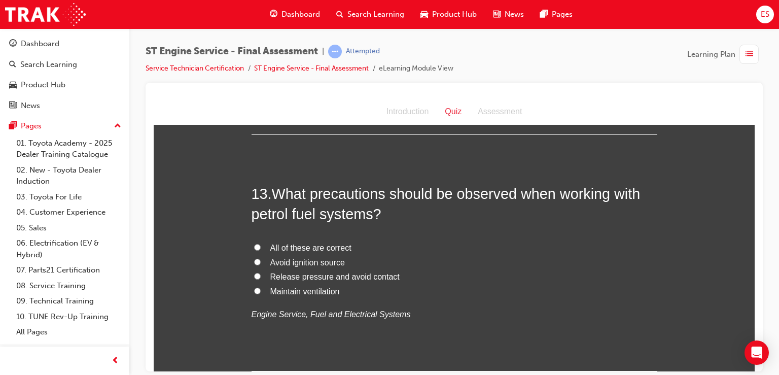
scroll to position [2761, 0]
click at [327, 246] on span "All of these are correct" at bounding box center [310, 247] width 81 height 9
click at [261, 246] on input "All of these are correct" at bounding box center [257, 246] width 7 height 7
radio input "true"
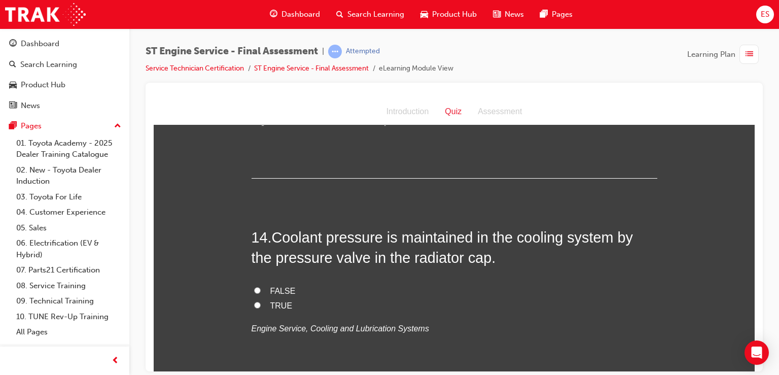
scroll to position [2955, 0]
click at [271, 302] on span "TRUE" at bounding box center [281, 304] width 22 height 9
click at [261, 302] on input "TRUE" at bounding box center [257, 303] width 7 height 7
radio input "true"
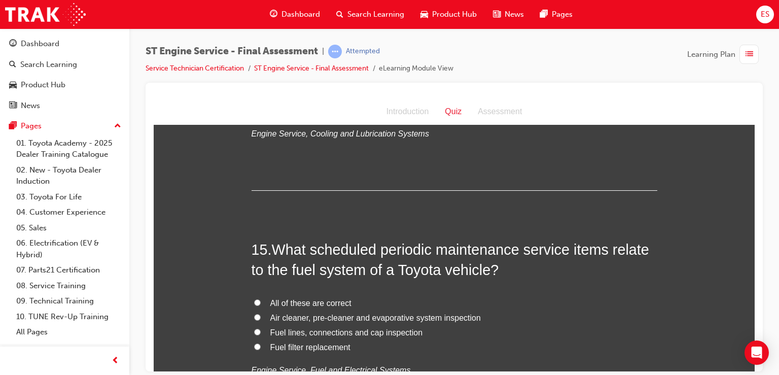
scroll to position [3145, 0]
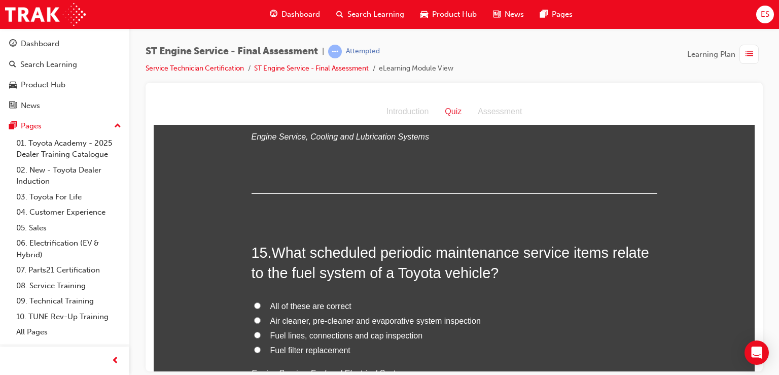
click at [317, 307] on span "All of these are correct" at bounding box center [310, 305] width 81 height 9
click at [261, 307] on input "All of these are correct" at bounding box center [257, 305] width 7 height 7
radio input "true"
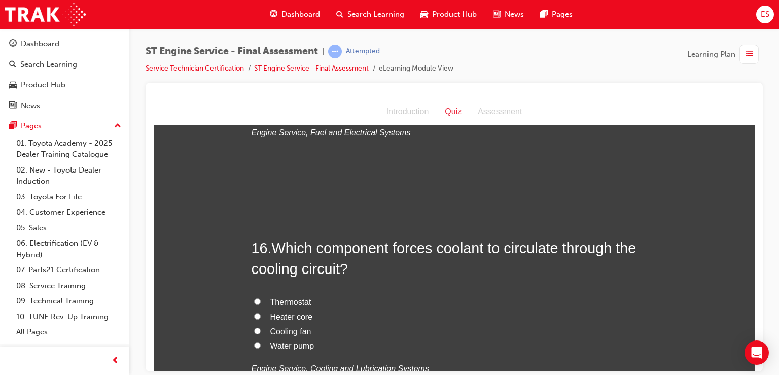
scroll to position [3387, 0]
click at [290, 343] on span "Water pump" at bounding box center [292, 344] width 44 height 9
click at [261, 343] on input "Water pump" at bounding box center [257, 343] width 7 height 7
radio input "true"
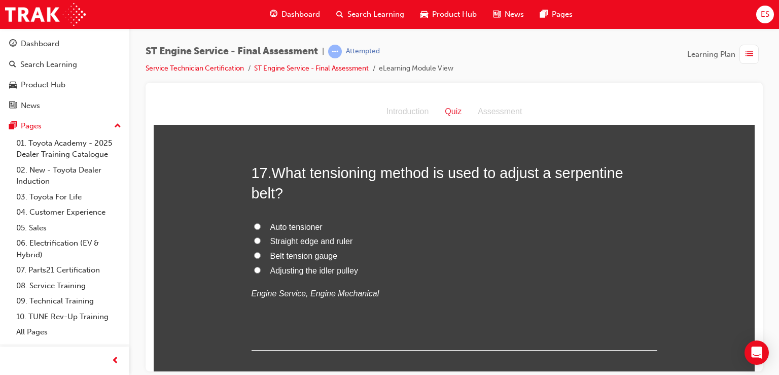
scroll to position [3697, 0]
click at [298, 224] on span "Auto tensioner" at bounding box center [296, 226] width 52 height 9
click at [261, 224] on input "Auto tensioner" at bounding box center [257, 225] width 7 height 7
radio input "true"
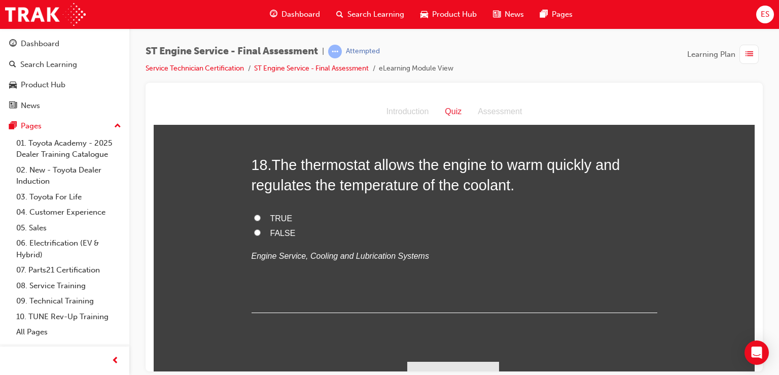
scroll to position [3945, 0]
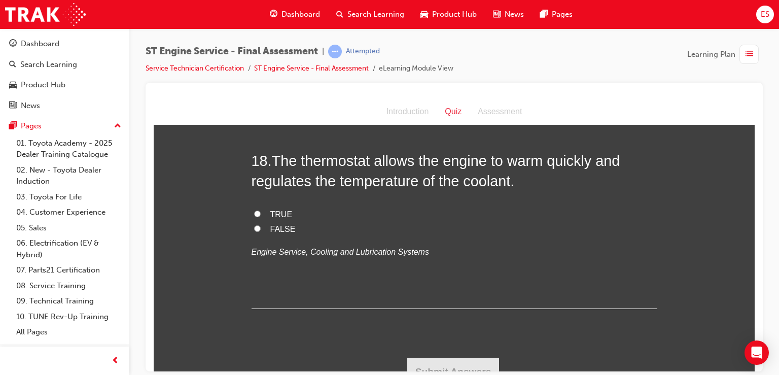
click at [270, 217] on span "TRUE" at bounding box center [281, 213] width 22 height 9
click at [261, 217] on input "TRUE" at bounding box center [257, 213] width 7 height 7
radio input "true"
click at [454, 359] on button "Submit Answers" at bounding box center [453, 371] width 92 height 28
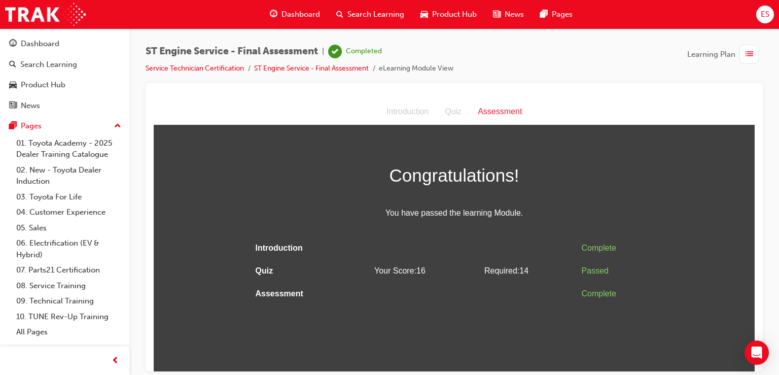
click at [637, 272] on div "Passed" at bounding box center [618, 270] width 72 height 15
click at [750, 55] on span "list-icon" at bounding box center [749, 54] width 8 height 13
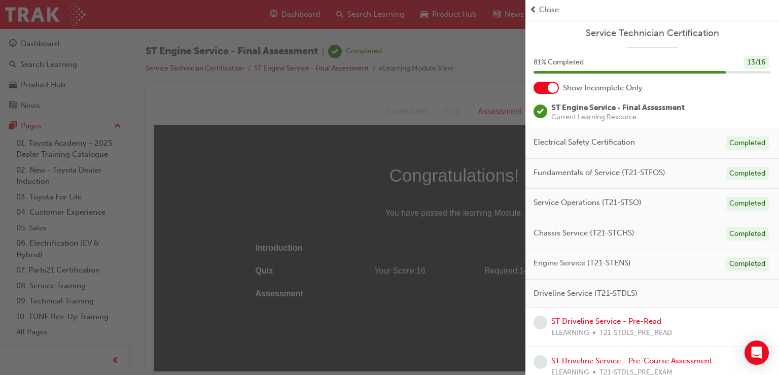
scroll to position [50, 0]
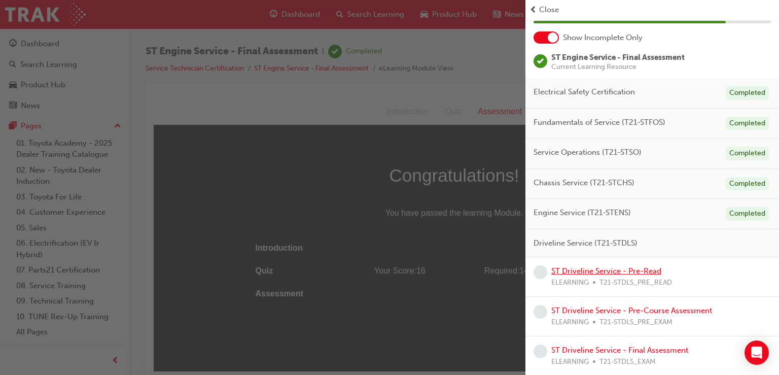
click at [659, 272] on link "ST Driveline Service - Pre-Read" at bounding box center [606, 270] width 110 height 9
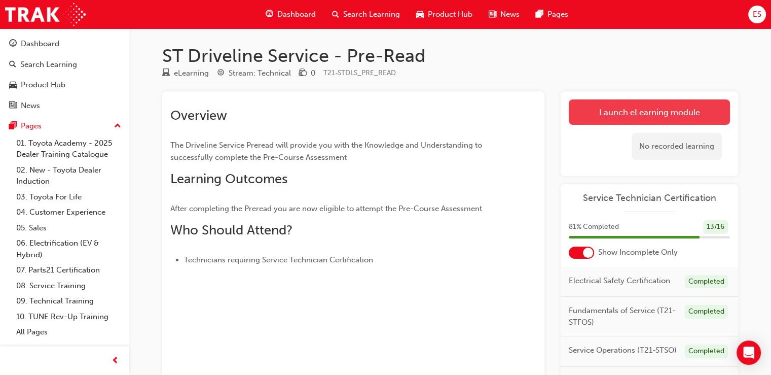
click at [649, 115] on link "Launch eLearning module" at bounding box center [649, 111] width 161 height 25
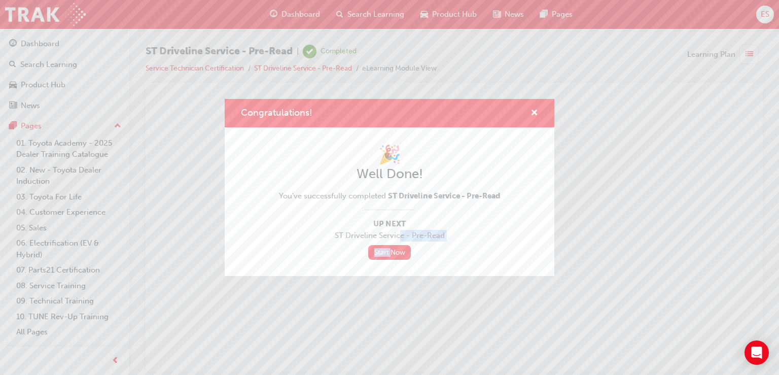
drag, startPoint x: 392, startPoint y: 261, endPoint x: 400, endPoint y: 239, distance: 23.3
click at [400, 239] on div "🎉 Well Done! You've successfully completed ST Driveline Service - Pre-Read Up N…" at bounding box center [390, 201] width 330 height 149
click at [401, 247] on link "Start Now" at bounding box center [389, 252] width 43 height 15
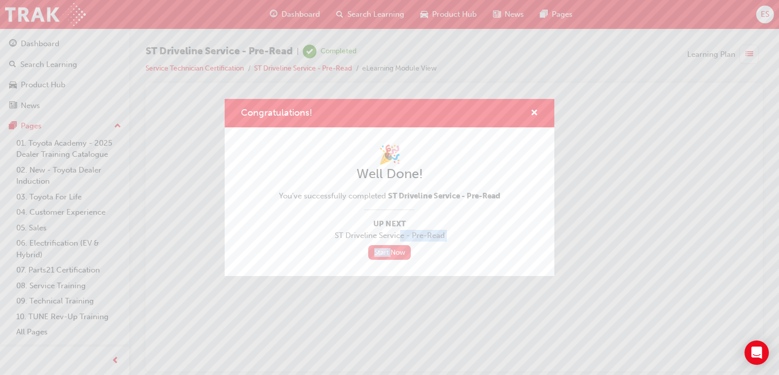
click at [401, 247] on link "Start Now" at bounding box center [389, 252] width 43 height 15
click at [386, 254] on link "Start Now" at bounding box center [389, 252] width 43 height 15
drag, startPoint x: 386, startPoint y: 254, endPoint x: 536, endPoint y: 112, distance: 206.3
click at [536, 112] on div "Congratulations! 🎉 Well Done! You've successfully completed ST Driveline Servic…" at bounding box center [390, 187] width 330 height 177
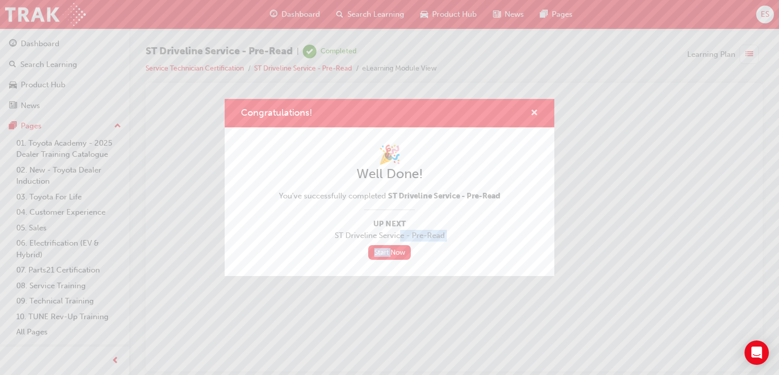
click at [536, 112] on span "cross-icon" at bounding box center [534, 113] width 8 height 9
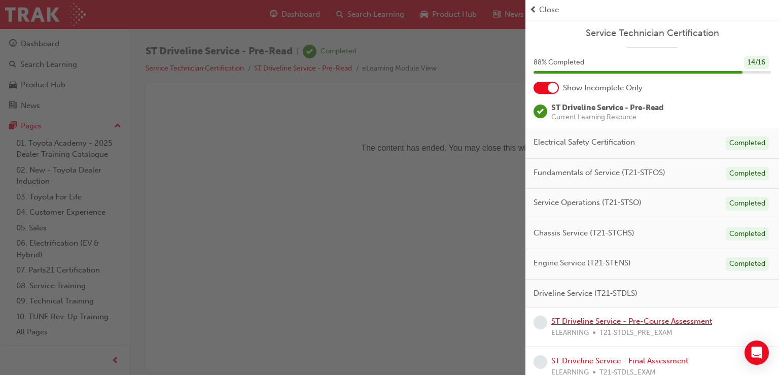
scroll to position [10, 0]
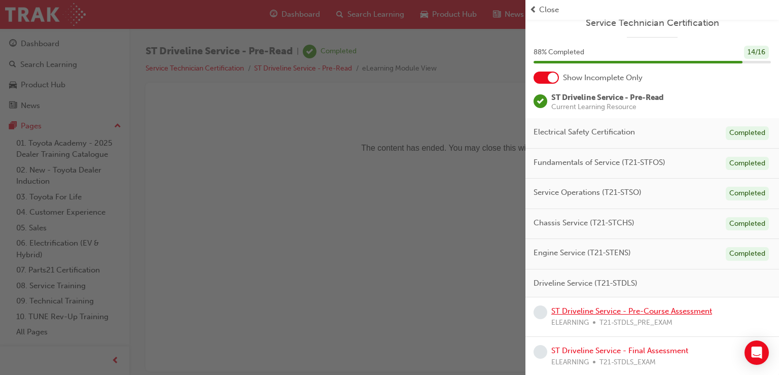
click at [635, 307] on link "ST Driveline Service - Pre-Course Assessment" at bounding box center [631, 310] width 161 height 9
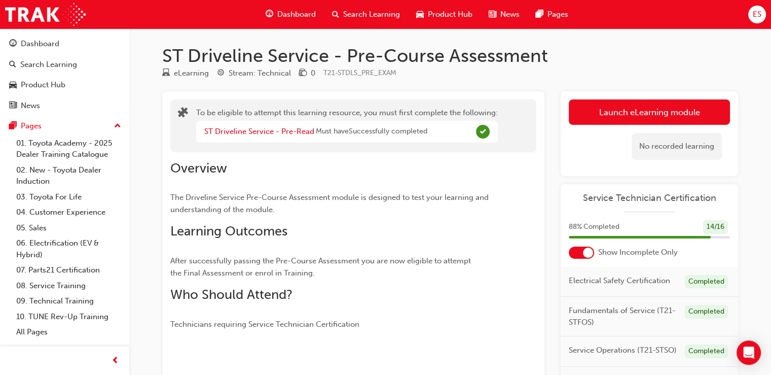
click at [655, 93] on div "Launch eLearning module Learning Plan No recorded learning" at bounding box center [649, 133] width 177 height 85
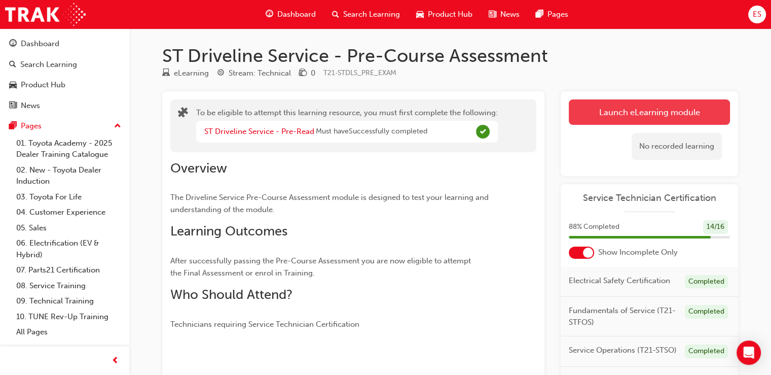
click at [656, 110] on button "Launch eLearning module" at bounding box center [649, 111] width 161 height 25
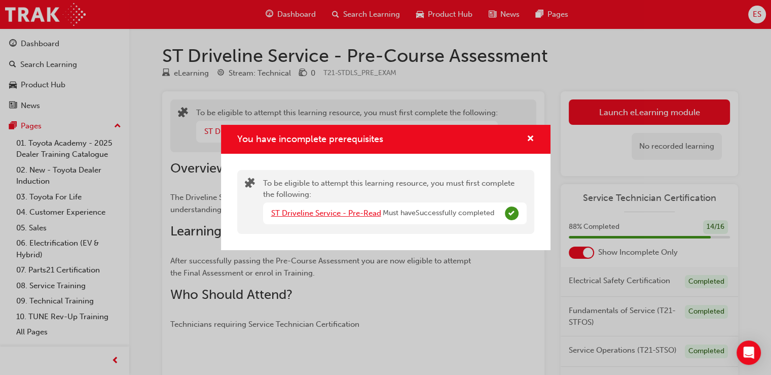
click at [347, 217] on link "ST Driveline Service - Pre-Read" at bounding box center [326, 212] width 110 height 9
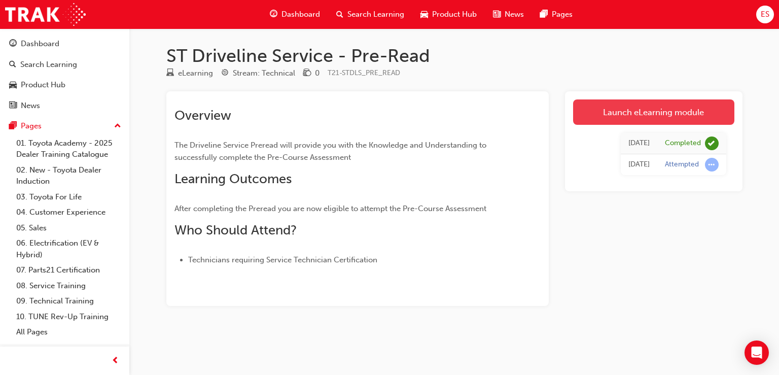
click at [612, 118] on link "Launch eLearning module" at bounding box center [653, 111] width 161 height 25
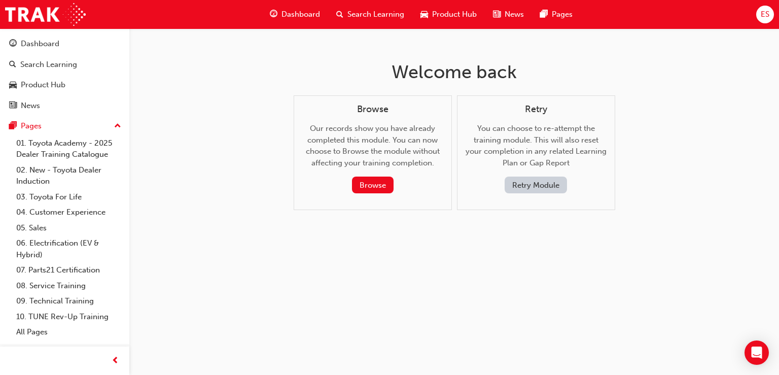
click at [532, 186] on button "Retry Module" at bounding box center [536, 184] width 62 height 17
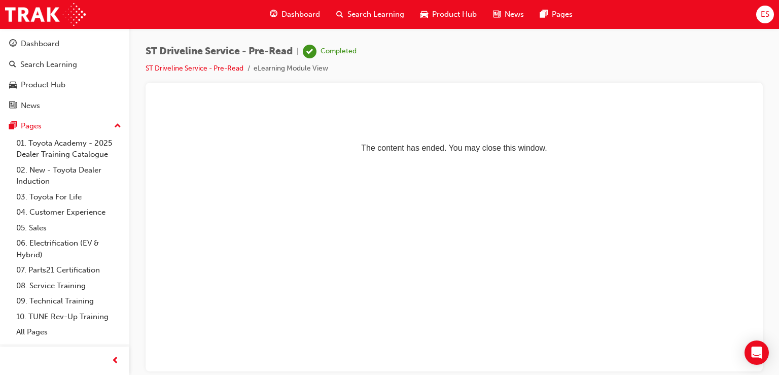
click at [765, 12] on span "ES" at bounding box center [765, 15] width 9 height 12
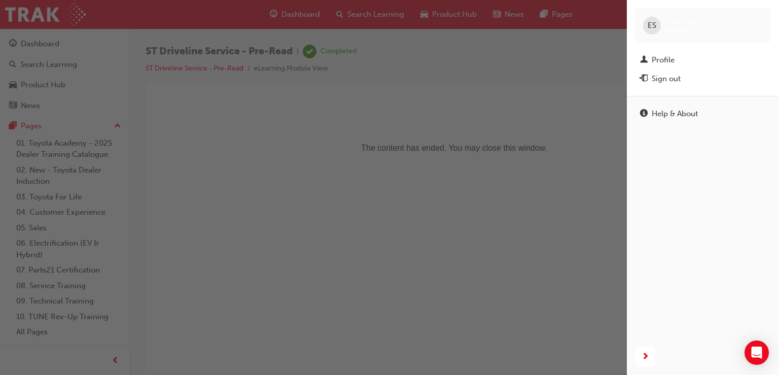
click at [231, 61] on div "button" at bounding box center [313, 187] width 627 height 375
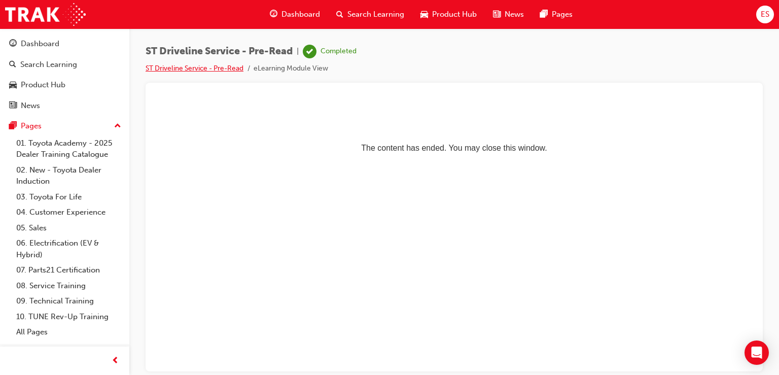
click at [232, 70] on link "ST Driveline Service - Pre-Read" at bounding box center [195, 68] width 98 height 9
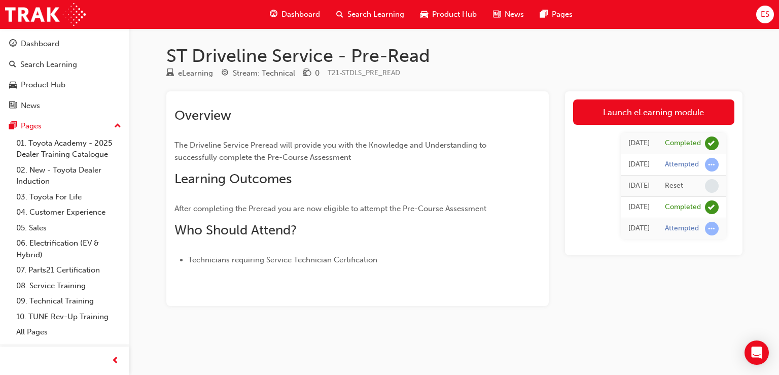
click at [296, 15] on span "Dashboard" at bounding box center [300, 15] width 39 height 12
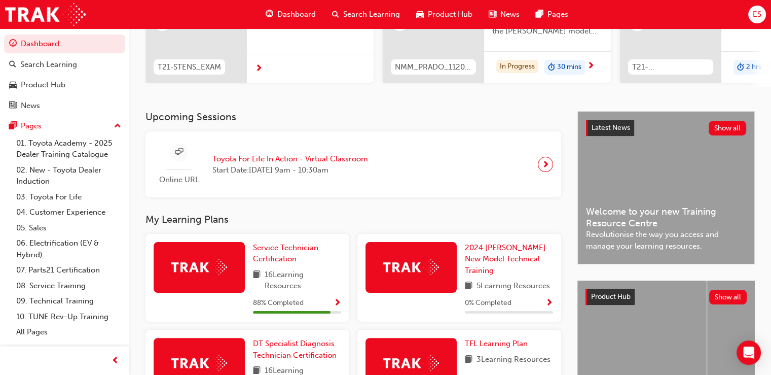
scroll to position [148, 0]
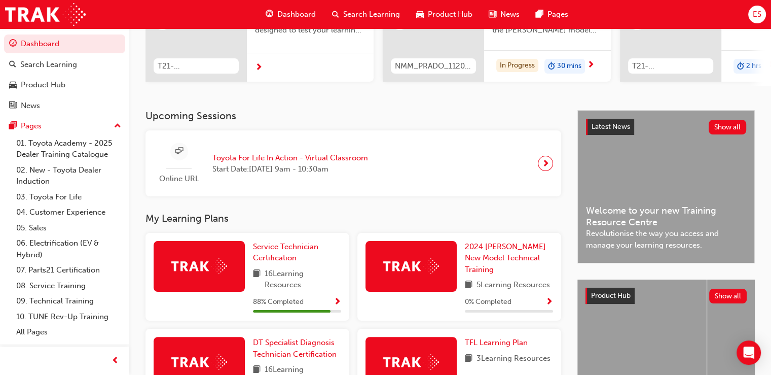
click at [314, 277] on span "16 Learning Resources" at bounding box center [303, 279] width 77 height 23
click at [298, 263] on link "Service Technician Certification" at bounding box center [297, 252] width 88 height 23
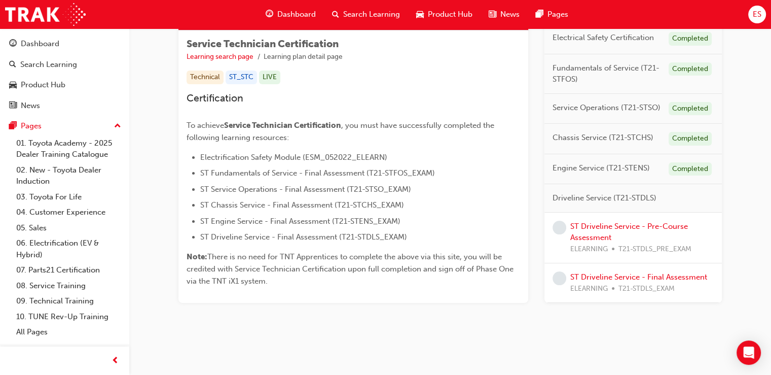
scroll to position [176, 0]
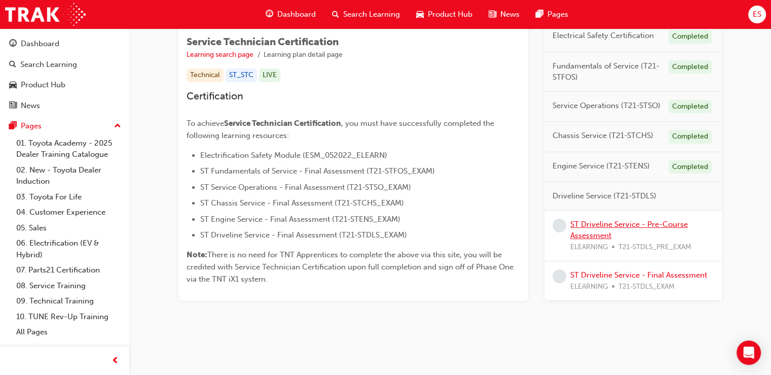
click at [667, 223] on link "ST Driveline Service - Pre-Course Assessment" at bounding box center [630, 230] width 118 height 21
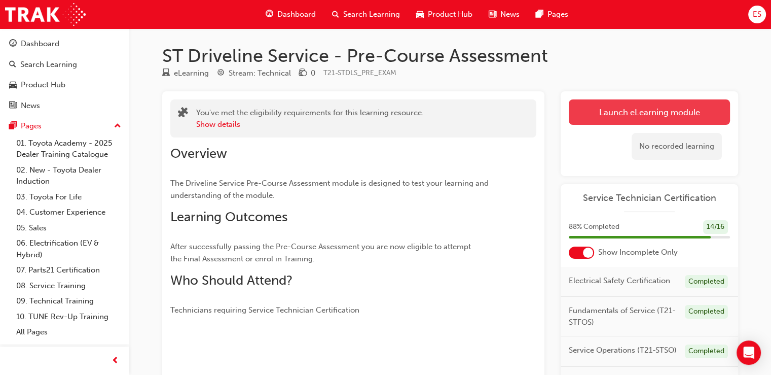
click at [682, 118] on link "Launch eLearning module" at bounding box center [649, 111] width 161 height 25
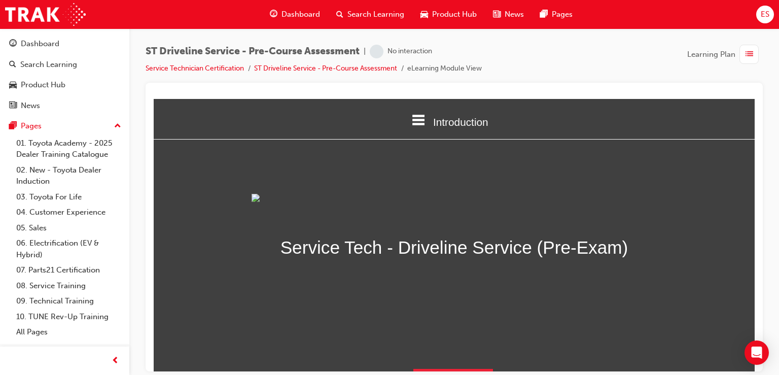
scroll to position [137, 0]
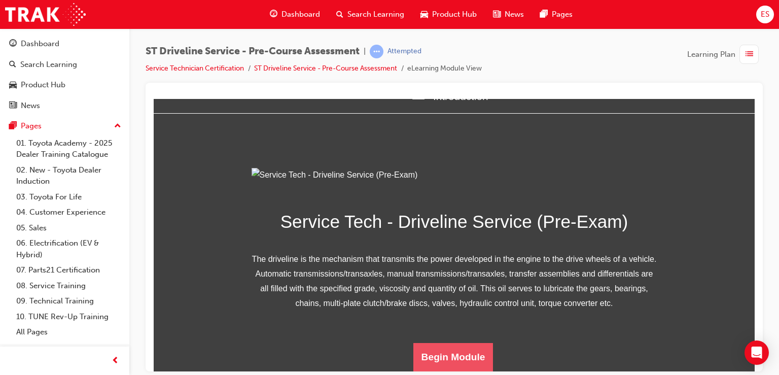
click at [467, 361] on button "Begin Module" at bounding box center [453, 356] width 80 height 28
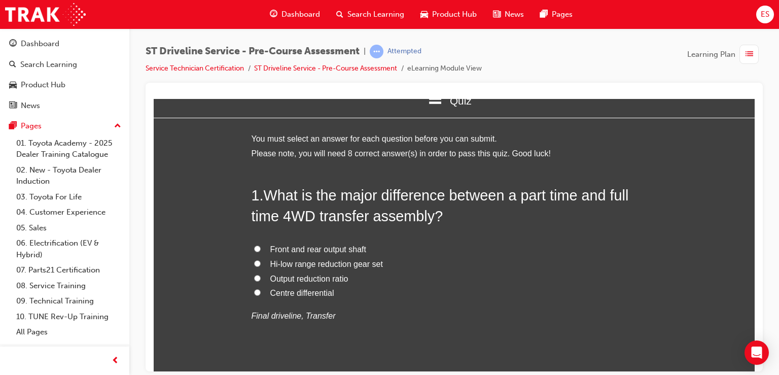
scroll to position [18, 0]
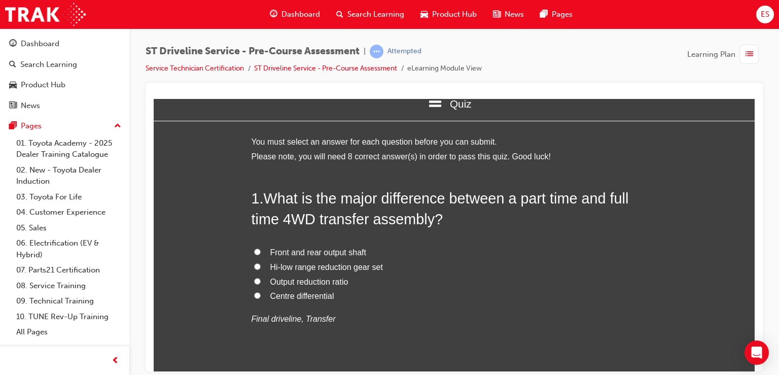
click at [467, 361] on div "1 . What is the major difference between a part time and full time 4WD transfer…" at bounding box center [455, 282] width 406 height 188
drag, startPoint x: 309, startPoint y: 306, endPoint x: 325, endPoint y: 298, distance: 17.2
click at [325, 298] on div "Front and rear output shaft Hi-low range reduction gear set Output reduction ra…" at bounding box center [455, 285] width 406 height 81
click at [325, 298] on span "Centre differential" at bounding box center [302, 295] width 64 height 9
click at [261, 298] on input "Centre differential" at bounding box center [257, 295] width 7 height 7
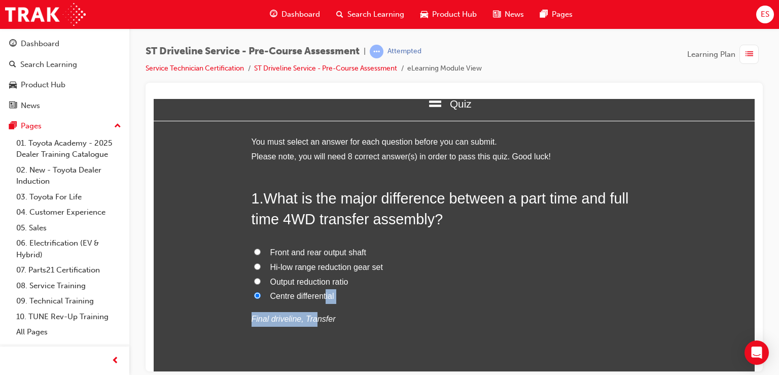
radio input "true"
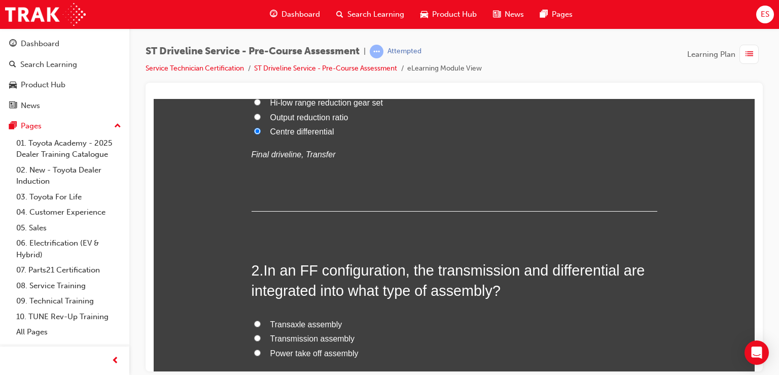
scroll to position [196, 0]
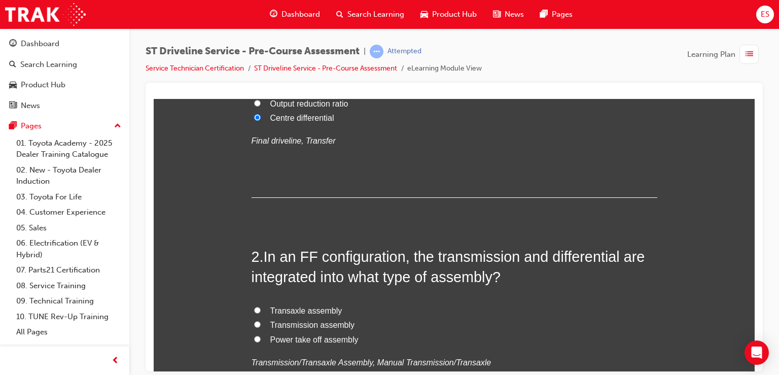
click at [308, 308] on span "Transaxle assembly" at bounding box center [306, 310] width 72 height 9
click at [261, 308] on input "Transaxle assembly" at bounding box center [257, 309] width 7 height 7
radio input "true"
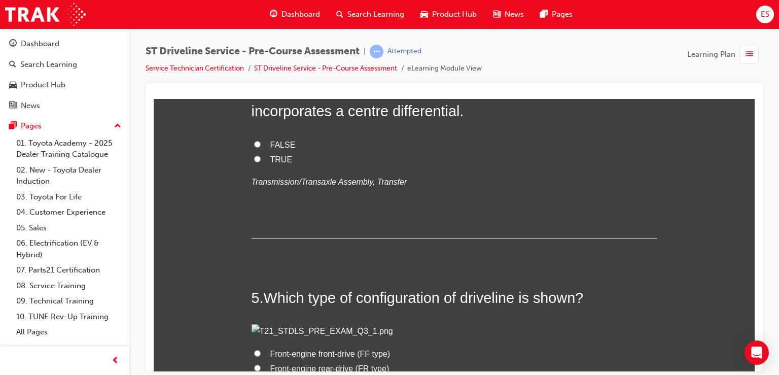
scroll to position [808, 0]
radio input "true"
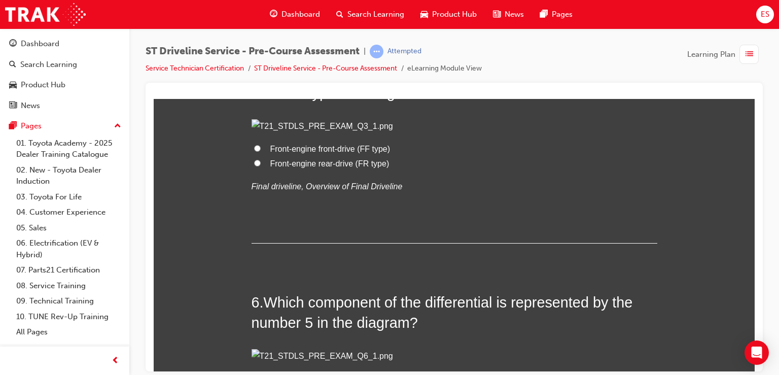
scroll to position [1013, 0]
radio input "true"
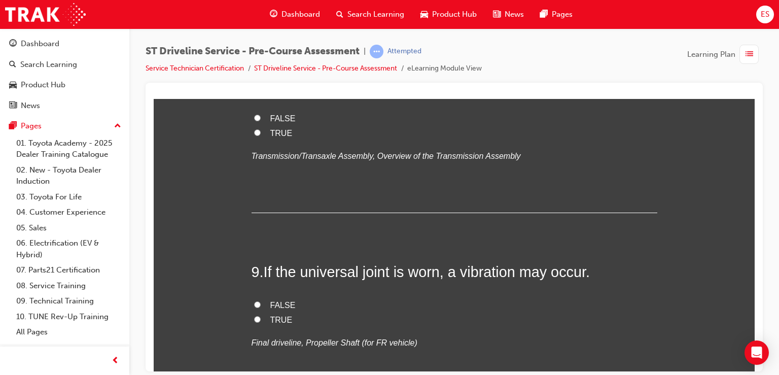
scroll to position [1736, 0]
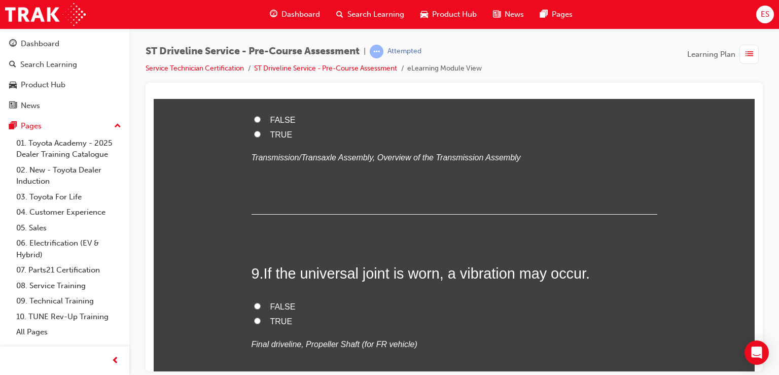
radio input "true"
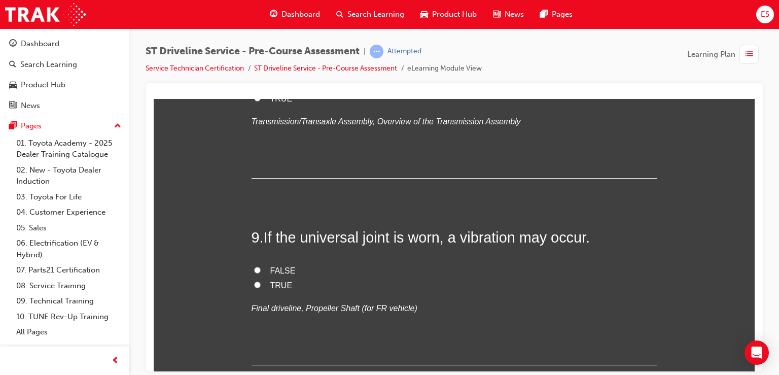
scroll to position [1773, 0]
radio input "true"
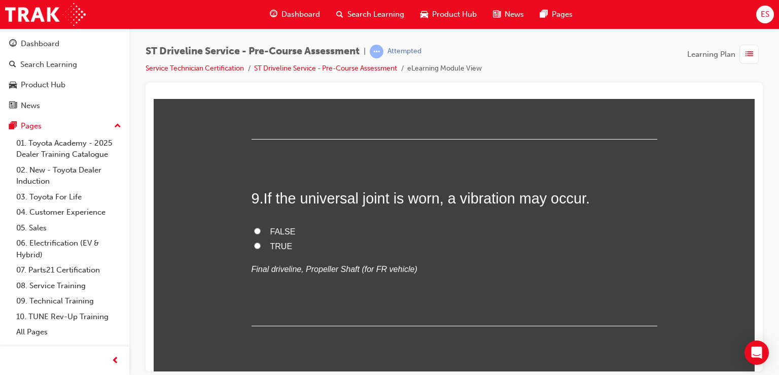
scroll to position [1832, 0]
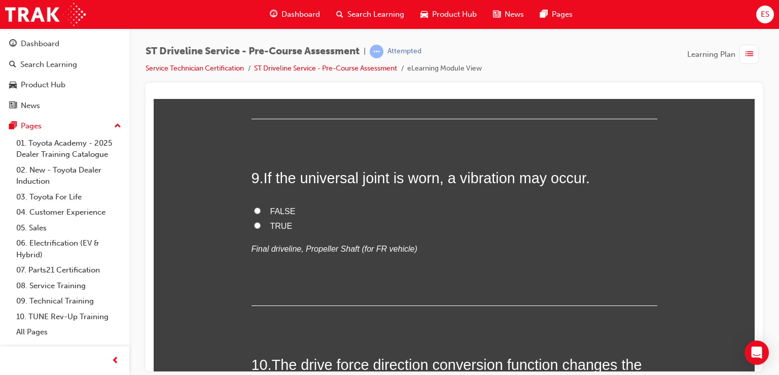
radio input "true"
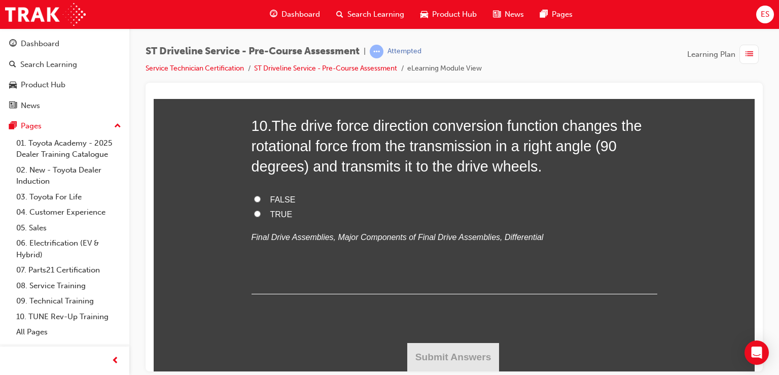
scroll to position [2256, 0]
radio input "true"
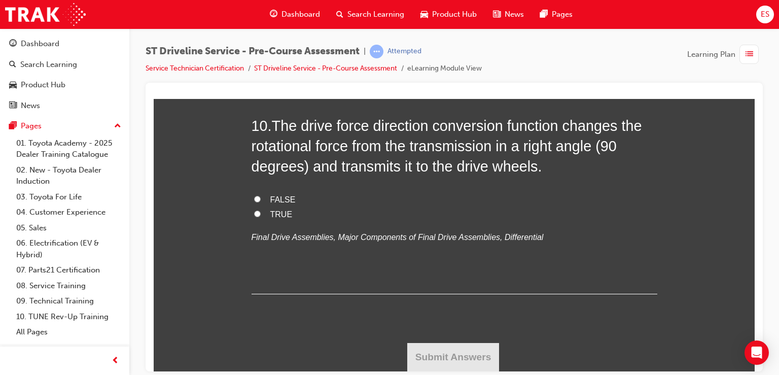
radio input "true"
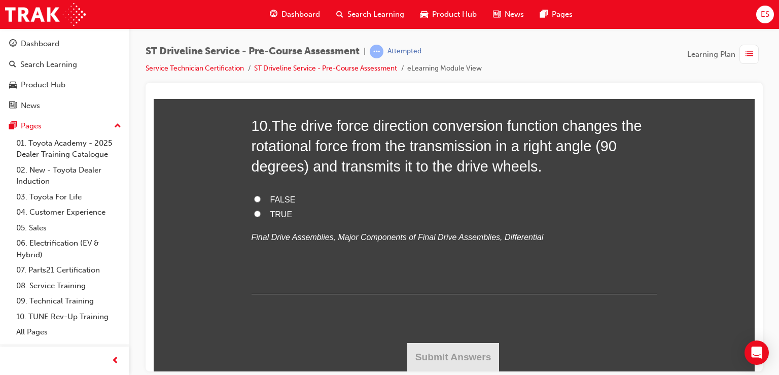
radio input "true"
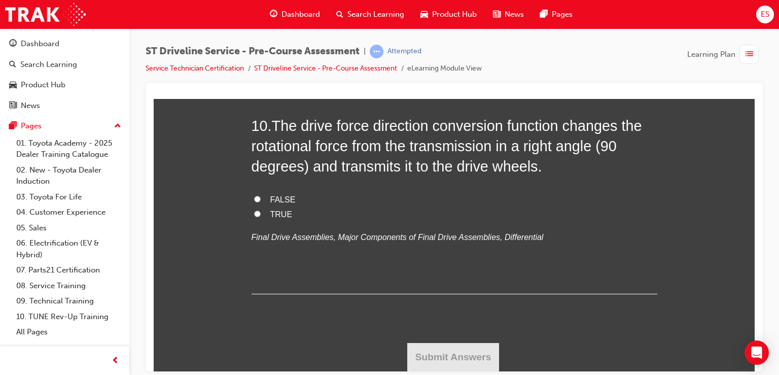
radio input "true"
click at [278, 218] on span "TRUE" at bounding box center [281, 213] width 22 height 9
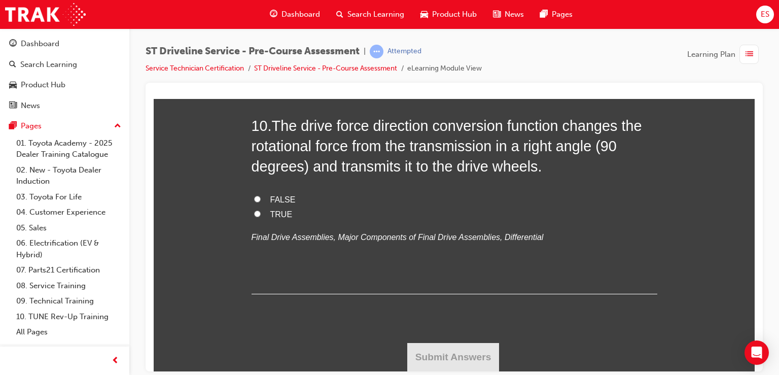
click at [261, 217] on input "TRUE" at bounding box center [257, 213] width 7 height 7
radio input "true"
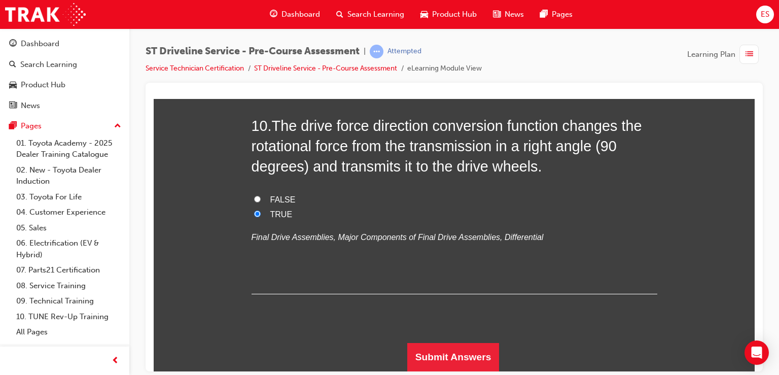
scroll to position [3488, 0]
click at [439, 352] on button "Submit Answers" at bounding box center [453, 356] width 92 height 28
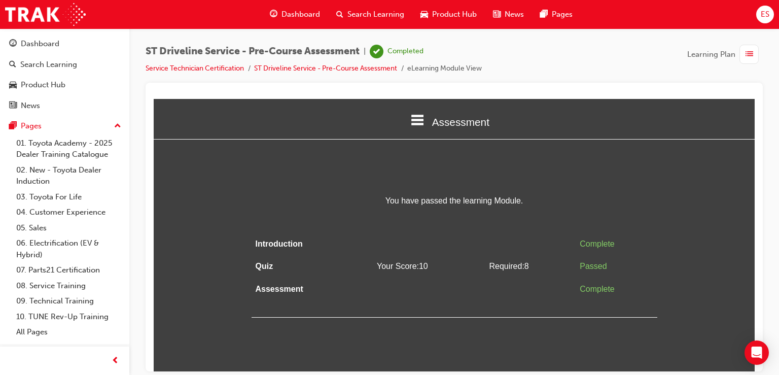
click at [742, 49] on div "button" at bounding box center [748, 54] width 19 height 19
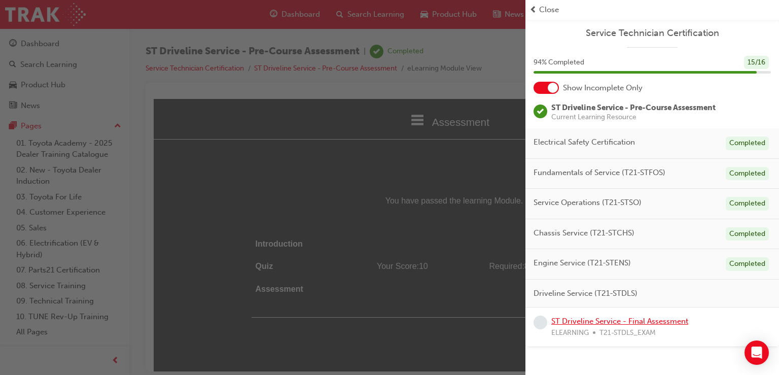
click at [671, 318] on link "ST Driveline Service - Final Assessment" at bounding box center [619, 320] width 137 height 9
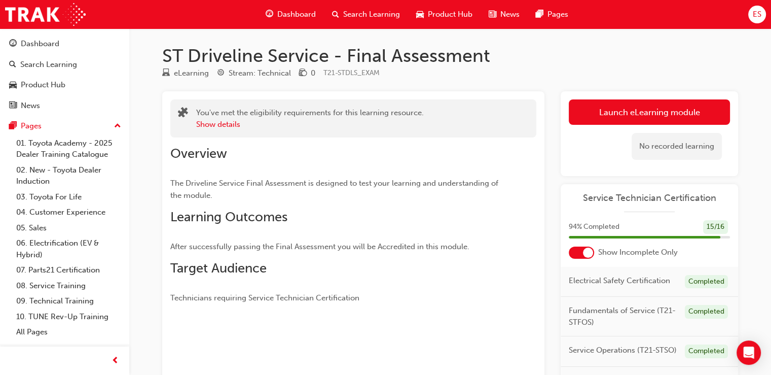
click at [689, 125] on div "No recorded learning" at bounding box center [649, 146] width 161 height 43
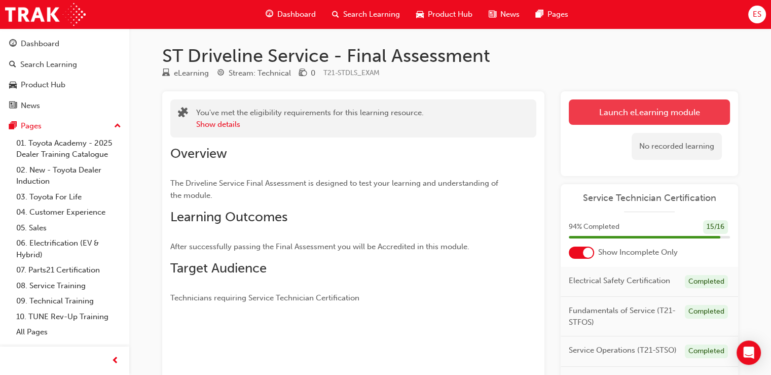
click at [690, 111] on link "Launch eLearning module" at bounding box center [649, 111] width 161 height 25
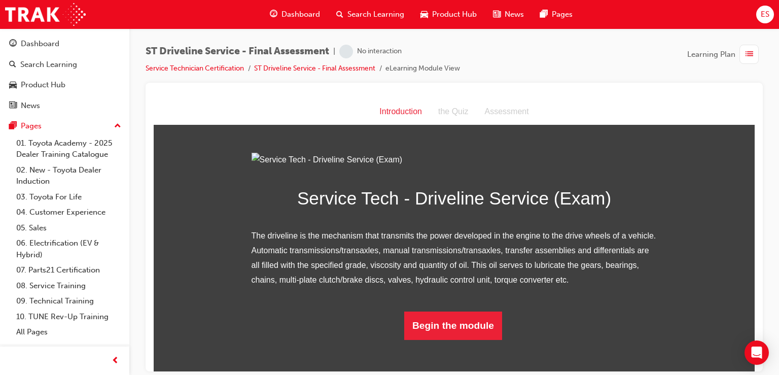
scroll to position [80, 0]
click at [454, 339] on button "Begin the module" at bounding box center [453, 325] width 98 height 28
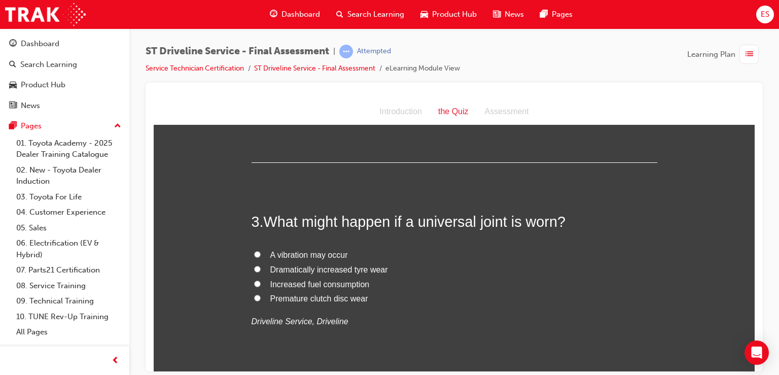
scroll to position [0, 0]
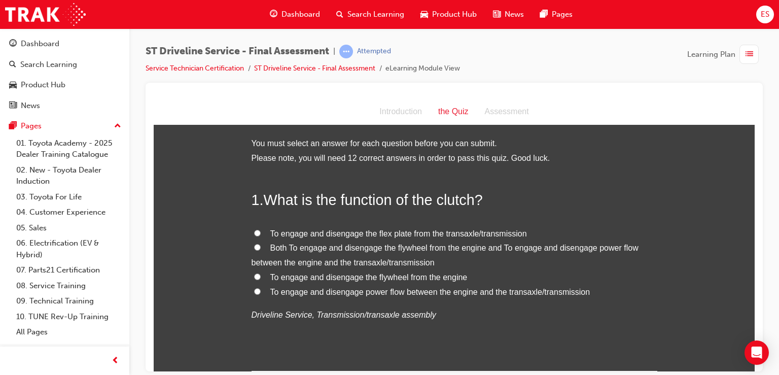
click at [373, 250] on span "Both To engage and disengage the flywheel from the engine and To engage and dis…" at bounding box center [445, 254] width 387 height 23
click at [261, 250] on input "Both To engage and disengage the flywheel from the engine and To engage and dis…" at bounding box center [257, 246] width 7 height 7
radio input "true"
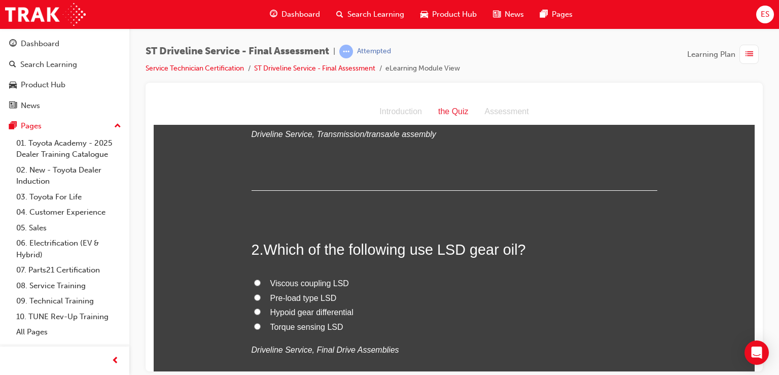
scroll to position [182, 0]
click at [342, 281] on span "Viscous coupling LSD" at bounding box center [309, 281] width 79 height 9
click at [261, 281] on input "Viscous coupling LSD" at bounding box center [257, 281] width 7 height 7
radio input "true"
click at [327, 298] on span "Pre-load type LSD" at bounding box center [303, 296] width 66 height 9
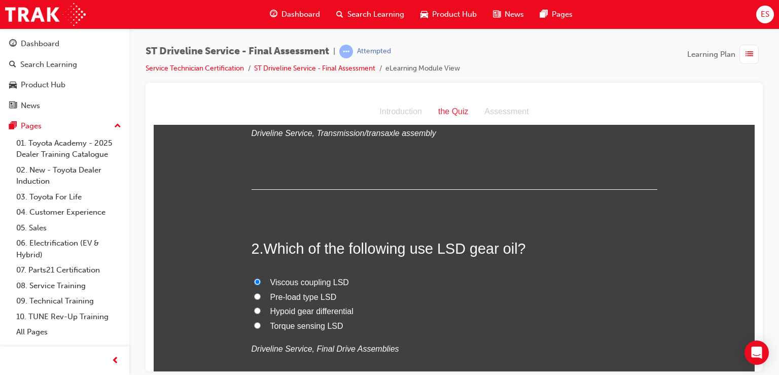
click at [261, 298] on input "Pre-load type LSD" at bounding box center [257, 296] width 7 height 7
radio input "true"
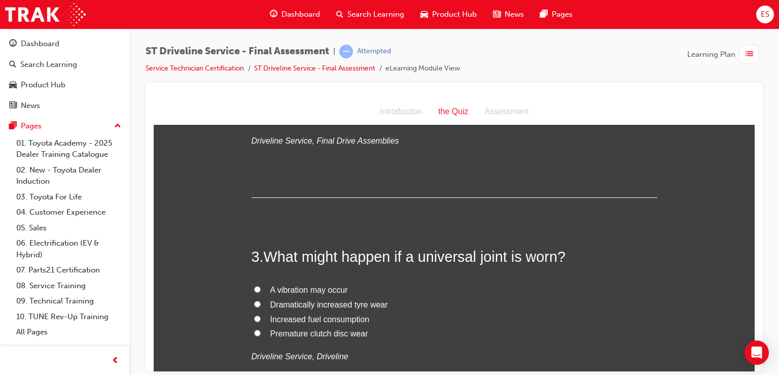
scroll to position [391, 0]
click at [365, 330] on label "Premature clutch disc wear" at bounding box center [455, 332] width 406 height 15
click at [261, 330] on input "Premature clutch disc wear" at bounding box center [257, 331] width 7 height 7
radio input "true"
click at [335, 284] on span "A vibration may occur" at bounding box center [309, 287] width 78 height 9
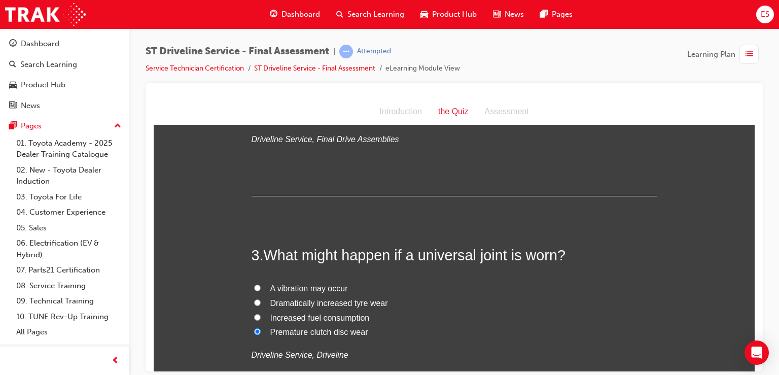
click at [261, 284] on input "A vibration may occur" at bounding box center [257, 287] width 7 height 7
radio input "true"
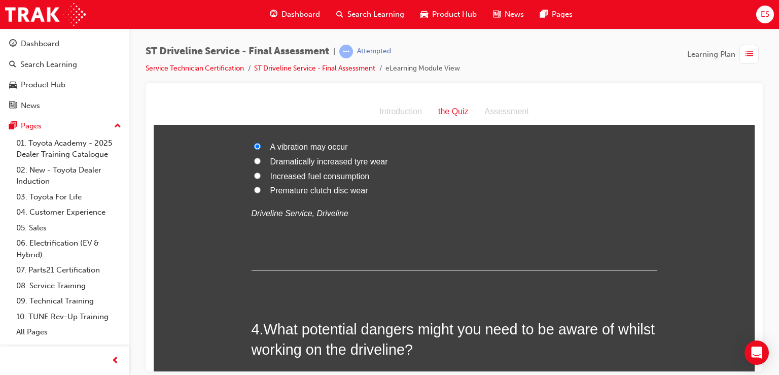
scroll to position [633, 0]
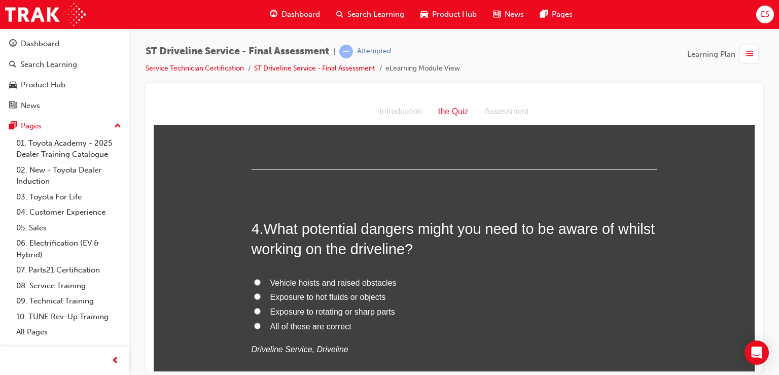
click at [316, 331] on label "All of these are correct" at bounding box center [455, 326] width 406 height 15
click at [261, 329] on input "All of these are correct" at bounding box center [257, 325] width 7 height 7
radio input "true"
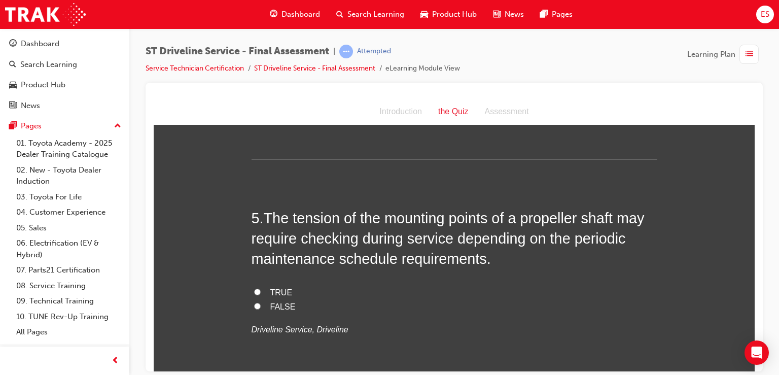
scroll to position [880, 0]
click at [270, 296] on label "TRUE" at bounding box center [455, 291] width 406 height 15
click at [261, 294] on input "TRUE" at bounding box center [257, 291] width 7 height 7
radio input "true"
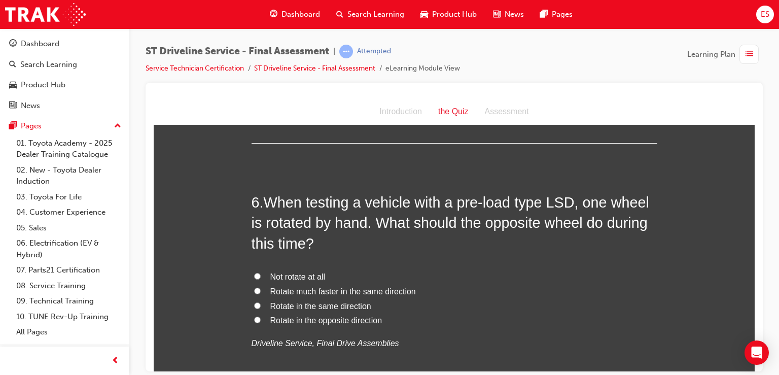
scroll to position [1123, 0]
click at [374, 309] on label "Rotate in the same direction" at bounding box center [455, 305] width 406 height 15
click at [261, 308] on input "Rotate in the same direction" at bounding box center [257, 304] width 7 height 7
radio input "true"
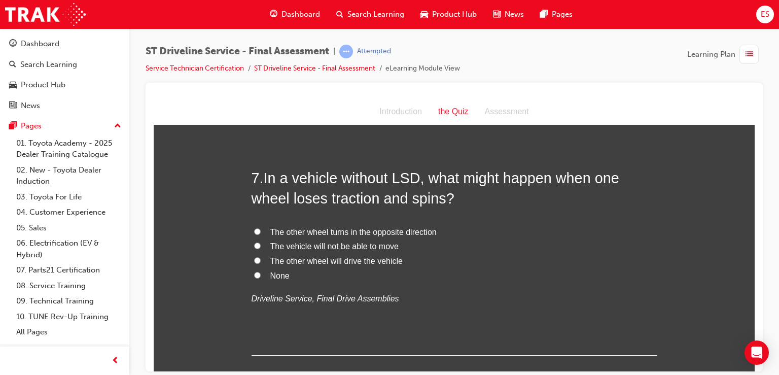
scroll to position [1408, 0]
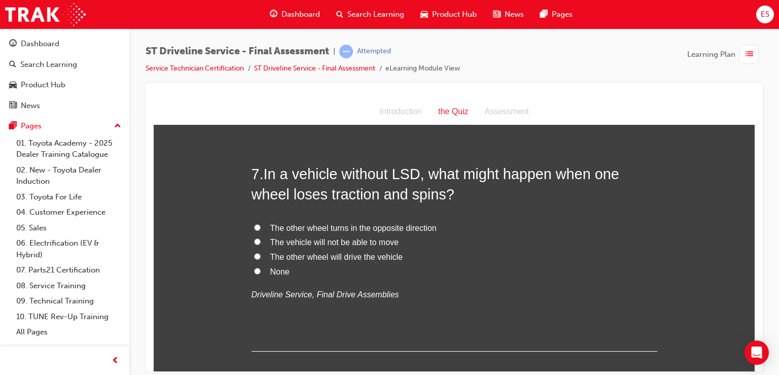
click at [312, 264] on label "None" at bounding box center [455, 271] width 406 height 15
click at [261, 267] on input "None" at bounding box center [257, 270] width 7 height 7
radio input "true"
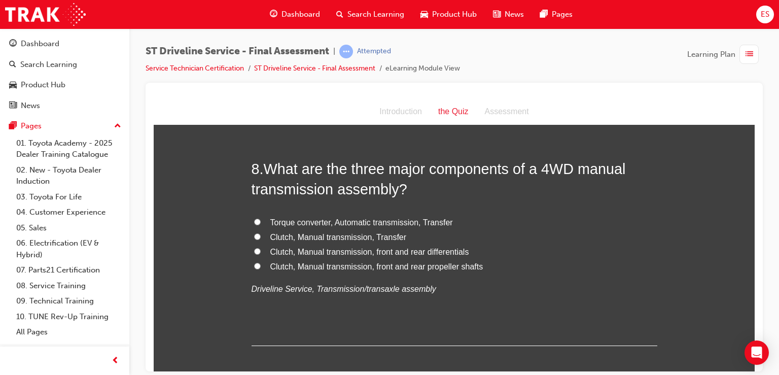
scroll to position [1649, 0]
click at [353, 234] on span "Clutch, Manual transmission, Transfer" at bounding box center [338, 237] width 136 height 9
click at [261, 234] on input "Clutch, Manual transmission, Transfer" at bounding box center [257, 236] width 7 height 7
radio input "true"
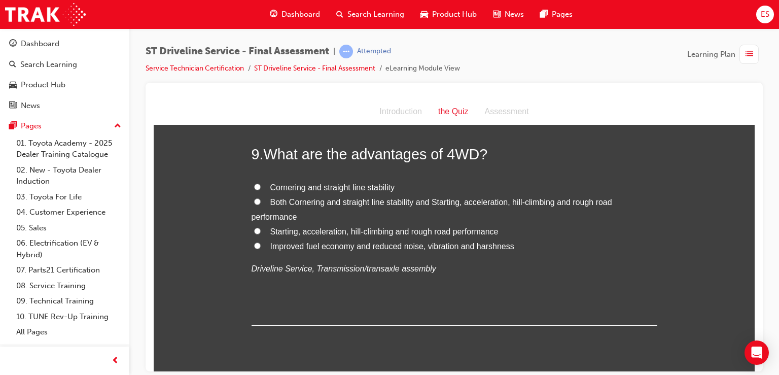
scroll to position [1903, 0]
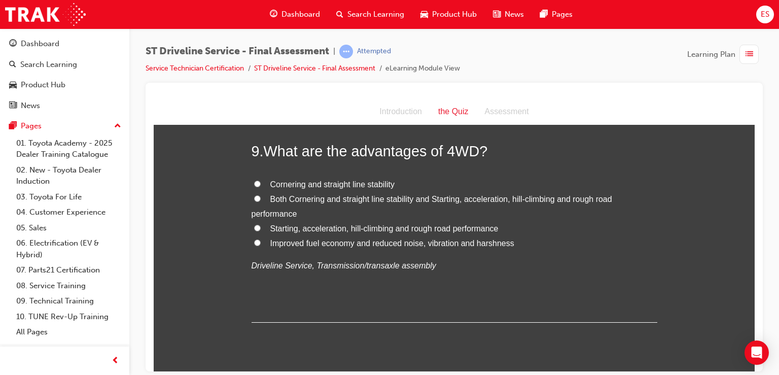
click at [381, 196] on span "Both Cornering and straight line stability and Starting, acceleration, hill-cli…" at bounding box center [432, 205] width 361 height 23
click at [261, 196] on input "Both Cornering and straight line stability and Starting, acceleration, hill-cli…" at bounding box center [257, 198] width 7 height 7
radio input "true"
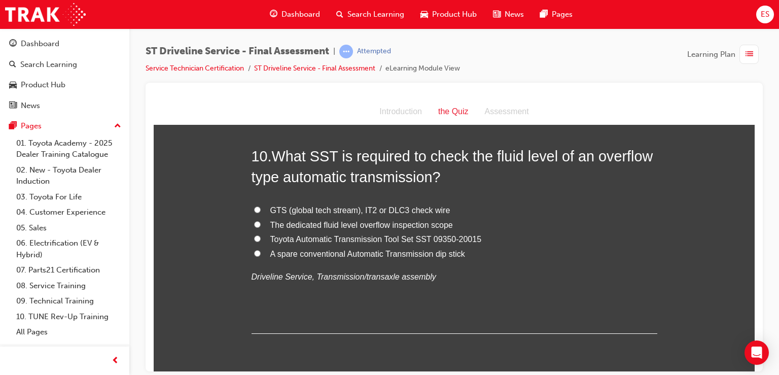
scroll to position [2130, 0]
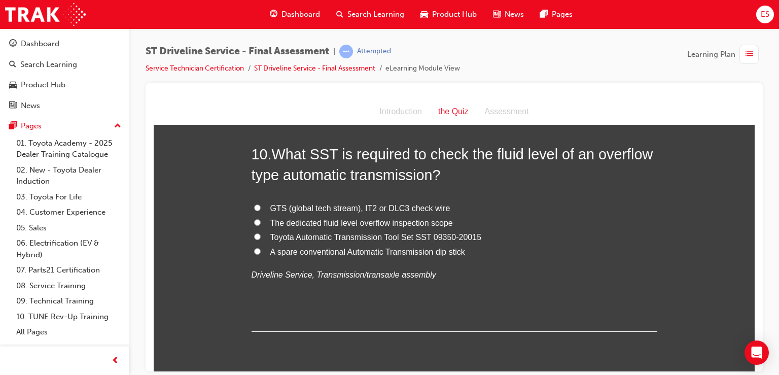
click at [342, 236] on span "Toyota Automatic Transmission Tool Set SST 09350-20015" at bounding box center [375, 236] width 211 height 9
click at [261, 236] on input "Toyota Automatic Transmission Tool Set SST 09350-20015" at bounding box center [257, 236] width 7 height 7
radio input "true"
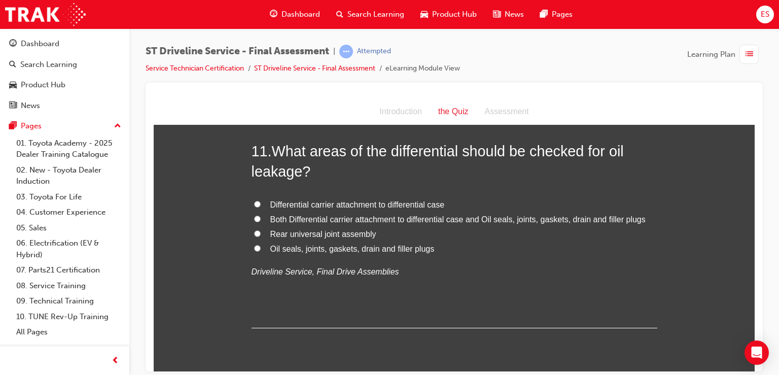
scroll to position [2369, 0]
click at [357, 220] on span "Both Differential carrier attachment to differential case and Oil seals, joints…" at bounding box center [457, 219] width 375 height 9
click at [261, 220] on input "Both Differential carrier attachment to differential case and Oil seals, joints…" at bounding box center [257, 219] width 7 height 7
radio input "true"
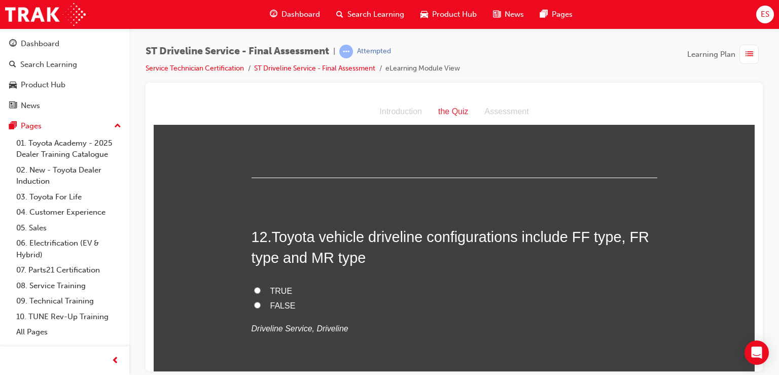
scroll to position [2532, 0]
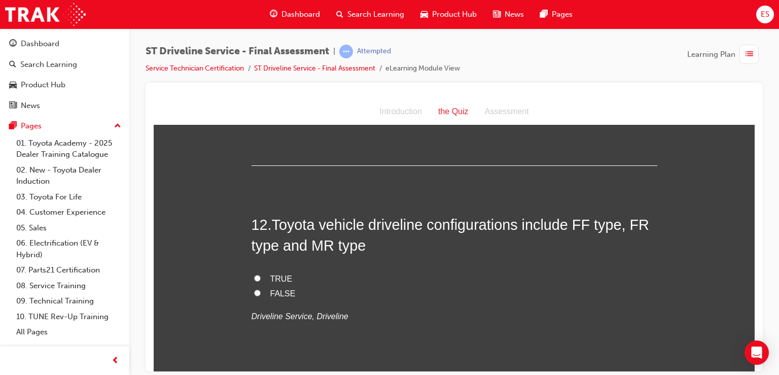
click at [280, 279] on span "TRUE" at bounding box center [281, 278] width 22 height 9
click at [261, 279] on input "TRUE" at bounding box center [257, 277] width 7 height 7
radio input "true"
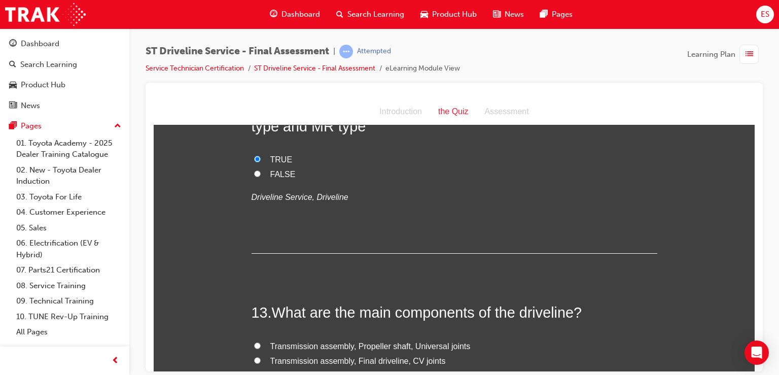
scroll to position [2651, 0]
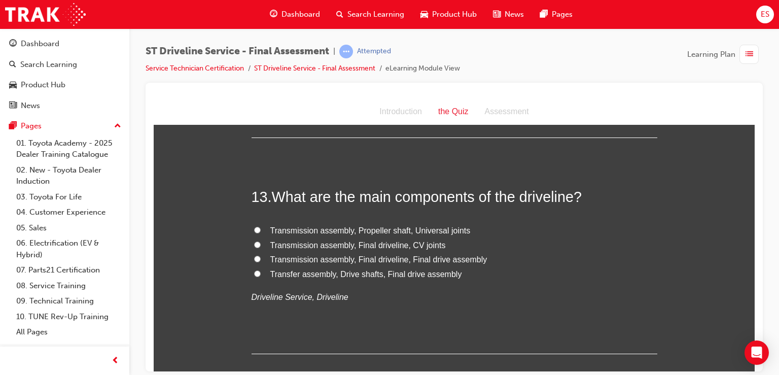
scroll to position [2767, 0]
click at [415, 228] on span "Transmission assembly, Propeller shaft, Universal joints" at bounding box center [370, 229] width 200 height 9
click at [261, 228] on input "Transmission assembly, Propeller shaft, Universal joints" at bounding box center [257, 229] width 7 height 7
radio input "true"
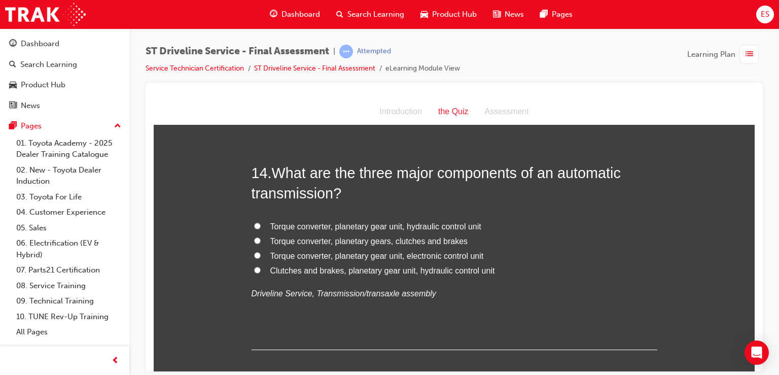
scroll to position [3007, 0]
click at [436, 265] on span "Clutches and brakes, planetary gear unit, hydraulic control unit" at bounding box center [382, 269] width 225 height 9
click at [261, 265] on input "Clutches and brakes, planetary gear unit, hydraulic control unit" at bounding box center [257, 268] width 7 height 7
radio input "true"
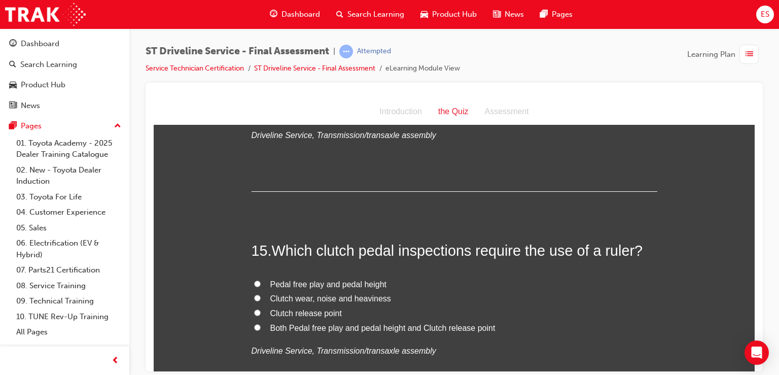
scroll to position [3170, 0]
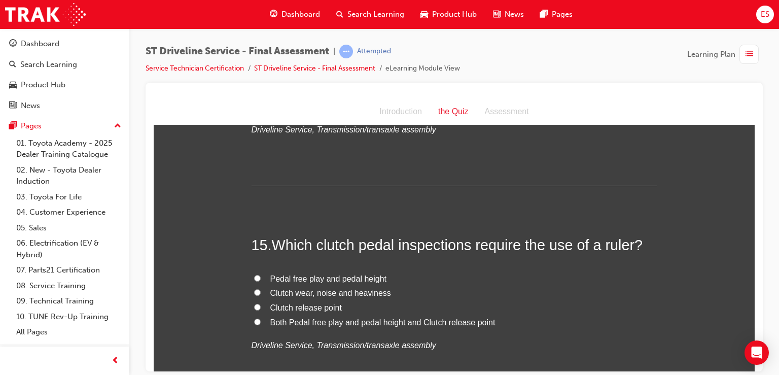
click at [325, 279] on span "Pedal free play and pedal height" at bounding box center [328, 278] width 117 height 9
click at [261, 279] on input "Pedal free play and pedal height" at bounding box center [257, 277] width 7 height 7
radio input "true"
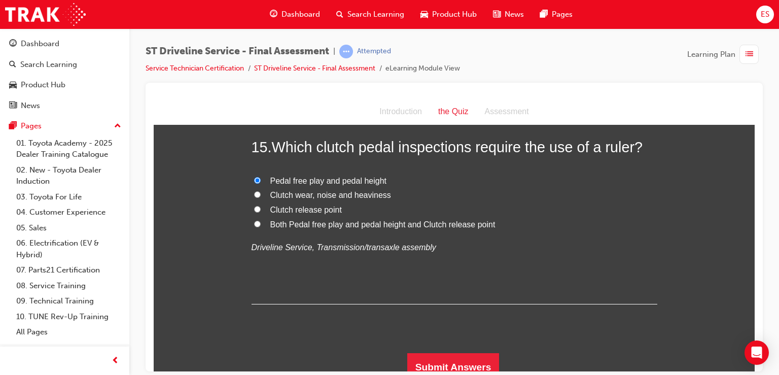
scroll to position [3276, 0]
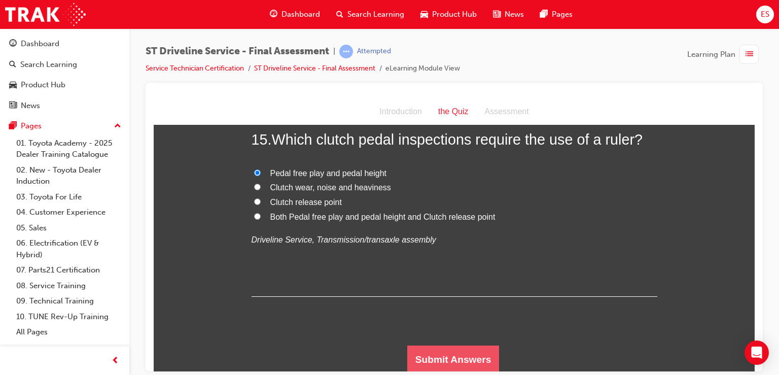
click at [421, 353] on button "Submit Answers" at bounding box center [453, 359] width 92 height 28
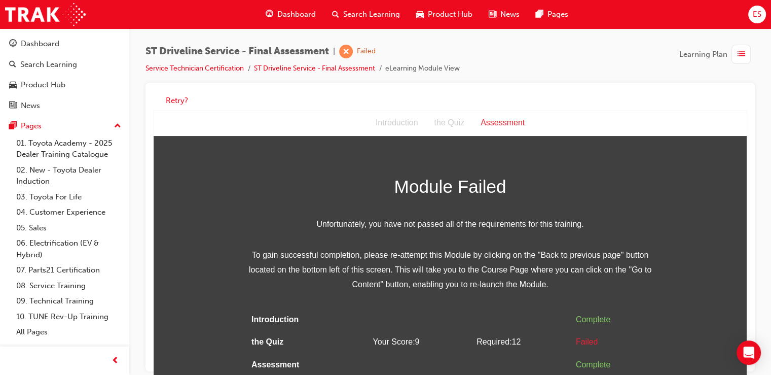
scroll to position [7, 0]
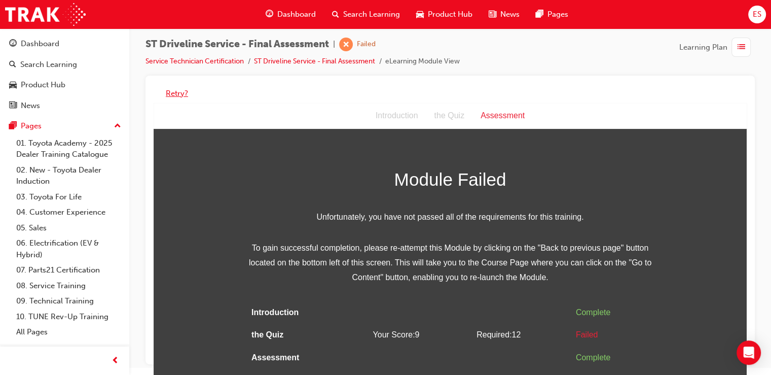
click at [177, 94] on button "Retry?" at bounding box center [177, 94] width 22 height 12
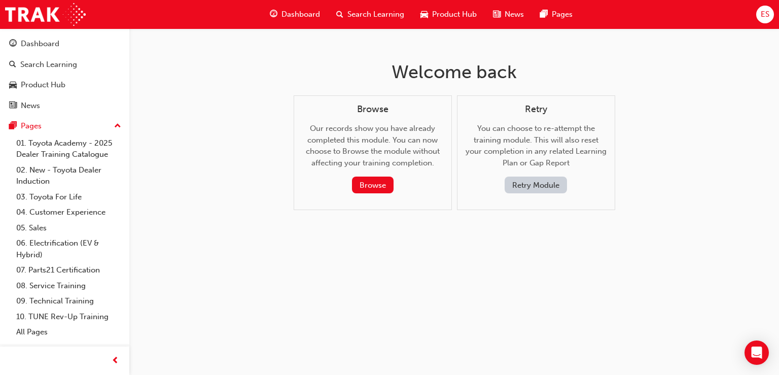
click at [531, 181] on button "Retry Module" at bounding box center [536, 184] width 62 height 17
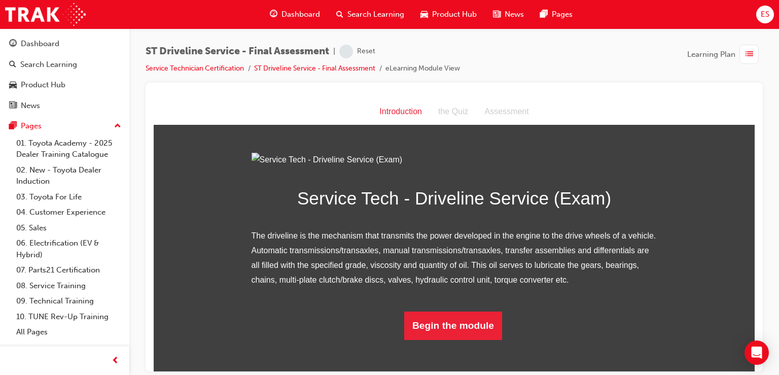
scroll to position [80, 0]
click at [473, 339] on button "Begin the module" at bounding box center [453, 325] width 98 height 28
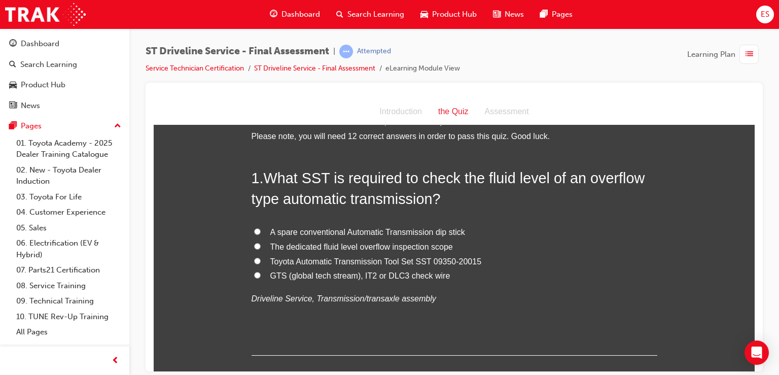
scroll to position [0, 0]
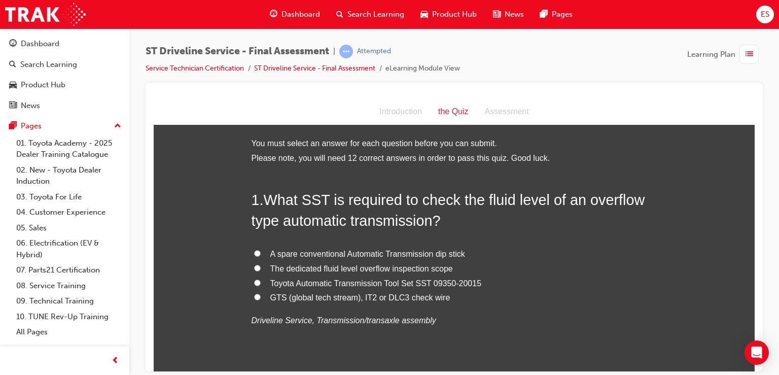
click at [449, 276] on label "Toyota Automatic Transmission Tool Set SST 09350-20015" at bounding box center [455, 283] width 406 height 15
click at [261, 279] on input "Toyota Automatic Transmission Tool Set SST 09350-20015" at bounding box center [257, 282] width 7 height 7
radio input "true"
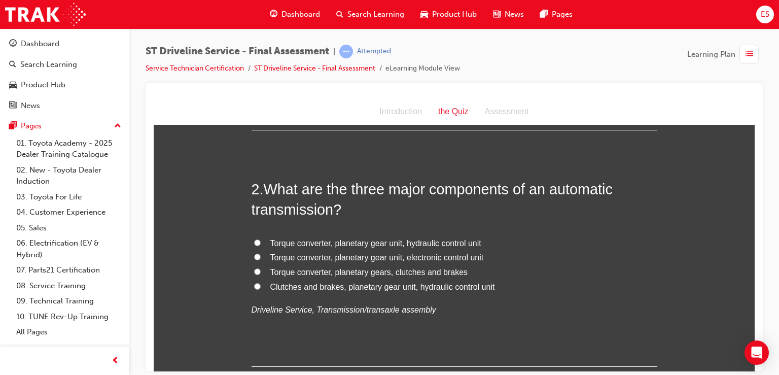
scroll to position [247, 0]
click at [402, 246] on span "Torque converter, planetary gear unit, hydraulic control unit" at bounding box center [375, 242] width 211 height 9
click at [261, 245] on input "Torque converter, planetary gear unit, hydraulic control unit" at bounding box center [257, 241] width 7 height 7
radio input "true"
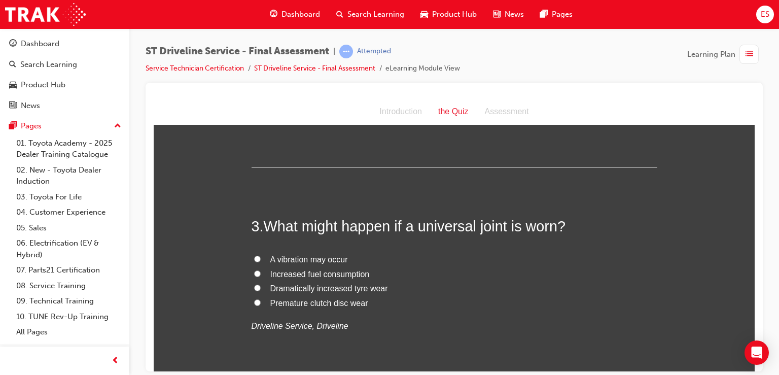
scroll to position [457, 0]
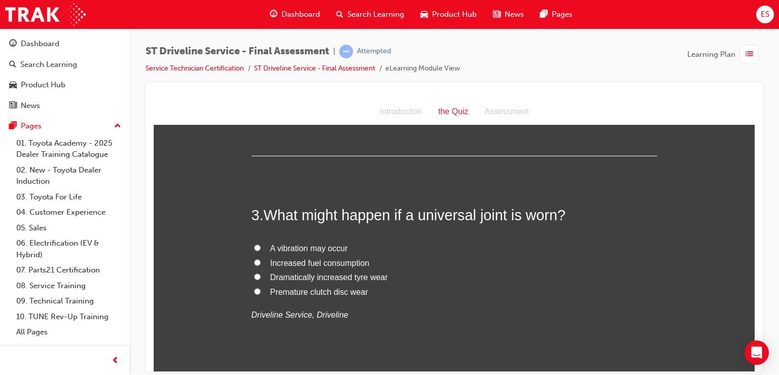
click at [340, 250] on span "A vibration may occur" at bounding box center [309, 247] width 78 height 9
click at [261, 250] on input "A vibration may occur" at bounding box center [257, 247] width 7 height 7
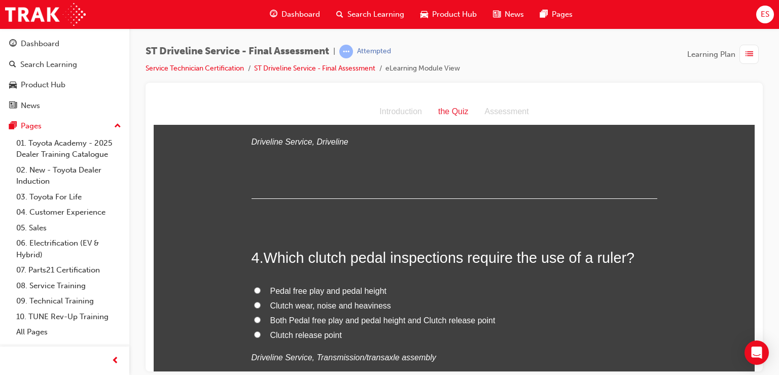
scroll to position [638, 0]
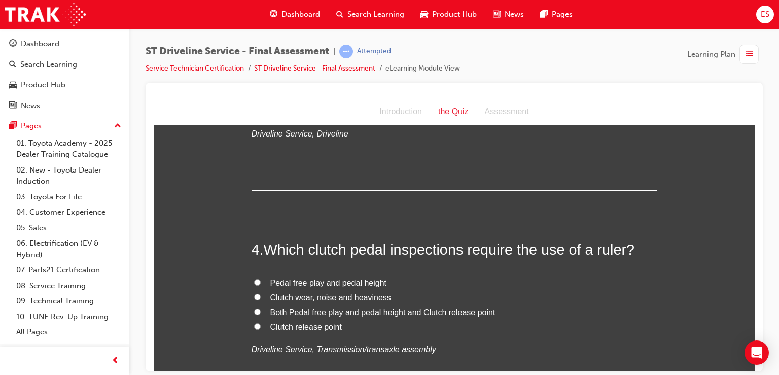
click at [351, 288] on label "Pedal free play and pedal height" at bounding box center [455, 282] width 406 height 15
click at [261, 285] on input "Pedal free play and pedal height" at bounding box center [257, 281] width 7 height 7
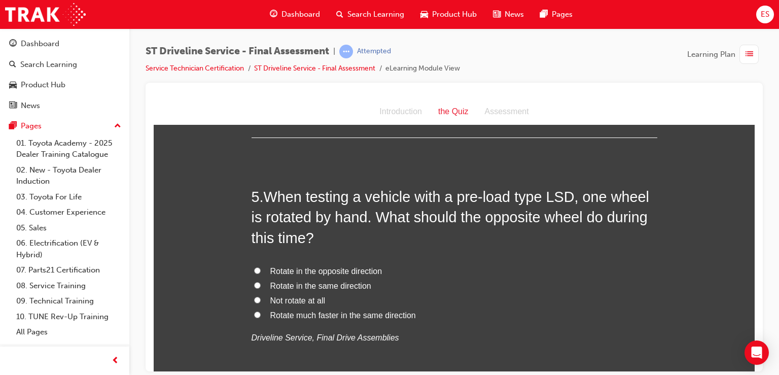
scroll to position [911, 0]
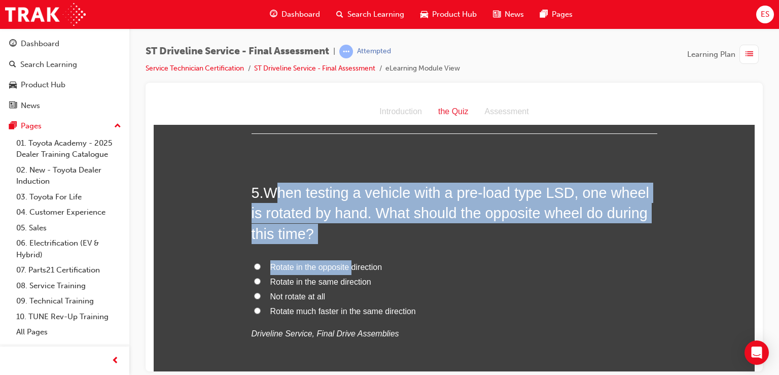
drag, startPoint x: 277, startPoint y: 193, endPoint x: 349, endPoint y: 249, distance: 90.7
click at [349, 249] on div "5 . When testing a vehicle with a pre-load type LSD, one wheel is rotated by ha…" at bounding box center [455, 286] width 406 height 208
click at [327, 226] on h2 "5 . When testing a vehicle with a pre-load type LSD, one wheel is rotated by ha…" at bounding box center [455, 212] width 406 height 61
drag, startPoint x: 322, startPoint y: 228, endPoint x: 254, endPoint y: 185, distance: 80.6
click at [254, 185] on h2 "5 . When testing a vehicle with a pre-load type LSD, one wheel is rotated by ha…" at bounding box center [455, 212] width 406 height 61
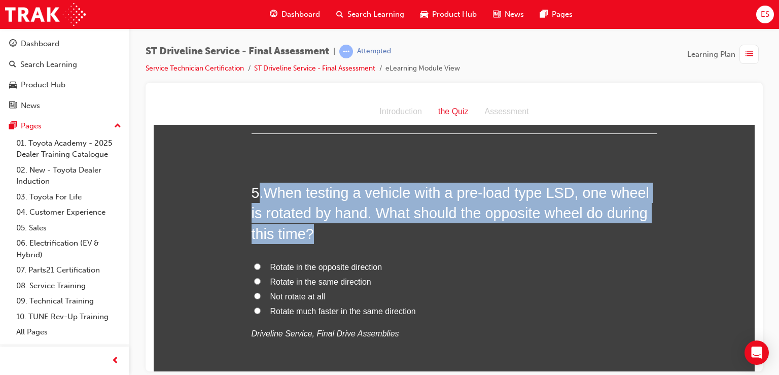
copy h2 ". When testing a vehicle with a pre-load type LSD, one wheel is rotated by hand…"
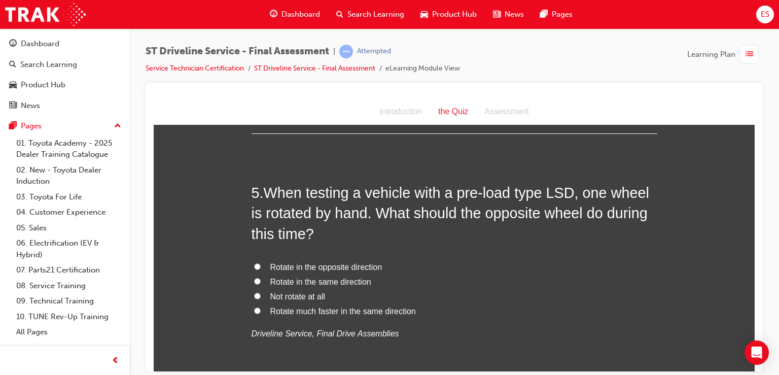
click at [324, 279] on span "Rotate in the same direction" at bounding box center [320, 281] width 101 height 9
click at [261, 279] on input "Rotate in the same direction" at bounding box center [257, 280] width 7 height 7
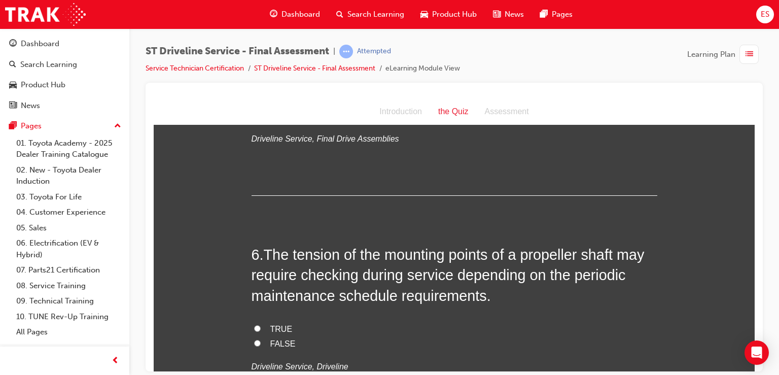
scroll to position [1110, 0]
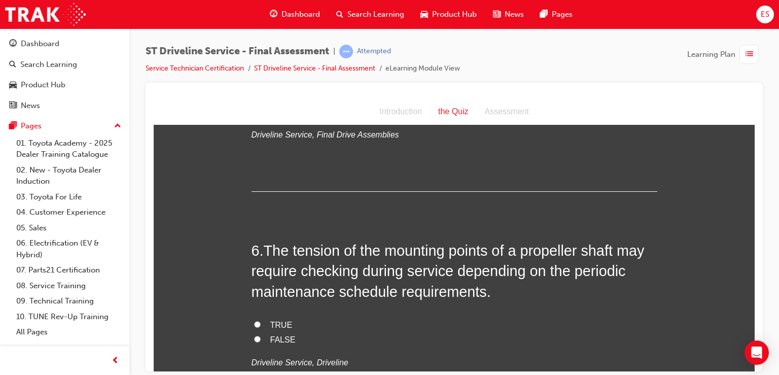
click at [282, 322] on span "TRUE" at bounding box center [281, 324] width 22 height 9
click at [261, 322] on input "TRUE" at bounding box center [257, 324] width 7 height 7
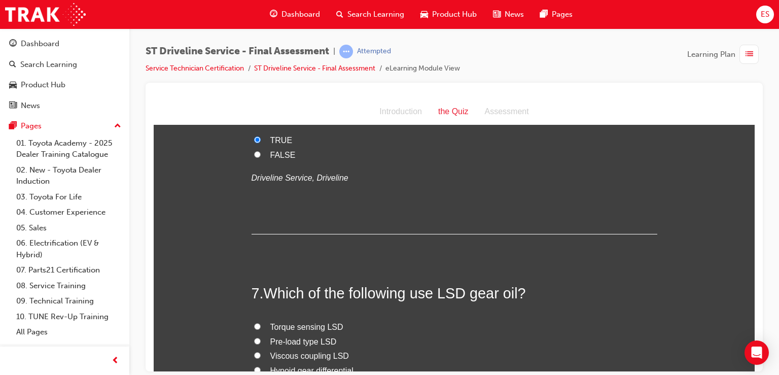
scroll to position [1369, 0]
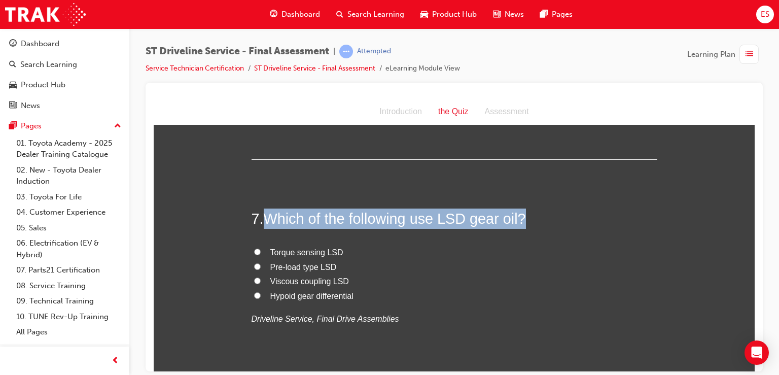
drag, startPoint x: 267, startPoint y: 222, endPoint x: 560, endPoint y: 201, distance: 293.4
copy span "Which of the following use LSD gear oil?"
click at [284, 223] on span "Which of the following use LSD gear oil?" at bounding box center [395, 218] width 262 height 16
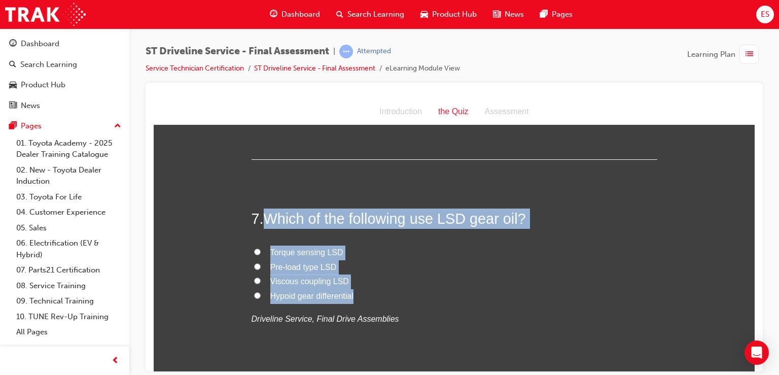
drag, startPoint x: 266, startPoint y: 218, endPoint x: 370, endPoint y: 297, distance: 130.6
click at [370, 297] on div "7 . Which of the following use LSD gear oil? Torque sensing LSD Pre-load type L…" at bounding box center [455, 291] width 406 height 167
copy div "Which of the following use LSD gear oil? Torque sensing LSD Pre-load type LSD V…"
click at [256, 250] on input "Torque sensing LSD" at bounding box center [257, 251] width 7 height 7
click at [257, 263] on label "Pre-load type LSD" at bounding box center [455, 267] width 406 height 15
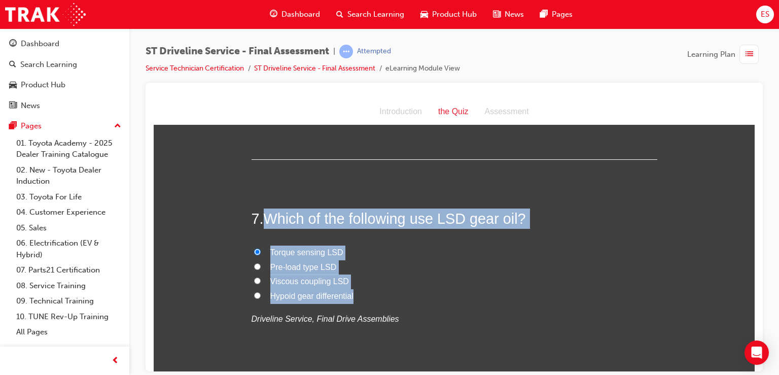
click at [257, 263] on input "Pre-load type LSD" at bounding box center [257, 266] width 7 height 7
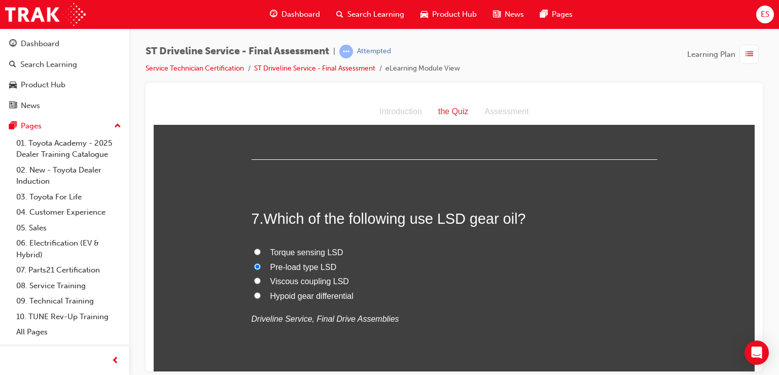
click at [261, 295] on label "Hypoid gear differential" at bounding box center [455, 296] width 406 height 15
click at [261, 295] on input "Hypoid gear differential" at bounding box center [257, 295] width 7 height 7
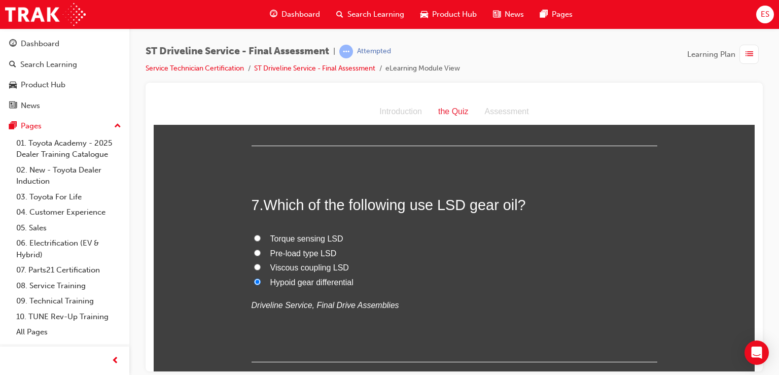
scroll to position [1383, 0]
click at [252, 234] on label "Torque sensing LSD" at bounding box center [455, 237] width 406 height 15
click at [254, 234] on input "Torque sensing LSD" at bounding box center [257, 236] width 7 height 7
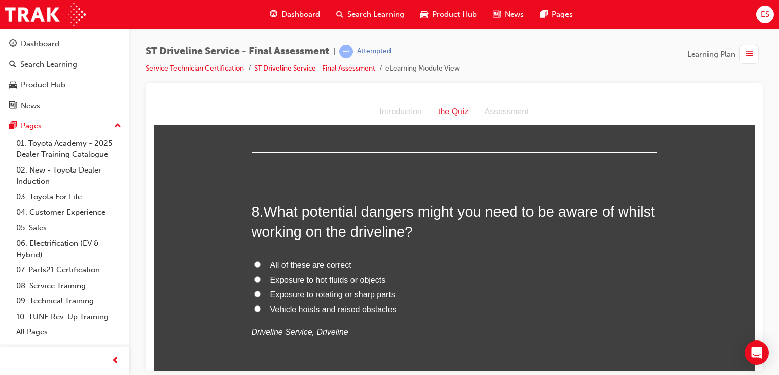
scroll to position [1590, 0]
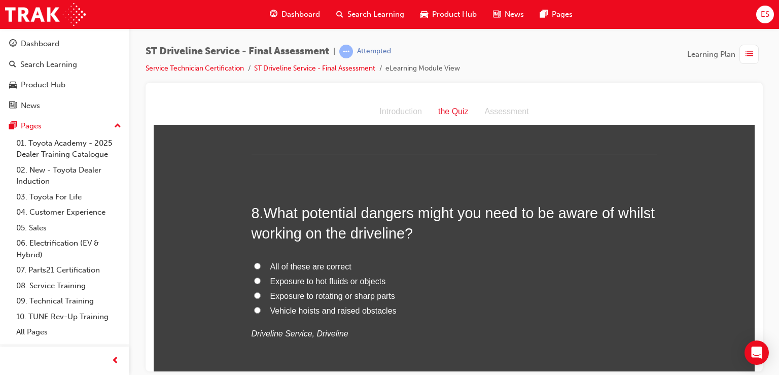
click at [308, 262] on span "All of these are correct" at bounding box center [310, 266] width 81 height 9
click at [261, 262] on input "All of these are correct" at bounding box center [257, 265] width 7 height 7
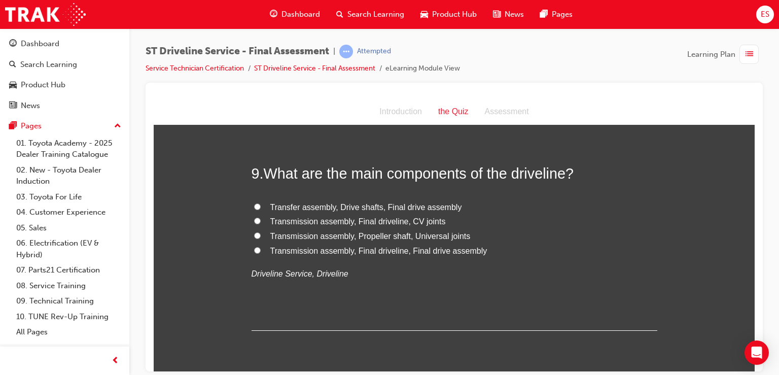
scroll to position [1858, 0]
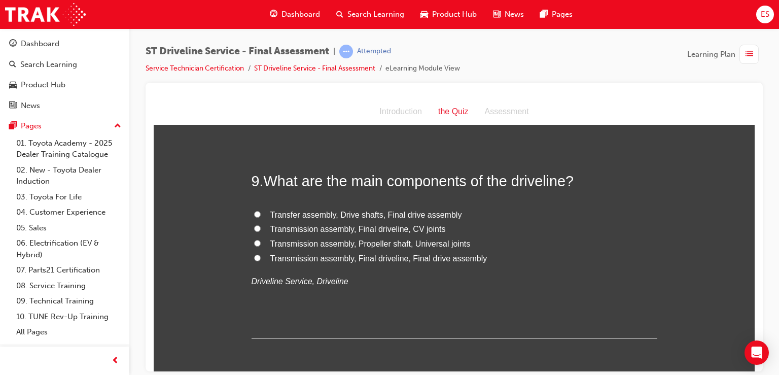
click at [362, 207] on label "Transfer assembly, Drive shafts, Final drive assembly" at bounding box center [455, 214] width 406 height 15
click at [261, 210] on input "Transfer assembly, Drive shafts, Final drive assembly" at bounding box center [257, 213] width 7 height 7
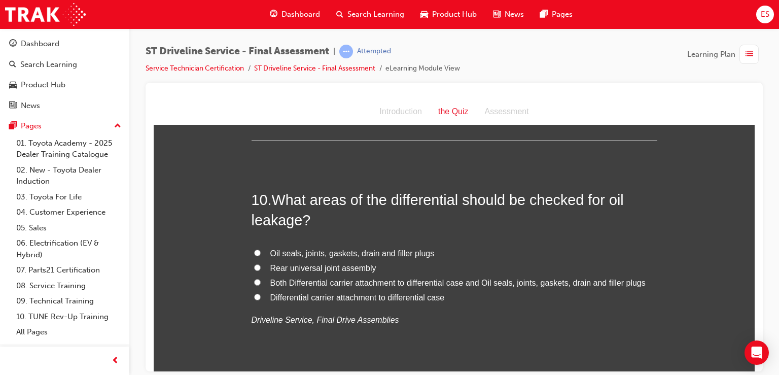
scroll to position [2057, 0]
click at [331, 282] on span "Both Differential carrier attachment to differential case and Oil seals, joints…" at bounding box center [457, 280] width 375 height 9
click at [261, 282] on input "Both Differential carrier attachment to differential case and Oil seals, joints…" at bounding box center [257, 280] width 7 height 7
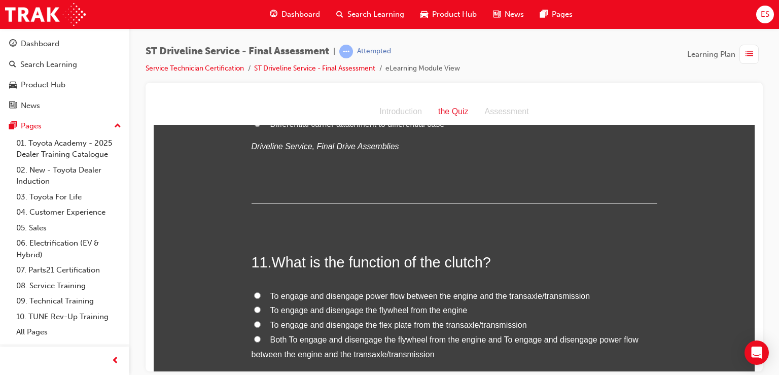
scroll to position [2229, 0]
click at [340, 344] on label "Both To engage and disengage the flywheel from the engine and To engage and dis…" at bounding box center [455, 346] width 406 height 29
click at [261, 341] on input "Both To engage and disengage the flywheel from the engine and To engage and dis…" at bounding box center [257, 338] width 7 height 7
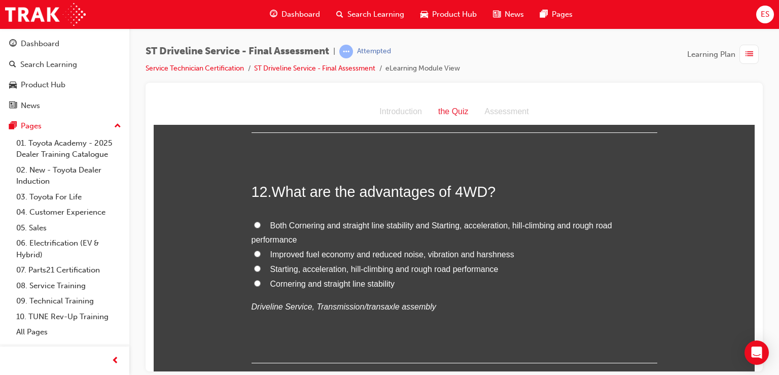
scroll to position [2530, 0]
click at [376, 224] on span "Both Cornering and straight line stability and Starting, acceleration, hill-cli…" at bounding box center [432, 231] width 361 height 23
click at [261, 224] on input "Both Cornering and straight line stability and Starting, acceleration, hill-cli…" at bounding box center [257, 224] width 7 height 7
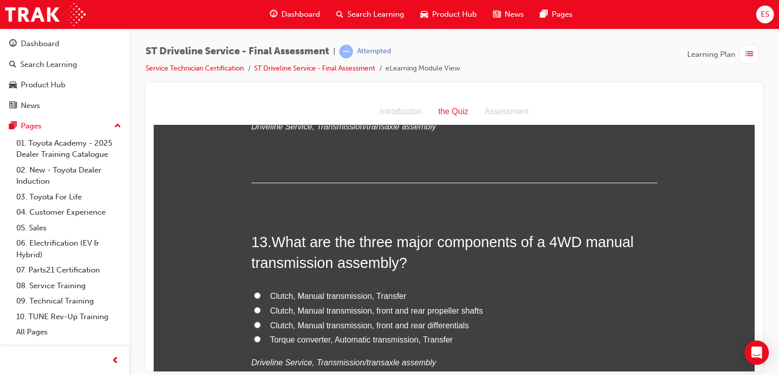
scroll to position [2713, 0]
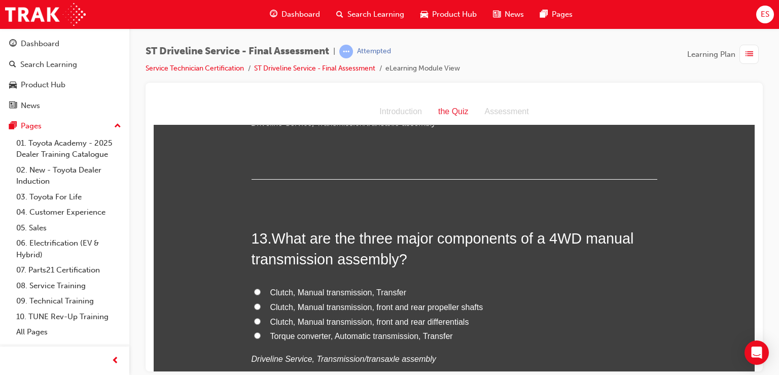
click at [398, 332] on span "Torque converter, Automatic transmission, Transfer" at bounding box center [361, 335] width 183 height 9
click at [261, 332] on input "Torque converter, Automatic transmission, Transfer" at bounding box center [257, 335] width 7 height 7
click at [418, 321] on span "Clutch, Manual transmission, front and rear differentials" at bounding box center [369, 321] width 199 height 9
click at [261, 321] on input "Clutch, Manual transmission, front and rear differentials" at bounding box center [257, 320] width 7 height 7
click at [418, 321] on span "Clutch, Manual transmission, front and rear differentials" at bounding box center [369, 321] width 199 height 9
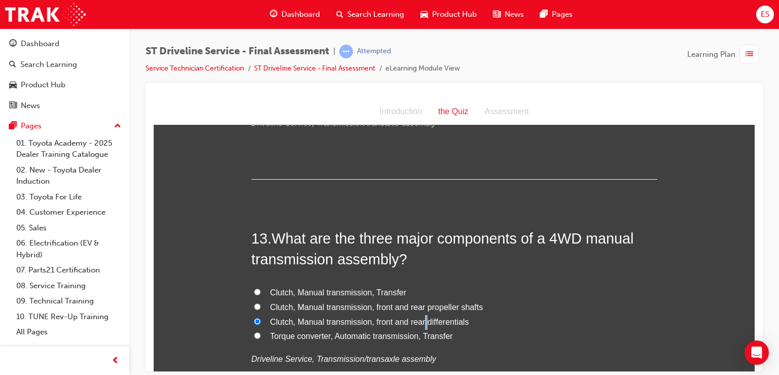
click at [261, 321] on input "Clutch, Manual transmission, front and rear differentials" at bounding box center [257, 320] width 7 height 7
click at [407, 287] on label "Clutch, Manual transmission, Transfer" at bounding box center [455, 292] width 406 height 15
click at [261, 288] on input "Clutch, Manual transmission, Transfer" at bounding box center [257, 291] width 7 height 7
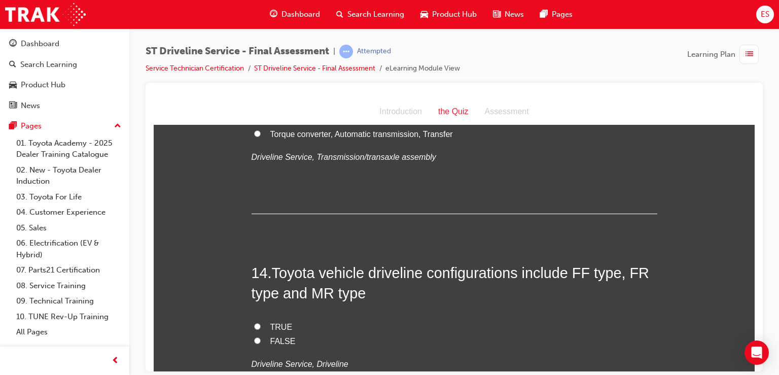
scroll to position [2924, 0]
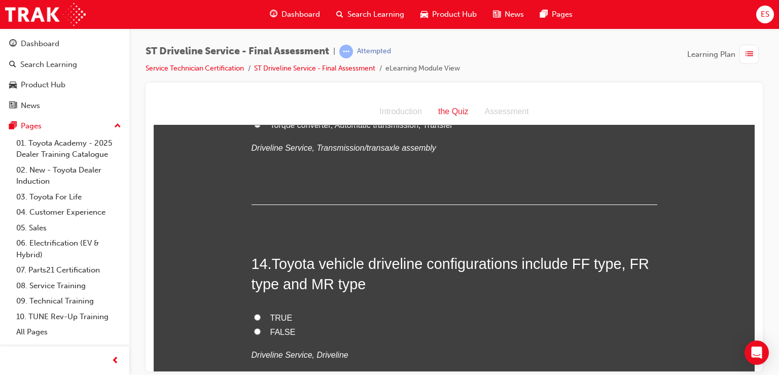
click at [270, 314] on span "TRUE" at bounding box center [281, 317] width 22 height 9
click at [261, 314] on input "TRUE" at bounding box center [257, 316] width 7 height 7
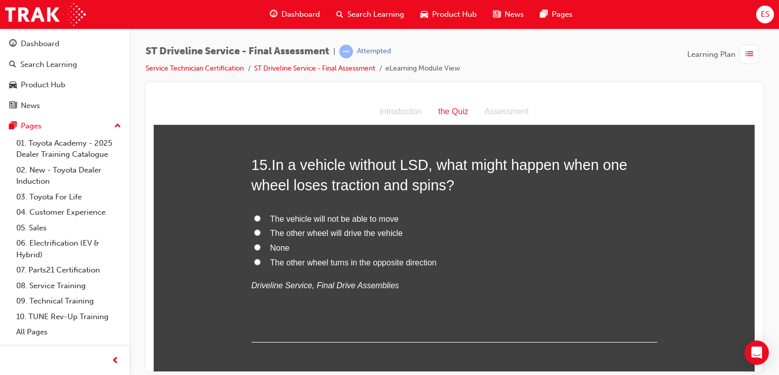
scroll to position [3232, 0]
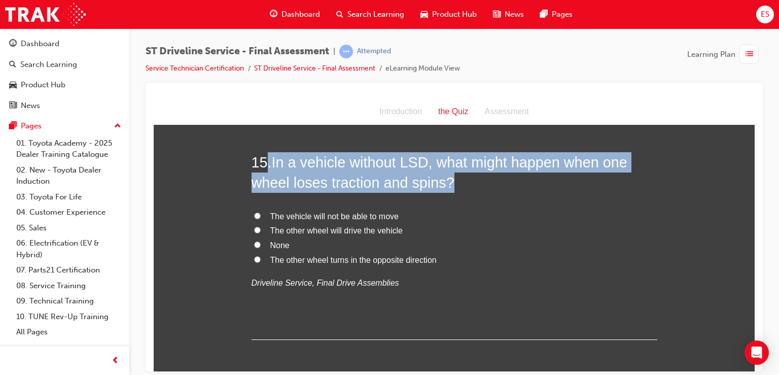
drag, startPoint x: 266, startPoint y: 161, endPoint x: 481, endPoint y: 185, distance: 216.8
click at [481, 185] on h2 "15 . In a vehicle without LSD, what might happen when one wheel loses traction …" at bounding box center [455, 172] width 406 height 41
copy h2 ". In a vehicle without LSD, what might happen when one wheel loses traction and…"
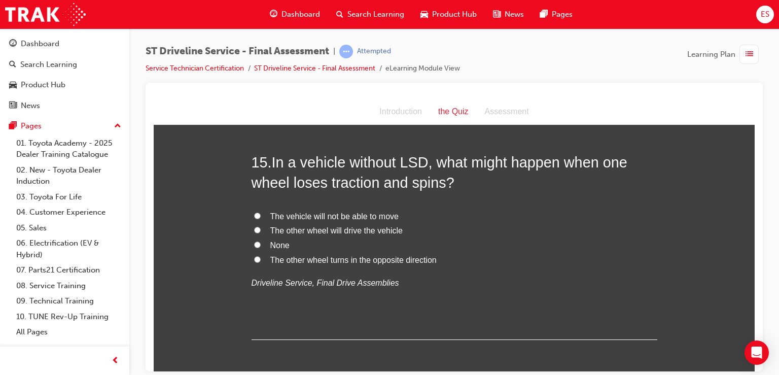
click at [272, 240] on span "None" at bounding box center [279, 244] width 19 height 9
click at [261, 241] on input "None" at bounding box center [257, 244] width 7 height 7
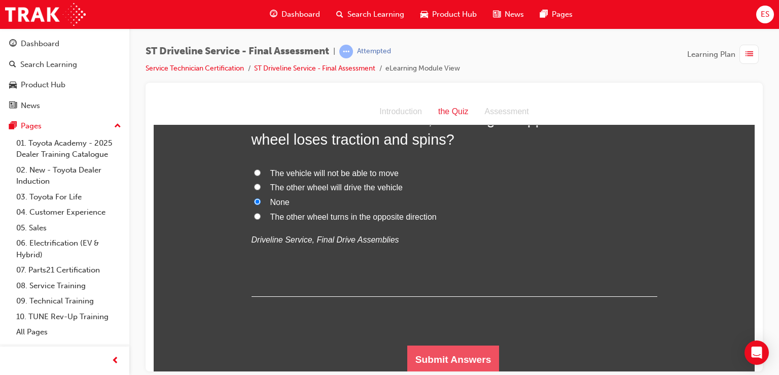
click at [428, 357] on button "Submit Answers" at bounding box center [453, 359] width 92 height 28
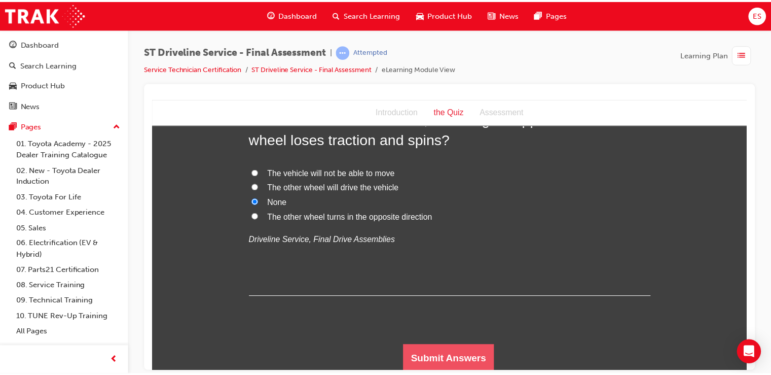
scroll to position [0, 0]
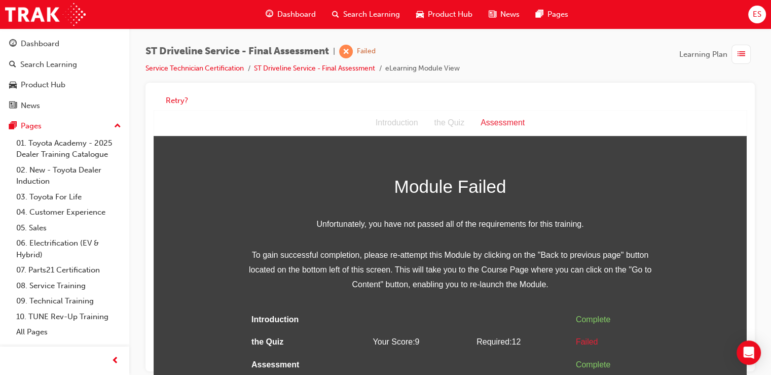
click at [189, 110] on div "Introduction the Quiz Assessment" at bounding box center [450, 123] width 593 height 26
click at [180, 98] on button "Retry?" at bounding box center [177, 101] width 22 height 12
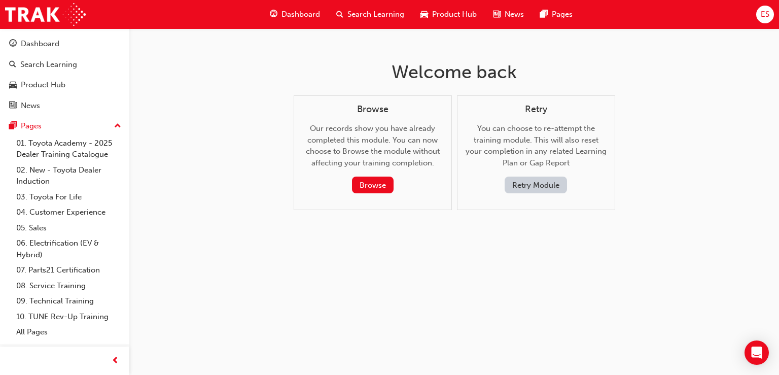
click at [543, 192] on button "Retry Module" at bounding box center [536, 184] width 62 height 17
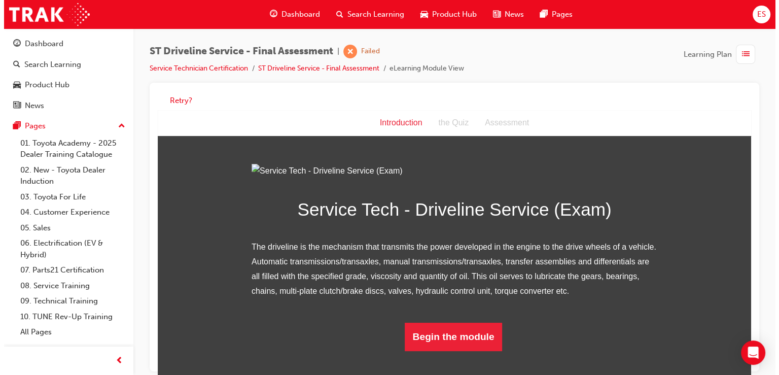
scroll to position [80, 0]
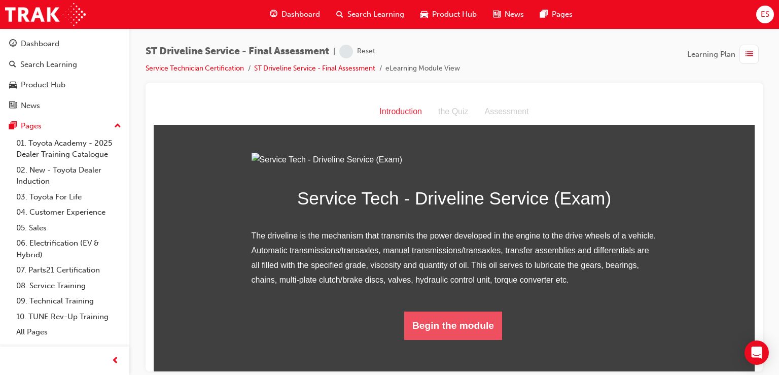
click at [435, 339] on button "Begin the module" at bounding box center [453, 325] width 98 height 28
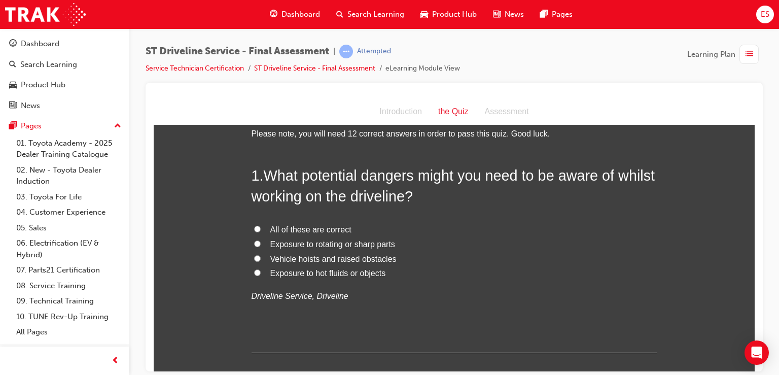
scroll to position [24, 0]
click at [325, 237] on label "Exposure to rotating or sharp parts" at bounding box center [455, 244] width 406 height 15
click at [261, 240] on input "Exposure to rotating or sharp parts" at bounding box center [257, 243] width 7 height 7
drag, startPoint x: 321, startPoint y: 224, endPoint x: 319, endPoint y: 216, distance: 7.7
click at [319, 216] on div "1 . What potential dangers might you need to be aware of whilst working on the …" at bounding box center [455, 259] width 406 height 188
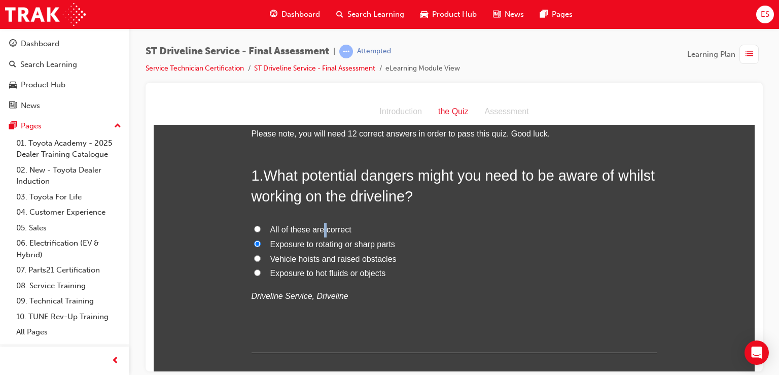
click at [318, 225] on span "All of these are correct" at bounding box center [310, 229] width 81 height 9
click at [261, 225] on input "All of these are correct" at bounding box center [257, 228] width 7 height 7
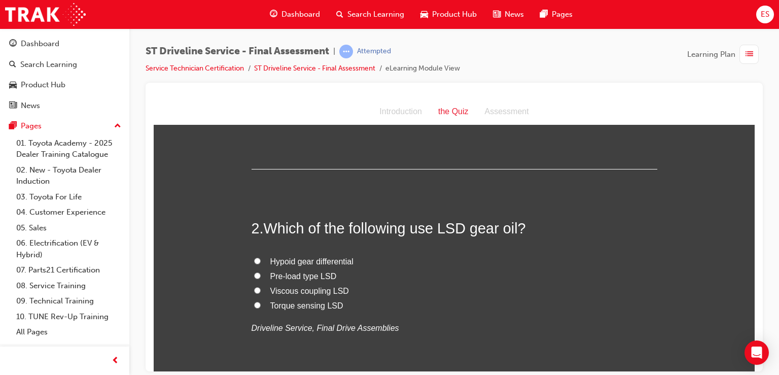
scroll to position [208, 0]
click at [300, 259] on span "Hypoid gear differential" at bounding box center [311, 260] width 83 height 9
click at [261, 259] on input "Hypoid gear differential" at bounding box center [257, 260] width 7 height 7
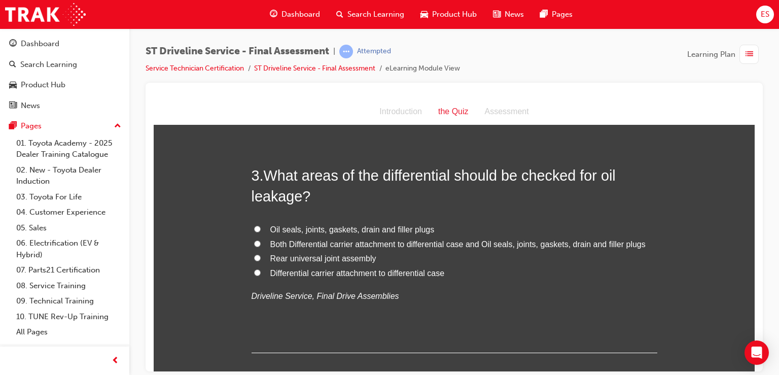
scroll to position [476, 0]
click at [401, 240] on span "Both Differential carrier attachment to differential case and Oil seals, joints…" at bounding box center [457, 244] width 375 height 9
click at [261, 240] on input "Both Differential carrier attachment to differential case and Oil seals, joints…" at bounding box center [257, 243] width 7 height 7
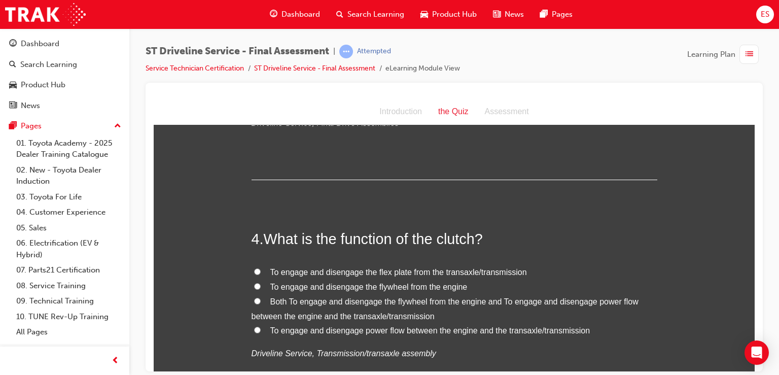
scroll to position [667, 0]
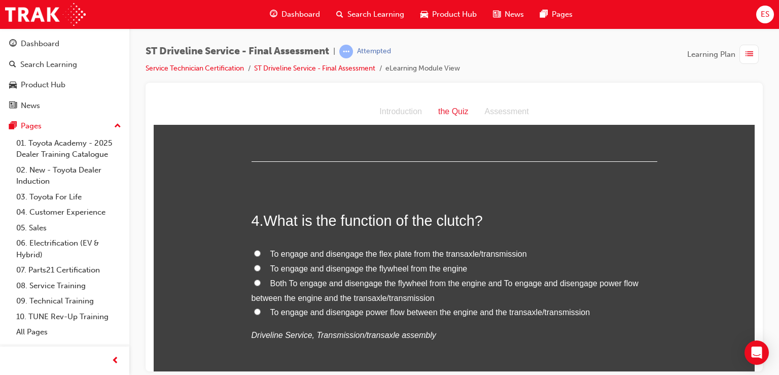
click at [376, 289] on label "Both To engage and disengage the flywheel from the engine and To engage and dis…" at bounding box center [455, 290] width 406 height 29
click at [261, 286] on input "Both To engage and disengage the flywheel from the engine and To engage and dis…" at bounding box center [257, 282] width 7 height 7
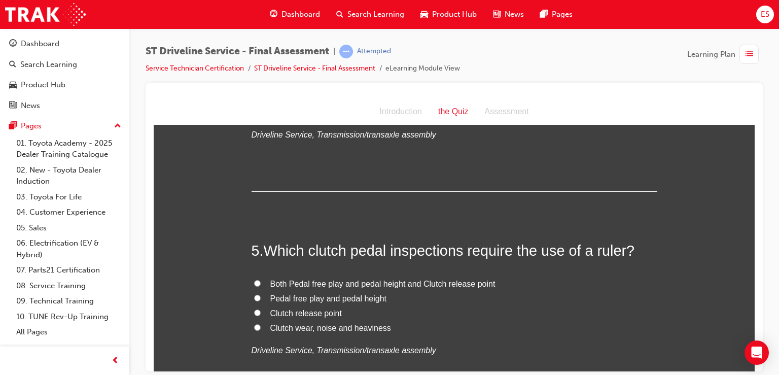
scroll to position [868, 0]
click at [357, 280] on span "Both Pedal free play and pedal height and Clutch release point" at bounding box center [382, 282] width 225 height 9
click at [261, 280] on input "Both Pedal free play and pedal height and Clutch release point" at bounding box center [257, 282] width 7 height 7
click at [406, 282] on span "Both Pedal free play and pedal height and Clutch release point" at bounding box center [382, 282] width 225 height 9
click at [261, 282] on input "Both Pedal free play and pedal height and Clutch release point" at bounding box center [257, 282] width 7 height 7
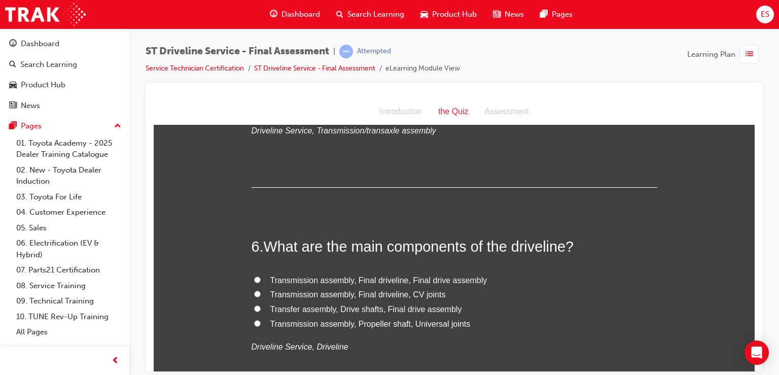
scroll to position [1089, 0]
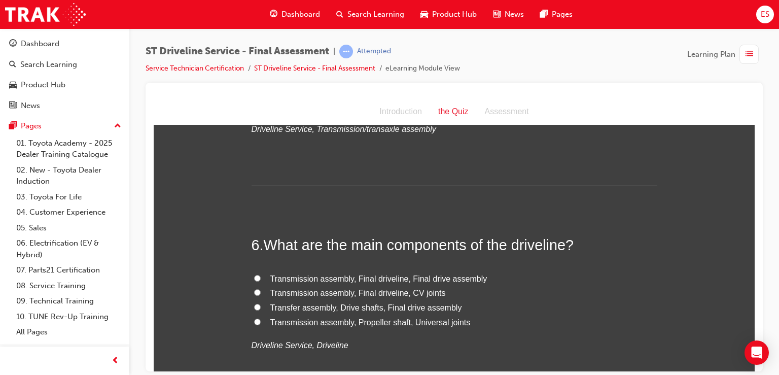
click at [423, 309] on span "Transfer assembly, Drive shafts, Final drive assembly" at bounding box center [366, 307] width 192 height 9
click at [261, 309] on input "Transfer assembly, Drive shafts, Final drive assembly" at bounding box center [257, 306] width 7 height 7
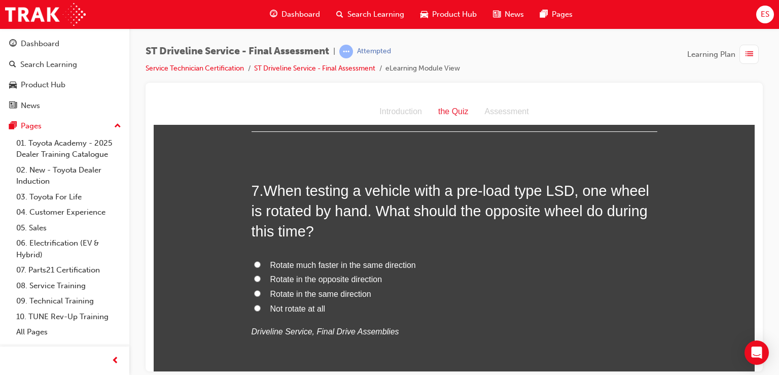
scroll to position [1361, 0]
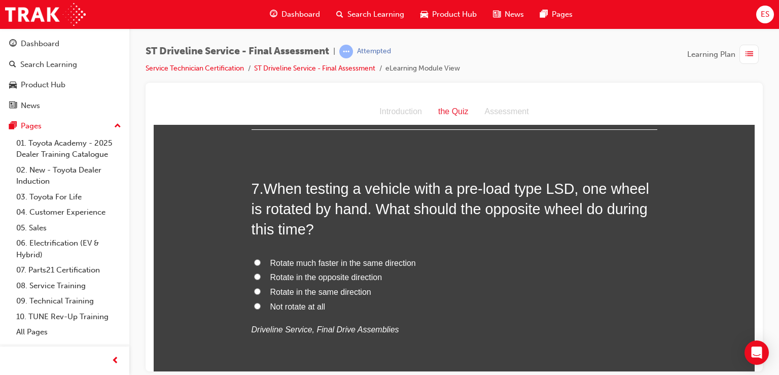
click at [333, 293] on span "Rotate in the same direction" at bounding box center [320, 291] width 101 height 9
click at [261, 293] on input "Rotate in the same direction" at bounding box center [257, 291] width 7 height 7
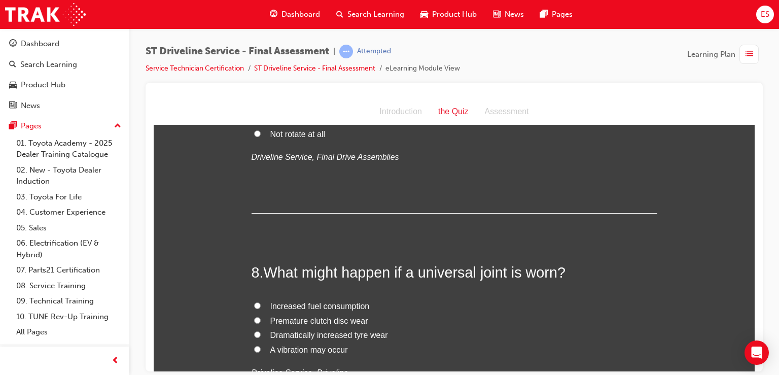
scroll to position [1570, 0]
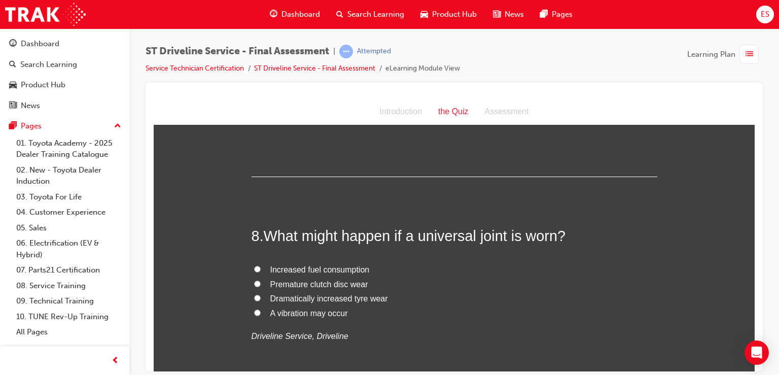
click at [337, 313] on span "A vibration may occur" at bounding box center [309, 312] width 78 height 9
click at [261, 313] on input "A vibration may occur" at bounding box center [257, 312] width 7 height 7
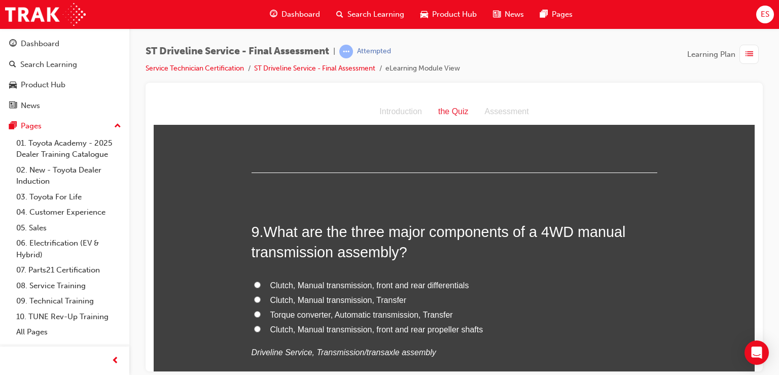
scroll to position [1811, 0]
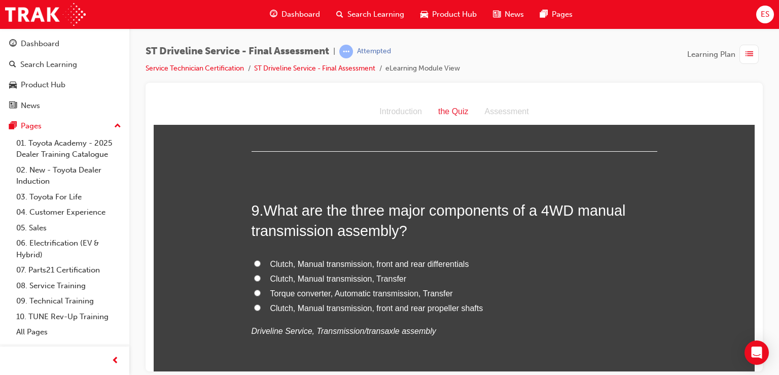
click at [434, 264] on span "Clutch, Manual transmission, front and rear differentials" at bounding box center [369, 263] width 199 height 9
click at [261, 264] on input "Clutch, Manual transmission, front and rear differentials" at bounding box center [257, 263] width 7 height 7
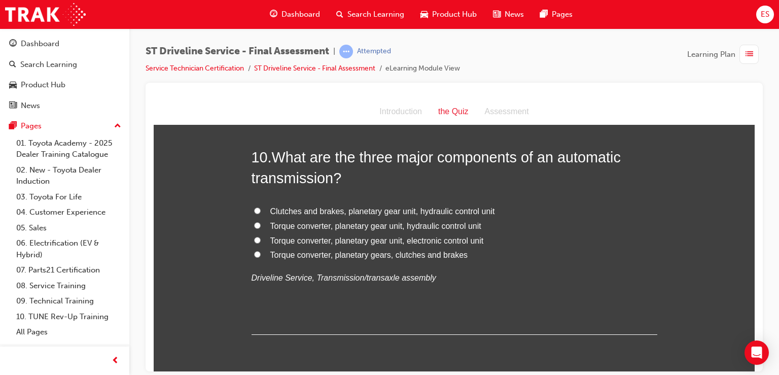
scroll to position [2101, 0]
click at [365, 227] on span "Torque converter, planetary gear unit, hydraulic control unit" at bounding box center [375, 225] width 211 height 9
click at [261, 227] on input "Torque converter, planetary gear unit, hydraulic control unit" at bounding box center [257, 224] width 7 height 7
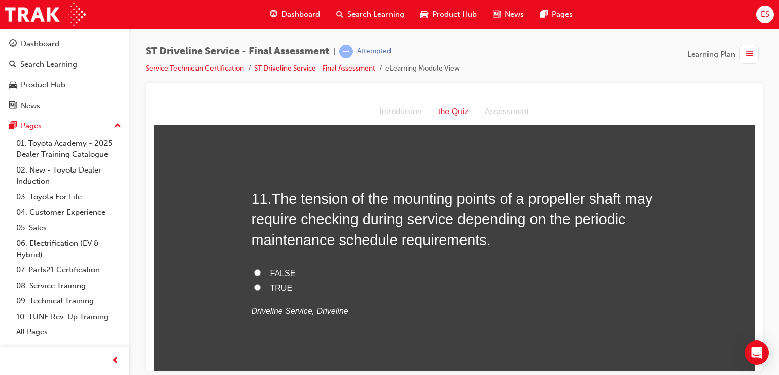
scroll to position [2296, 0]
click at [280, 286] on span "TRUE" at bounding box center [281, 286] width 22 height 9
click at [261, 286] on input "TRUE" at bounding box center [257, 286] width 7 height 7
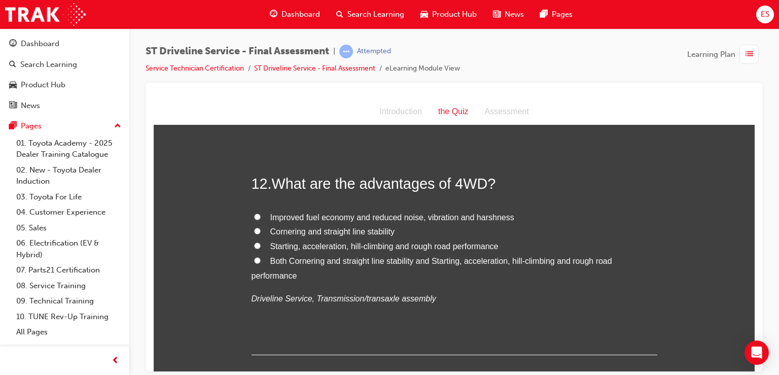
scroll to position [2537, 0]
click at [319, 260] on span "Both Cornering and straight line stability and Starting, acceleration, hill-cli…" at bounding box center [432, 268] width 361 height 23
click at [261, 260] on input "Both Cornering and straight line stability and Starting, acceleration, hill-cli…" at bounding box center [257, 260] width 7 height 7
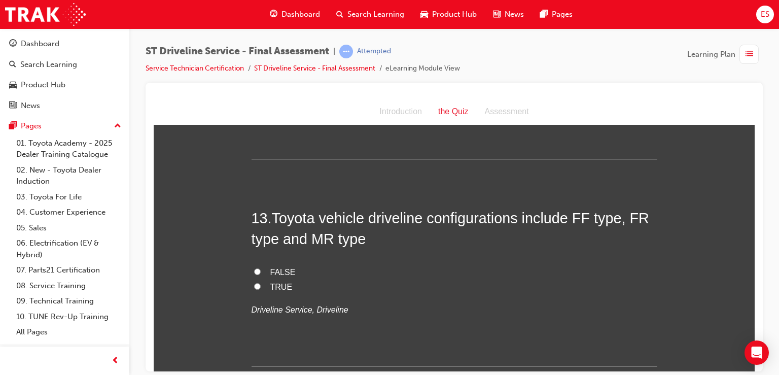
scroll to position [2734, 0]
click at [270, 282] on span "TRUE" at bounding box center [281, 285] width 22 height 9
click at [261, 282] on input "TRUE" at bounding box center [257, 285] width 7 height 7
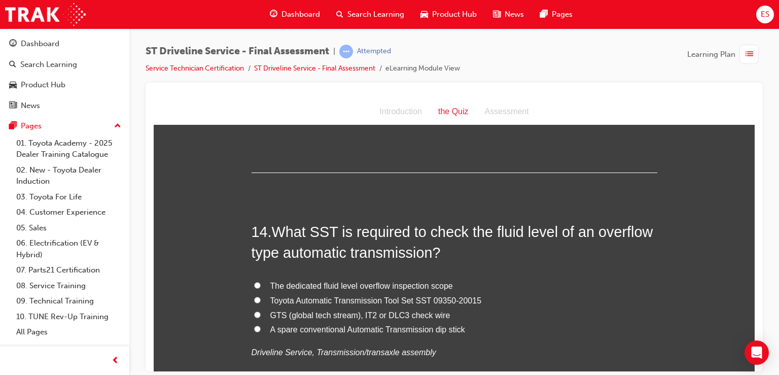
scroll to position [2927, 0]
click at [370, 295] on span "Toyota Automatic Transmission Tool Set SST 09350-20015" at bounding box center [375, 299] width 211 height 9
click at [261, 296] on input "Toyota Automatic Transmission Tool Set SST 09350-20015" at bounding box center [257, 299] width 7 height 7
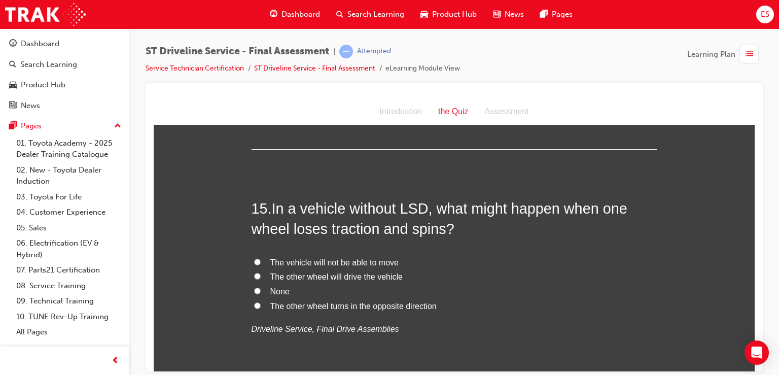
scroll to position [3190, 0]
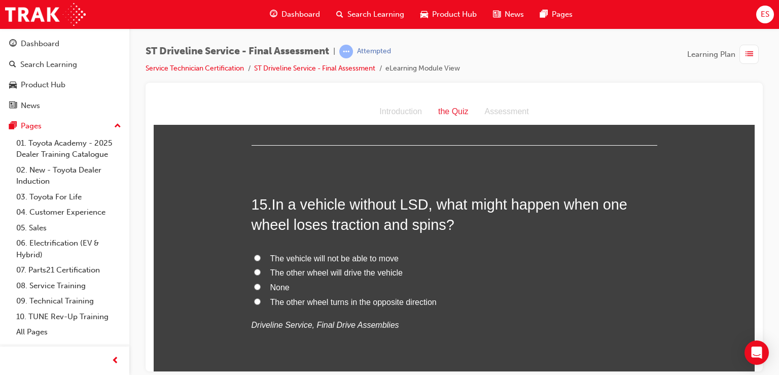
click at [318, 288] on label "None" at bounding box center [455, 287] width 406 height 15
click at [261, 288] on input "None" at bounding box center [257, 286] width 7 height 7
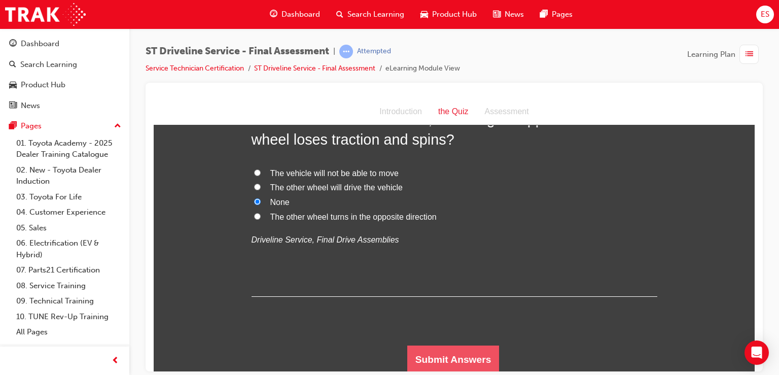
click at [435, 359] on button "Submit Answers" at bounding box center [453, 359] width 92 height 28
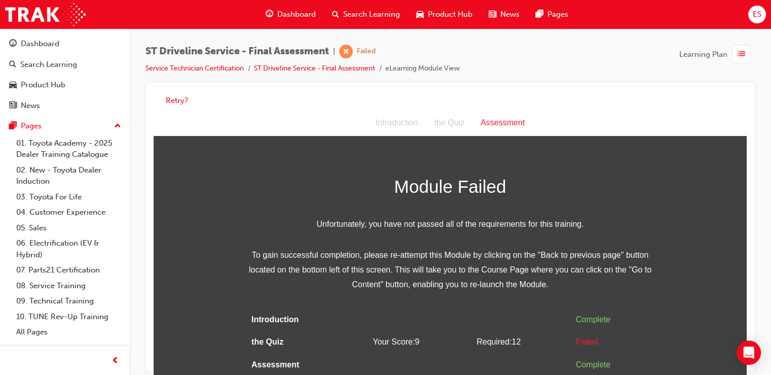
click at [175, 93] on div "Retry?" at bounding box center [450, 101] width 593 height 20
drag, startPoint x: 179, startPoint y: 111, endPoint x: 173, endPoint y: 89, distance: 22.6
click at [173, 110] on html "Assessment Introduction the Quiz Assessment Module Failed Unfortunately, you ha…" at bounding box center [450, 246] width 593 height 272
click at [175, 100] on button "Retry?" at bounding box center [177, 101] width 22 height 12
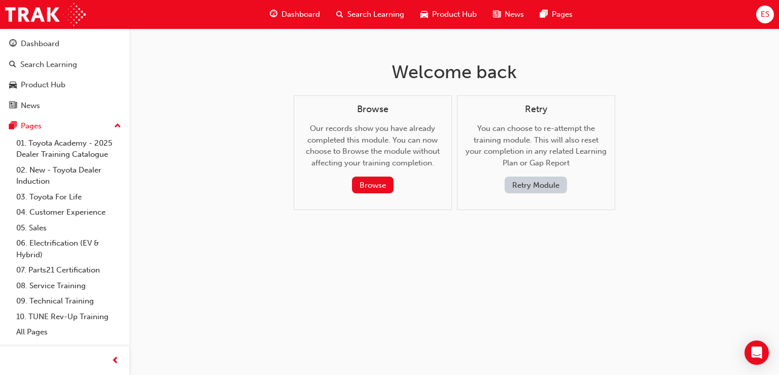
click at [544, 186] on button "Retry Module" at bounding box center [536, 184] width 62 height 17
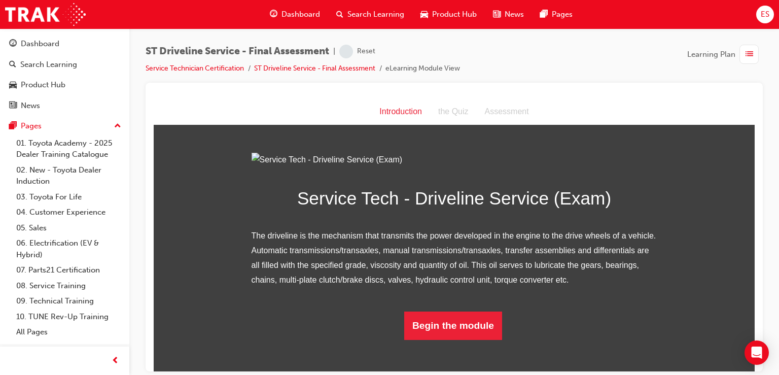
scroll to position [80, 0]
drag, startPoint x: 697, startPoint y: 284, endPoint x: 459, endPoint y: 353, distance: 247.8
click at [459, 339] on button "Begin the module" at bounding box center [453, 325] width 98 height 28
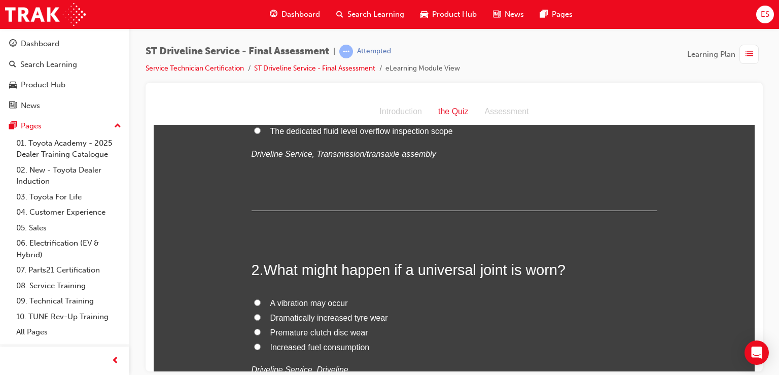
scroll to position [0, 0]
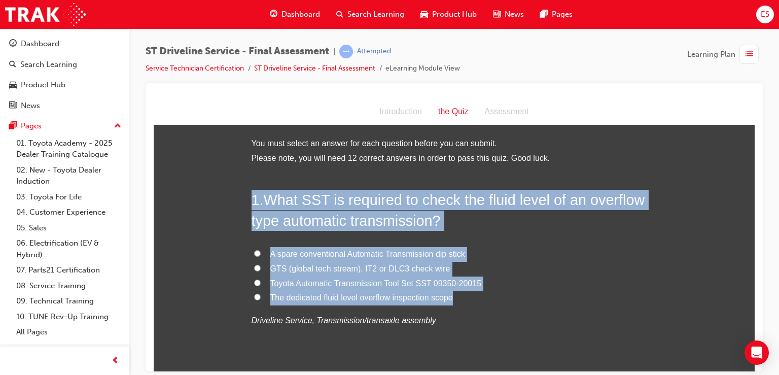
drag, startPoint x: 241, startPoint y: 192, endPoint x: 449, endPoint y: 304, distance: 235.5
copy div "1 . What SST is required to check the fluid level of an overflow type automatic…"
click at [253, 286] on label "Toyota Automatic Transmission Tool Set SST 09350-20015" at bounding box center [455, 283] width 406 height 15
click at [254, 286] on input "Toyota Automatic Transmission Tool Set SST 09350-20015" at bounding box center [257, 282] width 7 height 7
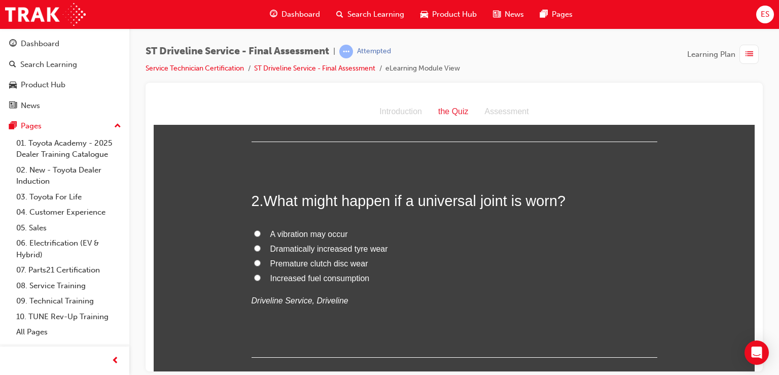
scroll to position [236, 0]
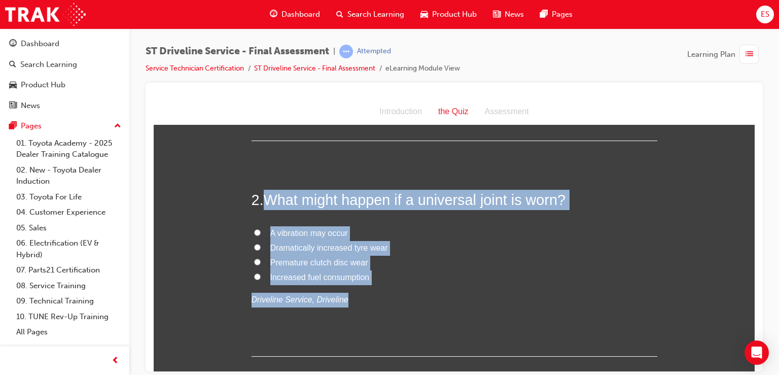
drag, startPoint x: 264, startPoint y: 202, endPoint x: 407, endPoint y: 290, distance: 167.8
click at [407, 290] on div "2 . What might happen if a universal joint is worn? A vibration may occur Drama…" at bounding box center [455, 272] width 406 height 167
copy div "What might happen if a universal joint is worn? A vibration may occur Dramatica…"
click at [254, 232] on input "A vibration may occur" at bounding box center [257, 232] width 7 height 7
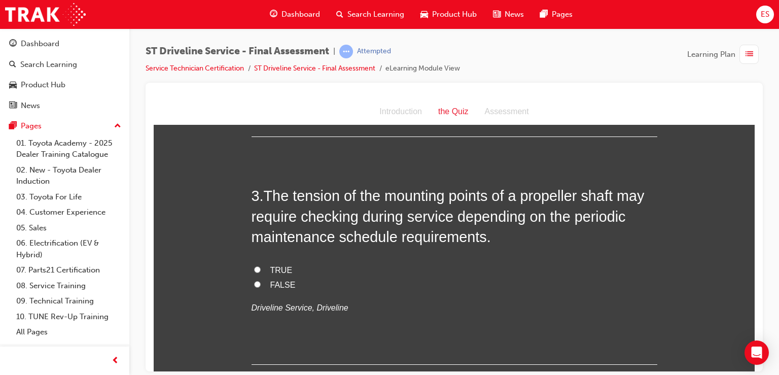
scroll to position [452, 0]
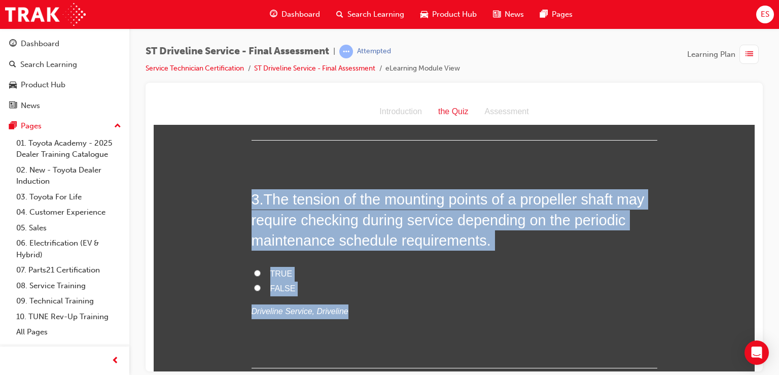
drag, startPoint x: 242, startPoint y: 193, endPoint x: 347, endPoint y: 317, distance: 162.7
drag, startPoint x: 242, startPoint y: 194, endPoint x: 306, endPoint y: 282, distance: 108.9
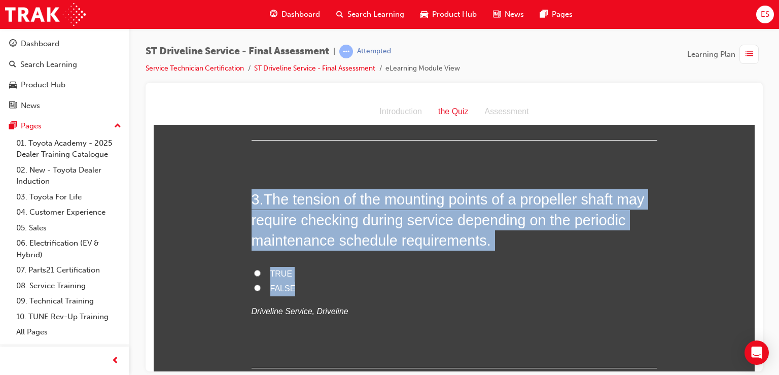
click at [270, 276] on span "TRUE" at bounding box center [281, 273] width 22 height 9
click at [261, 276] on input "TRUE" at bounding box center [257, 272] width 7 height 7
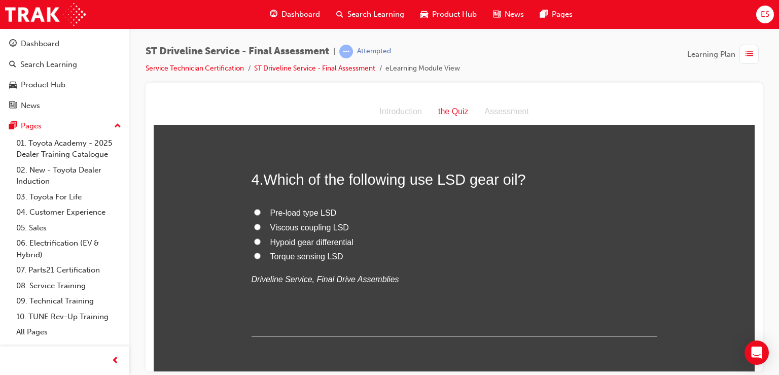
scroll to position [703, 0]
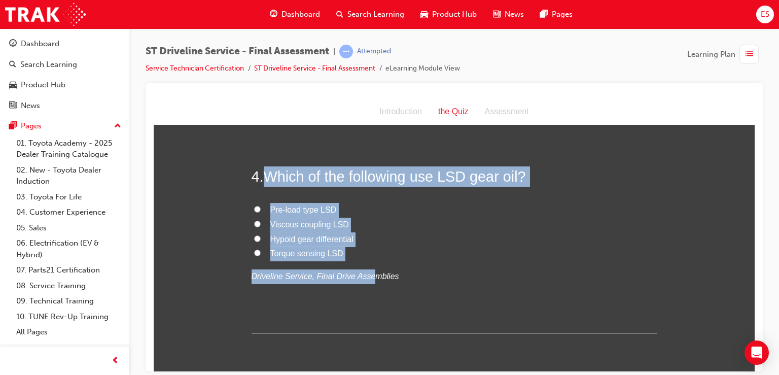
drag, startPoint x: 262, startPoint y: 172, endPoint x: 363, endPoint y: 268, distance: 139.2
click at [363, 268] on div "4 . Which of the following use LSD gear oil? Pre-load type LSD Viscous coupling…" at bounding box center [455, 249] width 406 height 167
click at [360, 253] on label "Torque sensing LSD" at bounding box center [455, 253] width 406 height 15
click at [261, 253] on input "Torque sensing LSD" at bounding box center [257, 252] width 7 height 7
drag, startPoint x: 259, startPoint y: 171, endPoint x: 353, endPoint y: 253, distance: 124.7
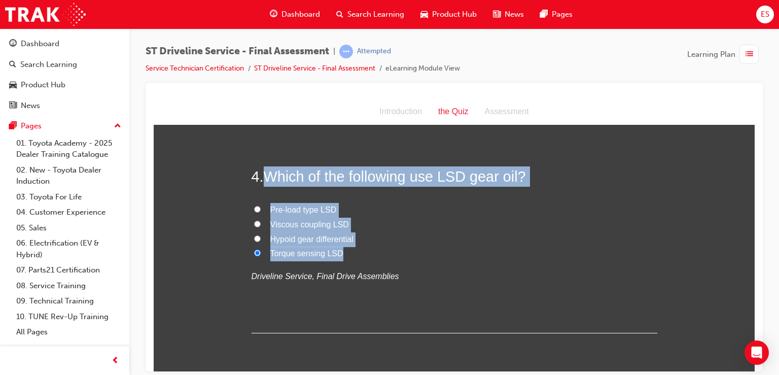
click at [353, 253] on div "4 . Which of the following use LSD gear oil? Pre-load type LSD Viscous coupling…" at bounding box center [455, 249] width 406 height 167
copy div "Which of the following use LSD gear oil? Pre-load type LSD Viscous coupling LSD…"
click at [266, 258] on label "Torque sensing LSD" at bounding box center [455, 253] width 406 height 15
click at [261, 256] on input "Torque sensing LSD" at bounding box center [257, 252] width 7 height 7
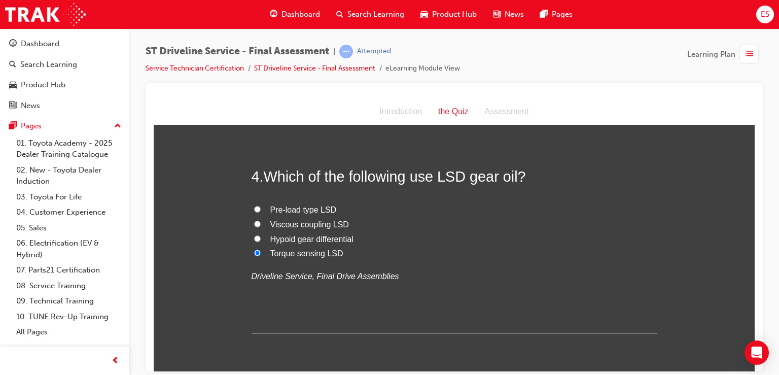
click at [254, 199] on div "4 . Which of the following use LSD gear oil? Pre-load type LSD Viscous coupling…" at bounding box center [455, 249] width 406 height 167
click at [255, 214] on label "Pre-load type LSD" at bounding box center [455, 209] width 406 height 15
click at [255, 212] on input "Pre-load type LSD" at bounding box center [257, 208] width 7 height 7
click at [252, 248] on label "Torque sensing LSD" at bounding box center [455, 253] width 406 height 15
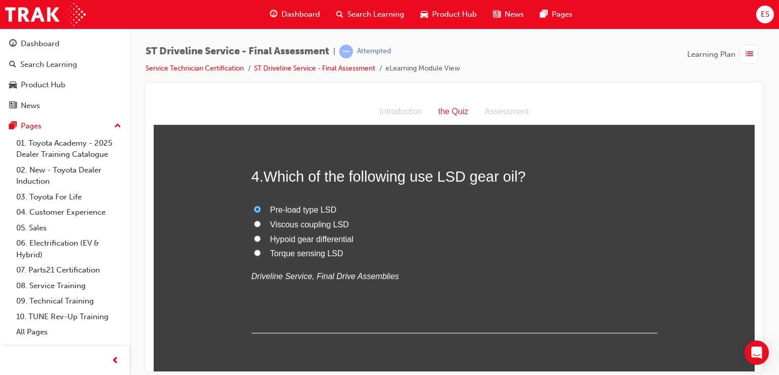
click at [254, 249] on input "Torque sensing LSD" at bounding box center [257, 252] width 7 height 7
click at [291, 211] on span "Pre-load type LSD" at bounding box center [303, 209] width 66 height 9
click at [261, 211] on input "Pre-load type LSD" at bounding box center [257, 208] width 7 height 7
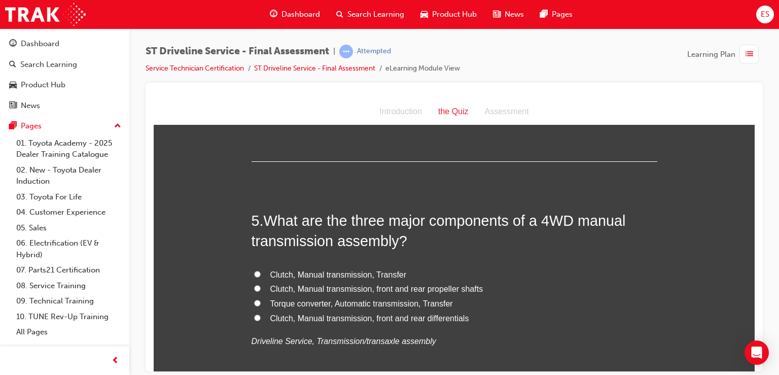
scroll to position [874, 0]
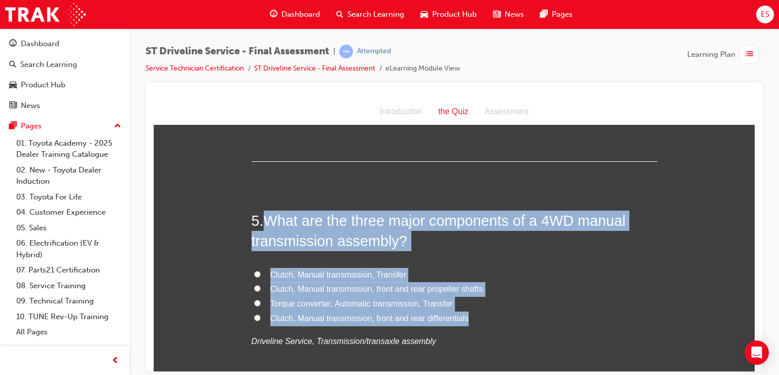
drag, startPoint x: 269, startPoint y: 215, endPoint x: 472, endPoint y: 315, distance: 226.8
click at [472, 315] on div "5 . What are the three major components of a 4WD manual transmission assembly? …" at bounding box center [455, 304] width 406 height 188
copy div "What are the three major components of a 4WD manual transmission assembly? Clut…"
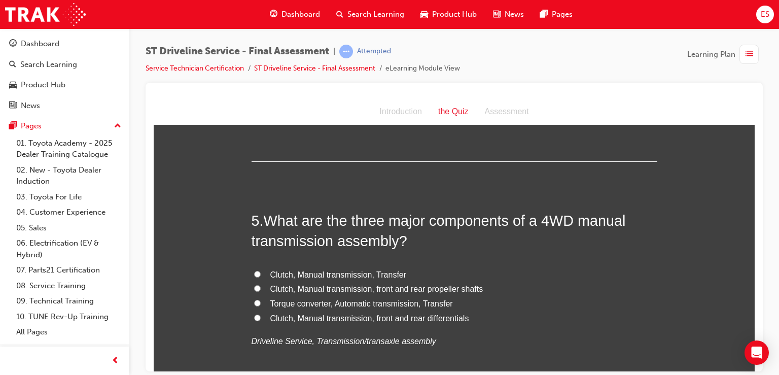
click at [252, 272] on label "Clutch, Manual transmission, Transfer" at bounding box center [455, 274] width 406 height 15
click at [254, 272] on input "Clutch, Manual transmission, Transfer" at bounding box center [257, 273] width 7 height 7
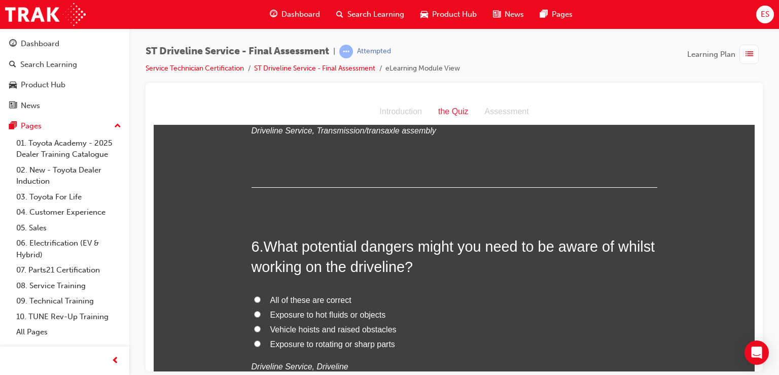
scroll to position [1090, 0]
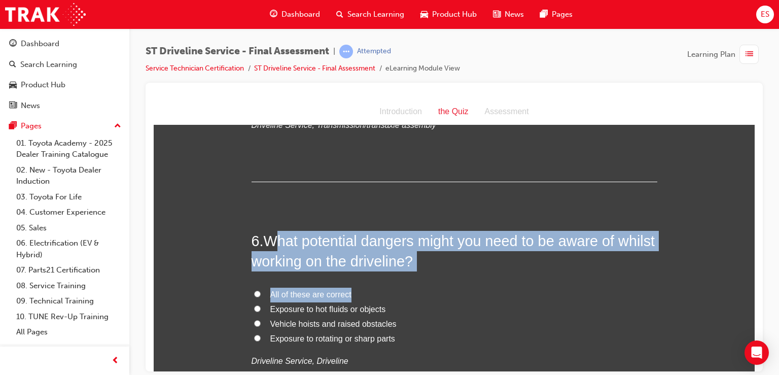
drag, startPoint x: 269, startPoint y: 232, endPoint x: 345, endPoint y: 286, distance: 92.7
click at [352, 291] on div "6 . What potential dangers might you need to be aware of whilst working on the …" at bounding box center [455, 324] width 406 height 188
click at [324, 273] on div "6 . What potential dangers might you need to be aware of whilst working on the …" at bounding box center [455, 324] width 406 height 188
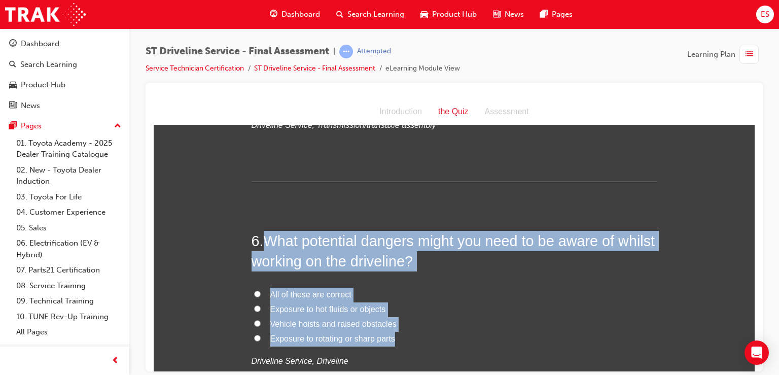
drag, startPoint x: 263, startPoint y: 238, endPoint x: 412, endPoint y: 333, distance: 176.3
click at [412, 333] on div "6 . What potential dangers might you need to be aware of whilst working on the …" at bounding box center [455, 324] width 406 height 188
copy div "What potential dangers might you need to be aware of whilst working on the driv…"
click at [254, 293] on input "All of these are correct" at bounding box center [257, 293] width 7 height 7
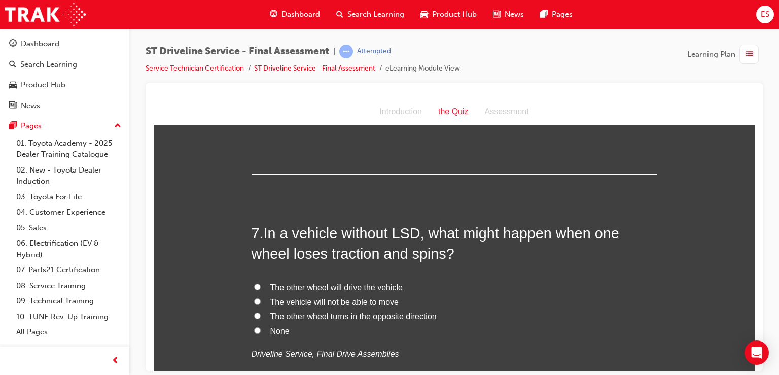
scroll to position [1338, 0]
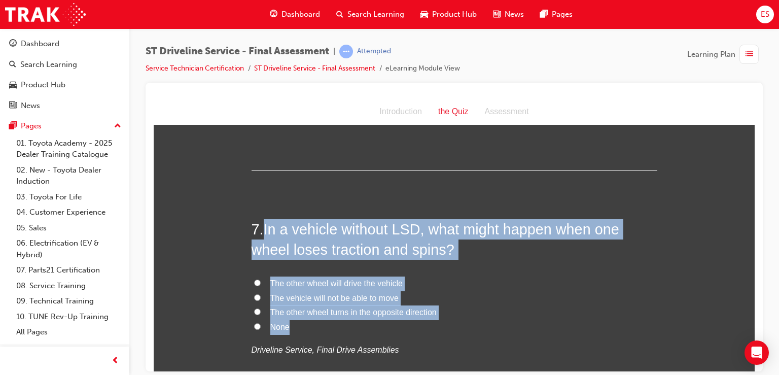
drag, startPoint x: 260, startPoint y: 224, endPoint x: 324, endPoint y: 324, distance: 118.3
click at [324, 324] on div "7 . In a vehicle without LSD, what might happen when one wheel loses traction a…" at bounding box center [455, 313] width 406 height 188
copy div "In a vehicle without LSD, what might happen when one wheel loses traction and s…"
click at [325, 298] on span "The vehicle will not be able to move" at bounding box center [334, 297] width 128 height 9
click at [261, 298] on input "The vehicle will not be able to move" at bounding box center [257, 297] width 7 height 7
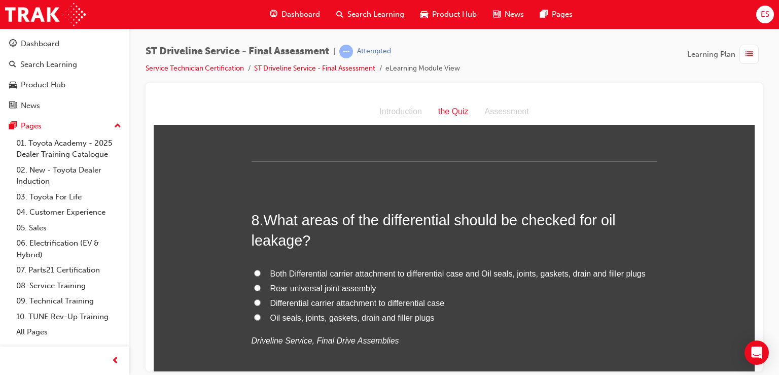
scroll to position [1584, 0]
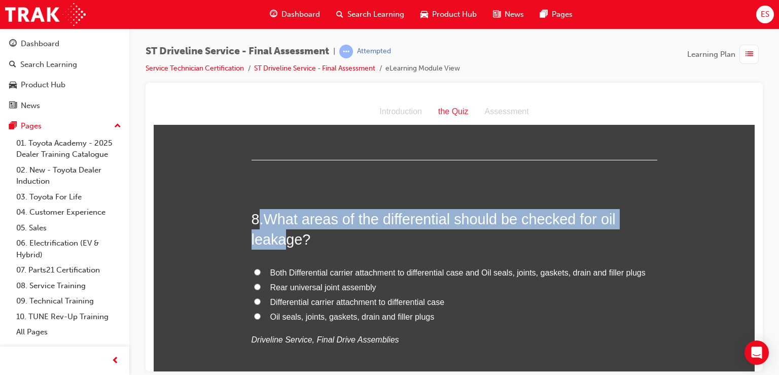
drag, startPoint x: 256, startPoint y: 215, endPoint x: 280, endPoint y: 235, distance: 31.3
click at [280, 235] on h2 "8 . What areas of the differential should be checked for oil leakage?" at bounding box center [455, 228] width 406 height 41
click at [280, 235] on span "What areas of the differential should be checked for oil leakage?" at bounding box center [434, 228] width 364 height 37
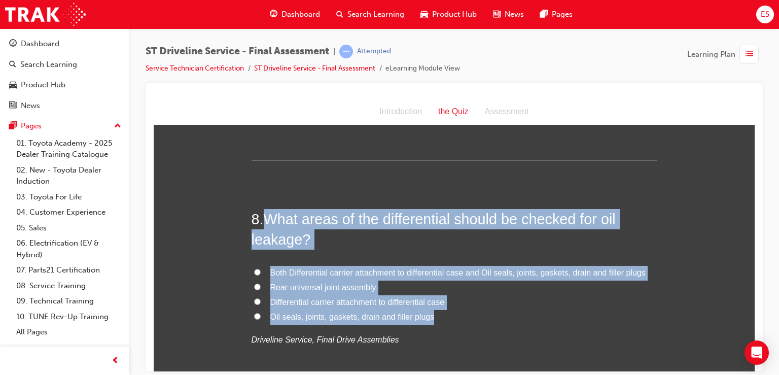
drag, startPoint x: 265, startPoint y: 219, endPoint x: 429, endPoint y: 317, distance: 190.6
click at [429, 317] on div "8 . What areas of the differential should be checked for oil leakage? Both Diff…" at bounding box center [455, 302] width 406 height 188
click at [292, 268] on span "Both Differential carrier attachment to differential case and Oil seals, joints…" at bounding box center [457, 272] width 375 height 9
click at [261, 268] on input "Both Differential carrier attachment to differential case and Oil seals, joints…" at bounding box center [257, 271] width 7 height 7
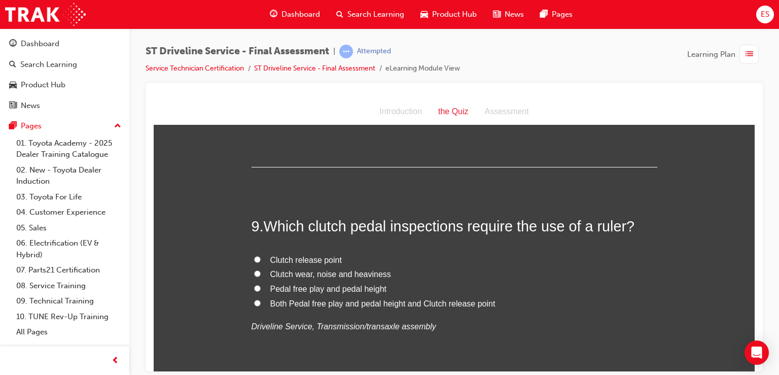
scroll to position [1813, 0]
click at [274, 230] on span "Which clutch pedal inspections require the use of a ruler?" at bounding box center [449, 225] width 371 height 16
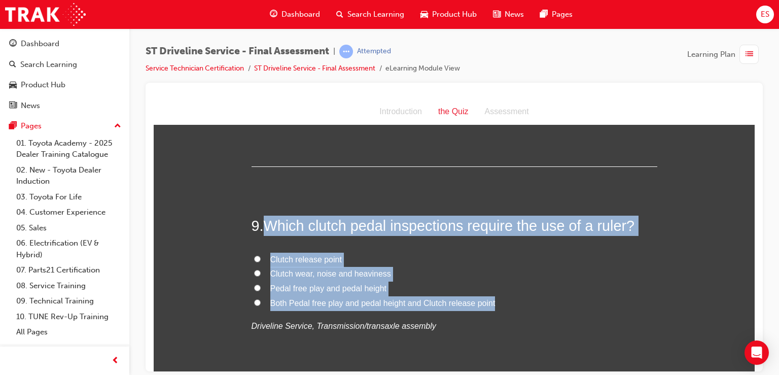
drag, startPoint x: 267, startPoint y: 226, endPoint x: 513, endPoint y: 296, distance: 256.1
click at [513, 296] on div "9 . Which clutch pedal inspections require the use of a ruler? Clutch release p…" at bounding box center [455, 298] width 406 height 167
click at [279, 303] on span "Both Pedal free play and pedal height and Clutch release point" at bounding box center [382, 302] width 225 height 9
click at [261, 303] on input "Both Pedal free play and pedal height and Clutch release point" at bounding box center [257, 302] width 7 height 7
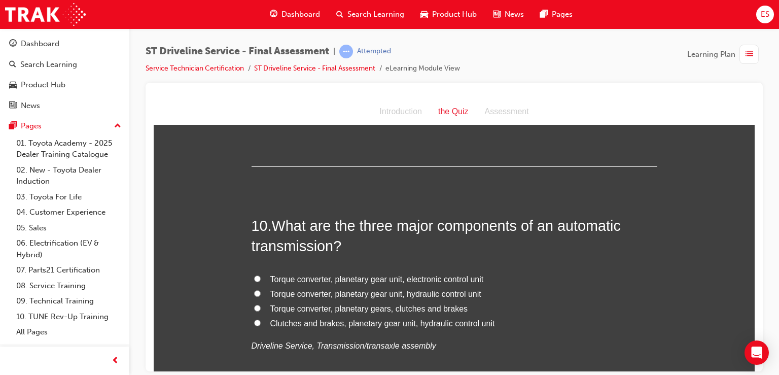
scroll to position [2031, 0]
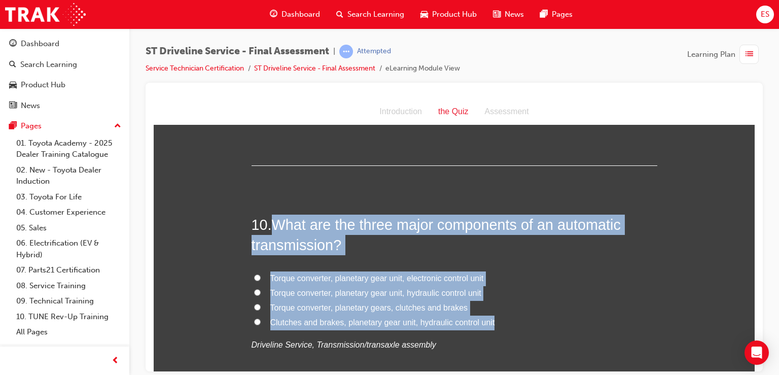
drag, startPoint x: 267, startPoint y: 216, endPoint x: 507, endPoint y: 318, distance: 260.8
click at [507, 318] on div "10 . What are the three major components of an automatic transmission? Torque c…" at bounding box center [455, 308] width 406 height 188
click at [375, 293] on span "Torque converter, planetary gear unit, hydraulic control unit" at bounding box center [375, 292] width 211 height 9
click at [261, 293] on input "Torque converter, planetary gear unit, hydraulic control unit" at bounding box center [257, 292] width 7 height 7
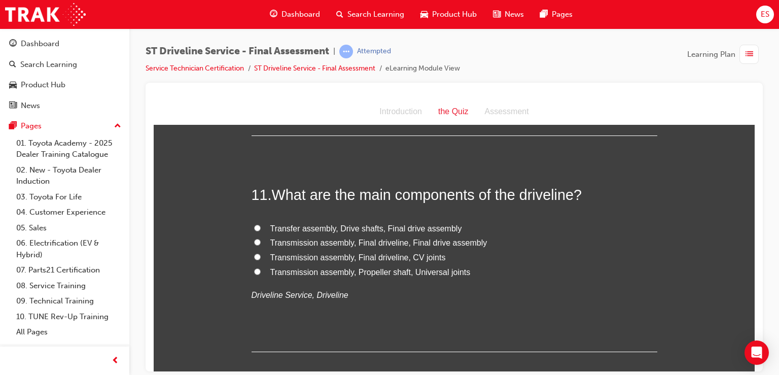
scroll to position [2300, 0]
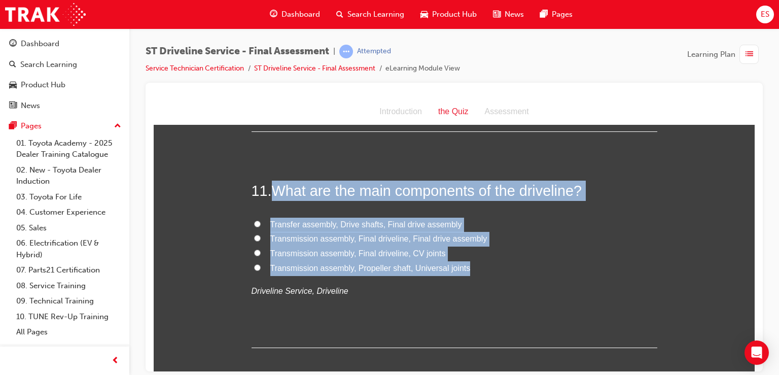
drag, startPoint x: 272, startPoint y: 179, endPoint x: 497, endPoint y: 267, distance: 242.1
click at [497, 267] on div "11 . What are the main components of the driveline? Transfer assembly, Drive sh…" at bounding box center [455, 263] width 406 height 167
click at [305, 266] on span "Transmission assembly, Propeller shaft, Universal joints" at bounding box center [370, 267] width 200 height 9
click at [261, 266] on input "Transmission assembly, Propeller shaft, Universal joints" at bounding box center [257, 267] width 7 height 7
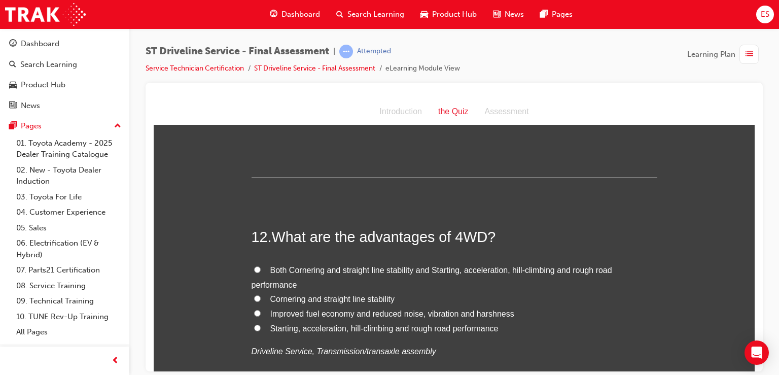
scroll to position [2471, 0]
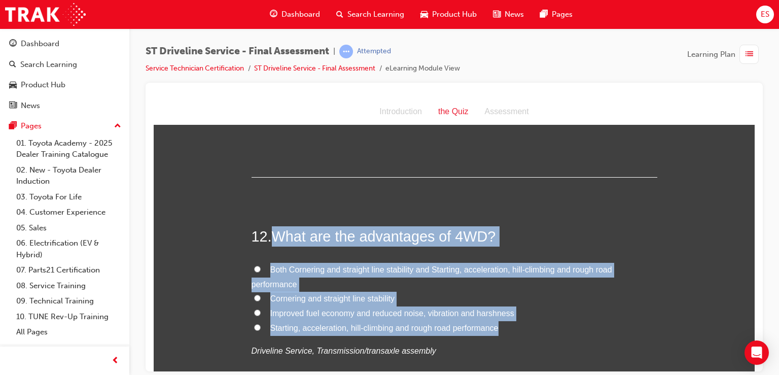
drag, startPoint x: 268, startPoint y: 228, endPoint x: 505, endPoint y: 325, distance: 256.1
click at [505, 325] on div "12 . What are the advantages of 4WD? Both Cornering and straight line stability…" at bounding box center [455, 317] width 406 height 182
click at [300, 330] on span "Starting, acceleration, hill-climbing and rough road performance" at bounding box center [384, 327] width 228 height 9
click at [261, 330] on input "Starting, acceleration, hill-climbing and rough road performance" at bounding box center [257, 327] width 7 height 7
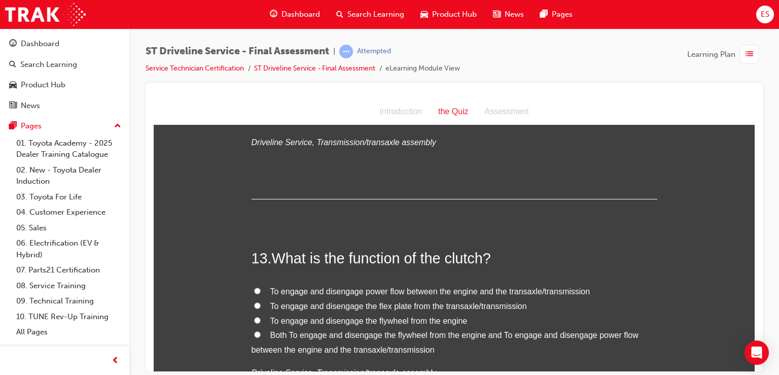
scroll to position [2766, 0]
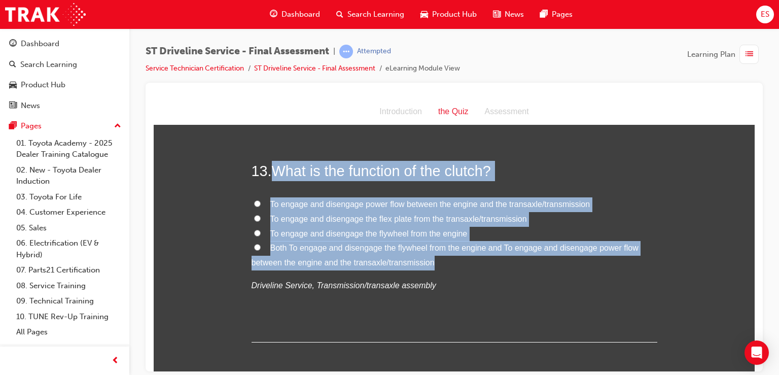
drag, startPoint x: 275, startPoint y: 164, endPoint x: 437, endPoint y: 262, distance: 189.1
click at [437, 262] on div "13 . What is the function of the clutch? To engage and disengage power flow bet…" at bounding box center [455, 251] width 406 height 182
click at [383, 206] on span "To engage and disengage power flow between the engine and the transaxle/transmi…" at bounding box center [430, 203] width 320 height 9
click at [261, 206] on input "To engage and disengage power flow between the engine and the transaxle/transmi…" at bounding box center [257, 203] width 7 height 7
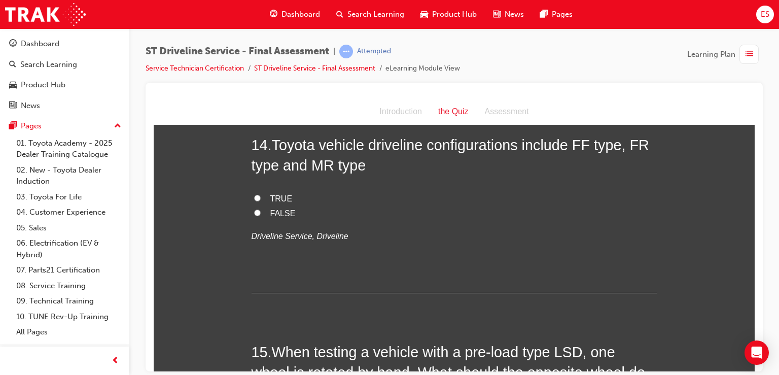
scroll to position [3010, 0]
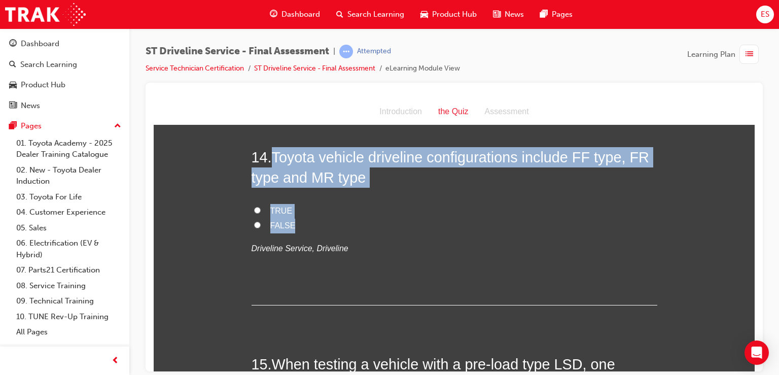
drag, startPoint x: 273, startPoint y: 147, endPoint x: 365, endPoint y: 226, distance: 120.8
click at [365, 226] on div "14 . Toyota vehicle driveline configurations include FF type, FR type and MR ty…" at bounding box center [455, 226] width 406 height 158
click at [270, 221] on span "FALSE" at bounding box center [282, 225] width 25 height 9
click at [261, 221] on input "FALSE" at bounding box center [257, 224] width 7 height 7
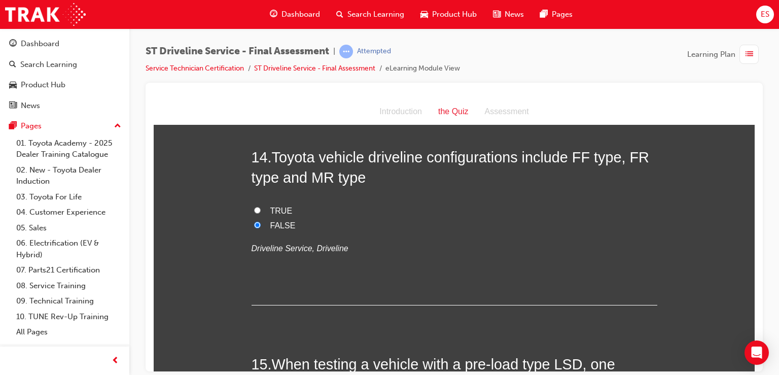
click at [263, 196] on div "14 . Toyota vehicle driveline configurations include FF type, FR type and MR ty…" at bounding box center [455, 226] width 406 height 158
click at [264, 203] on label "TRUE" at bounding box center [455, 210] width 406 height 15
click at [261, 206] on input "TRUE" at bounding box center [257, 209] width 7 height 7
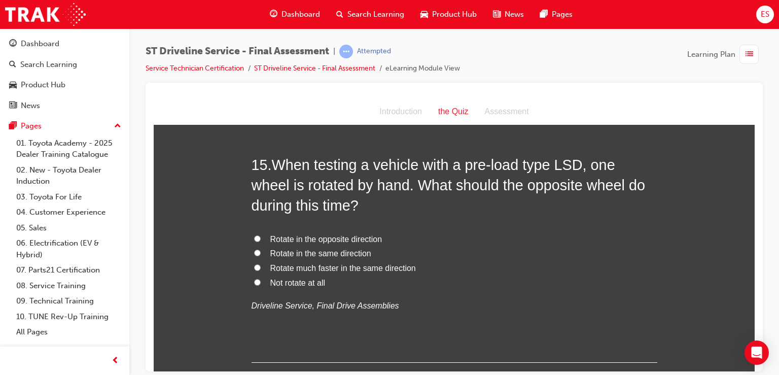
scroll to position [3209, 0]
drag, startPoint x: 278, startPoint y: 159, endPoint x: 298, endPoint y: 186, distance: 33.0
click at [298, 186] on span "When testing a vehicle with a pre-load type LSD, one wheel is rotated by hand. …" at bounding box center [449, 185] width 394 height 57
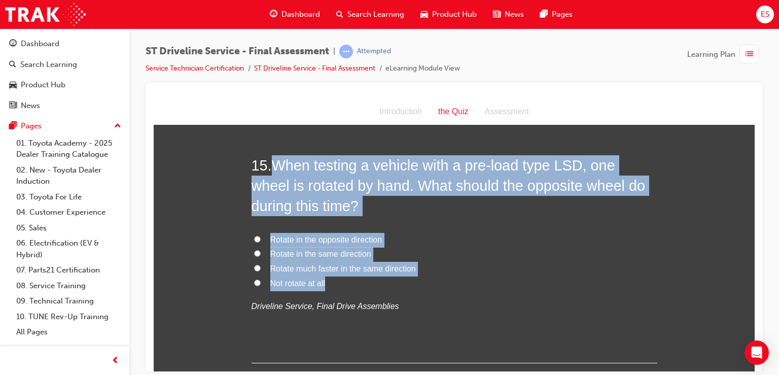
drag, startPoint x: 271, startPoint y: 162, endPoint x: 373, endPoint y: 278, distance: 154.2
click at [373, 278] on div "15 . When testing a vehicle with a pre-load type LSD, one wheel is rotated by h…" at bounding box center [455, 259] width 406 height 208
click at [290, 251] on span "Rotate in the same direction" at bounding box center [320, 253] width 101 height 9
click at [261, 251] on input "Rotate in the same direction" at bounding box center [257, 253] width 7 height 7
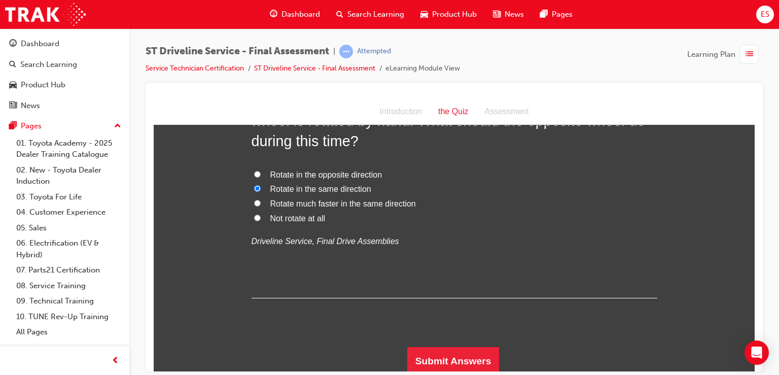
scroll to position [3276, 0]
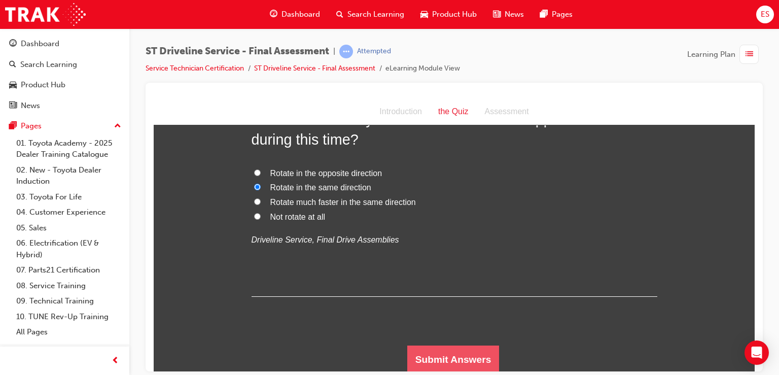
click at [424, 351] on button "Submit Answers" at bounding box center [453, 359] width 92 height 28
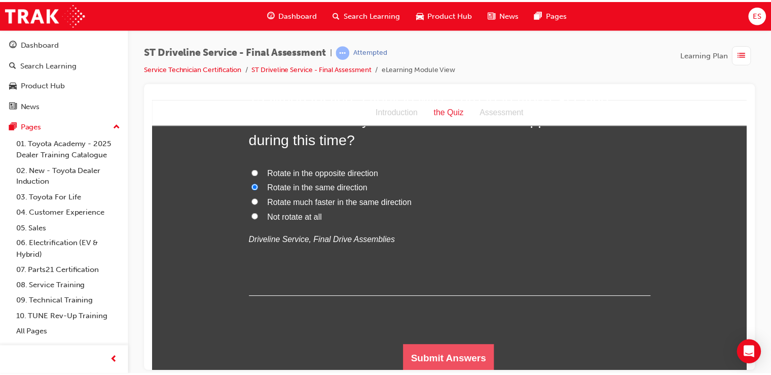
scroll to position [0, 0]
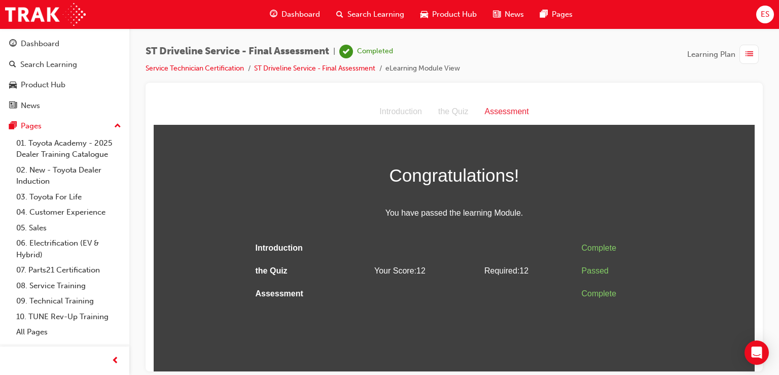
click at [275, 15] on span "guage-icon" at bounding box center [274, 14] width 8 height 13
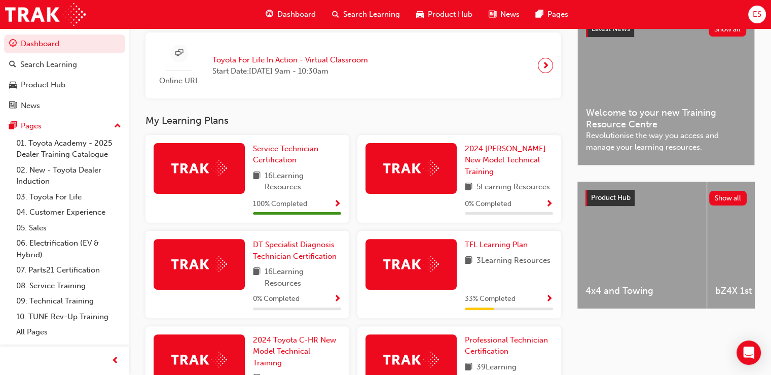
scroll to position [222, 0]
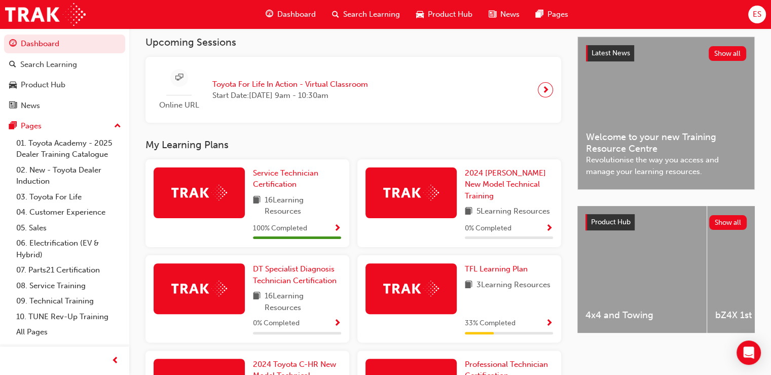
click at [425, 192] on img at bounding box center [411, 193] width 56 height 16
click at [494, 181] on link "2024 [PERSON_NAME] New Model Technical Training" at bounding box center [509, 184] width 88 height 34
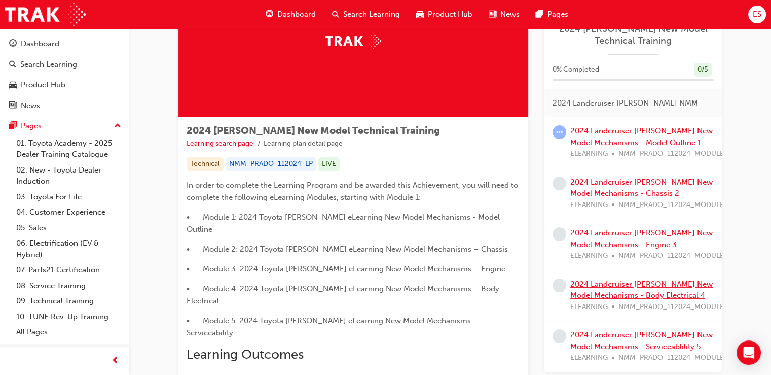
scroll to position [86, 0]
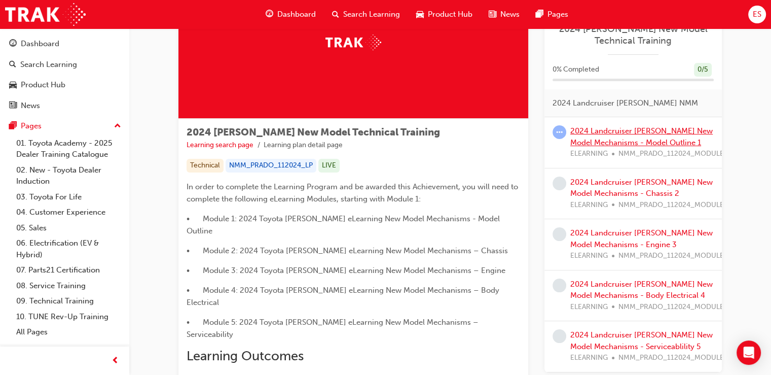
click at [653, 128] on link "2024 Landcruiser [PERSON_NAME] New Model Mechanisms - Model Outline 1" at bounding box center [642, 136] width 143 height 21
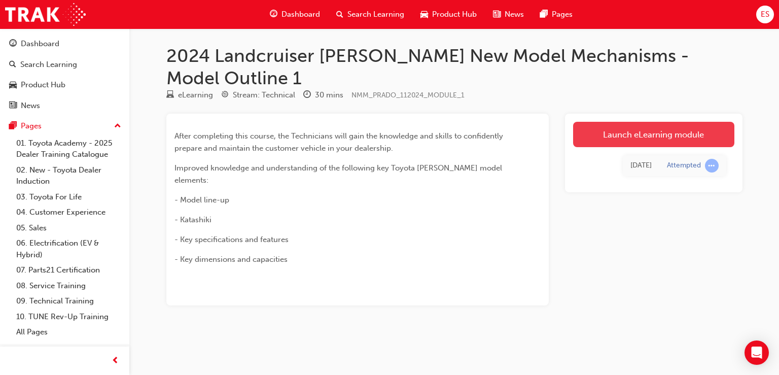
click at [649, 122] on link "Launch eLearning module" at bounding box center [653, 134] width 161 height 25
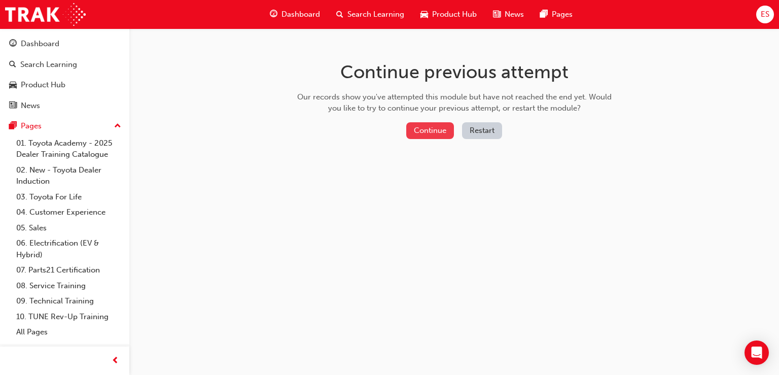
click at [446, 123] on button "Continue" at bounding box center [430, 130] width 48 height 17
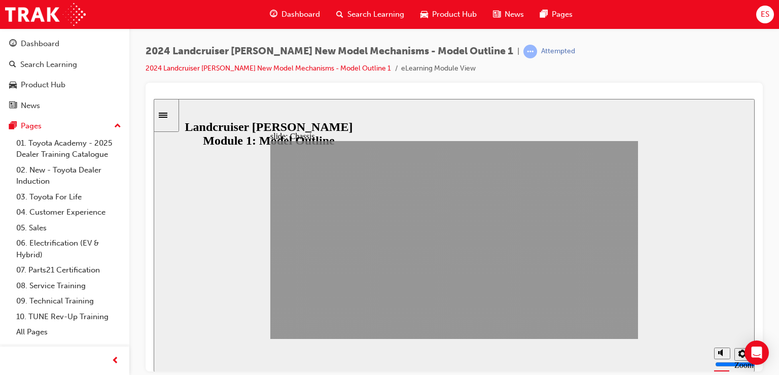
drag, startPoint x: 550, startPoint y: 328, endPoint x: 634, endPoint y: 318, distance: 85.3
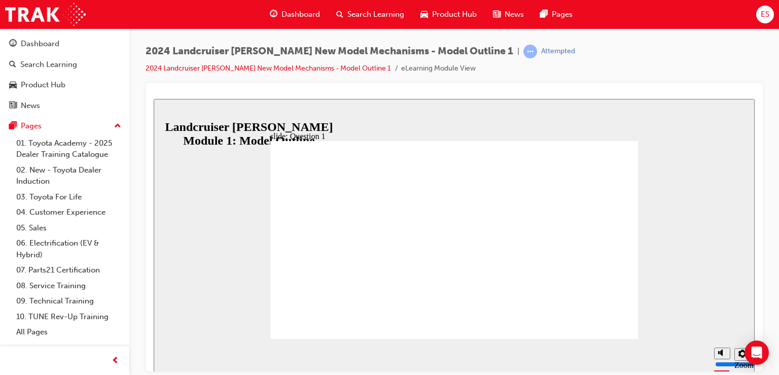
drag, startPoint x: 292, startPoint y: 195, endPoint x: 396, endPoint y: 206, distance: 104.5
drag, startPoint x: 287, startPoint y: 181, endPoint x: 321, endPoint y: 199, distance: 37.9
drag, startPoint x: 292, startPoint y: 193, endPoint x: 491, endPoint y: 251, distance: 207.5
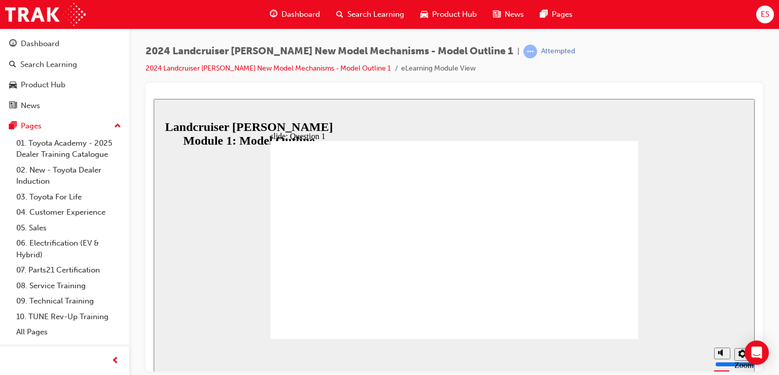
drag, startPoint x: 161, startPoint y: 112, endPoint x: 421, endPoint y: 252, distance: 296.1
click at [421, 252] on div "slide: Question 3 Knowledge Check – Question 3 The Stabiliser Disconnection mec…" at bounding box center [454, 234] width 601 height 273
drag, startPoint x: 467, startPoint y: 336, endPoint x: 311, endPoint y: 173, distance: 224.5
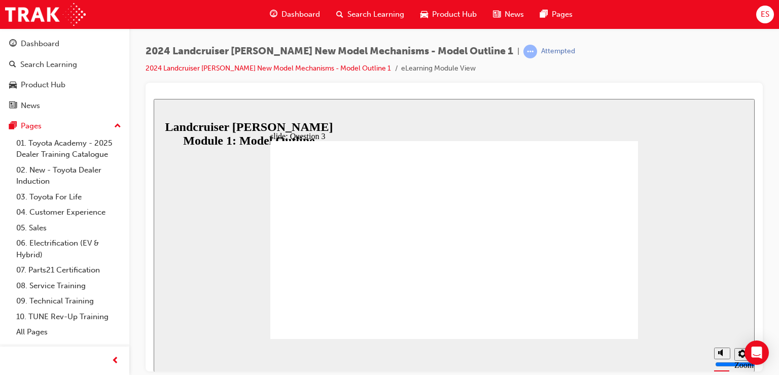
drag, startPoint x: 303, startPoint y: 177, endPoint x: 331, endPoint y: 207, distance: 40.6
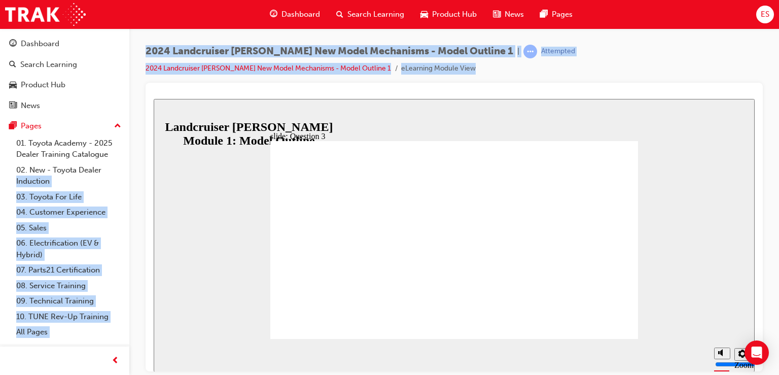
drag, startPoint x: 154, startPoint y: 278, endPoint x: 379, endPoint y: 299, distance: 226.6
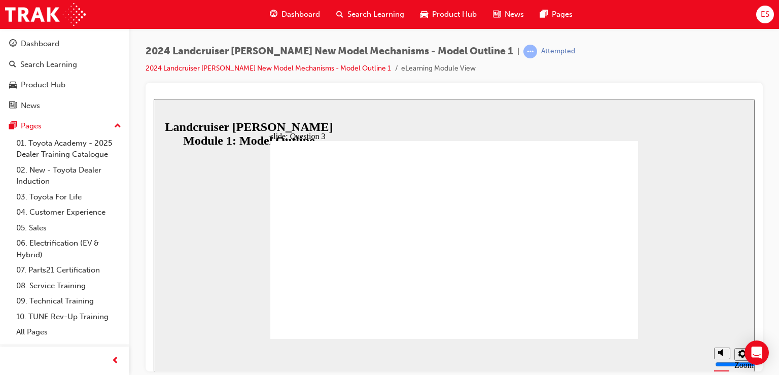
click at [250, 258] on div "slide: Question 3 Knowledge Check – Question 3 The Stabiliser Disconnection mec…" at bounding box center [454, 234] width 601 height 273
drag, startPoint x: 459, startPoint y: 284, endPoint x: 457, endPoint y: 270, distance: 13.9
drag, startPoint x: 592, startPoint y: 316, endPoint x: 594, endPoint y: 311, distance: 5.5
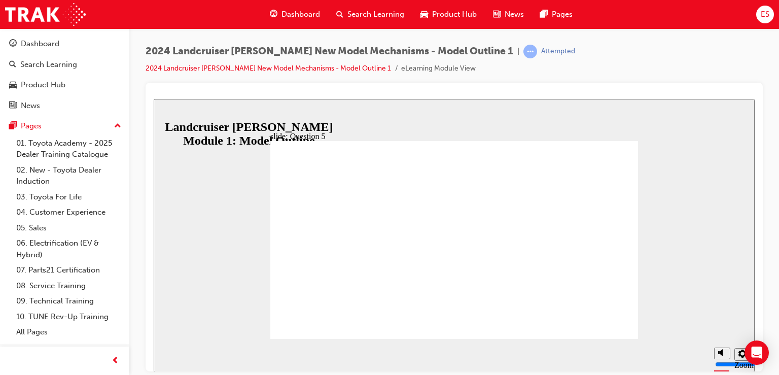
click at [769, 15] on span "ES" at bounding box center [765, 15] width 9 height 12
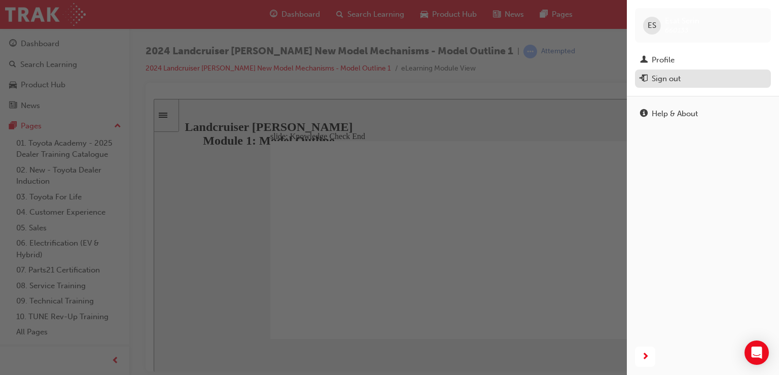
click at [707, 74] on div "Sign out" at bounding box center [703, 79] width 126 height 13
